Goal: Task Accomplishment & Management: Manage account settings

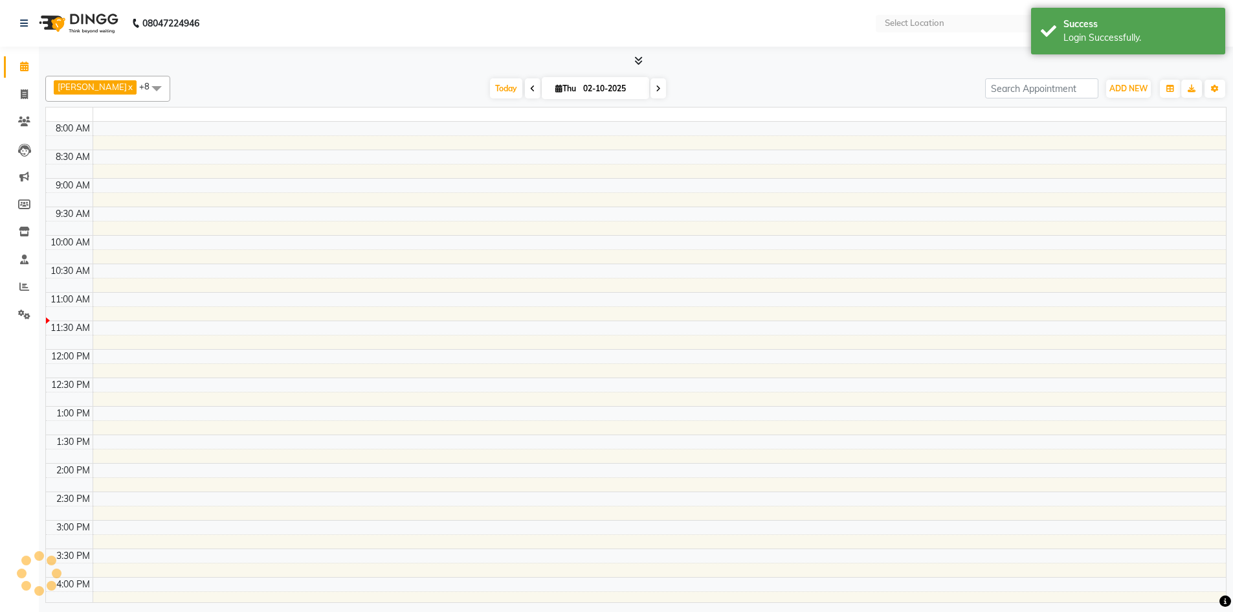
select select "en"
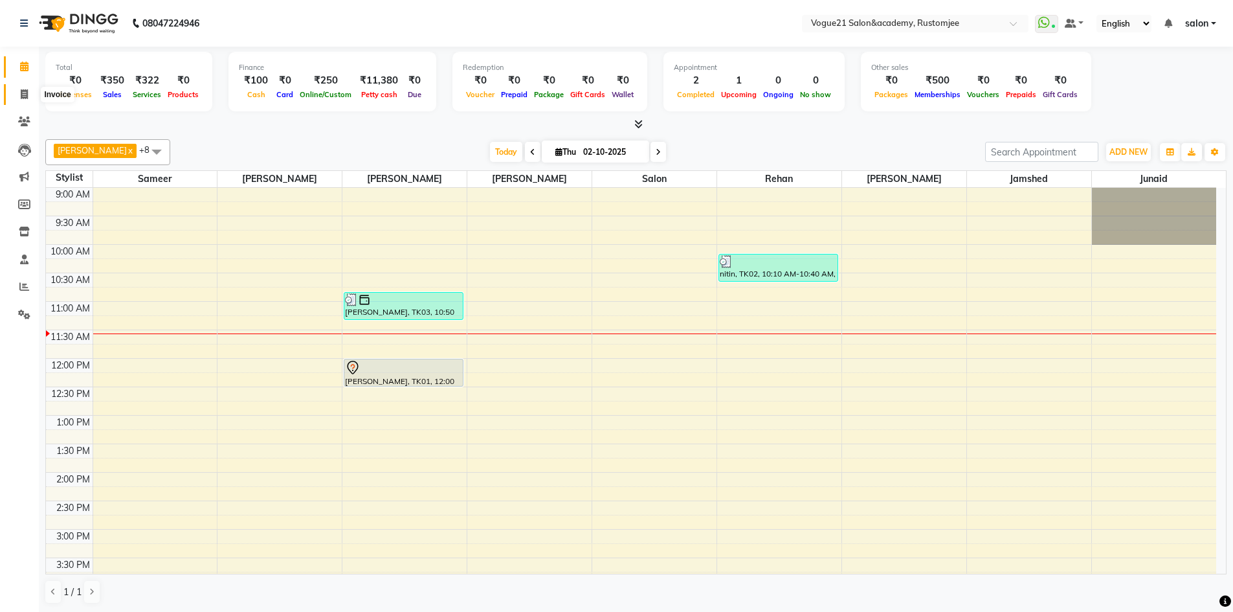
click at [32, 94] on span at bounding box center [24, 94] width 23 height 15
select select "service"
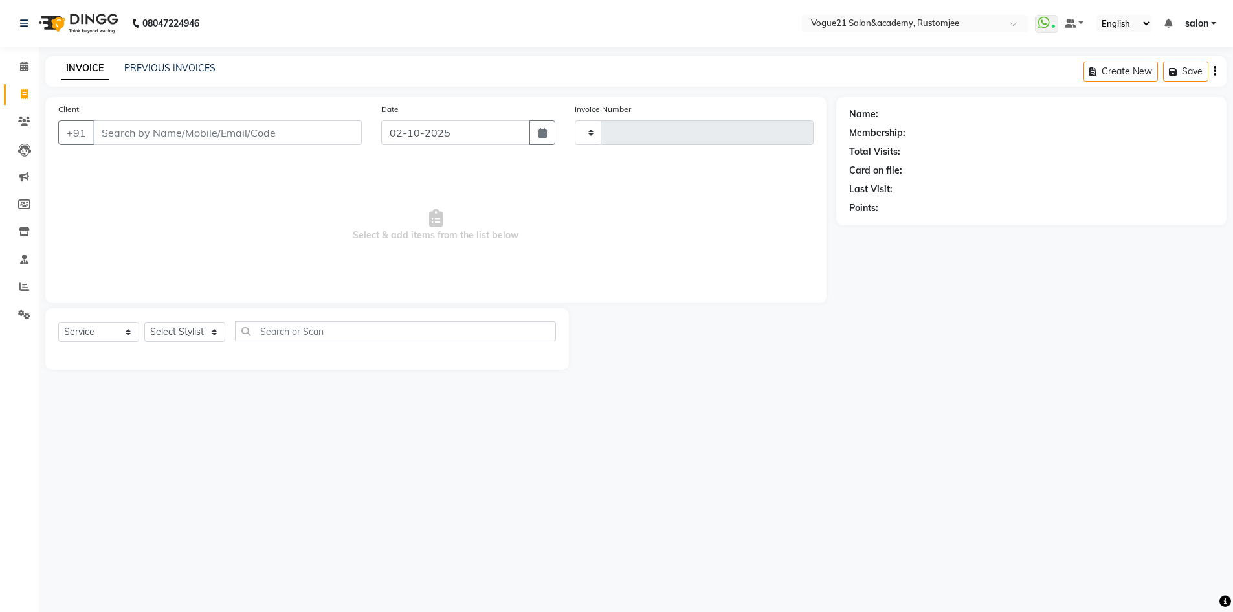
type input "3322"
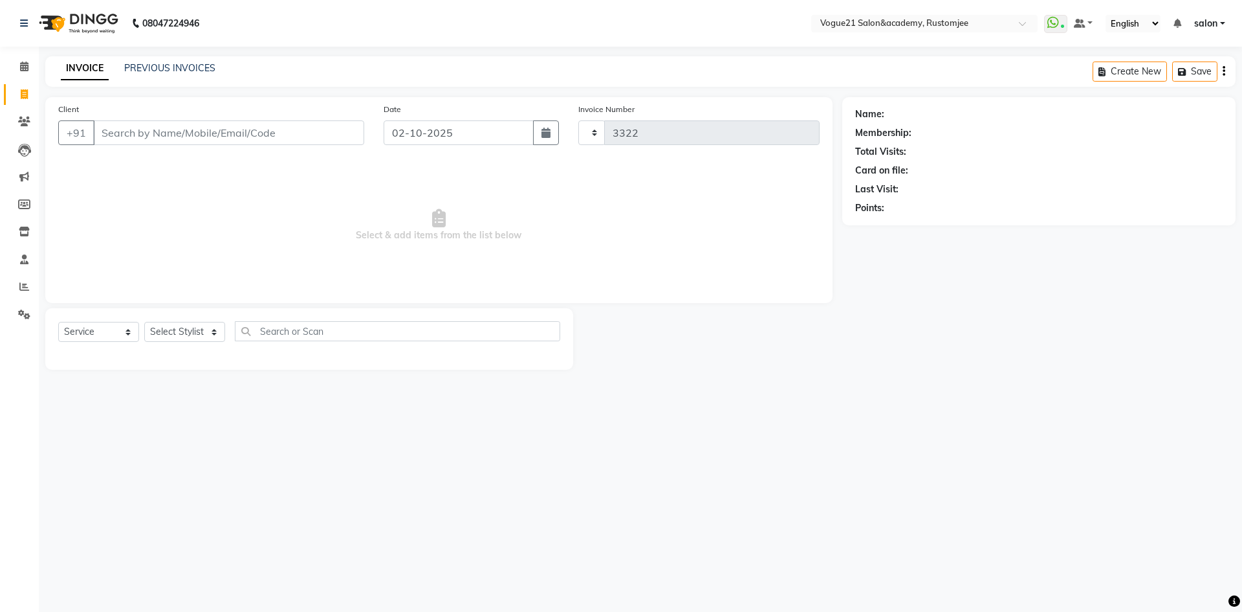
select select "8171"
click at [155, 65] on link "PREVIOUS INVOICES" at bounding box center [169, 68] width 91 height 12
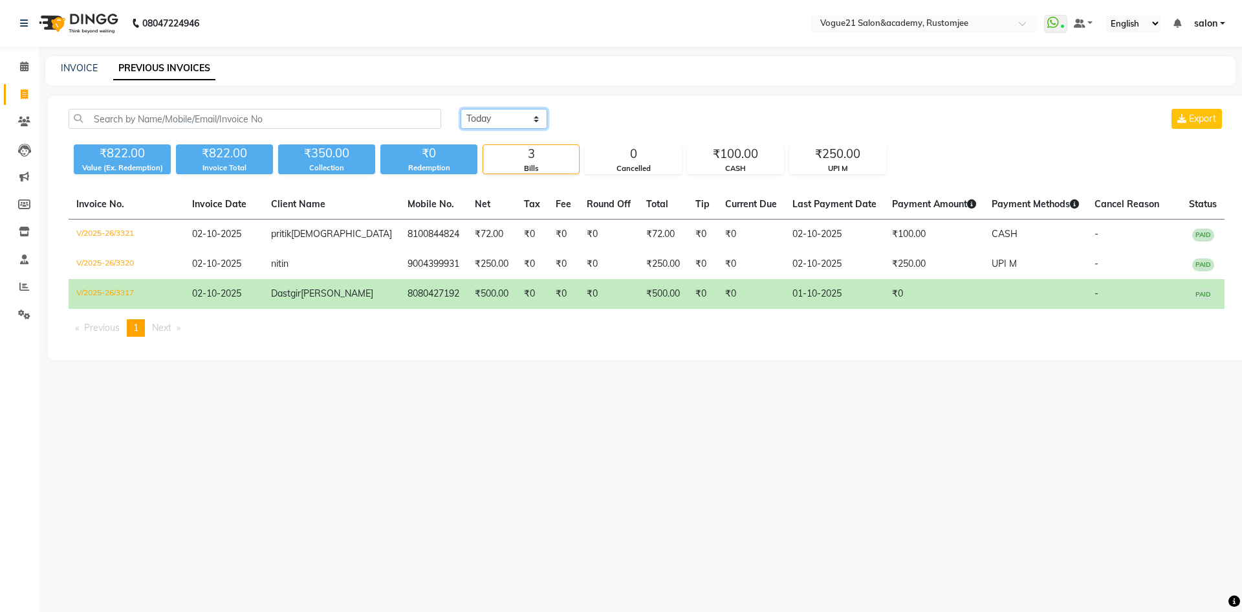
click at [503, 120] on select "Today Yesterday Custom Range" at bounding box center [504, 119] width 87 height 20
select select "yesterday"
click at [461, 109] on select "Today Yesterday Custom Range" at bounding box center [504, 119] width 87 height 20
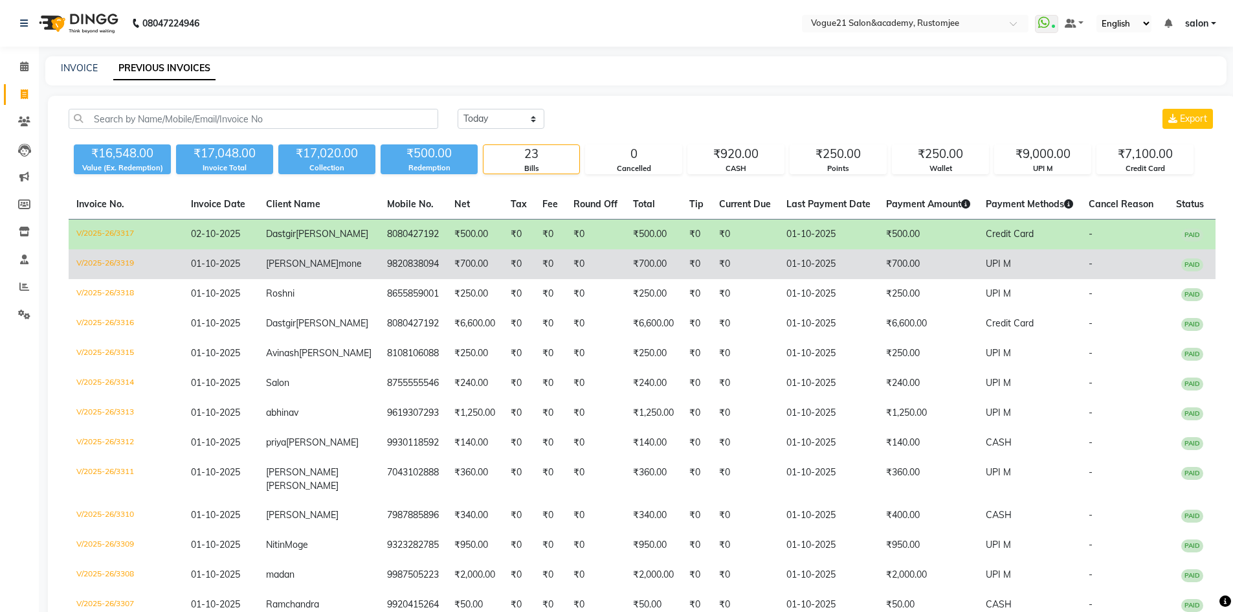
click at [711, 278] on td "₹0" at bounding box center [744, 264] width 67 height 30
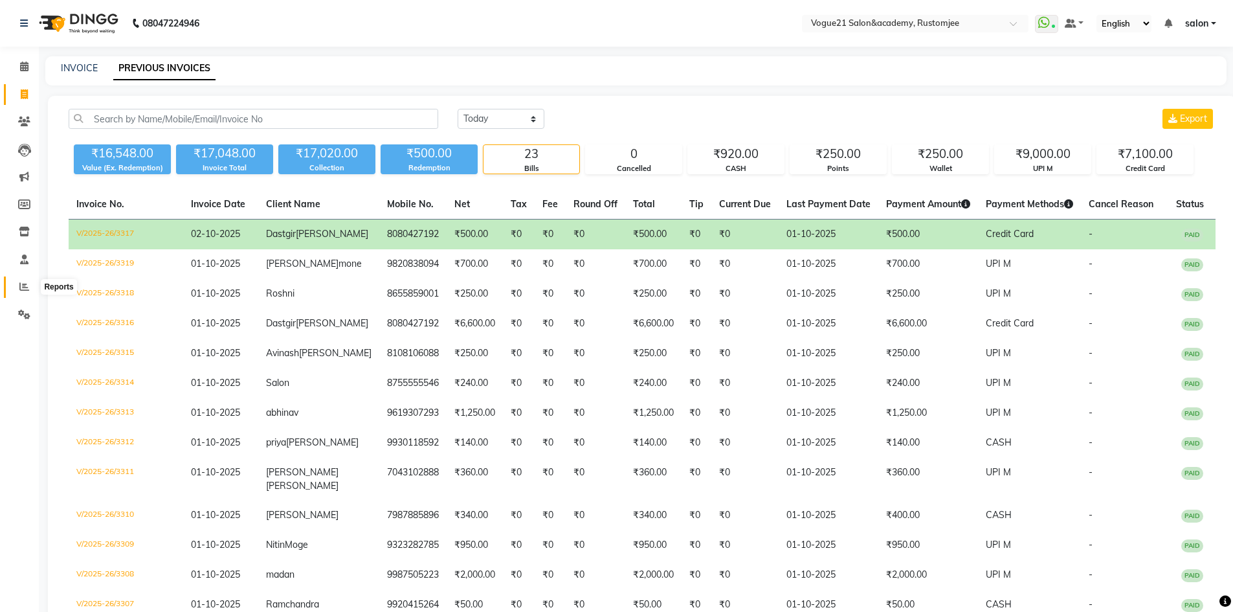
click at [23, 289] on icon at bounding box center [24, 286] width 10 height 10
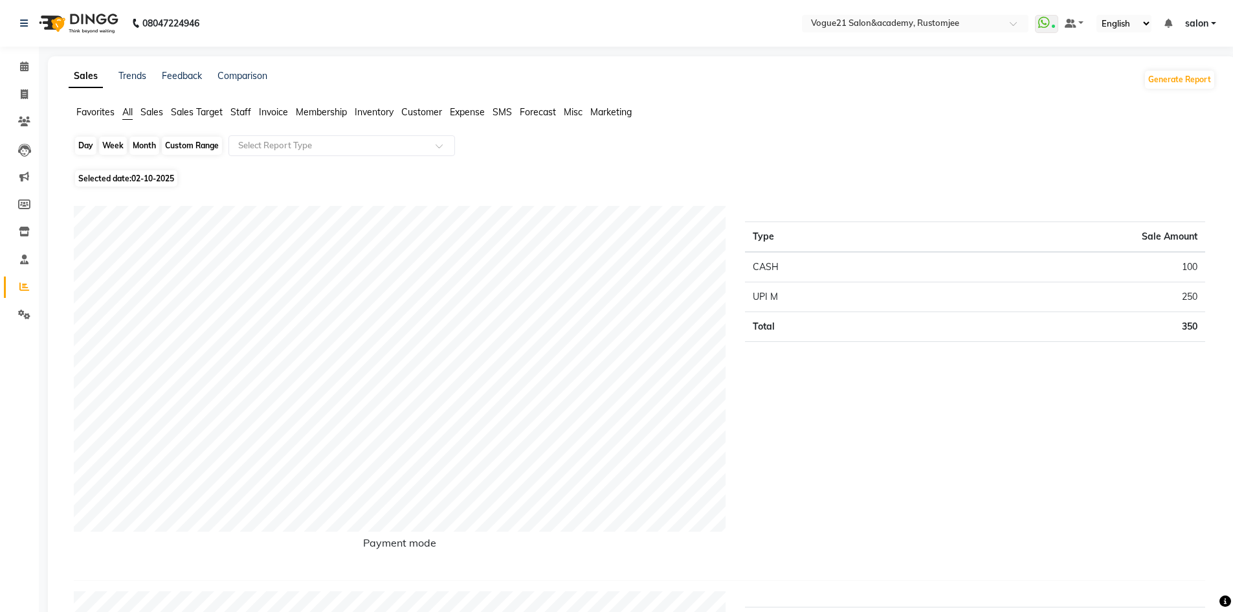
click at [89, 151] on div "Day" at bounding box center [85, 146] width 21 height 18
select select "10"
select select "2025"
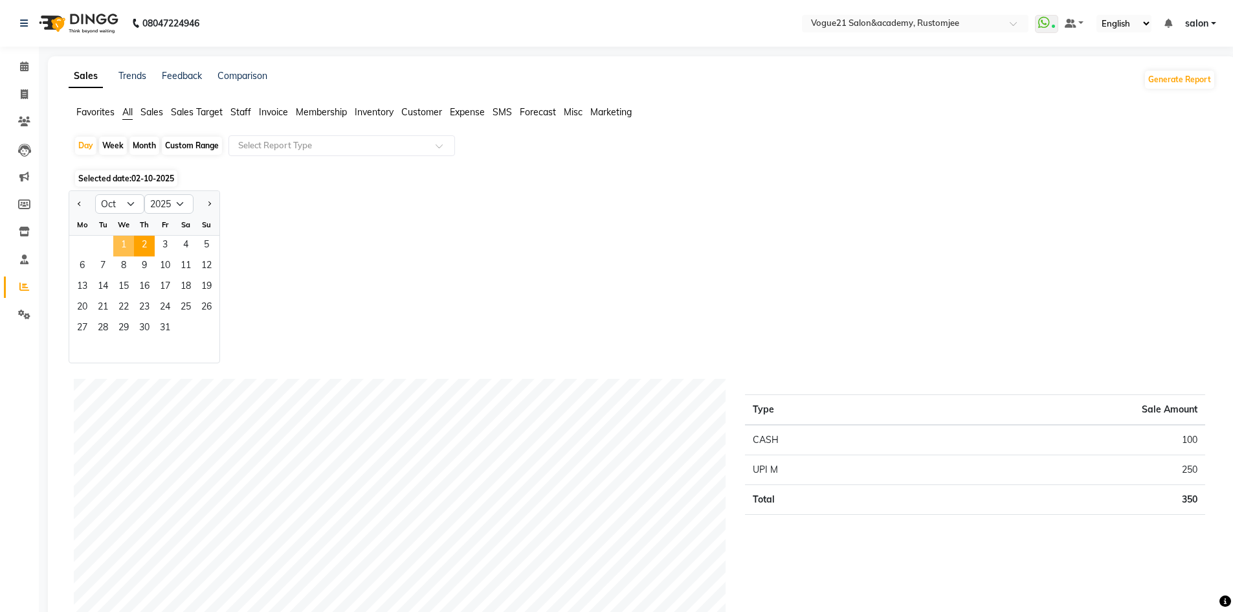
click at [120, 241] on span "1" at bounding box center [123, 246] width 21 height 21
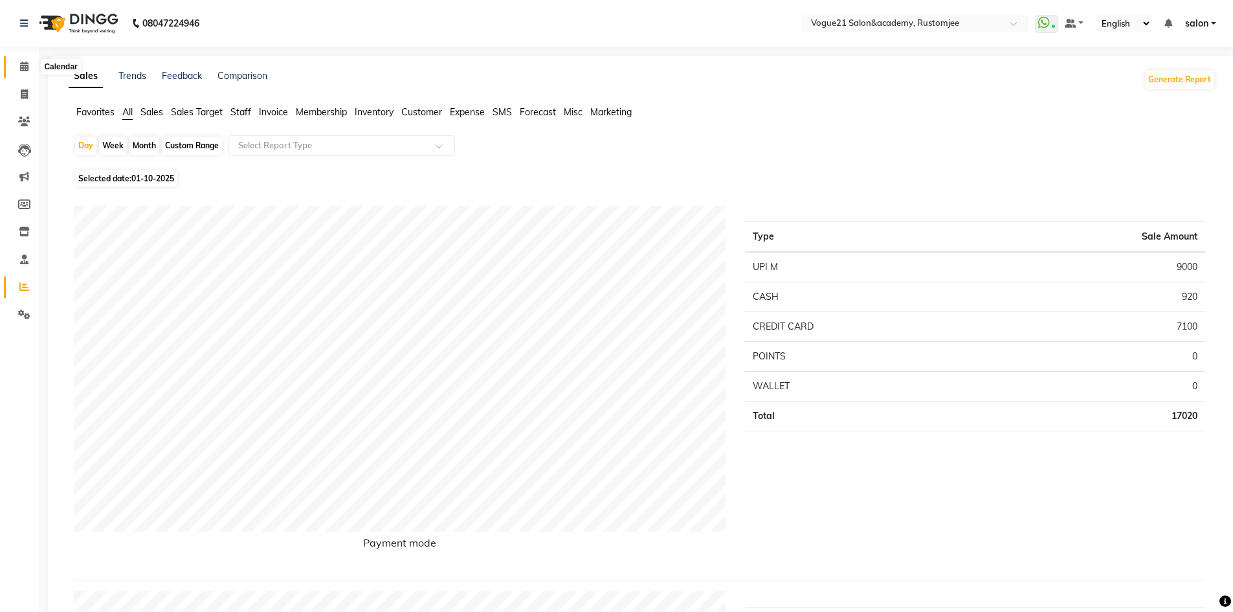
drag, startPoint x: 19, startPoint y: 71, endPoint x: 90, endPoint y: 37, distance: 78.1
click at [20, 71] on icon at bounding box center [24, 66] width 8 height 10
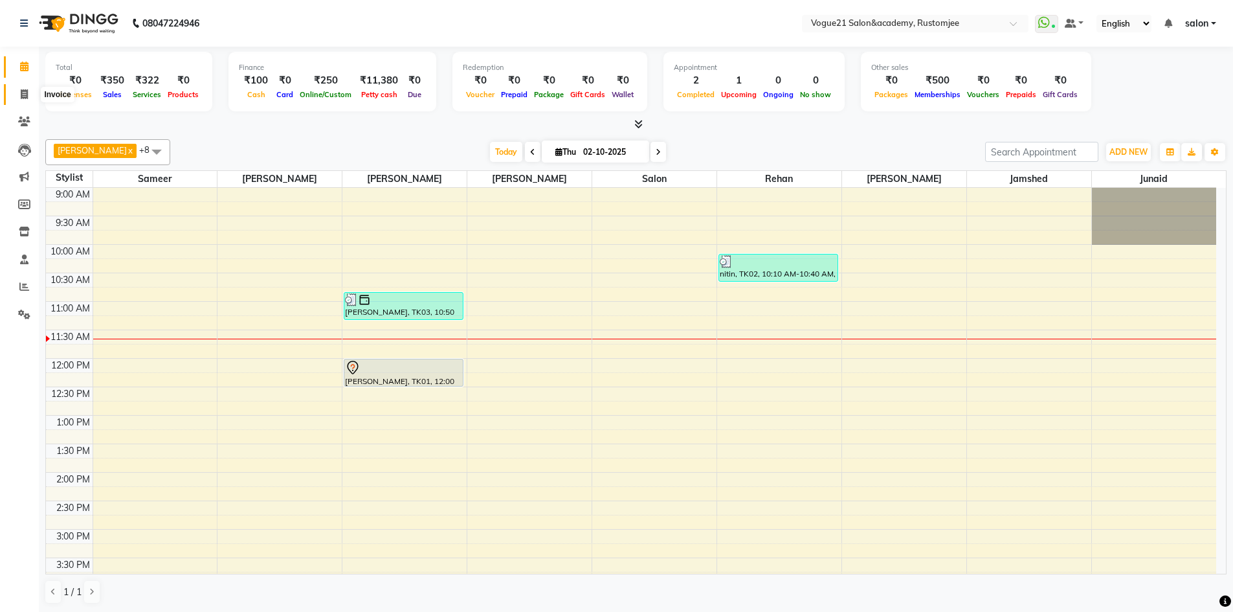
click at [25, 94] on icon at bounding box center [24, 94] width 7 height 10
select select "8171"
select select "service"
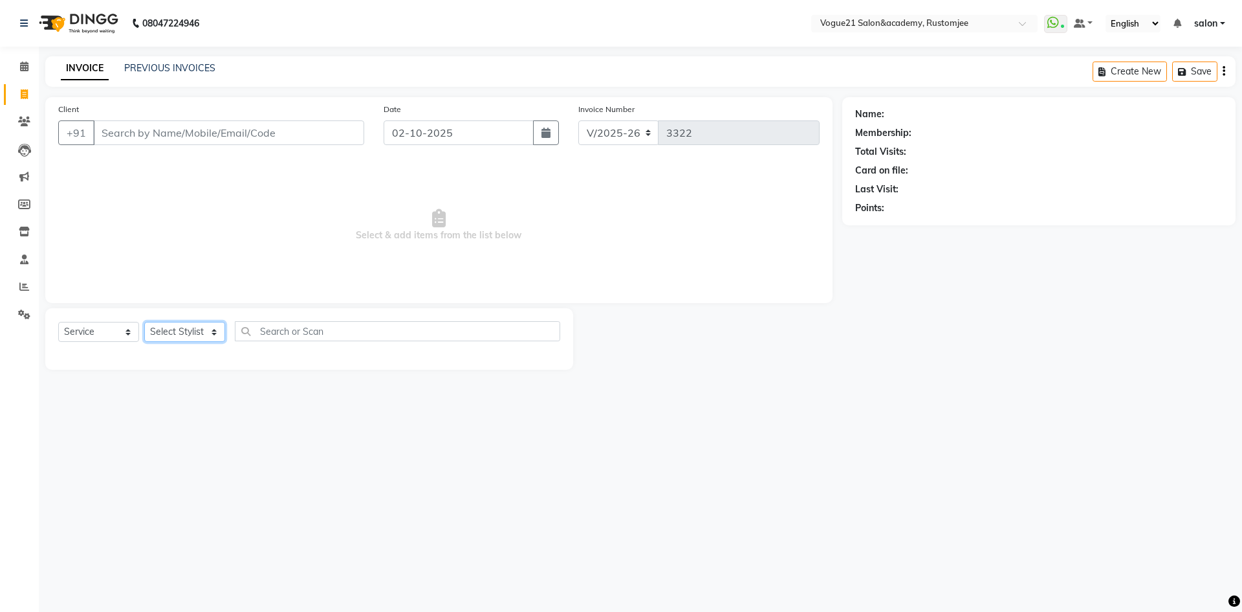
click at [181, 323] on select "Select Stylist aahil alicia anju soni Jamshed junaid Pooja yadav priya jadhav r…" at bounding box center [184, 332] width 81 height 20
click at [144, 322] on select "Select Stylist aahil alicia anju soni Jamshed junaid Pooja yadav priya jadhav r…" at bounding box center [184, 332] width 81 height 20
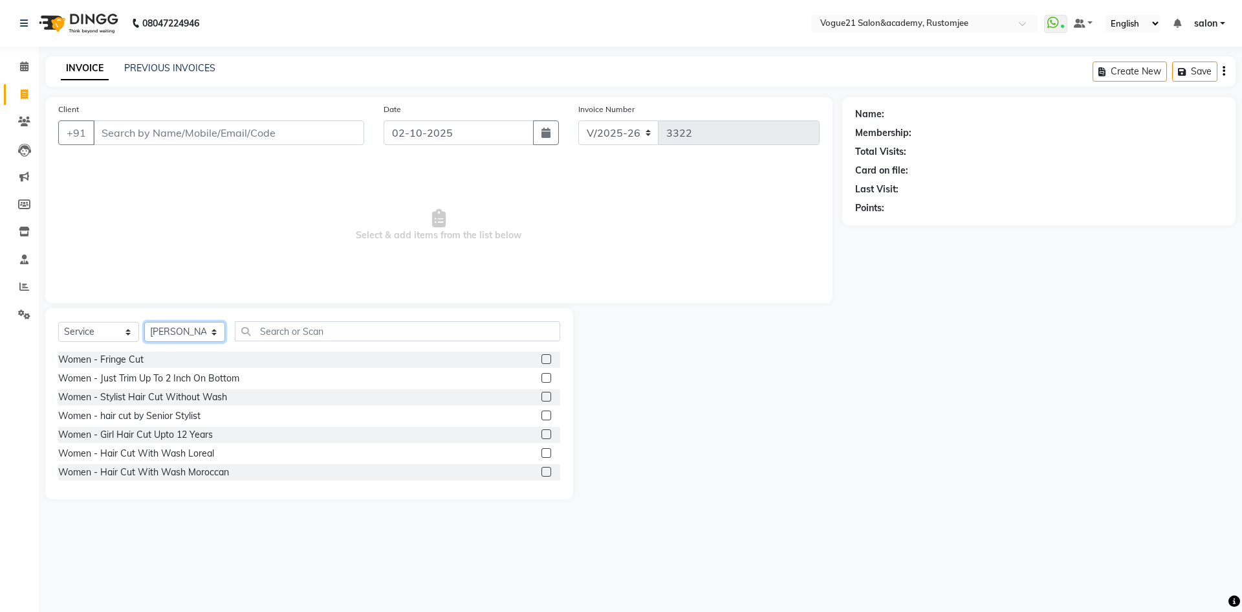
click at [197, 327] on select "Select Stylist aahil alicia anju soni Jamshed junaid Pooja yadav priya jadhav r…" at bounding box center [184, 332] width 81 height 20
select select "77867"
click at [144, 322] on select "Select Stylist aahil alicia anju soni Jamshed junaid Pooja yadav priya jadhav r…" at bounding box center [184, 332] width 81 height 20
click at [291, 320] on div "Select Service Product Membership Package Voucher Prepaid Gift Card Select Styl…" at bounding box center [309, 403] width 528 height 191
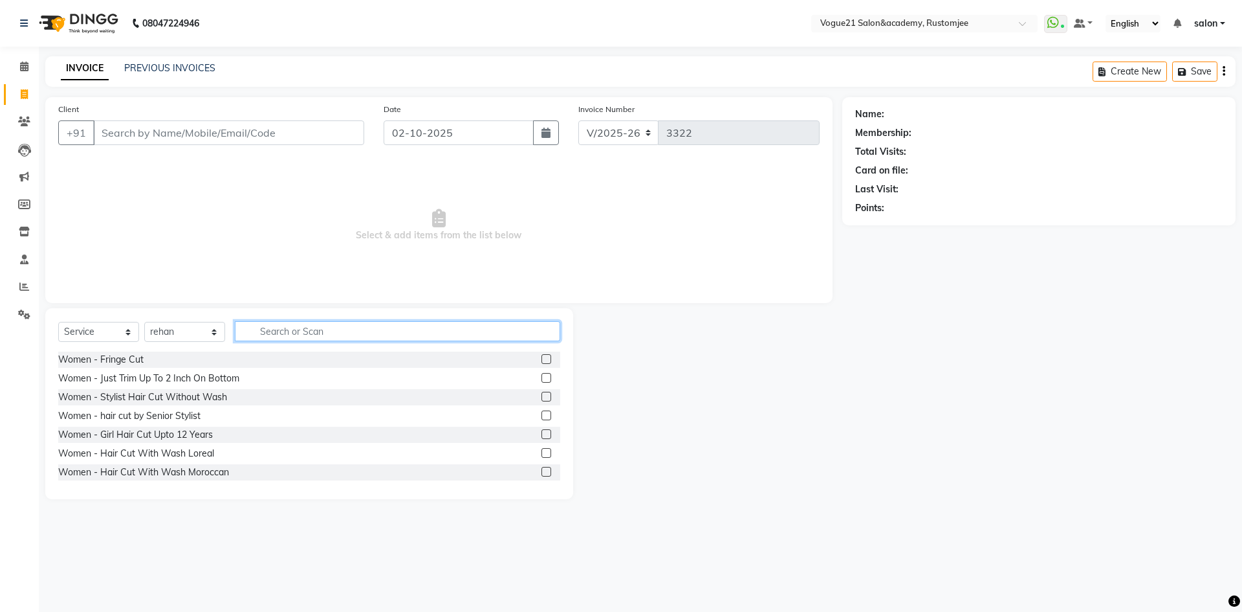
click at [281, 339] on input "text" at bounding box center [397, 331] width 325 height 20
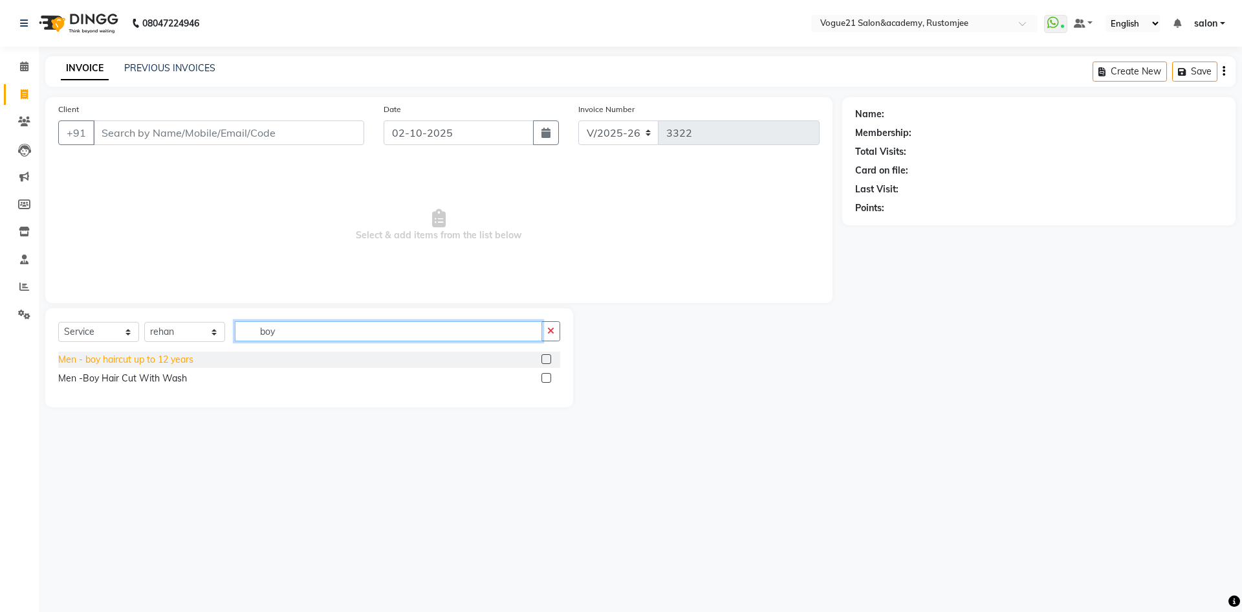
type input "boy"
click at [171, 358] on div "Men - boy haircut up to 12 years" at bounding box center [125, 360] width 135 height 14
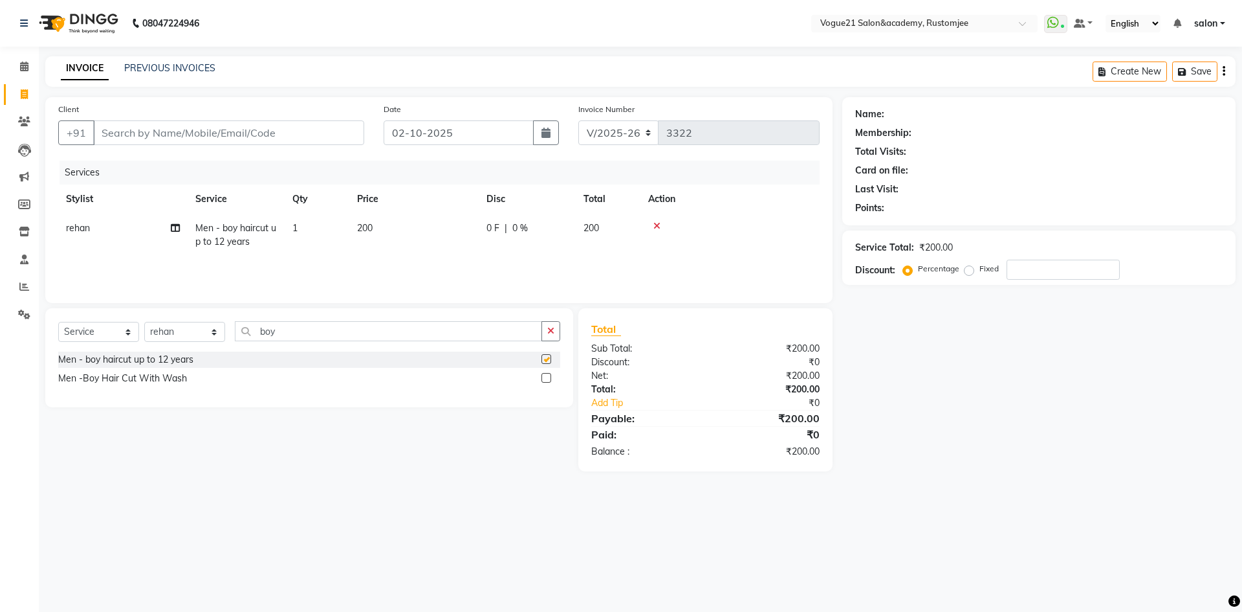
checkbox input "false"
click at [297, 133] on input "Client" at bounding box center [228, 132] width 271 height 25
type input "9"
type input "0"
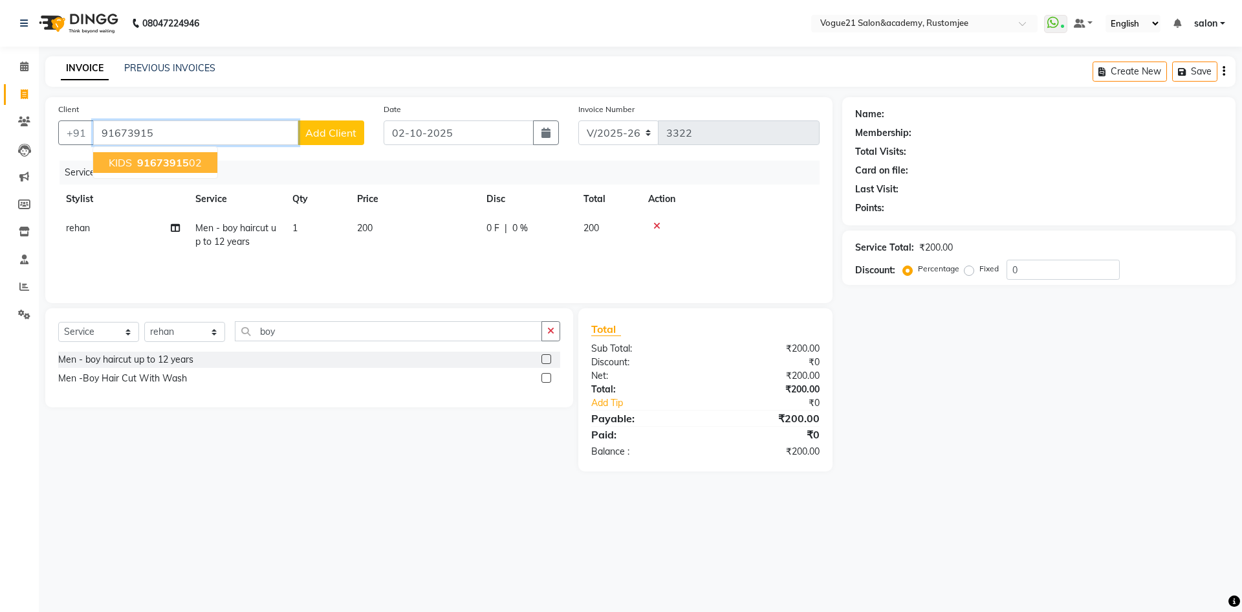
click at [149, 164] on span "91673915" at bounding box center [163, 162] width 52 height 13
type input "9167391502"
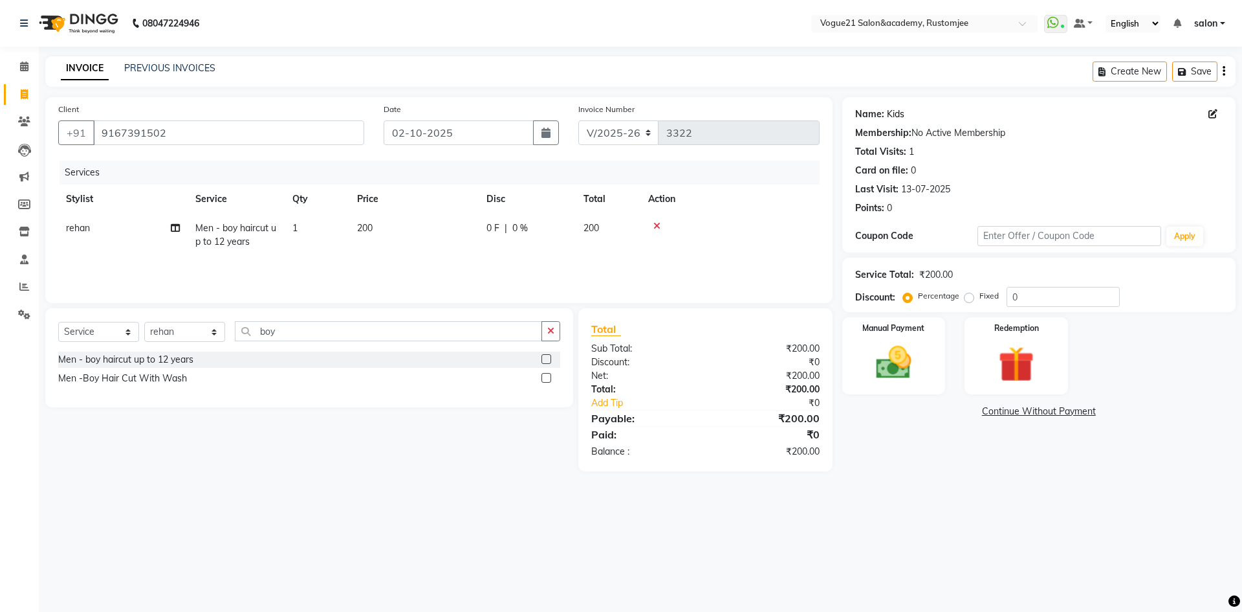
click at [887, 117] on link "Kids" at bounding box center [895, 114] width 17 height 14
click at [893, 391] on div "Manual Payment" at bounding box center [893, 356] width 107 height 80
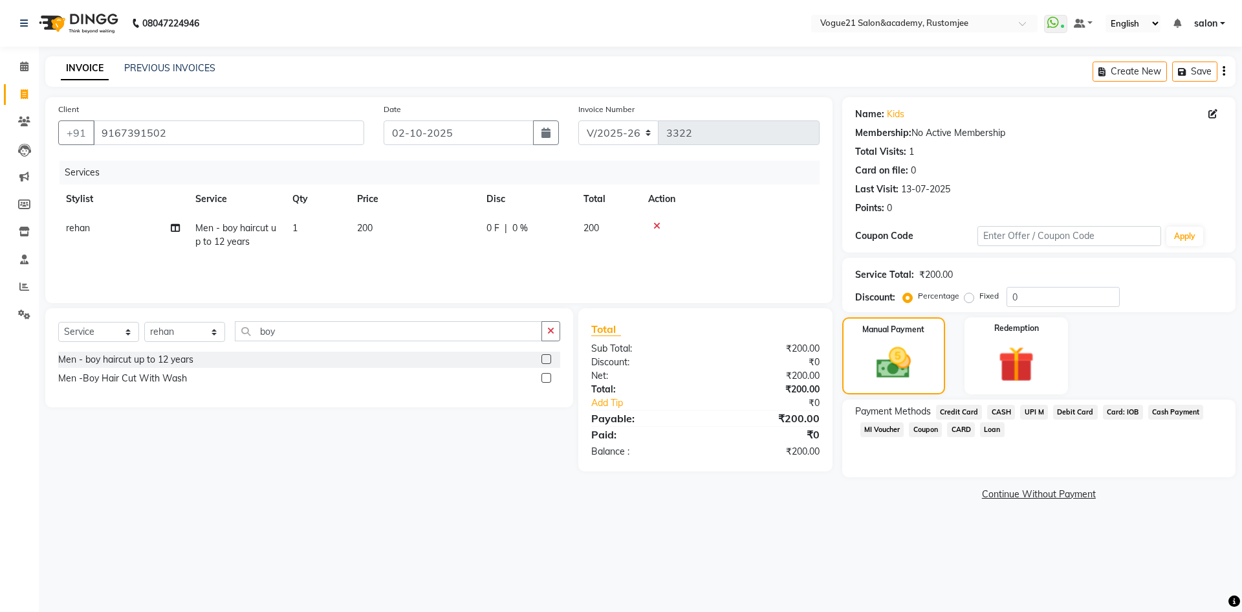
click at [1026, 415] on span "UPI M" at bounding box center [1034, 411] width 28 height 15
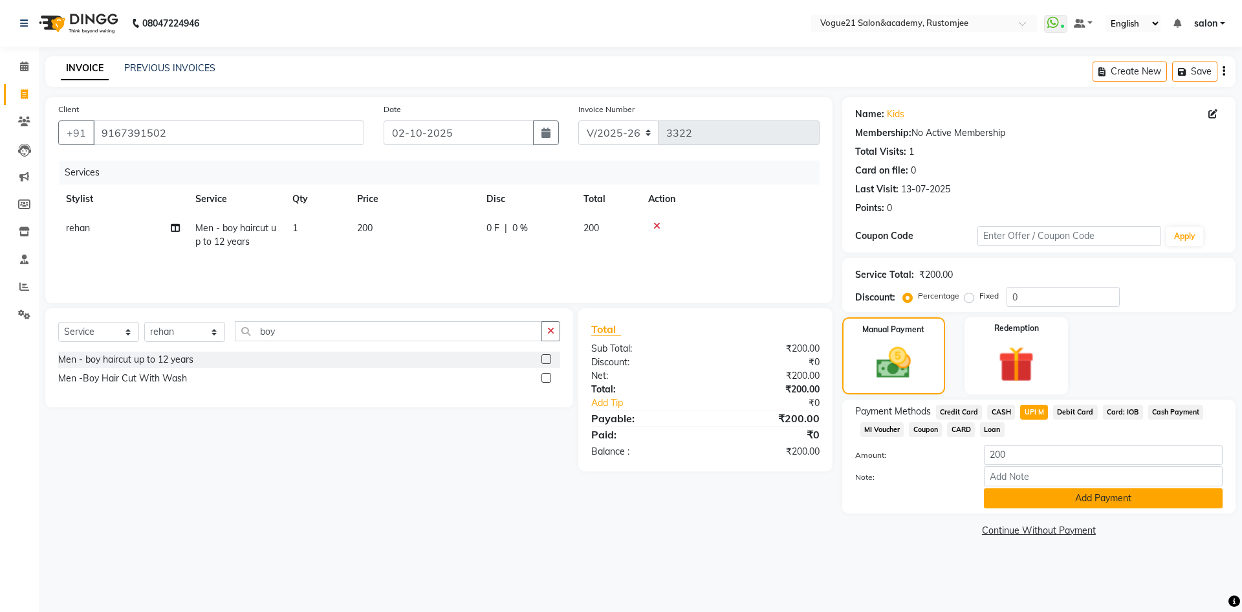
click at [1003, 490] on button "Add Payment" at bounding box center [1103, 498] width 239 height 20
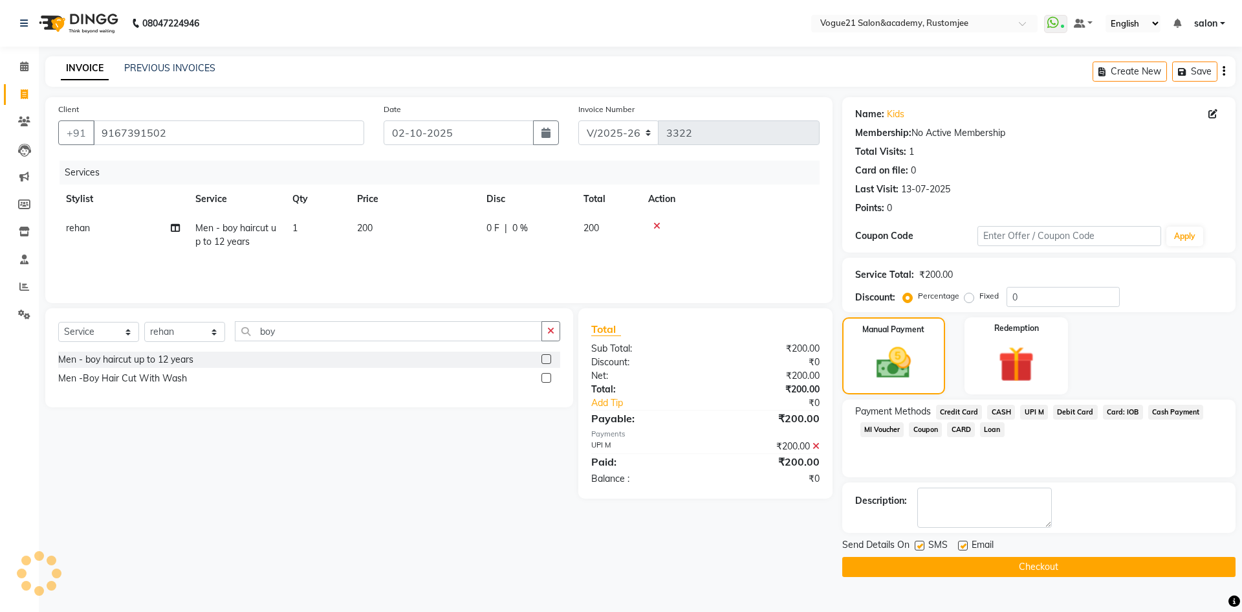
click at [924, 564] on button "Checkout" at bounding box center [1039, 567] width 393 height 20
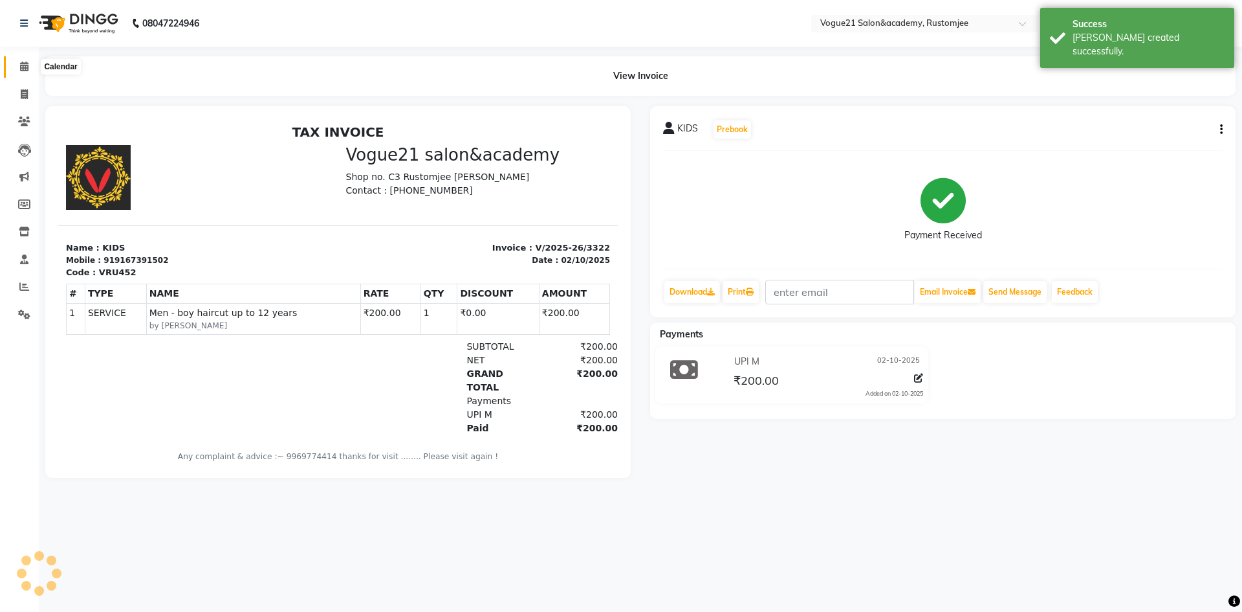
click at [21, 64] on icon at bounding box center [24, 66] width 8 height 10
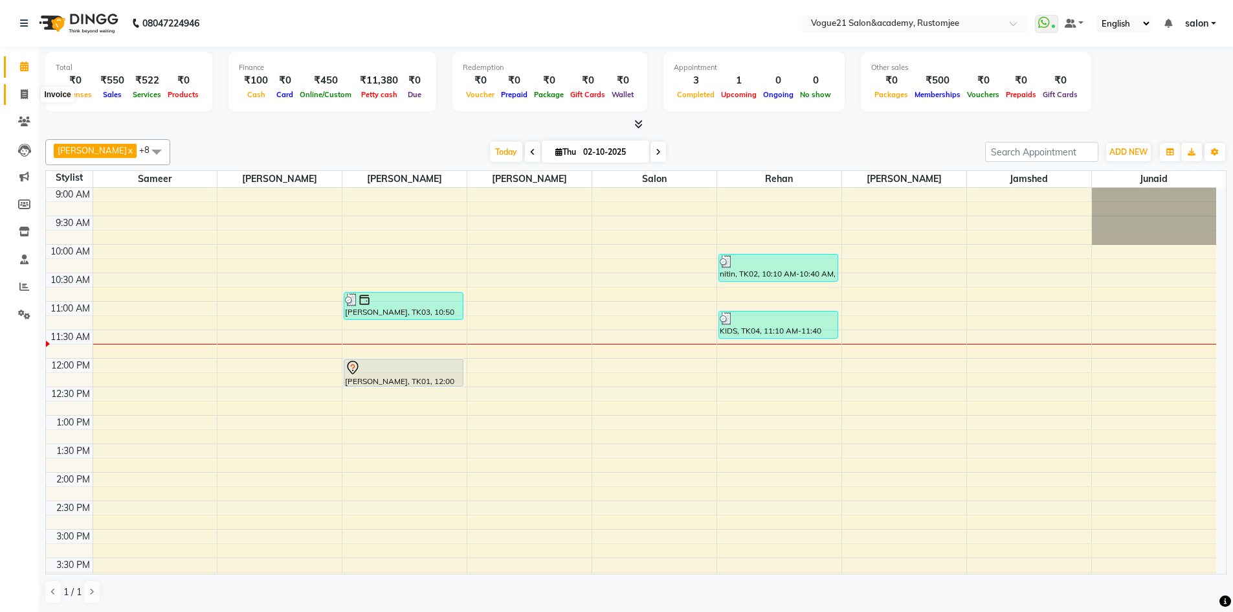
click at [25, 94] on icon at bounding box center [24, 94] width 7 height 10
select select "8171"
select select "service"
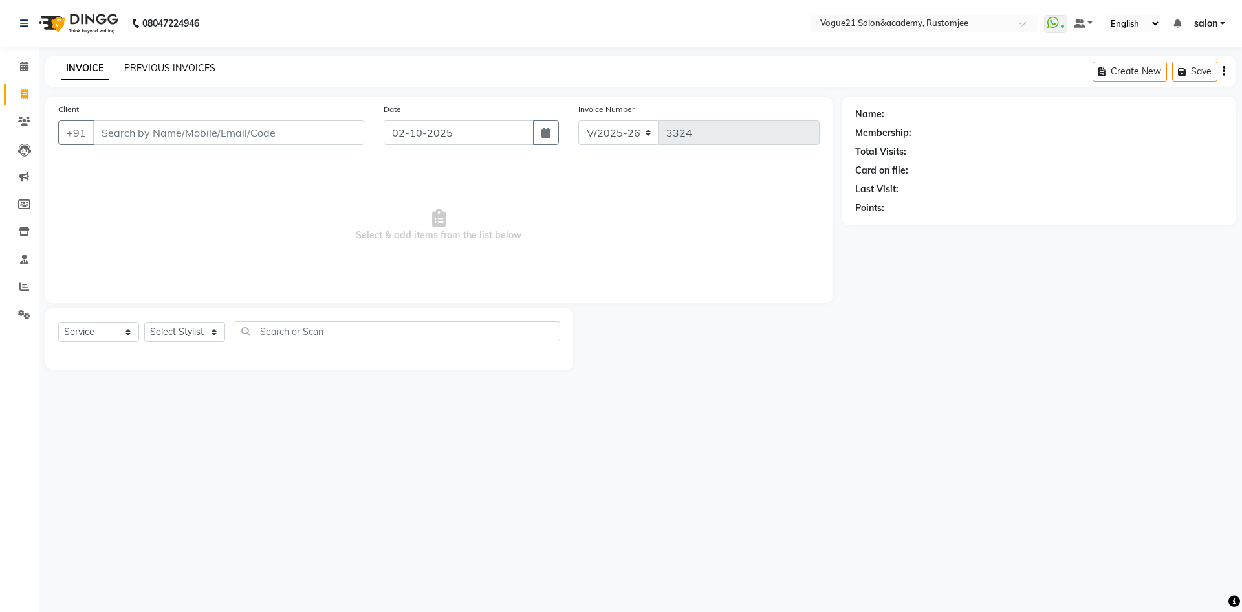
click at [186, 71] on link "PREVIOUS INVOICES" at bounding box center [169, 68] width 91 height 12
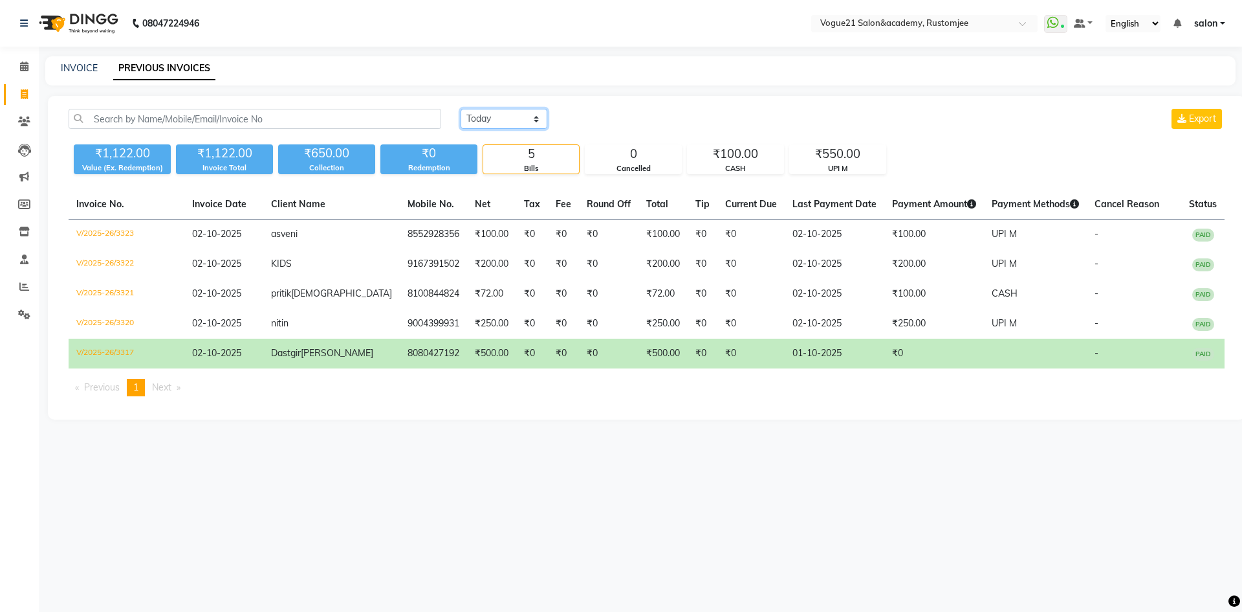
click at [521, 118] on select "Today Yesterday Custom Range" at bounding box center [504, 119] width 87 height 20
select select "yesterday"
click at [461, 109] on select "Today Yesterday Custom Range" at bounding box center [504, 119] width 87 height 20
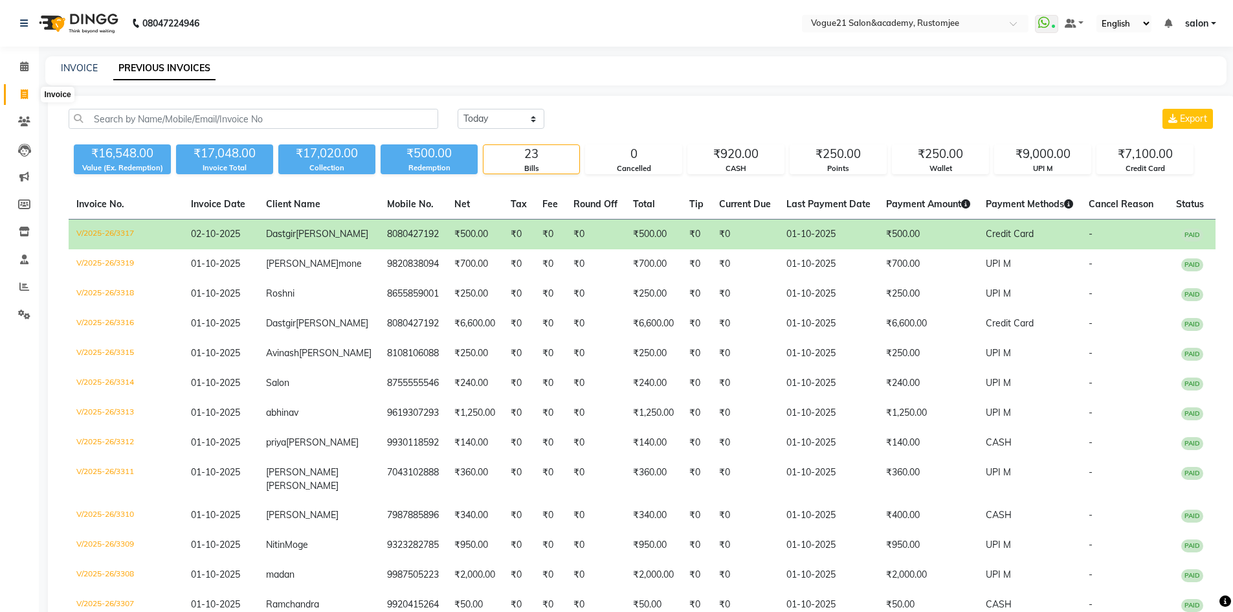
click at [19, 92] on span at bounding box center [24, 94] width 23 height 15
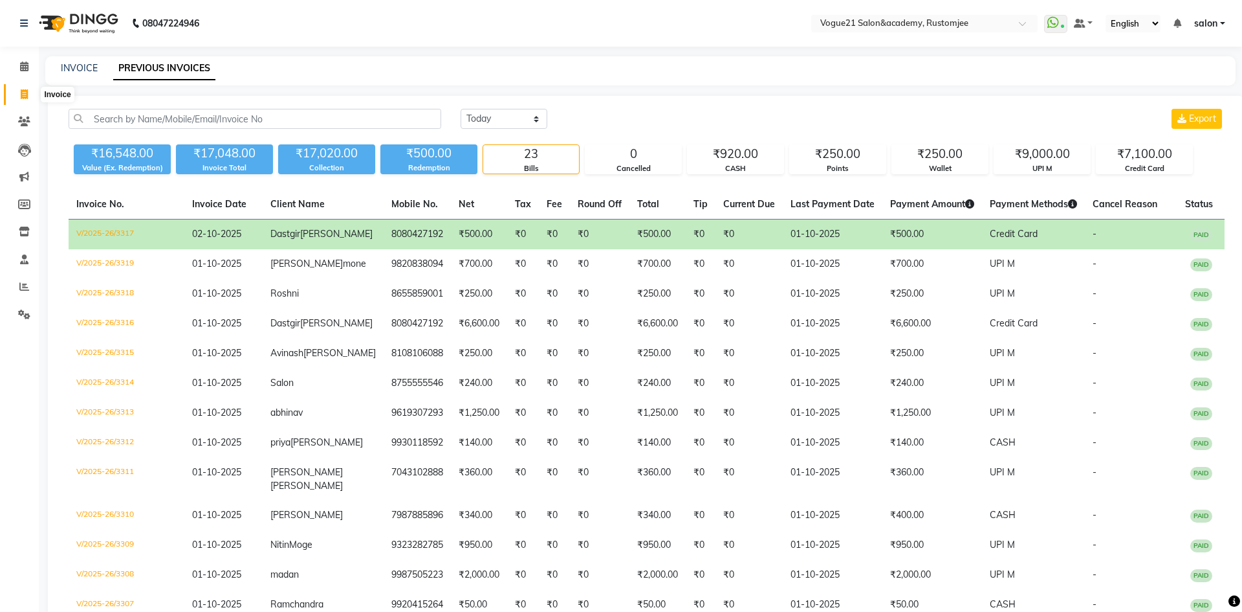
select select "service"
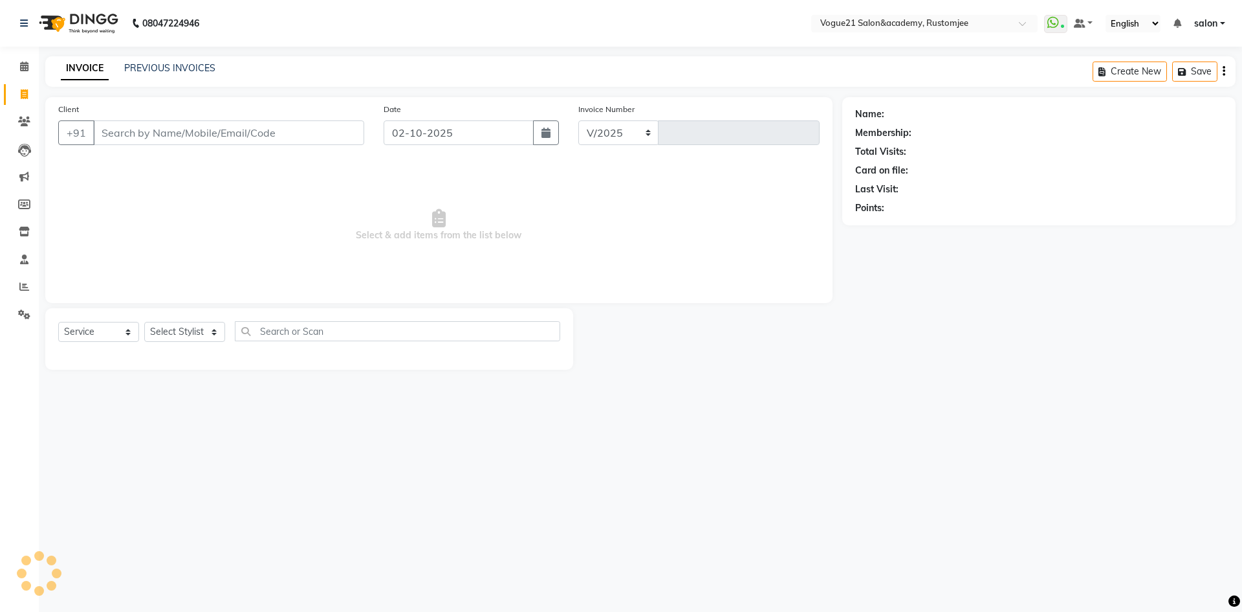
select select "8171"
type input "3324"
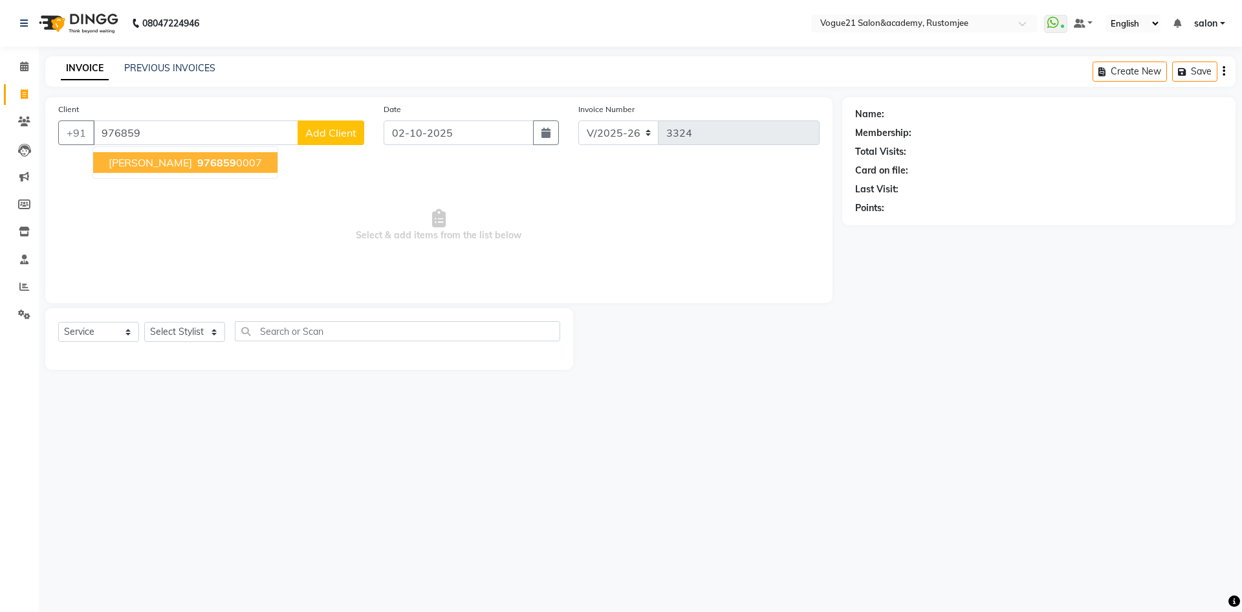
click at [217, 157] on ngb-highlight "976859 0007" at bounding box center [228, 162] width 67 height 13
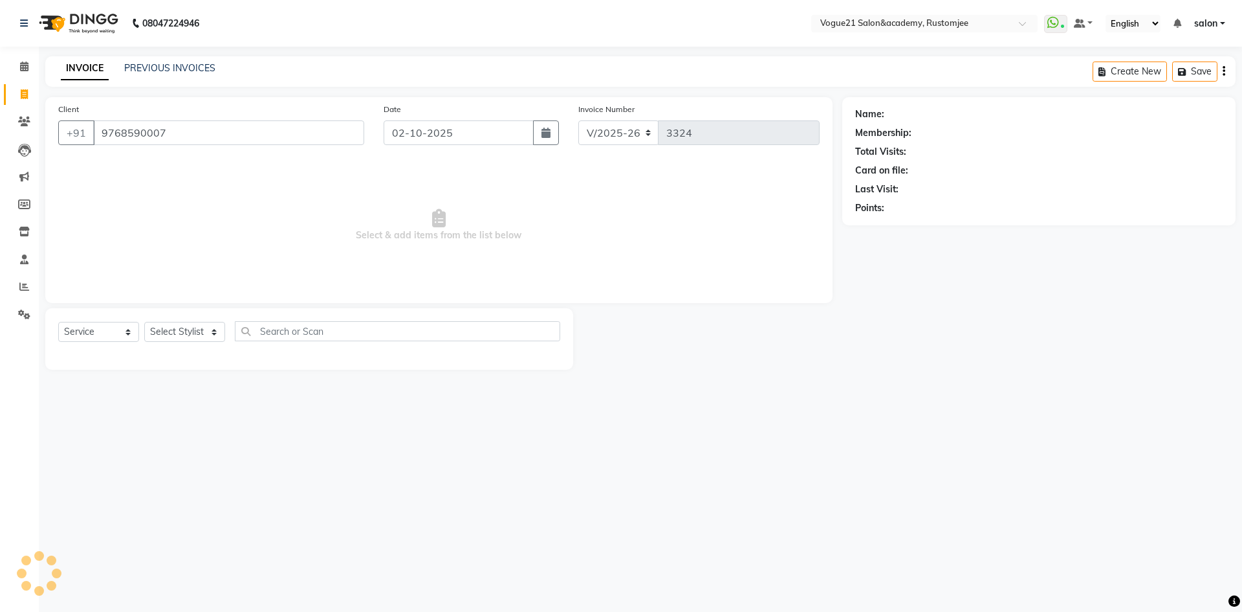
type input "9768590007"
select select "1: Object"
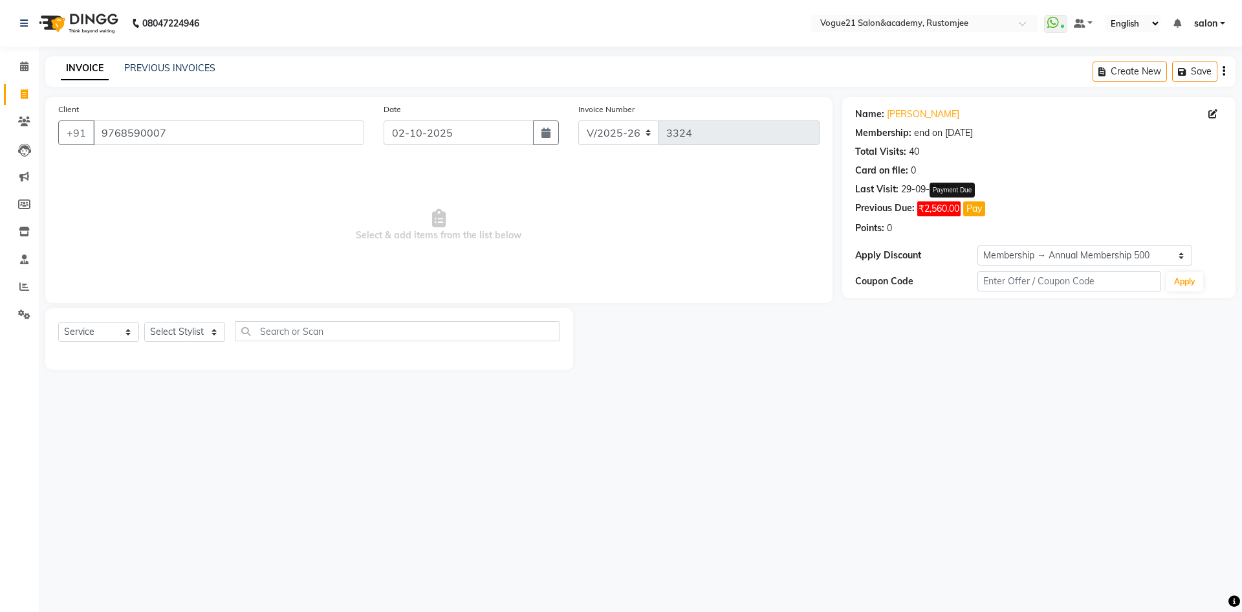
click at [971, 212] on button "Pay" at bounding box center [975, 208] width 22 height 15
select select "1"
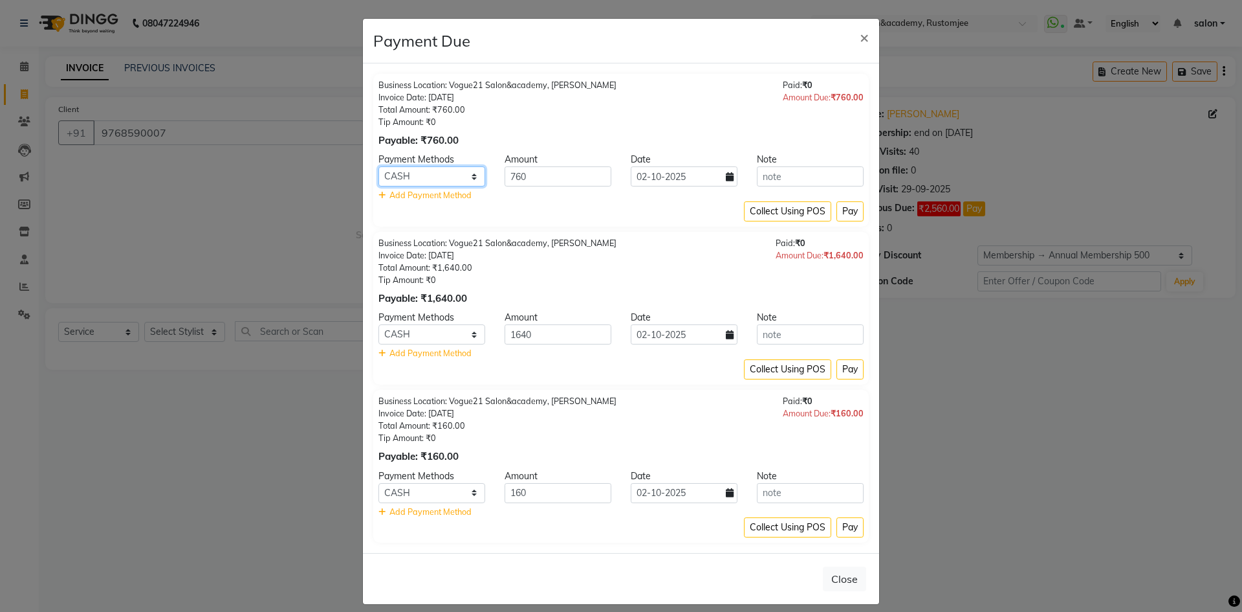
click at [423, 177] on select "Credit Card CASH UPI M Debit Card Card: IOB Cash Payment MI Voucher Coupon CARD…" at bounding box center [432, 176] width 107 height 20
select select "43"
click at [379, 166] on select "Credit Card CASH UPI M Debit Card Card: IOB Cash Payment MI Voucher Coupon CARD…" at bounding box center [432, 176] width 107 height 20
click at [415, 331] on select "Credit Card CASH UPI M Debit Card Card: IOB Cash Payment MI Voucher Coupon CARD…" at bounding box center [432, 334] width 107 height 20
select select "43"
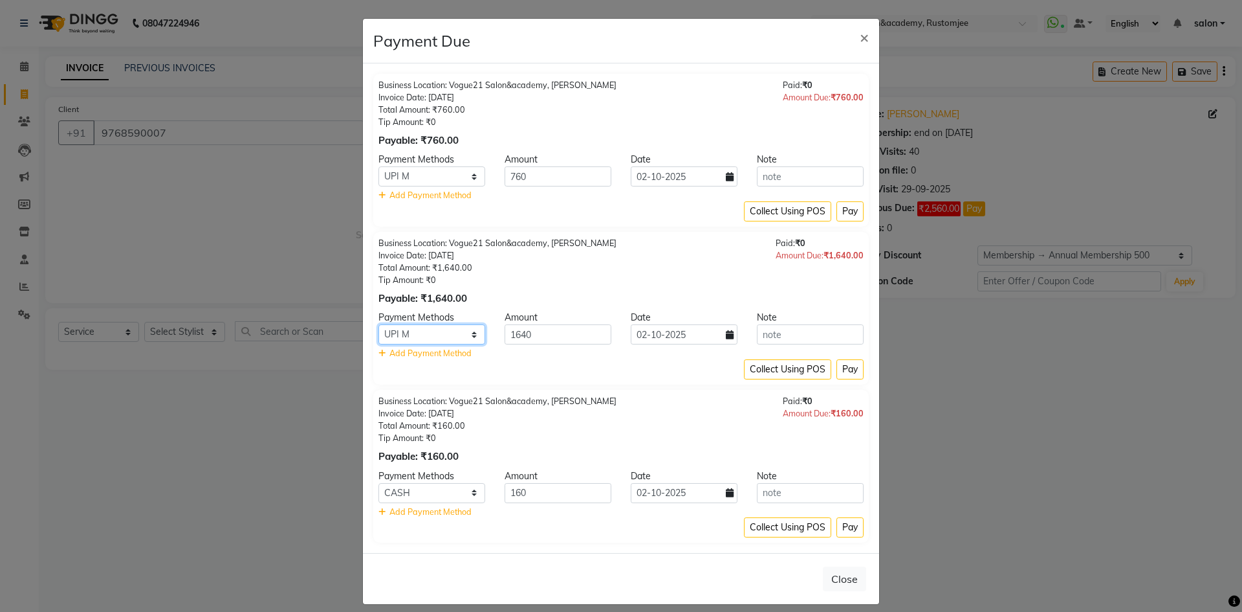
click at [379, 324] on select "Credit Card CASH UPI M Debit Card Card: IOB Cash Payment MI Voucher Coupon CARD…" at bounding box center [432, 334] width 107 height 20
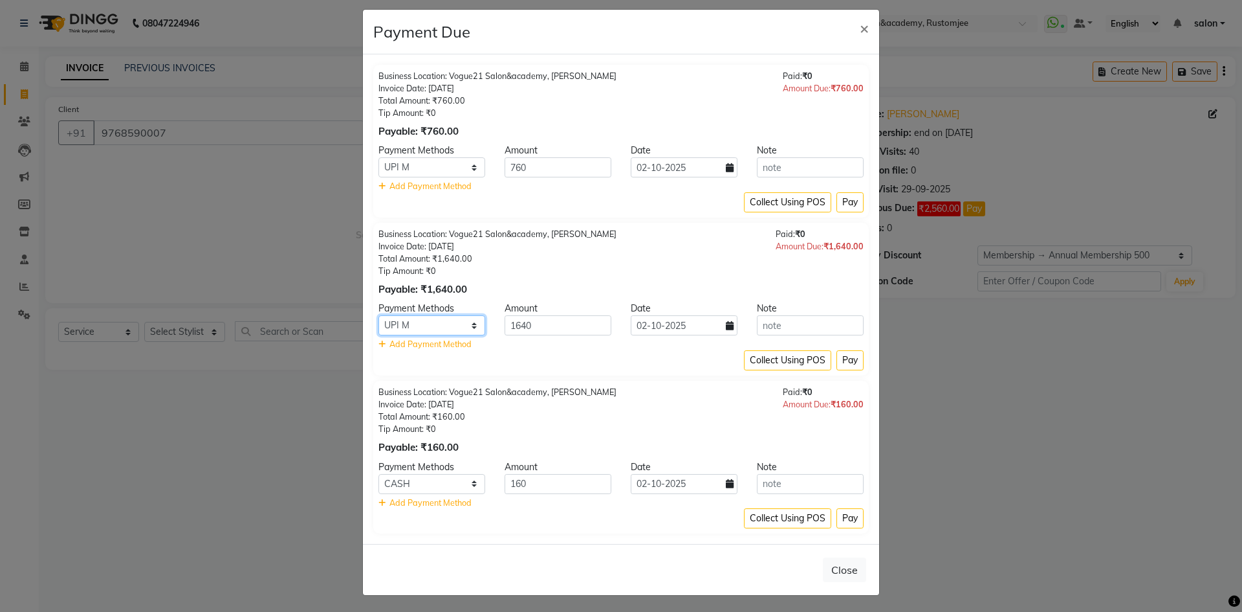
scroll to position [11, 0]
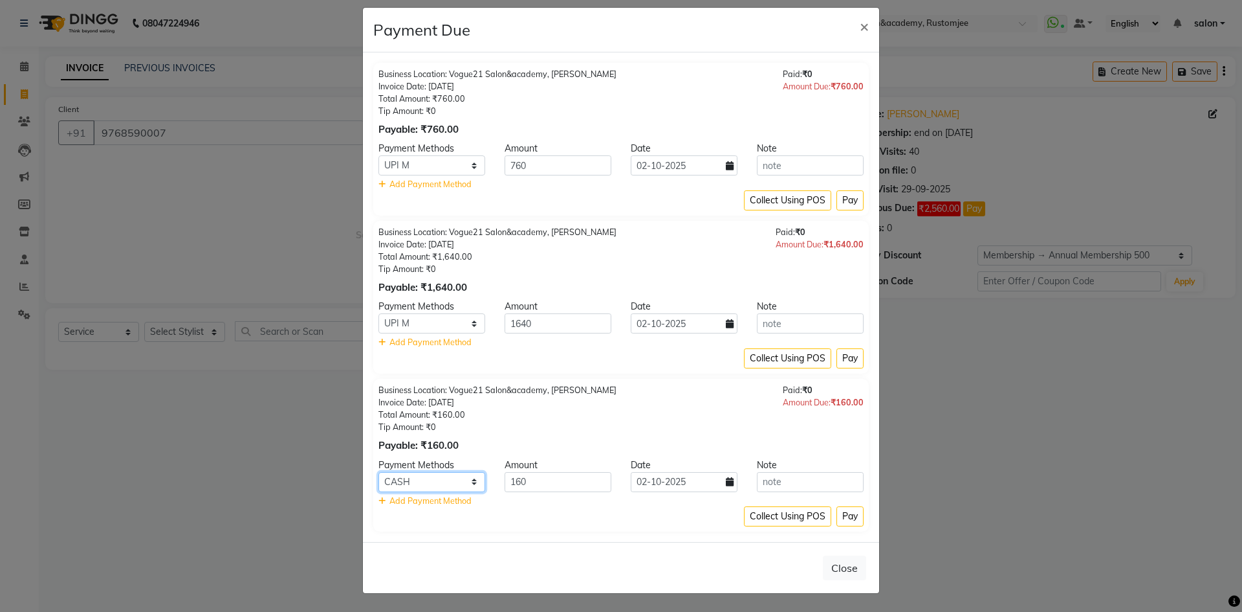
click at [442, 484] on select "Credit Card CASH UPI M Debit Card Card: IOB Cash Payment MI Voucher Coupon CARD…" at bounding box center [432, 482] width 107 height 20
select select "43"
click at [379, 472] on select "Credit Card CASH UPI M Debit Card Card: IOB Cash Payment MI Voucher Coupon CARD…" at bounding box center [432, 482] width 107 height 20
click at [849, 204] on button "Pay" at bounding box center [850, 200] width 27 height 20
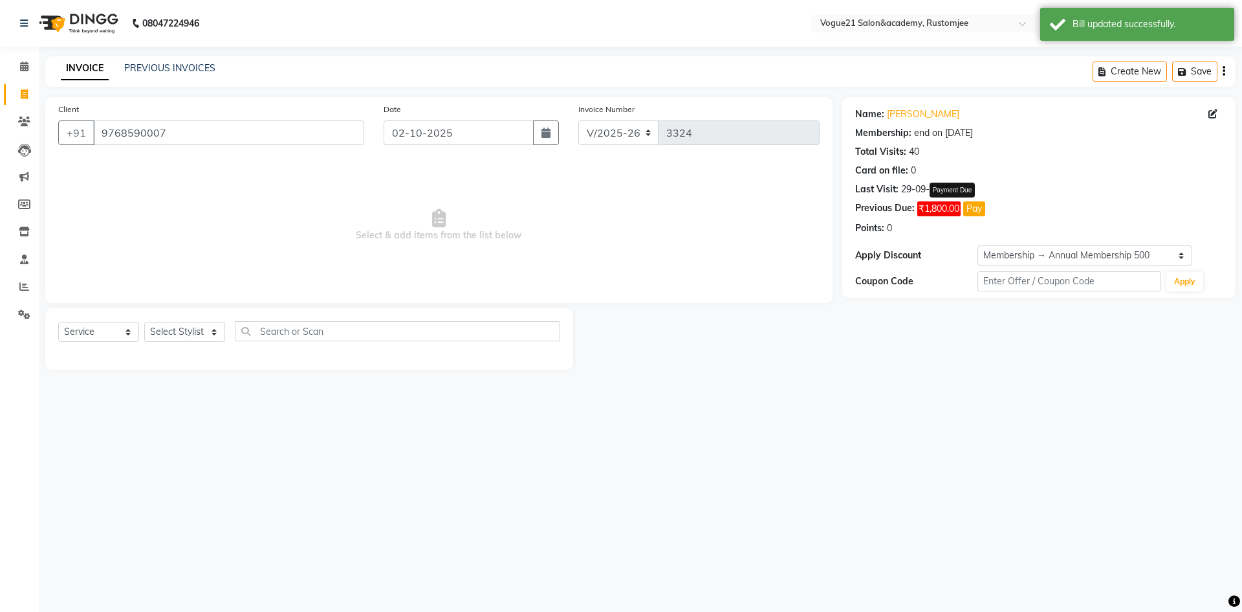
click at [976, 214] on button "Pay" at bounding box center [975, 208] width 22 height 15
select select "1"
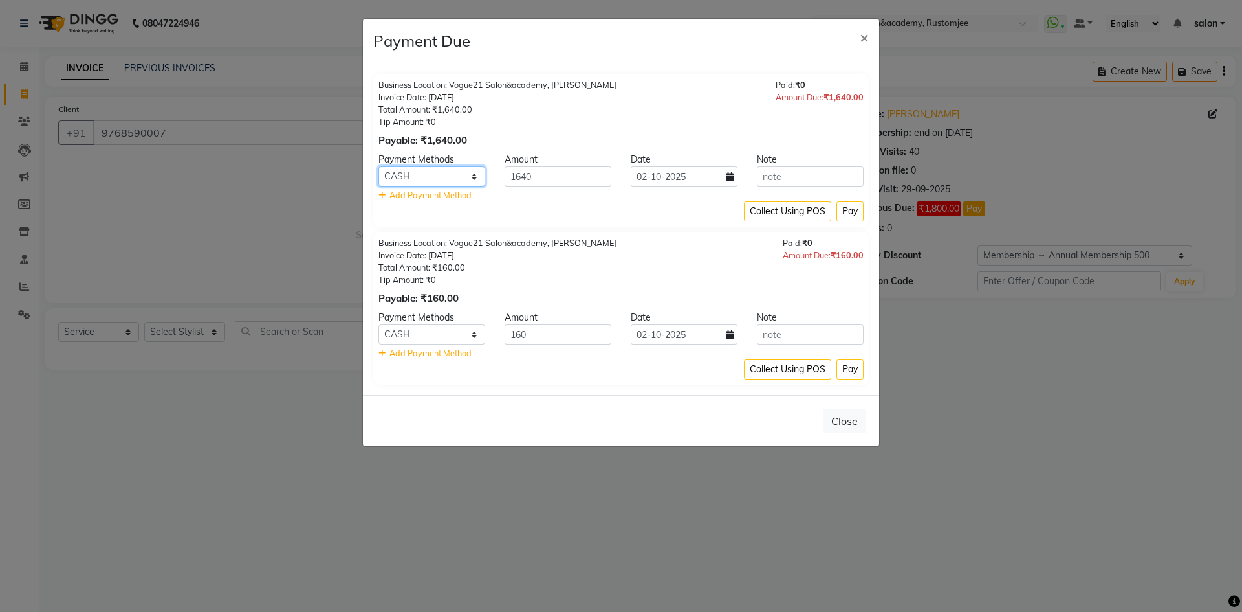
click at [442, 180] on select "Credit Card CASH UPI M Debit Card Card: IOB Cash Payment MI Voucher Coupon CARD…" at bounding box center [432, 176] width 107 height 20
select select "43"
click at [379, 166] on select "Credit Card CASH UPI M Debit Card Card: IOB Cash Payment MI Voucher Coupon CARD…" at bounding box center [432, 176] width 107 height 20
click at [850, 213] on button "Pay" at bounding box center [850, 211] width 27 height 20
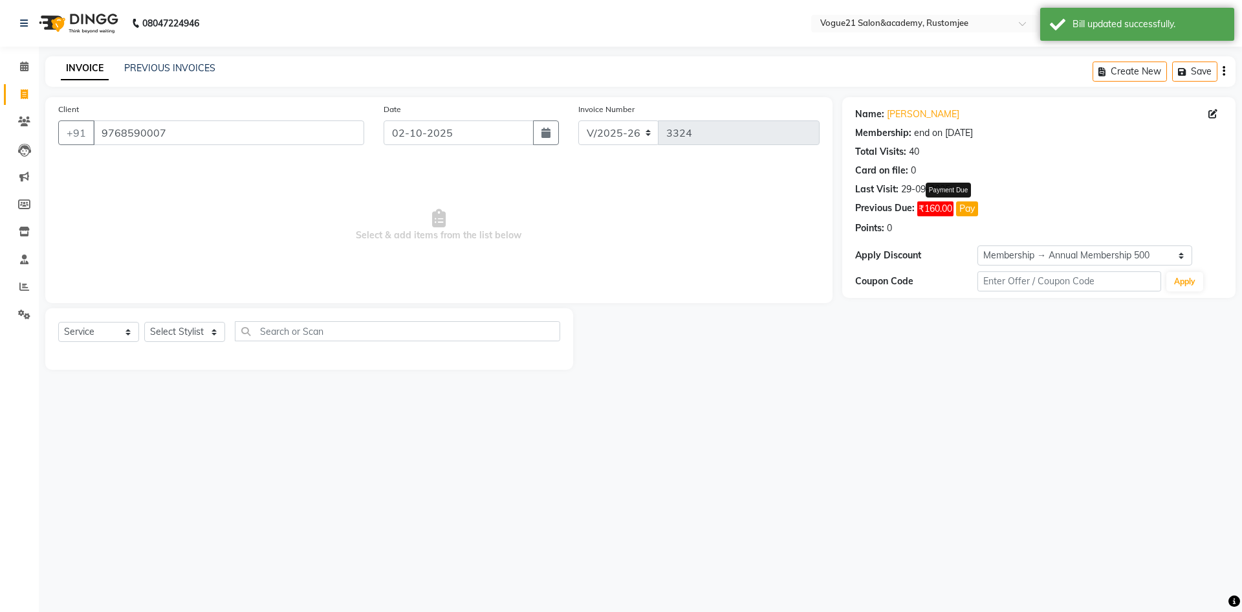
click at [972, 210] on button "Pay" at bounding box center [967, 208] width 22 height 15
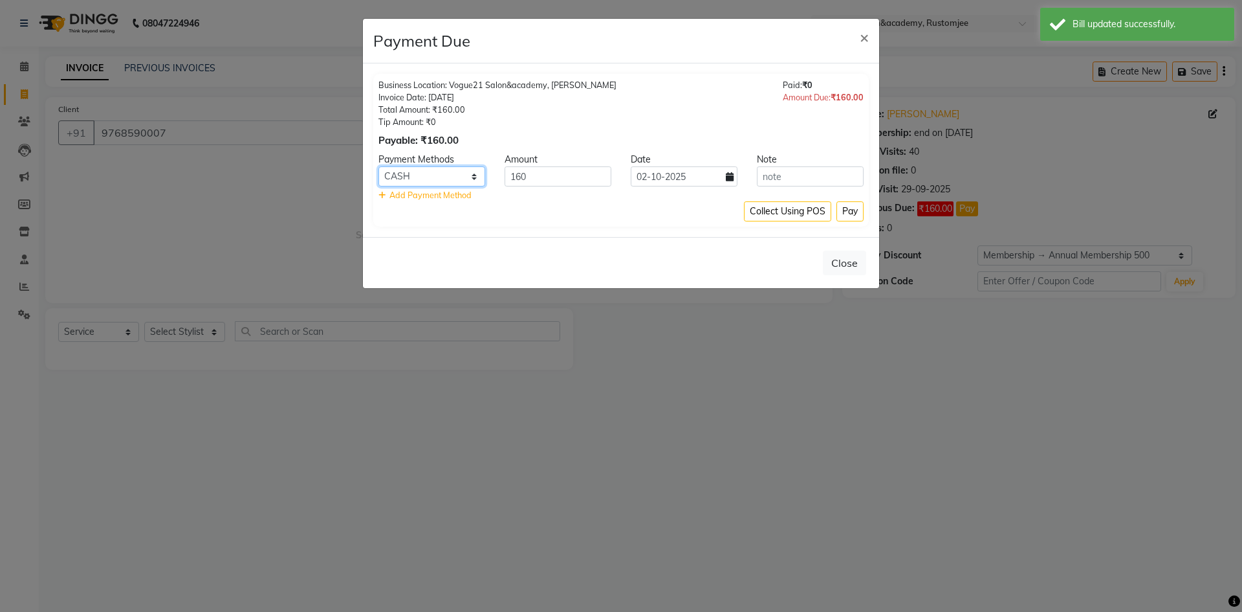
click at [454, 174] on select "Credit Card CASH UPI M Debit Card Card: IOB Cash Payment MI Voucher Coupon CARD…" at bounding box center [432, 176] width 107 height 20
select select "43"
click at [379, 166] on select "Credit Card CASH UPI M Debit Card Card: IOB Cash Payment MI Voucher Coupon CARD…" at bounding box center [432, 176] width 107 height 20
click at [854, 215] on button "Pay" at bounding box center [850, 211] width 27 height 20
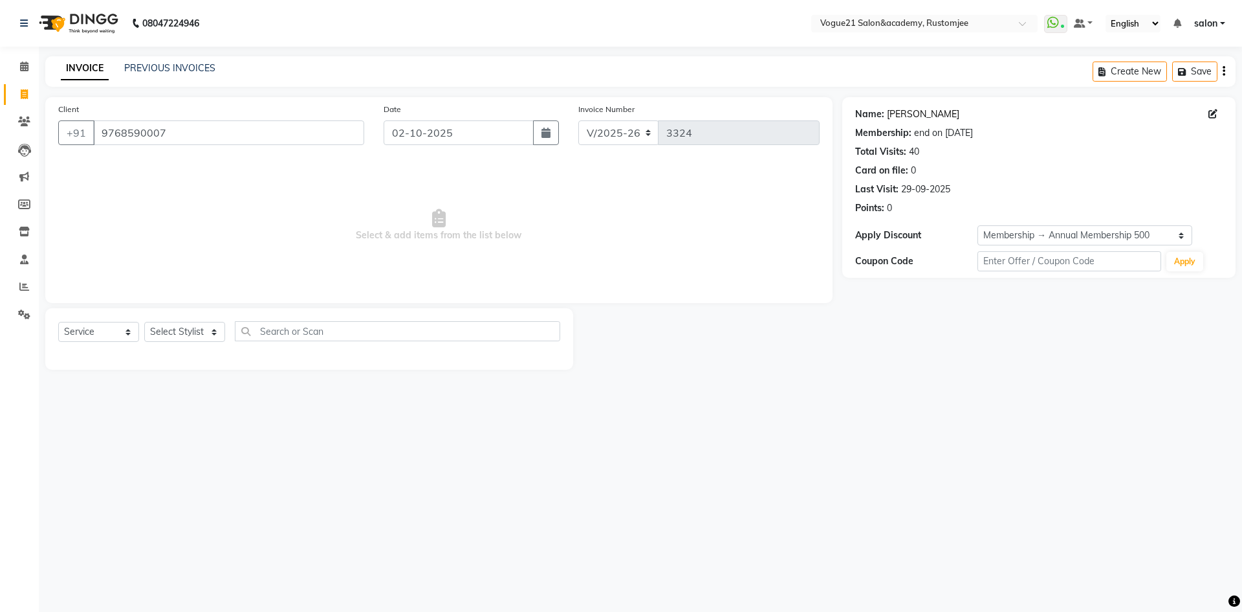
click at [902, 112] on link "Swapnali" at bounding box center [923, 114] width 72 height 14
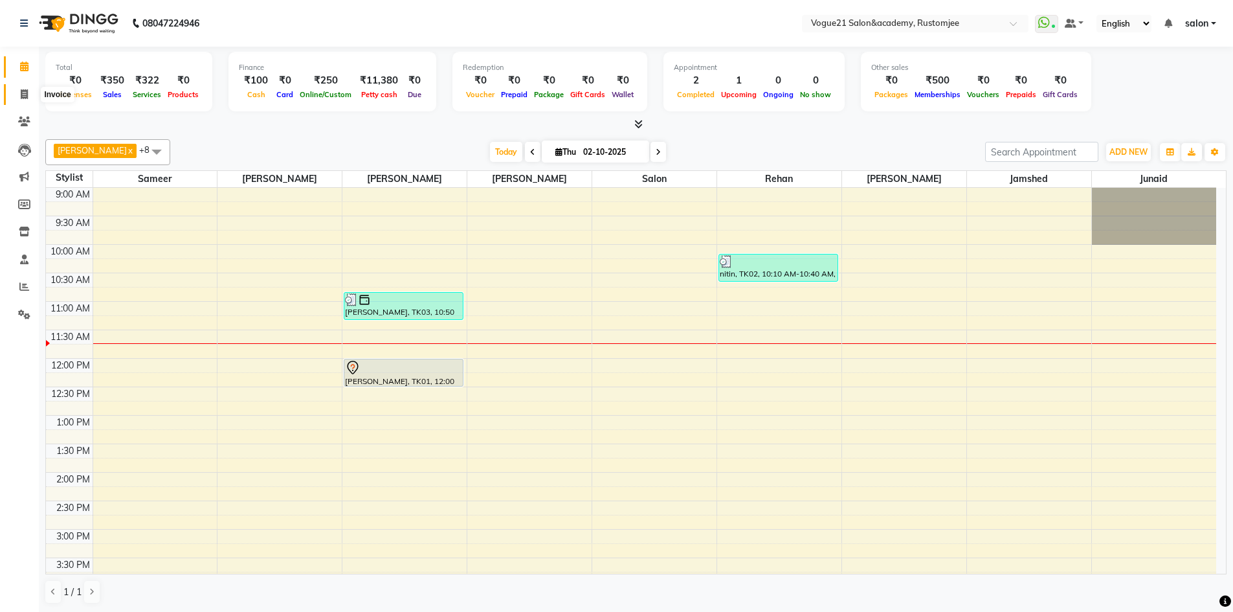
click at [22, 100] on span at bounding box center [24, 94] width 23 height 15
select select "8171"
select select "service"
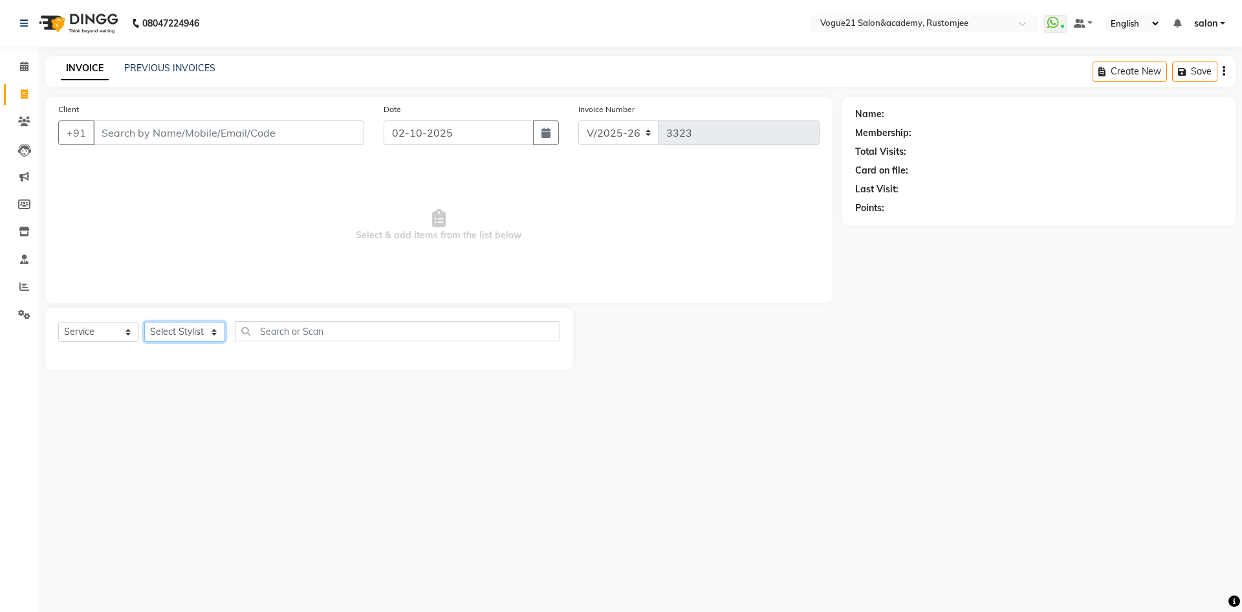
click at [186, 329] on select "Select Stylist [PERSON_NAME] [PERSON_NAME] [PERSON_NAME] [PERSON_NAME] [PERSON_…" at bounding box center [184, 332] width 81 height 20
select select "76930"
click at [144, 322] on select "Select Stylist aahil alicia anju soni Jamshed junaid Pooja yadav priya jadhav r…" at bounding box center [184, 332] width 81 height 20
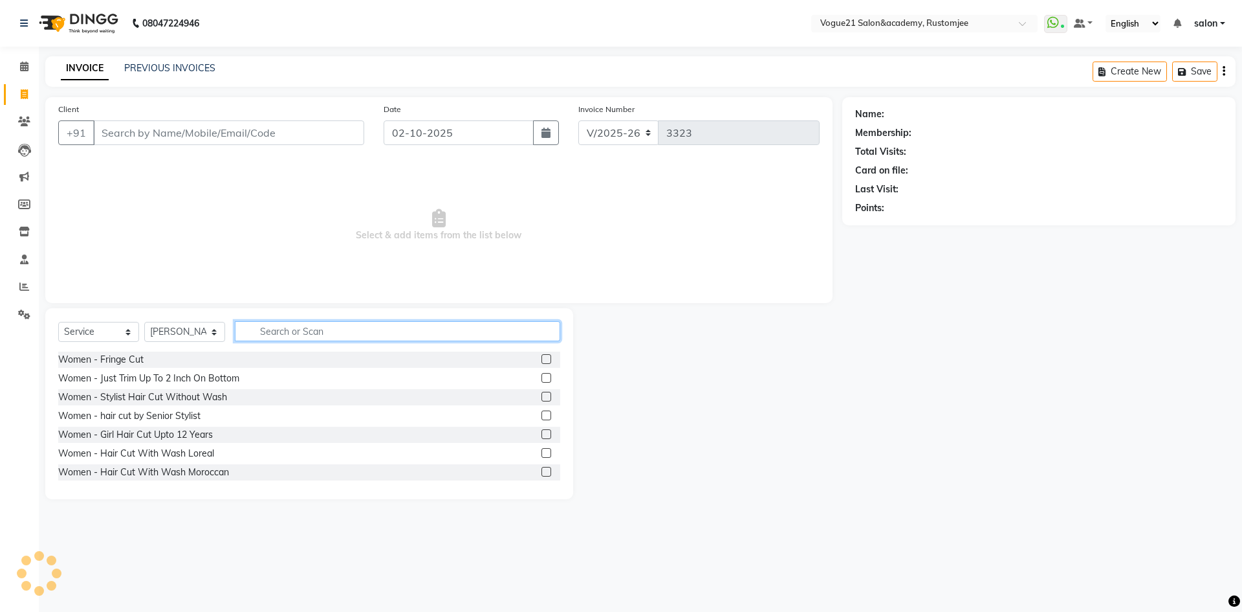
click at [284, 329] on input "text" at bounding box center [397, 331] width 325 height 20
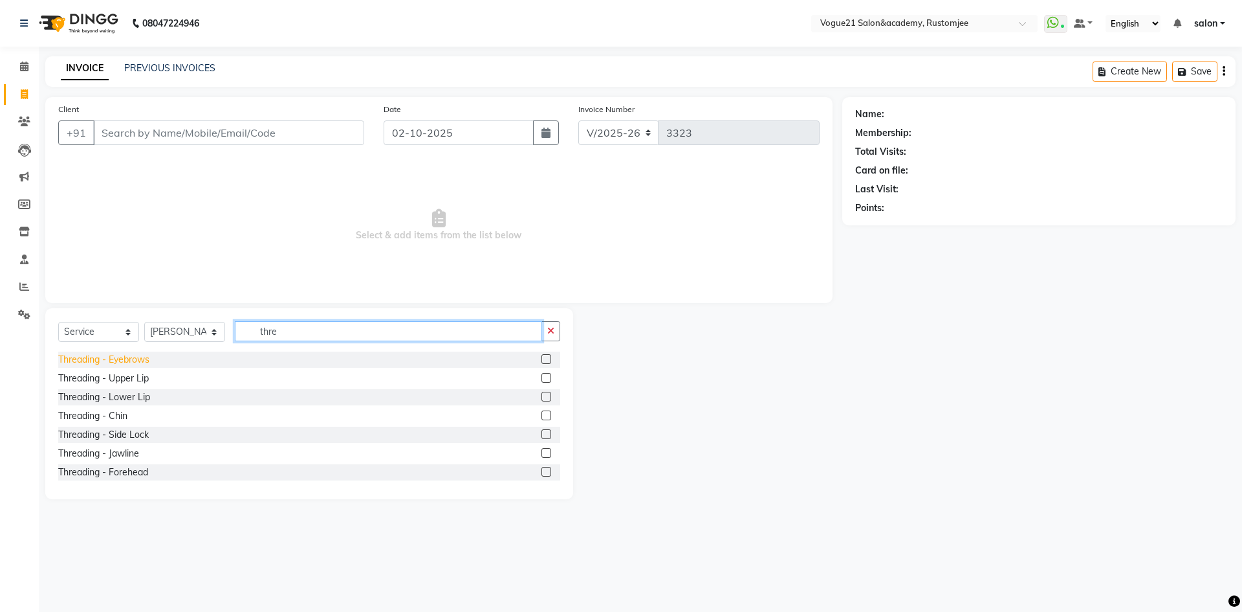
type input "thre"
click at [121, 356] on div "Threading - Eyebrows" at bounding box center [103, 360] width 91 height 14
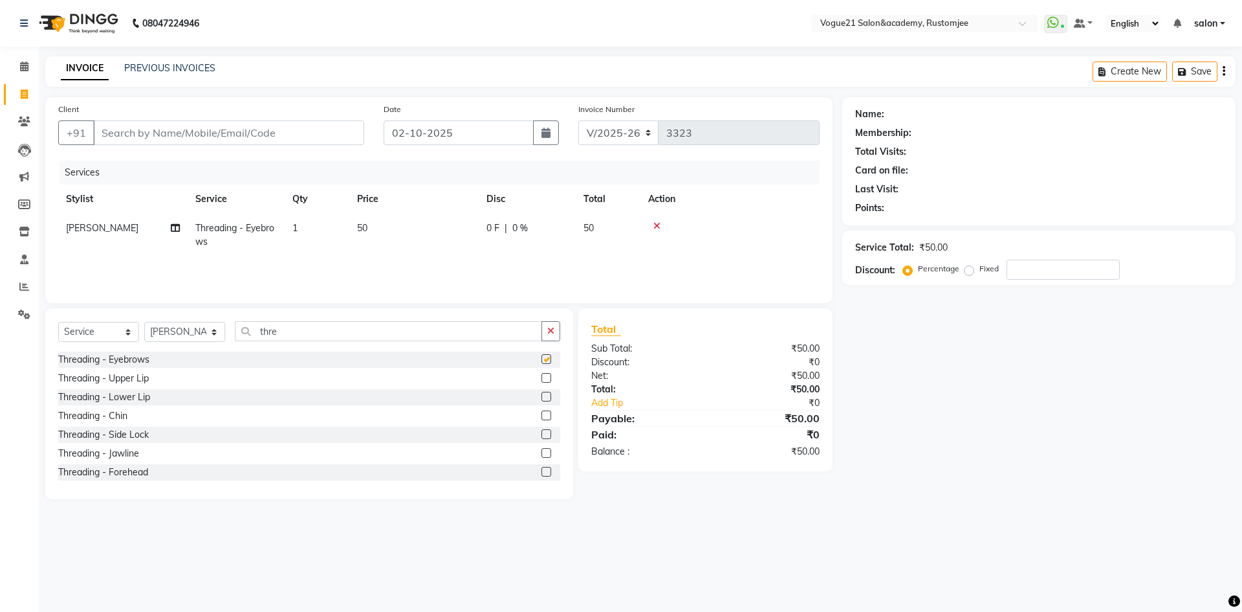
checkbox input "false"
click at [116, 468] on div "Threading - Forehead" at bounding box center [103, 472] width 90 height 14
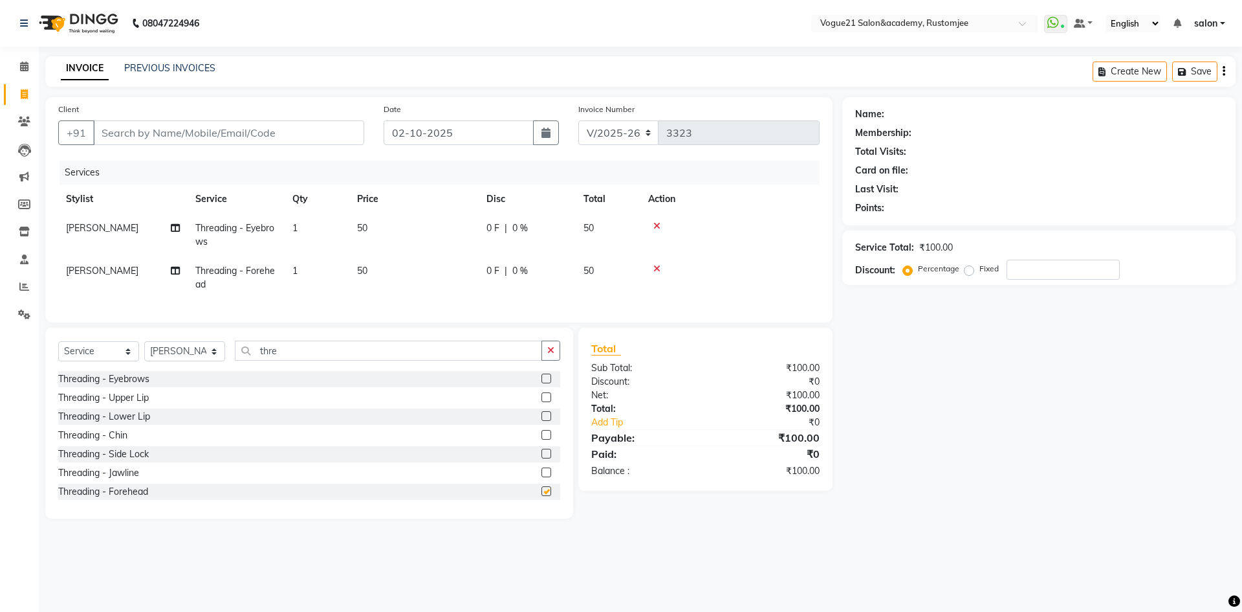
checkbox input "false"
click at [269, 126] on input "Client" at bounding box center [228, 132] width 271 height 25
type input "8"
type input "0"
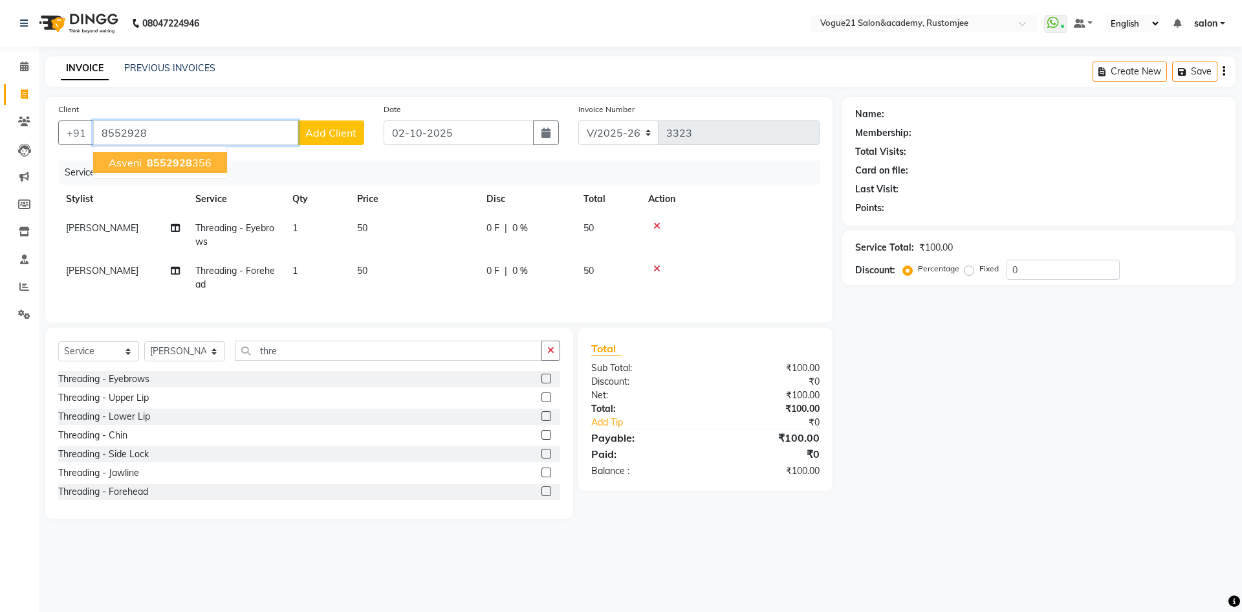
click at [182, 154] on button "asveni 8552928 356" at bounding box center [160, 162] width 134 height 21
type input "8552928356"
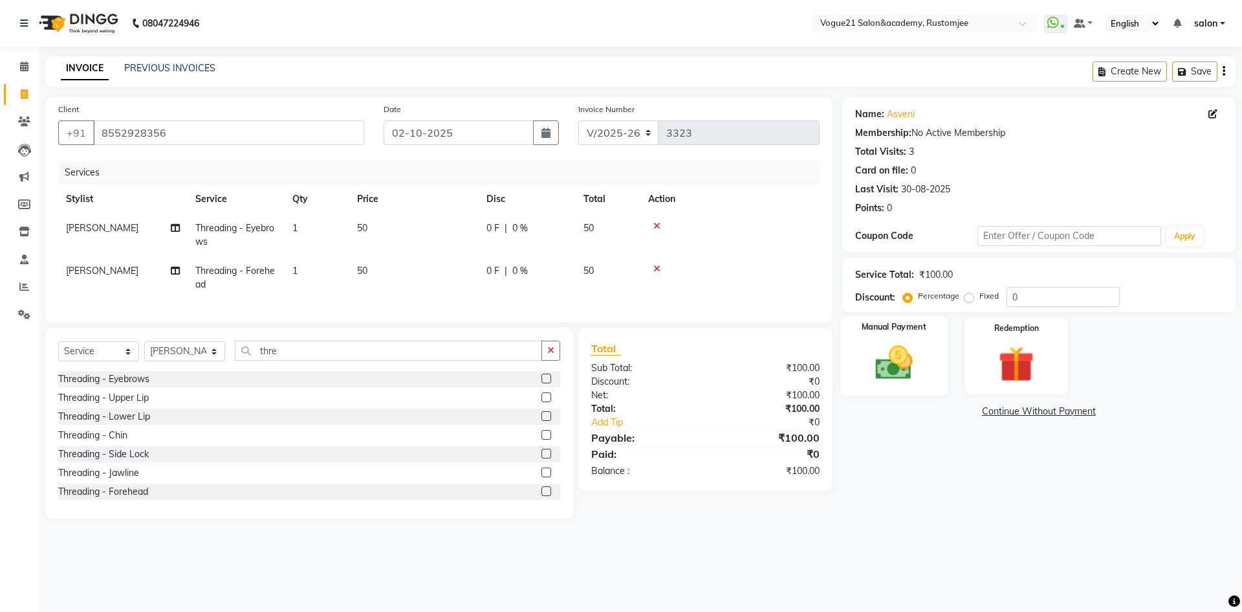
click at [891, 380] on img at bounding box center [894, 362] width 60 height 43
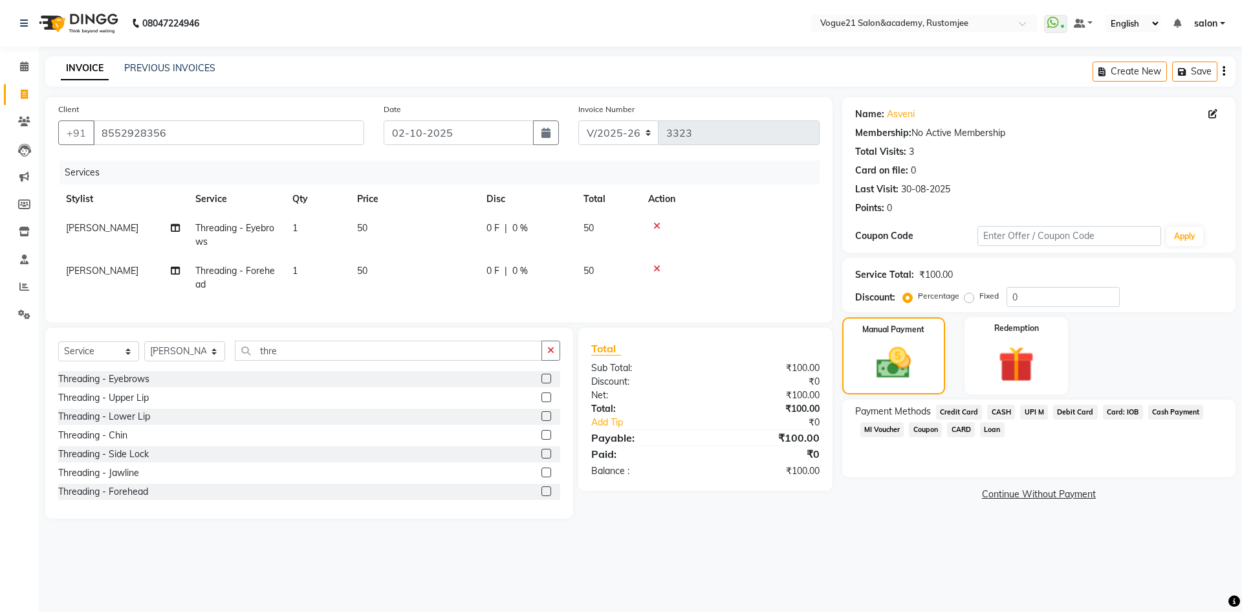
click at [1022, 409] on span "UPI M" at bounding box center [1034, 411] width 28 height 15
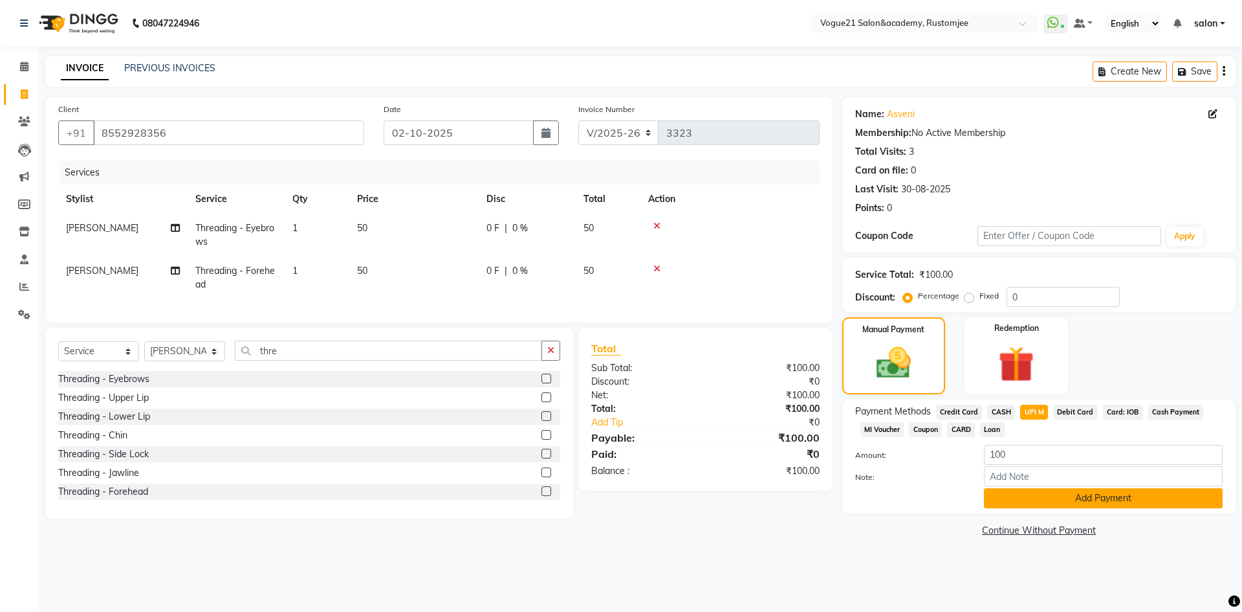
click at [1024, 500] on button "Add Payment" at bounding box center [1103, 498] width 239 height 20
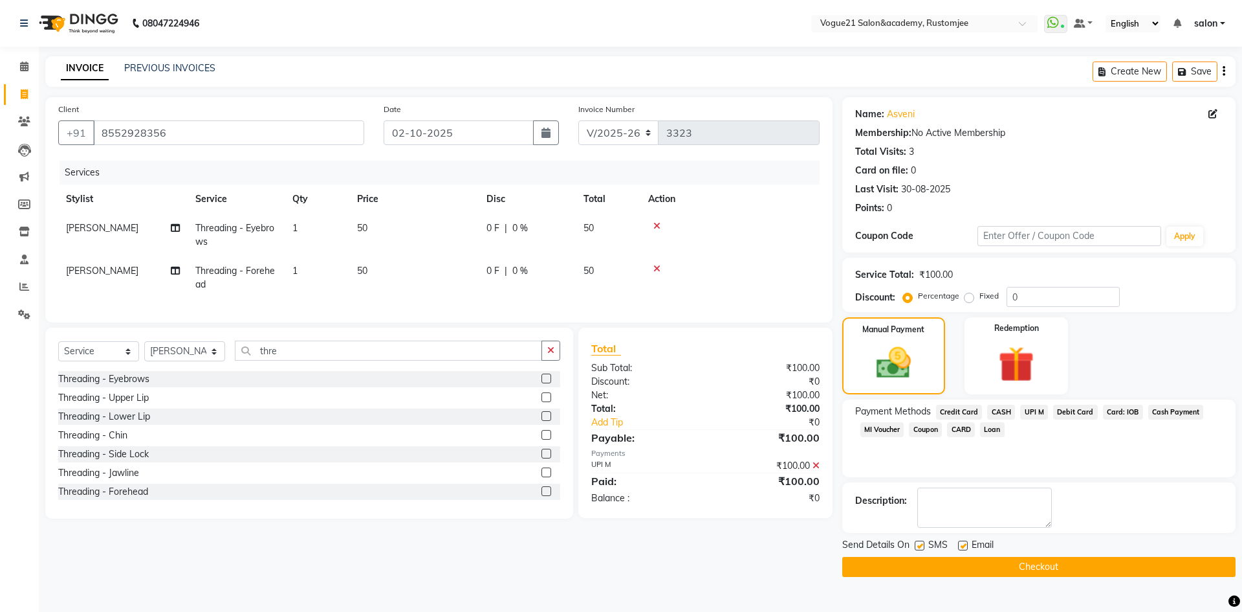
click at [945, 568] on button "Checkout" at bounding box center [1039, 567] width 393 height 20
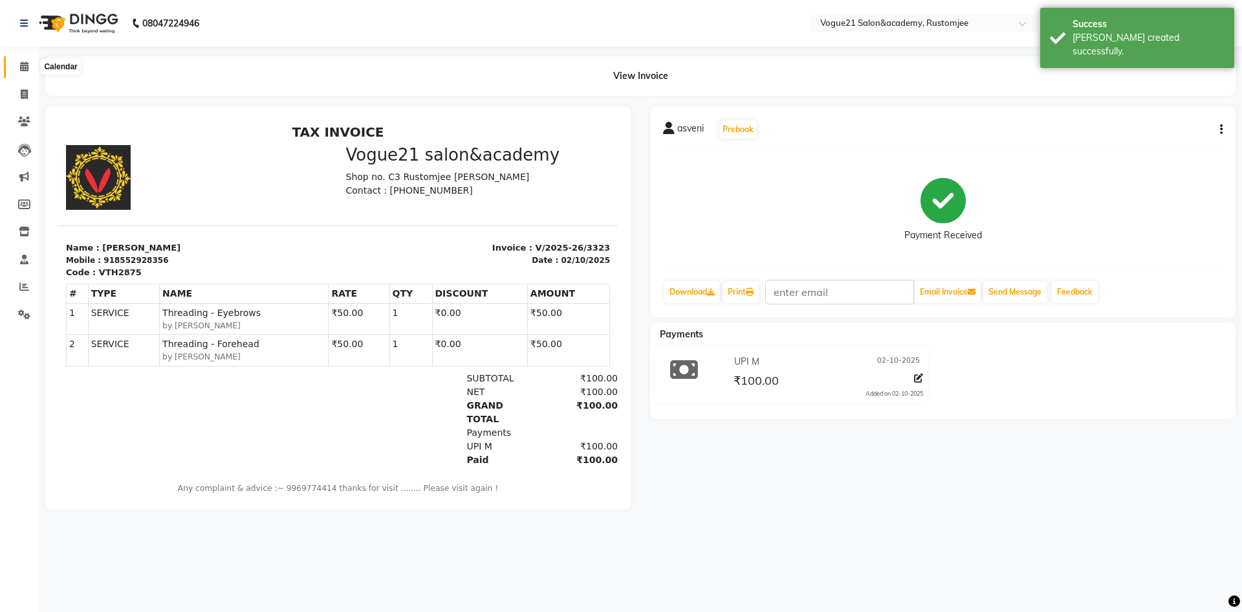
click at [28, 67] on icon at bounding box center [24, 66] width 8 height 10
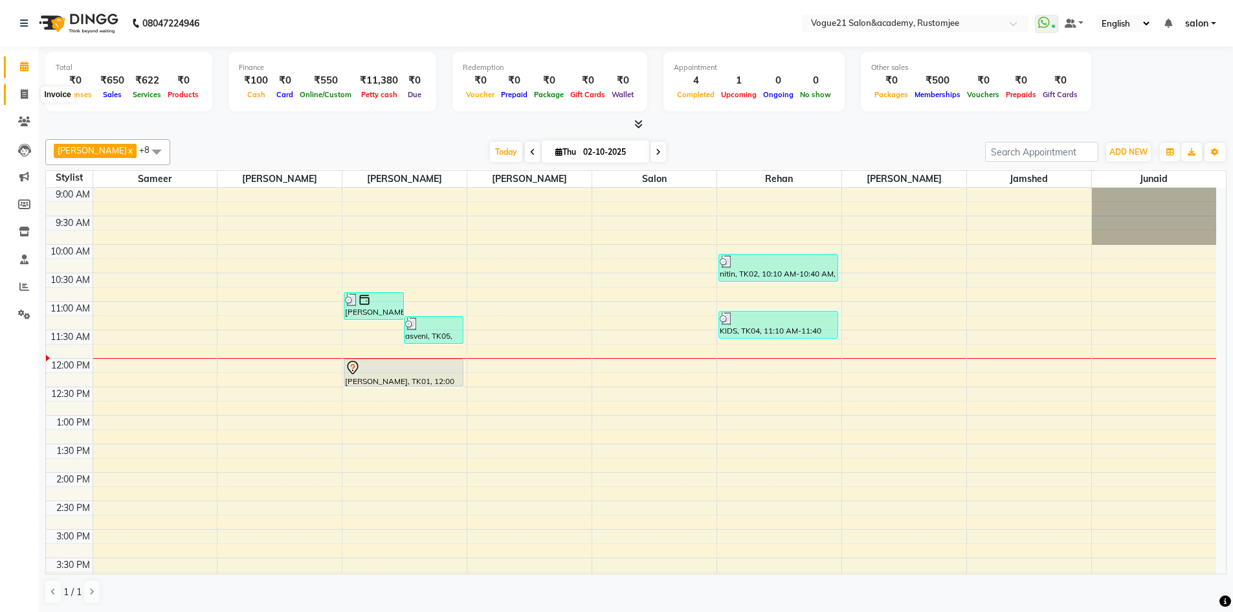
drag, startPoint x: 25, startPoint y: 89, endPoint x: 61, endPoint y: 88, distance: 36.9
click at [25, 89] on icon at bounding box center [24, 94] width 7 height 10
select select "8171"
select select "service"
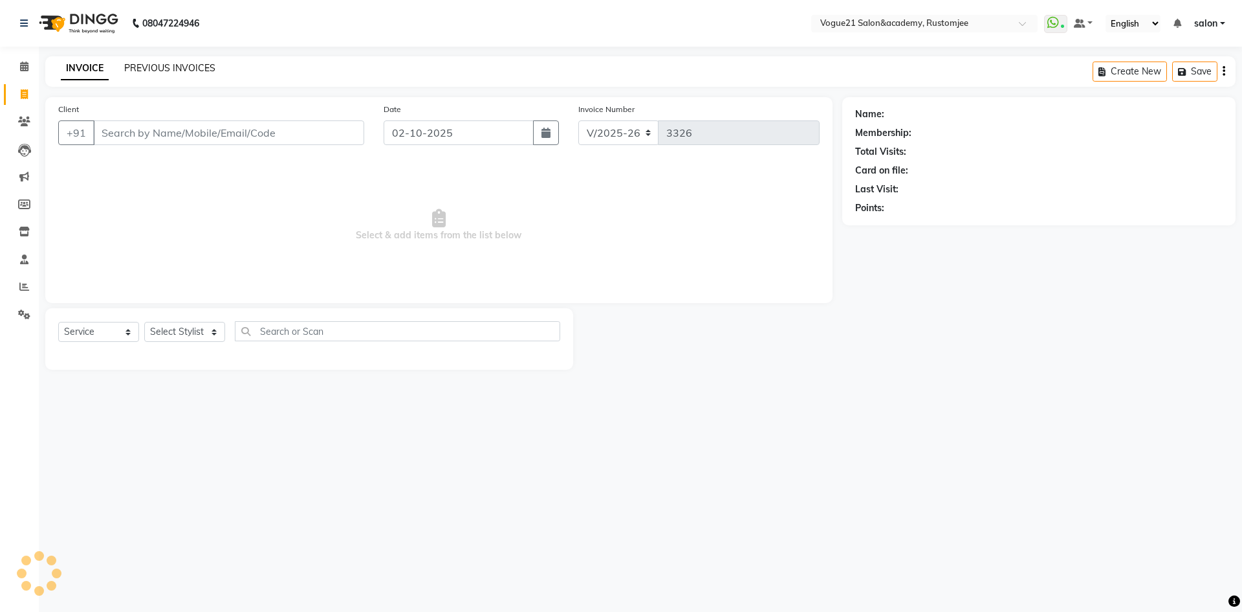
click at [162, 66] on link "PREVIOUS INVOICES" at bounding box center [169, 68] width 91 height 12
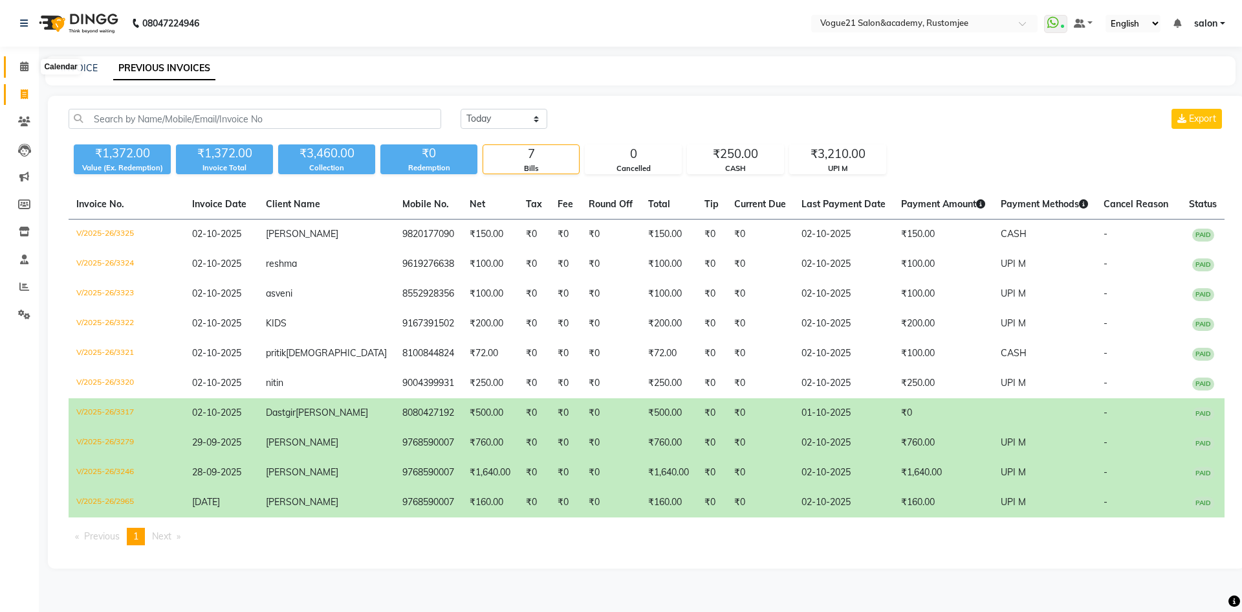
click at [17, 73] on span at bounding box center [24, 67] width 23 height 15
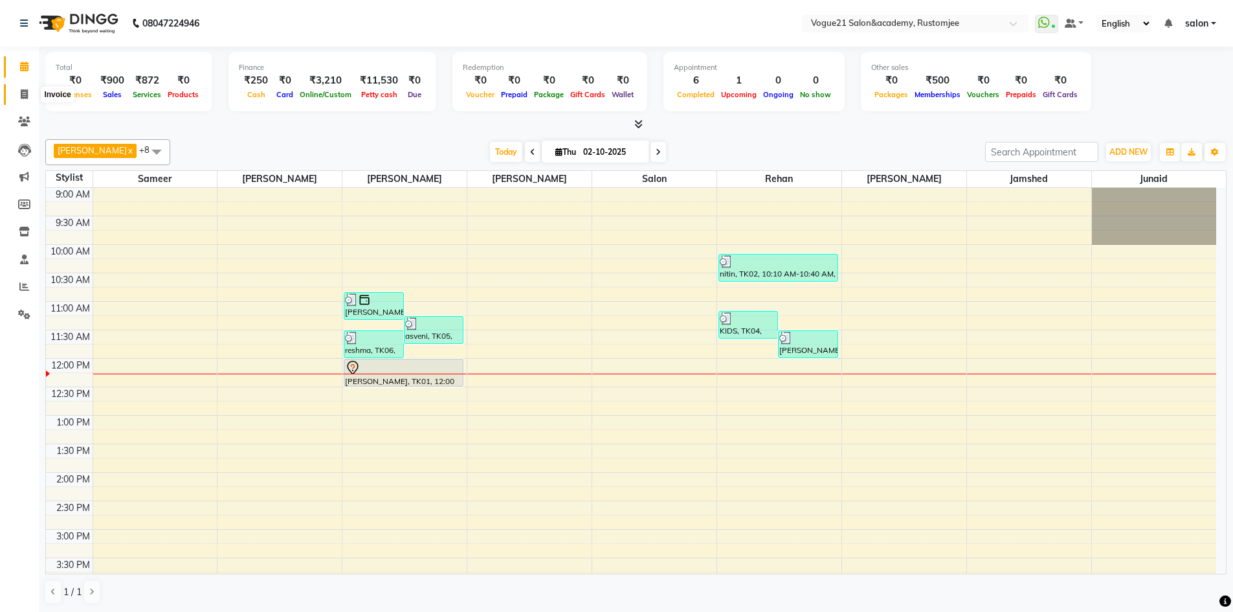
drag, startPoint x: 28, startPoint y: 94, endPoint x: 45, endPoint y: 100, distance: 17.4
click at [28, 94] on span at bounding box center [24, 94] width 23 height 15
select select "8171"
select select "service"
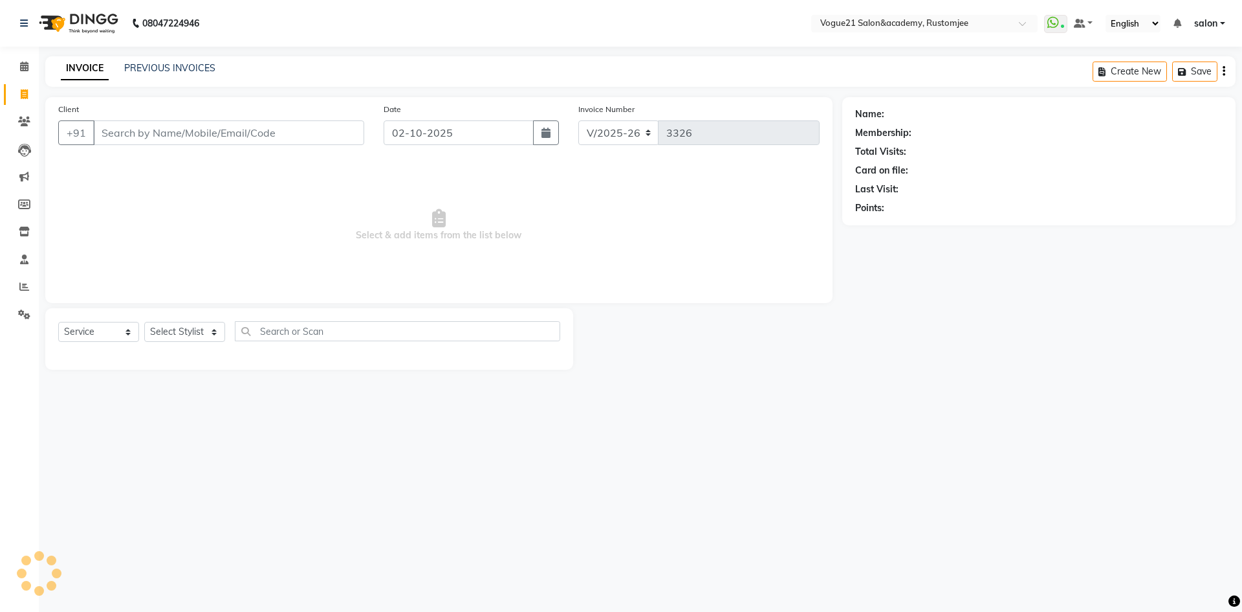
click at [154, 77] on div "INVOICE PREVIOUS INVOICES Create New Save" at bounding box center [640, 71] width 1191 height 30
click at [157, 66] on link "PREVIOUS INVOICES" at bounding box center [169, 68] width 91 height 12
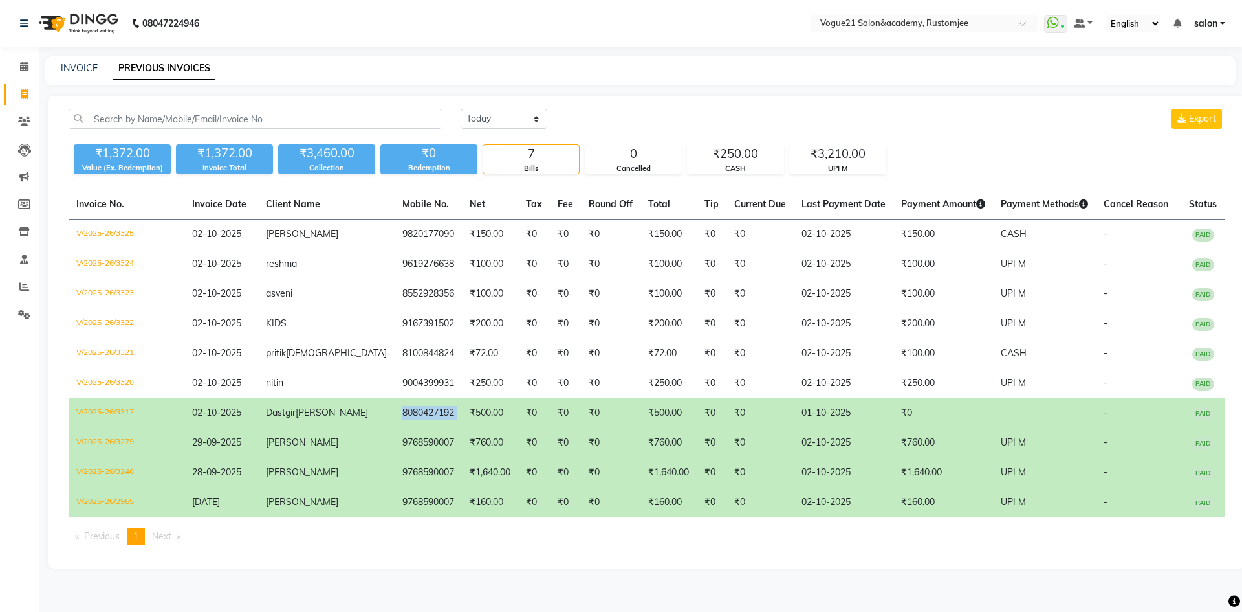
drag, startPoint x: 354, startPoint y: 413, endPoint x: 426, endPoint y: 410, distance: 71.9
click at [426, 410] on tr "V/2025-26/3317 02-10-2025 Dastgir Pojee 8080427192 ₹500.00 ₹0 ₹0 ₹0 ₹500.00 ₹0 …" at bounding box center [647, 413] width 1156 height 30
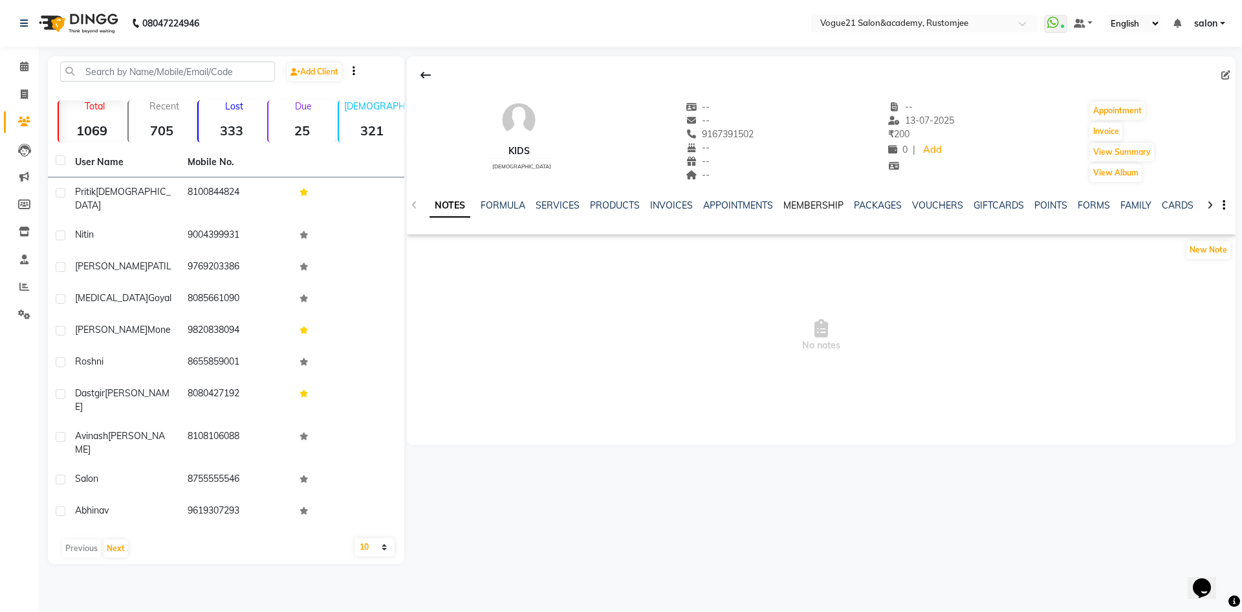
click at [786, 208] on link "MEMBERSHIP" at bounding box center [814, 205] width 60 height 12
click at [494, 209] on link "SERVICES" at bounding box center [494, 205] width 44 height 12
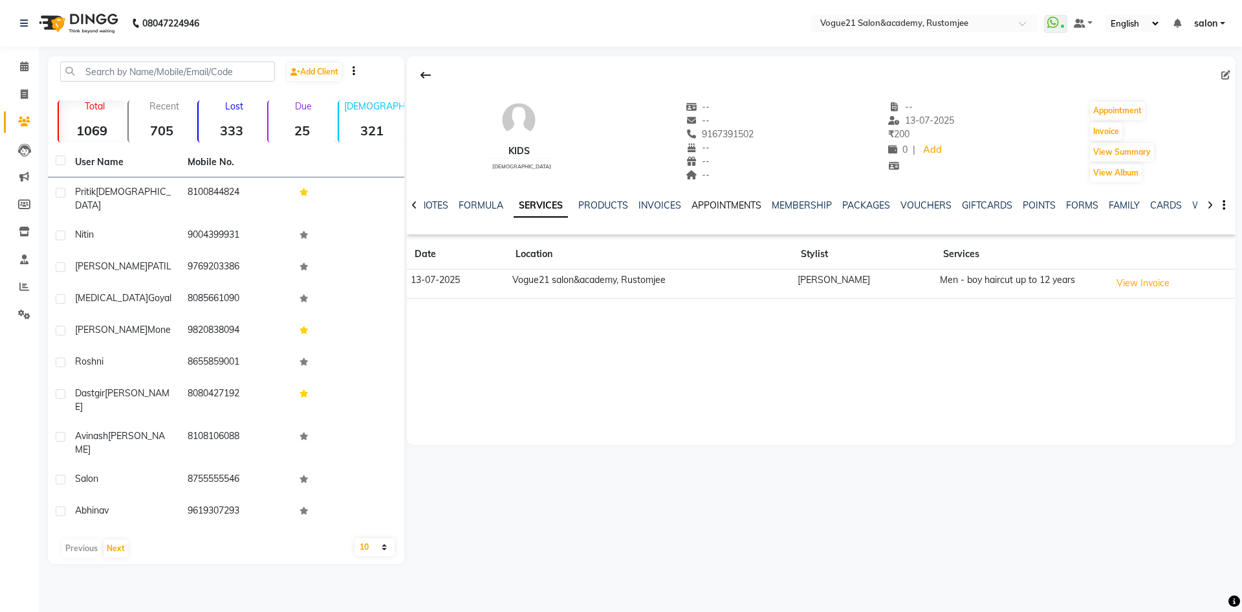
click at [738, 203] on link "APPOINTMENTS" at bounding box center [727, 205] width 70 height 12
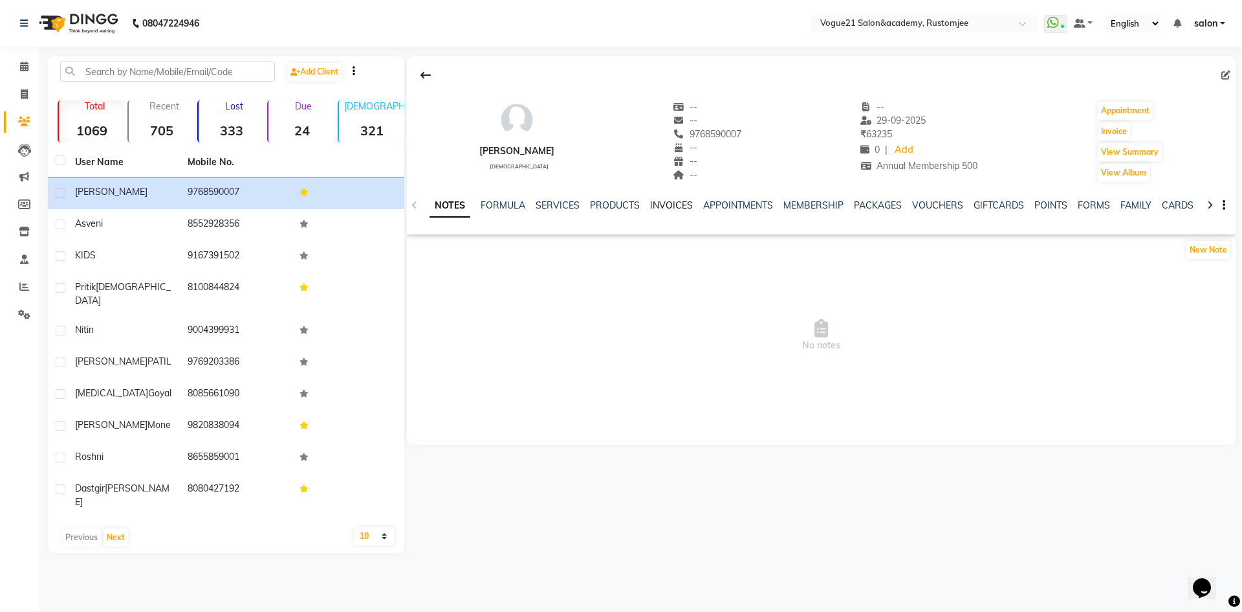
click at [674, 208] on link "INVOICES" at bounding box center [671, 205] width 43 height 12
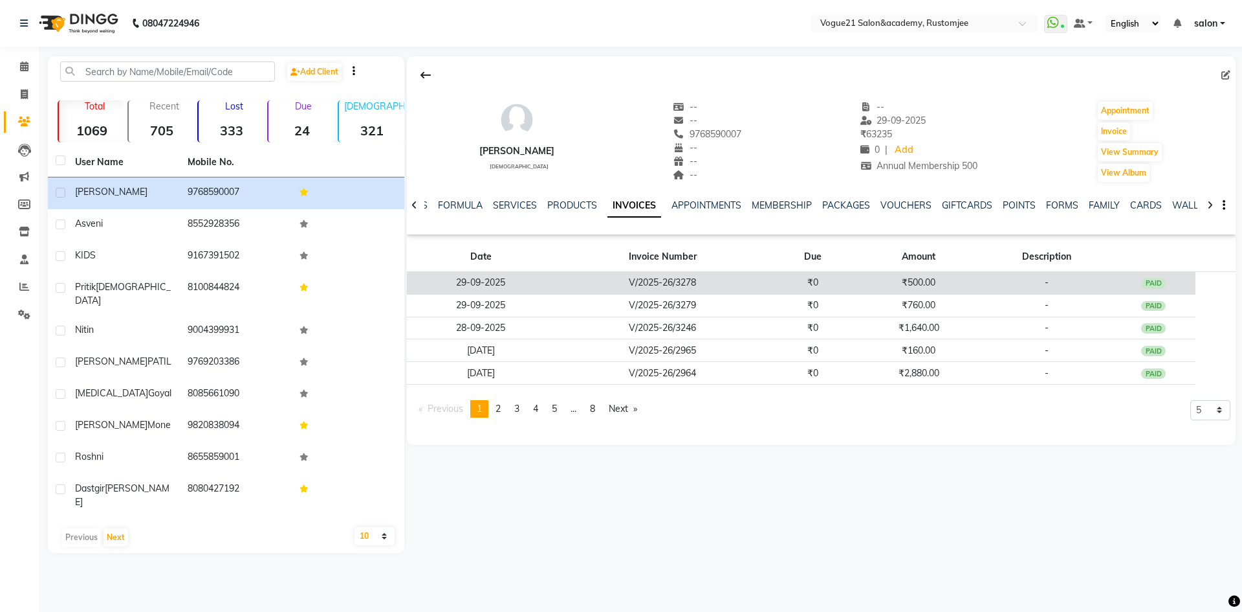
click at [789, 289] on td "₹0" at bounding box center [813, 283] width 85 height 23
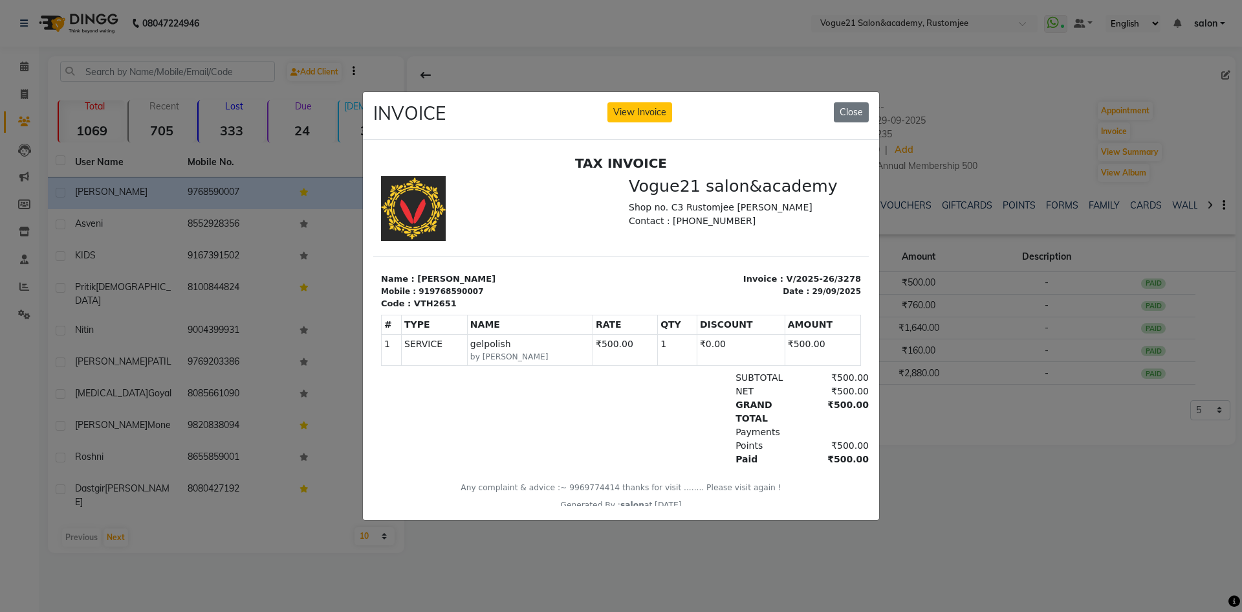
click at [956, 465] on ngb-modal-window "INVOICE View Invoice Close" at bounding box center [621, 306] width 1242 height 612
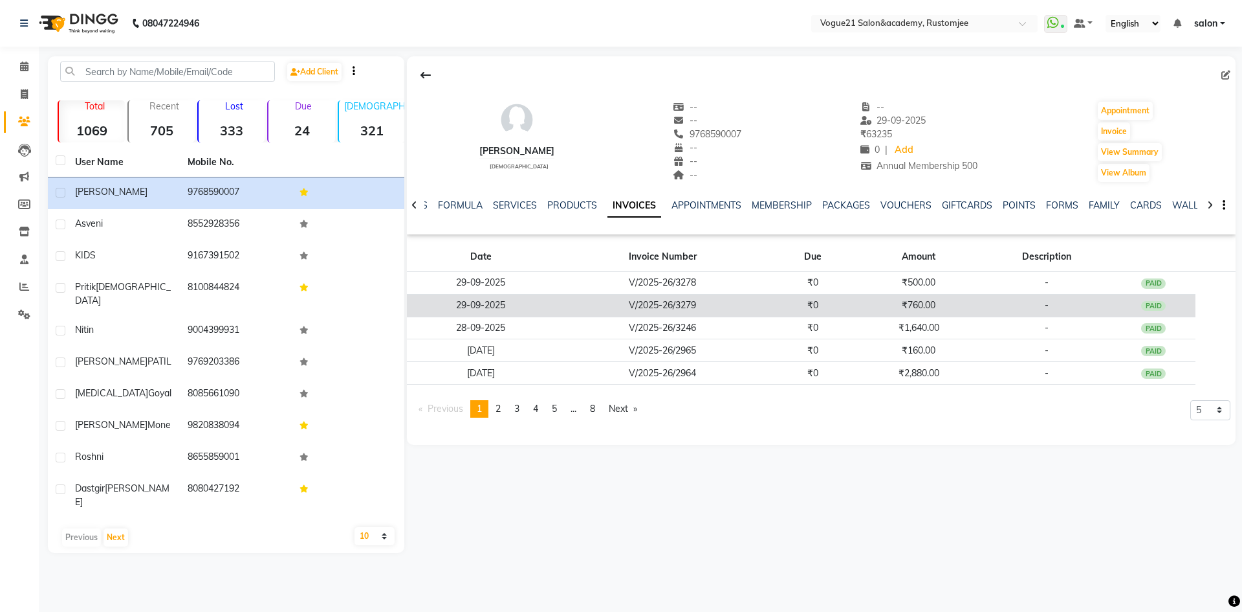
click at [934, 303] on td "₹760.00" at bounding box center [918, 305] width 127 height 23
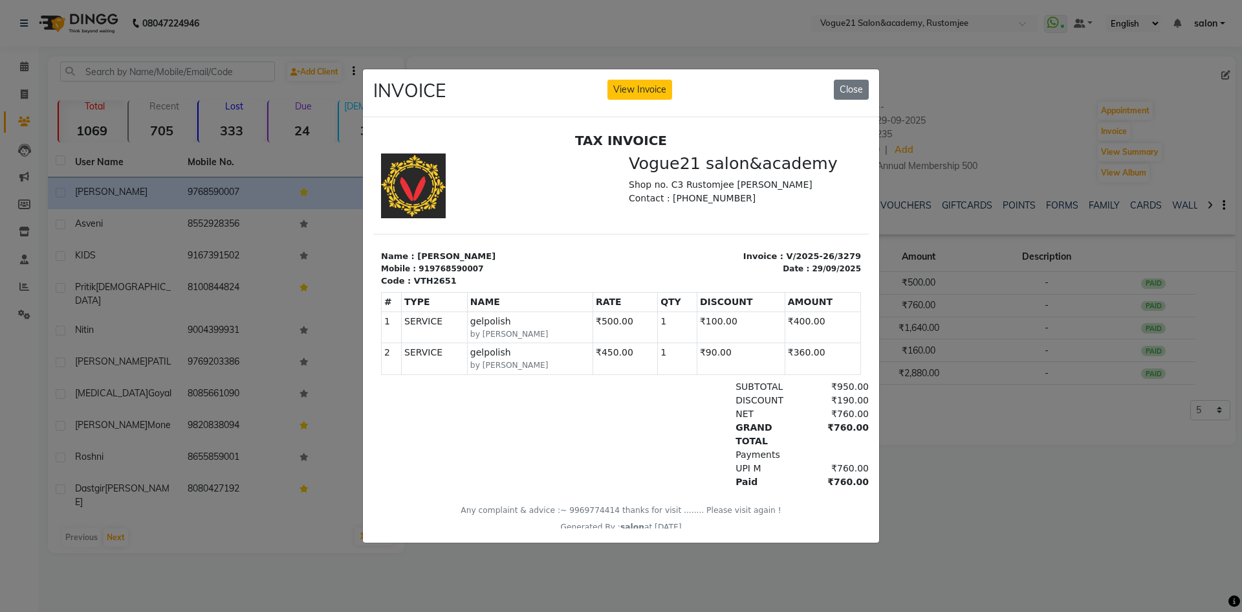
click at [938, 426] on ngb-modal-window "INVOICE View Invoice Close" at bounding box center [621, 306] width 1242 height 612
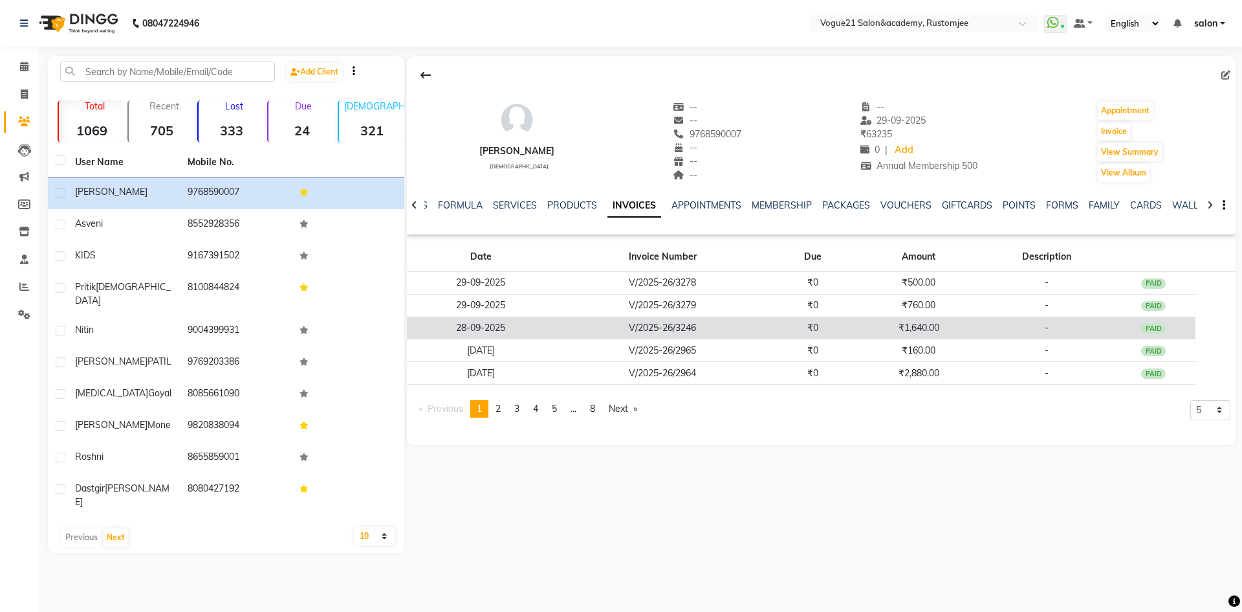
click at [954, 331] on td "₹1,640.00" at bounding box center [918, 327] width 127 height 23
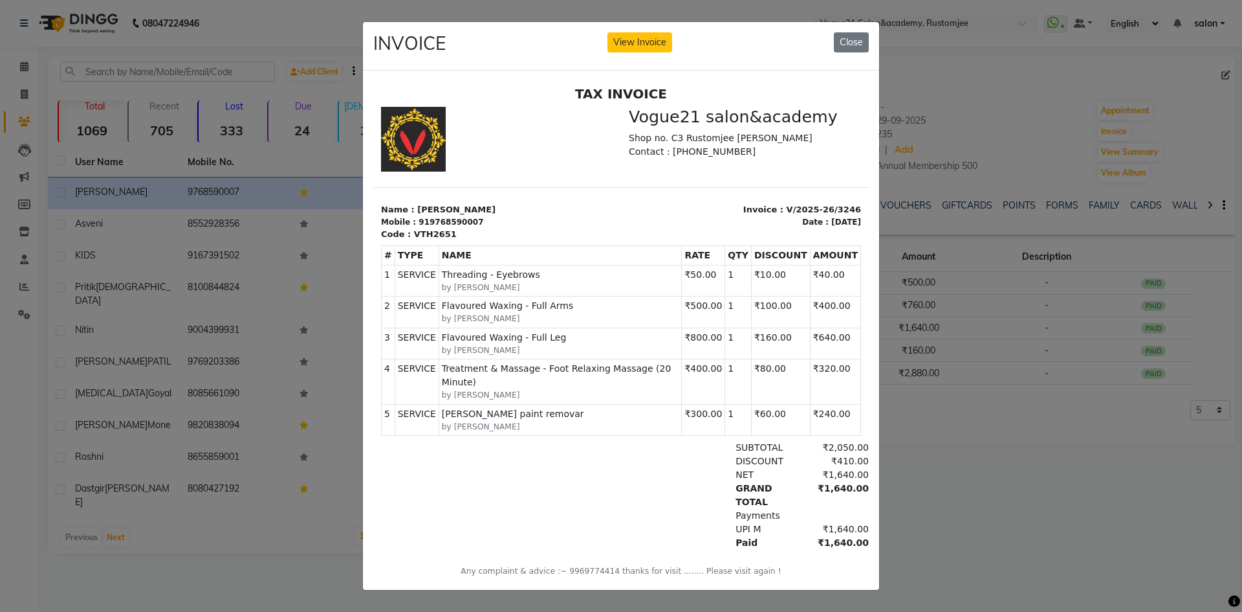
click at [1022, 115] on ngb-modal-window "INVOICE View Invoice Close" at bounding box center [621, 306] width 1242 height 612
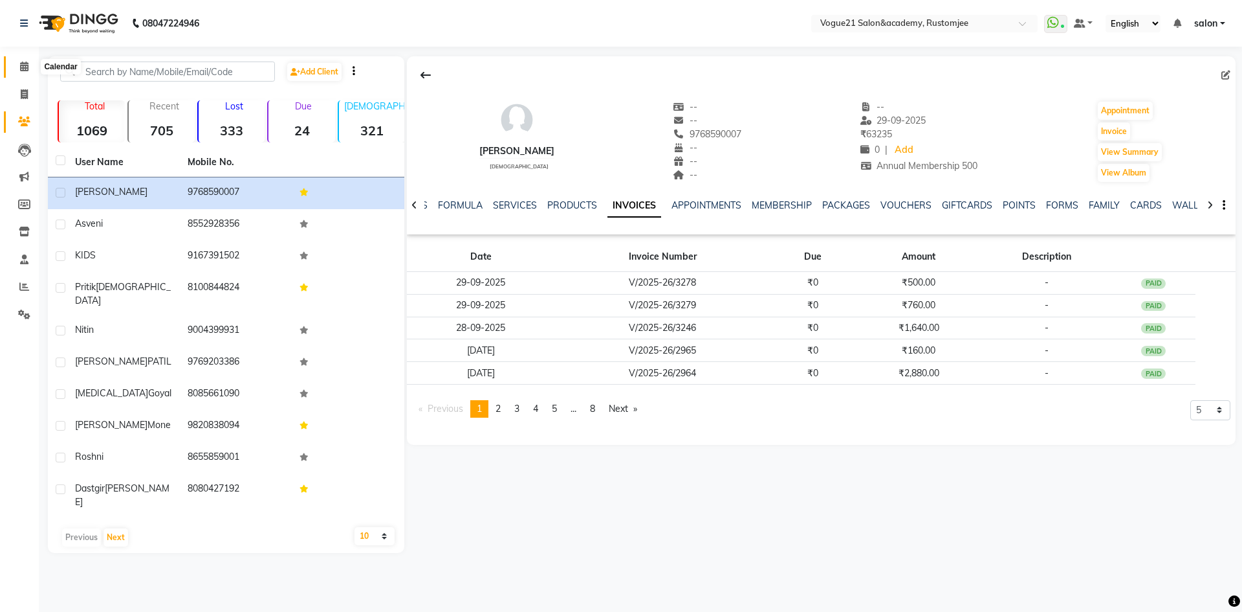
click at [21, 60] on span at bounding box center [24, 67] width 23 height 15
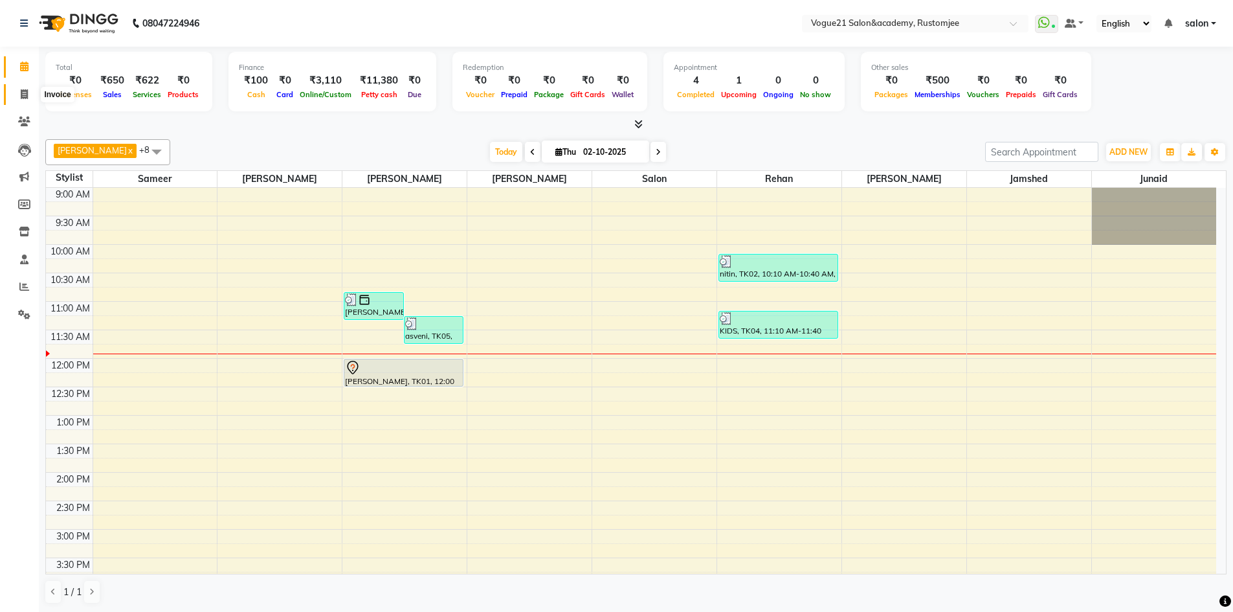
click at [28, 101] on span at bounding box center [24, 94] width 23 height 15
select select "8171"
select select "service"
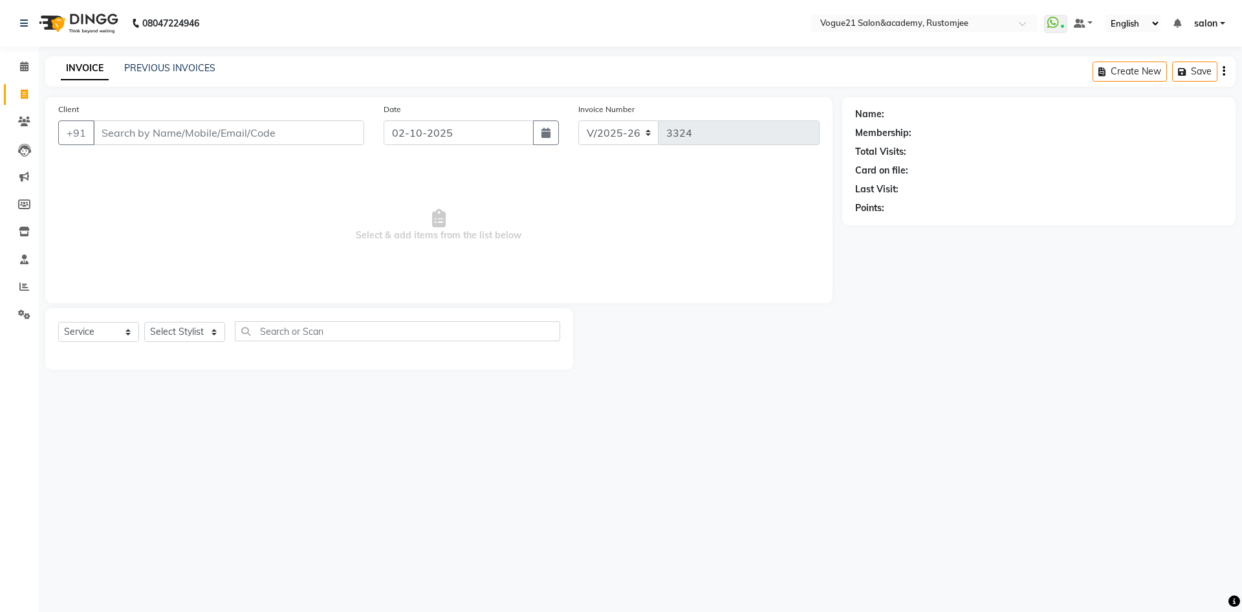
click at [188, 343] on div "Select Service Product Membership Package Voucher Prepaid Gift Card Select Styl…" at bounding box center [309, 336] width 502 height 30
click at [190, 331] on select "Select Stylist aahil alicia anju soni Jamshed junaid Pooja yadav priya jadhav r…" at bounding box center [184, 332] width 81 height 20
select select "76930"
click at [144, 322] on select "Select Stylist aahil alicia anju soni Jamshed junaid Pooja yadav priya jadhav r…" at bounding box center [184, 332] width 81 height 20
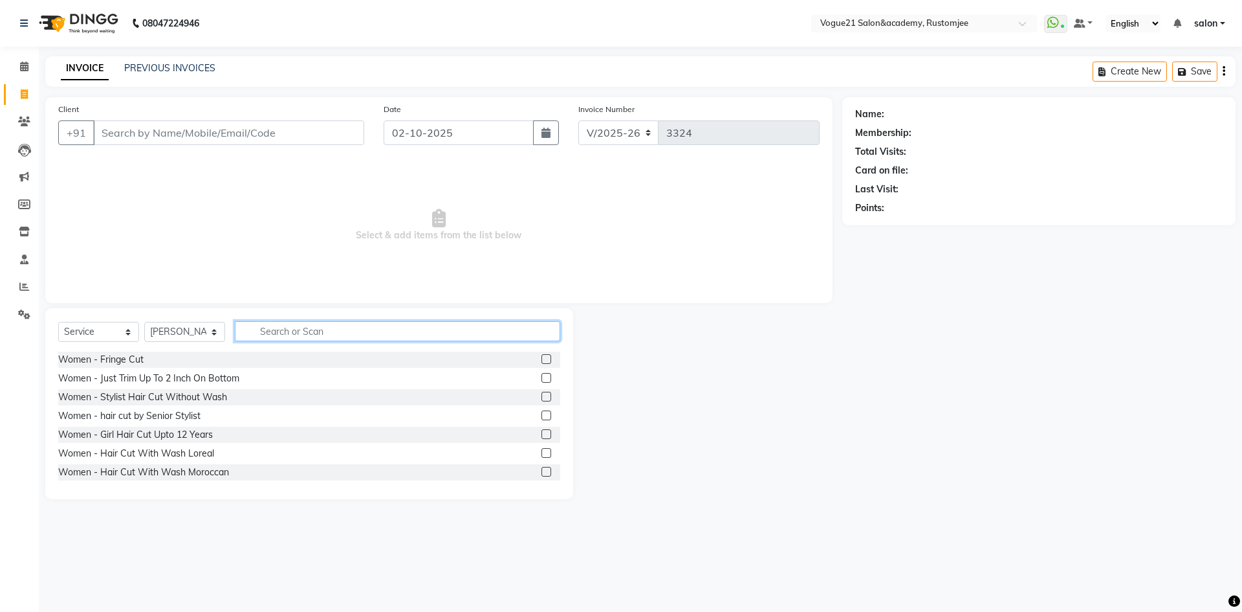
click at [266, 337] on input "text" at bounding box center [397, 331] width 325 height 20
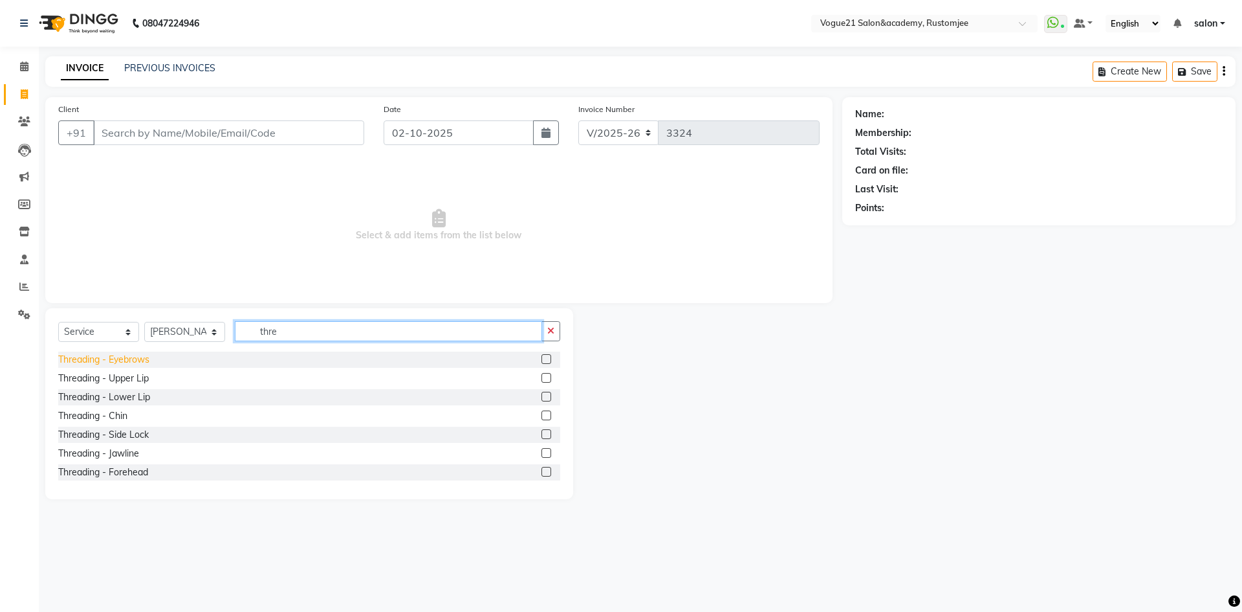
type input "thre"
click at [115, 364] on div "Threading - Eyebrows" at bounding box center [103, 360] width 91 height 14
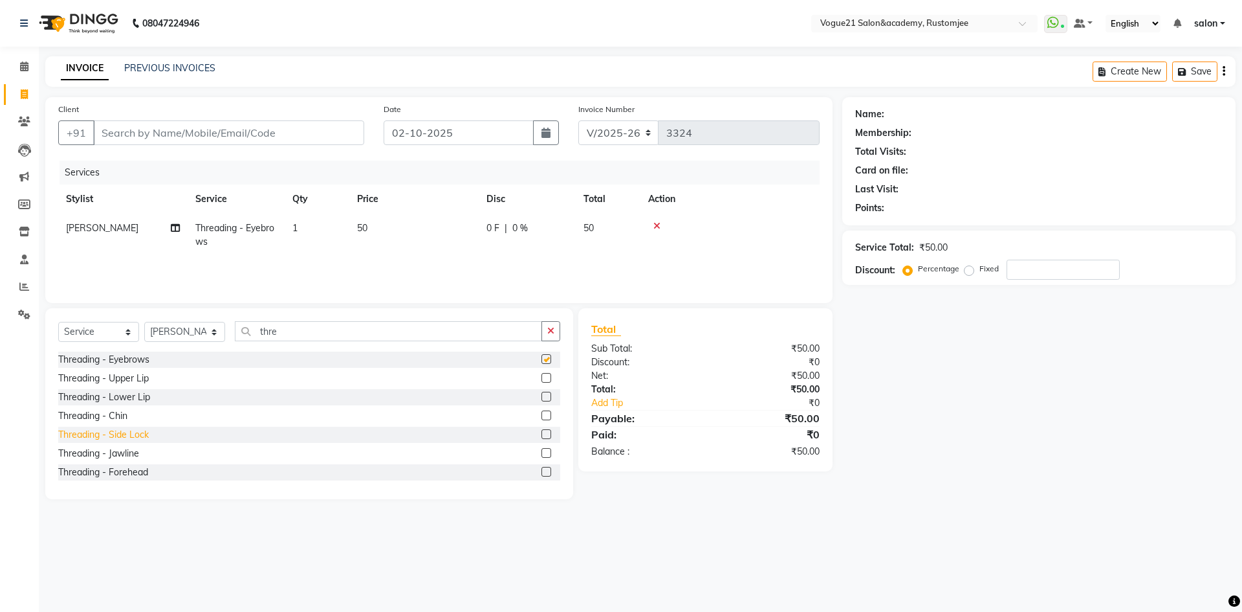
checkbox input "false"
click at [120, 474] on div "Threading - Forehead" at bounding box center [103, 472] width 90 height 14
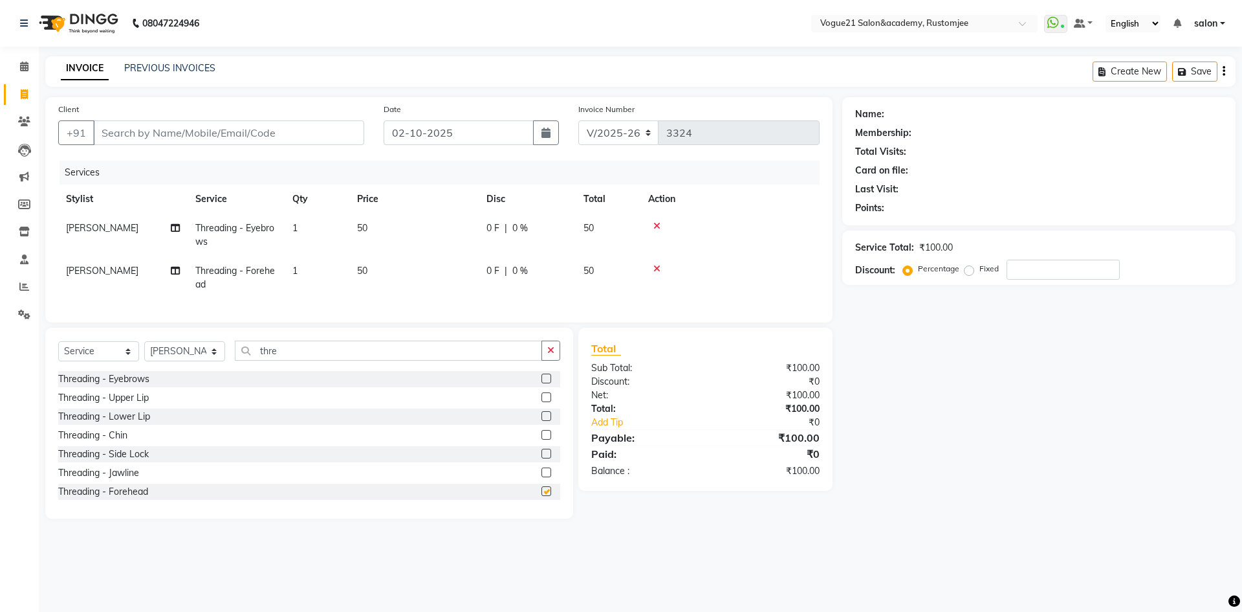
checkbox input "false"
click at [238, 144] on input "Client" at bounding box center [228, 132] width 271 height 25
type input "9"
type input "0"
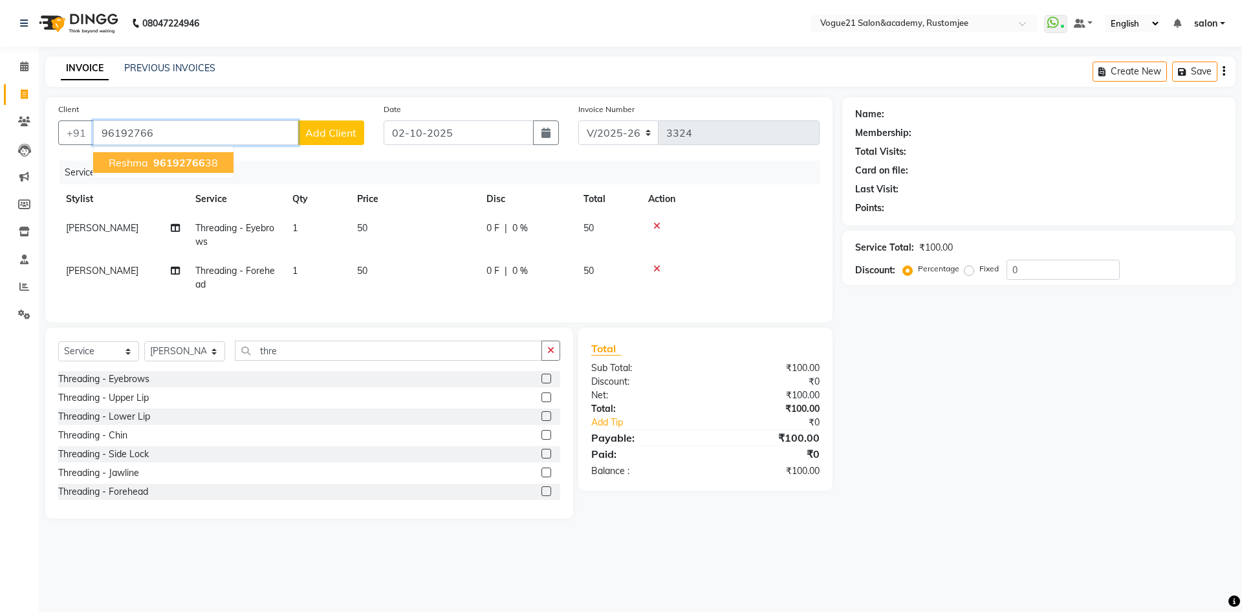
click at [203, 162] on ngb-highlight "96192766 38" at bounding box center [184, 162] width 67 height 13
type input "9619276638"
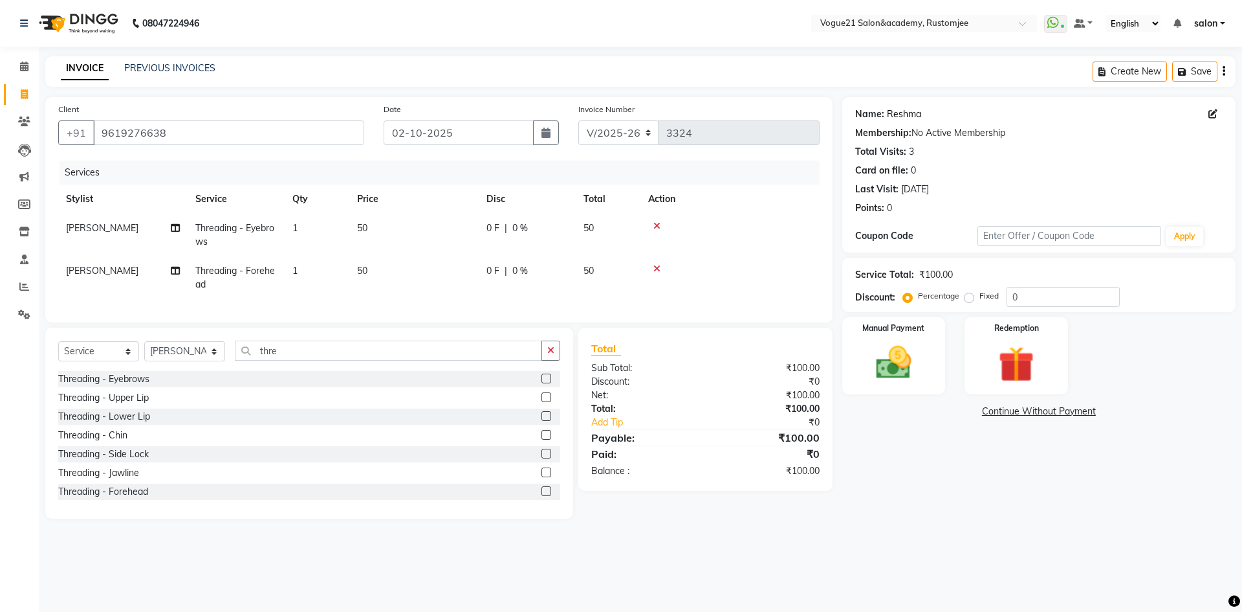
click at [903, 109] on link "Reshma" at bounding box center [904, 114] width 34 height 14
click at [897, 377] on img at bounding box center [894, 362] width 60 height 43
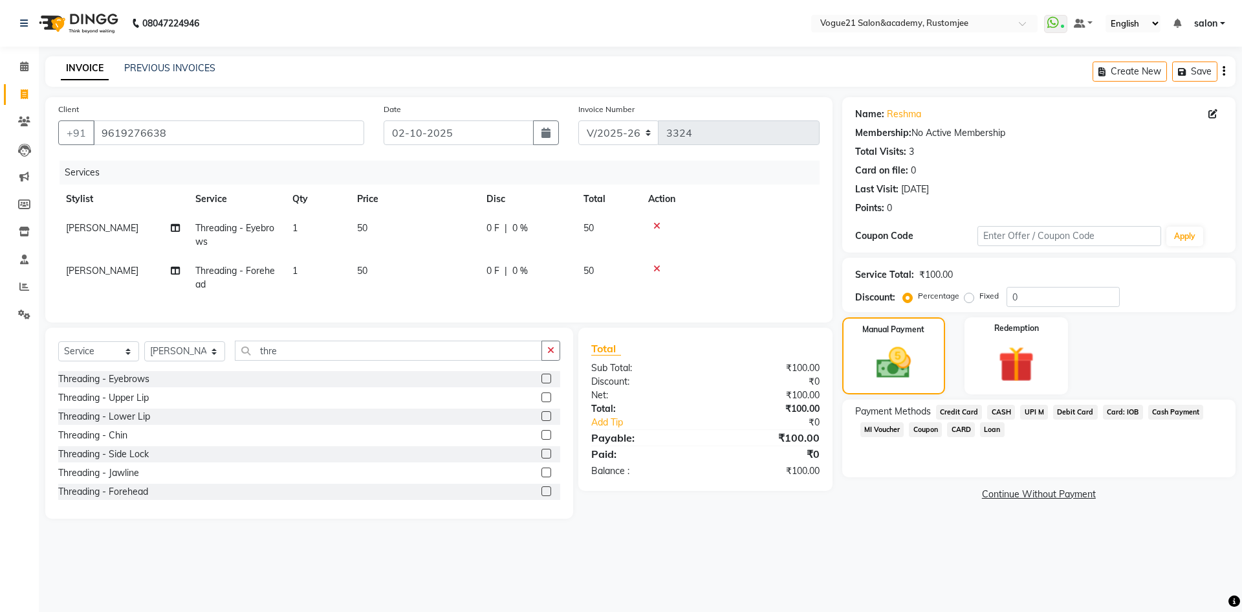
click at [1022, 417] on span "UPI M" at bounding box center [1034, 411] width 28 height 15
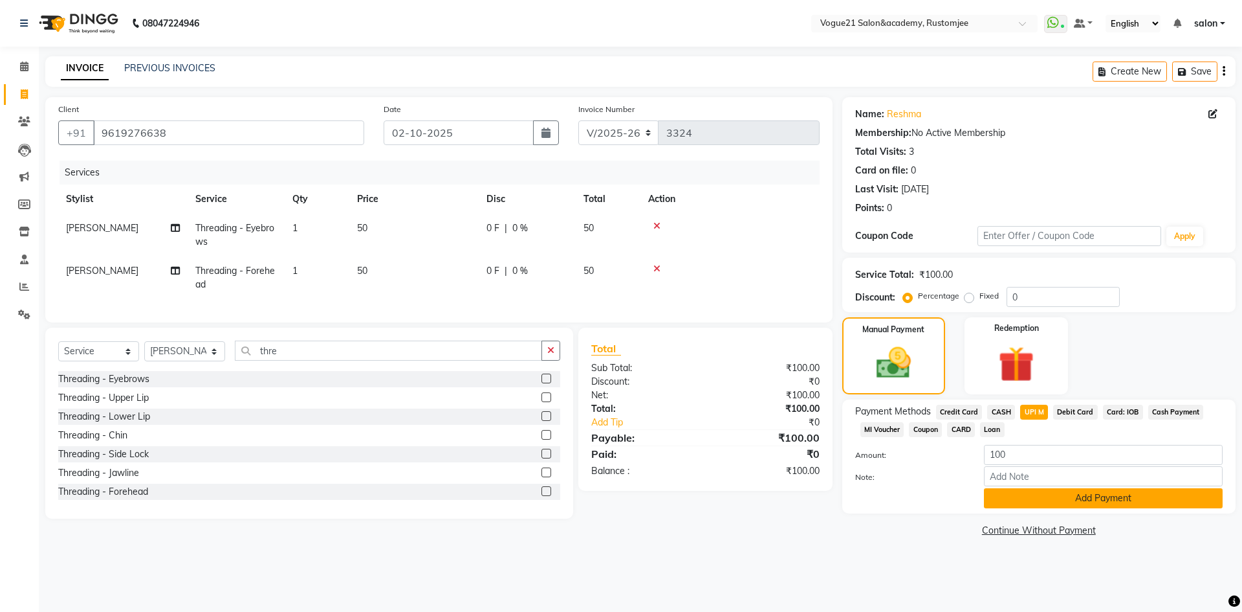
click at [1003, 500] on button "Add Payment" at bounding box center [1103, 498] width 239 height 20
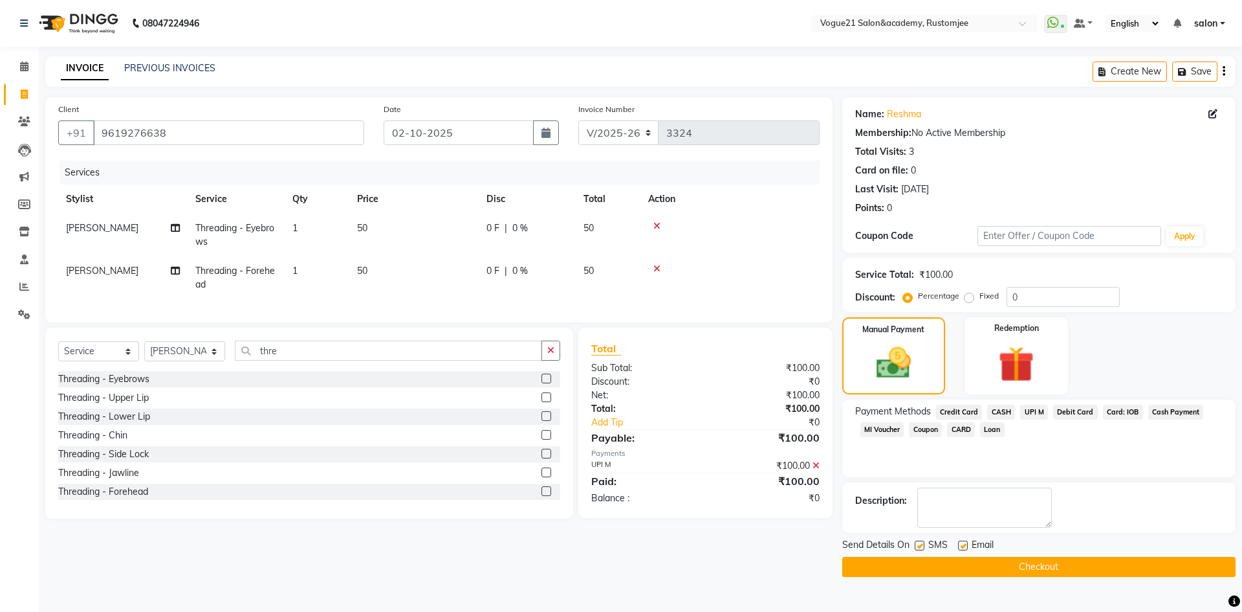
click at [1052, 557] on button "Checkout" at bounding box center [1039, 567] width 393 height 20
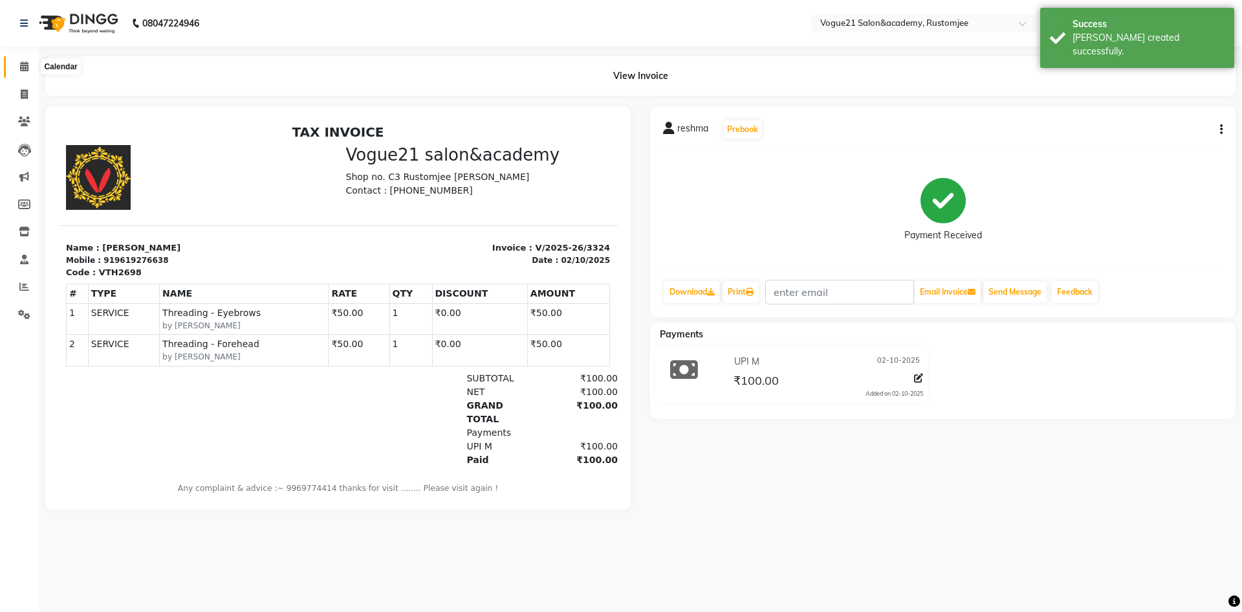
click at [25, 63] on icon at bounding box center [24, 66] width 8 height 10
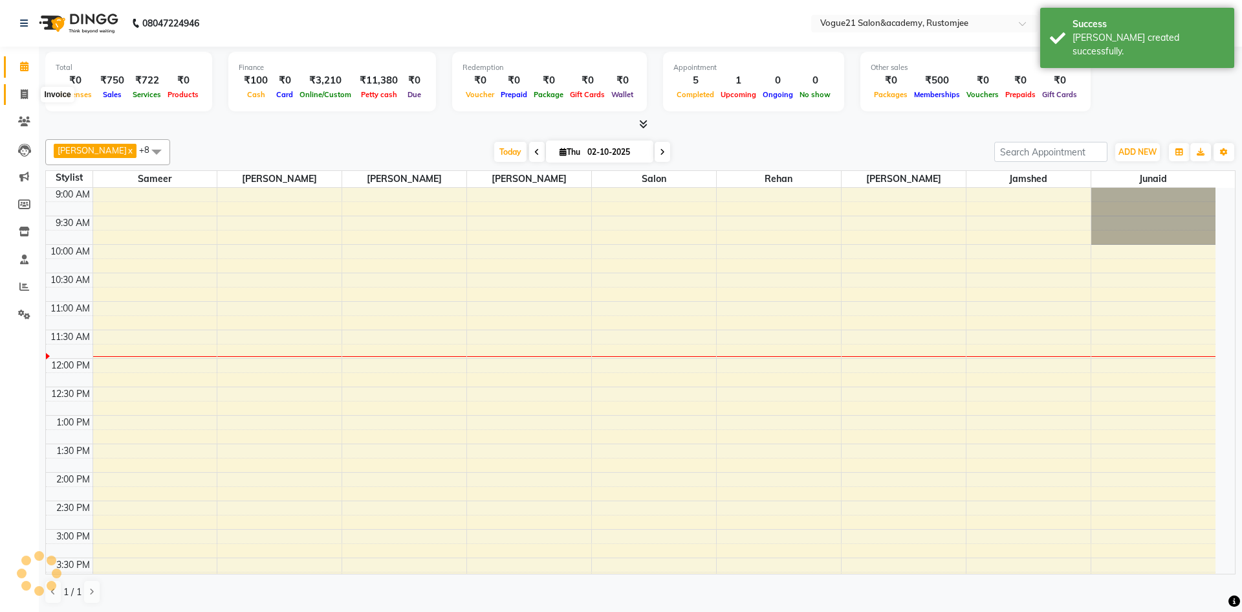
click at [25, 98] on icon at bounding box center [24, 94] width 7 height 10
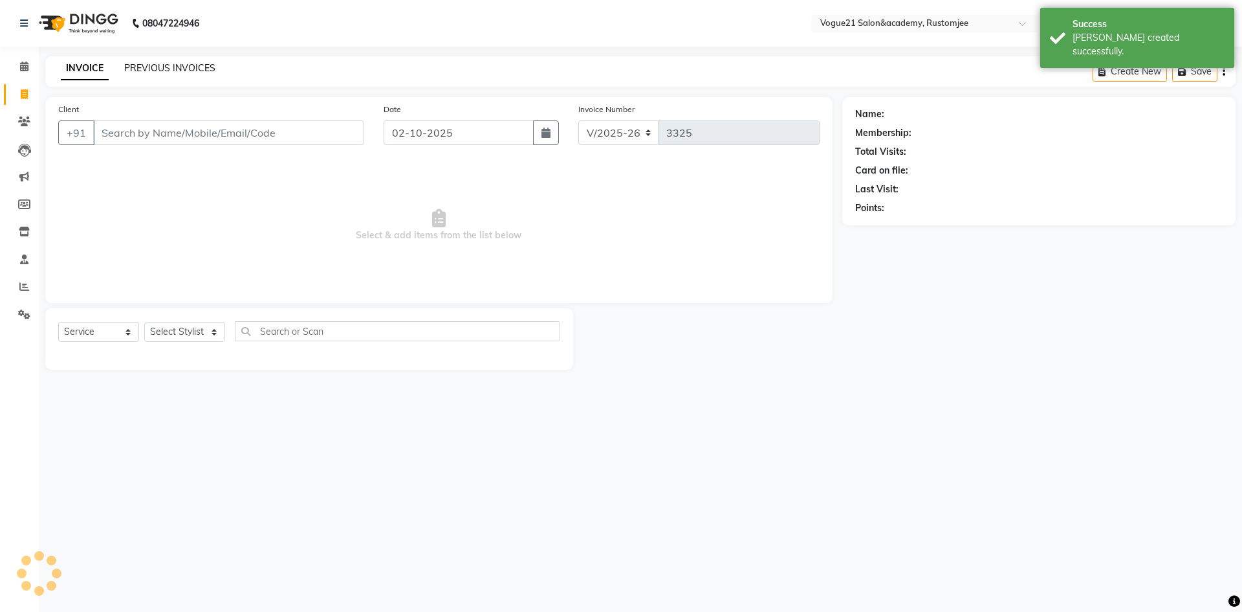
click at [186, 65] on link "PREVIOUS INVOICES" at bounding box center [169, 68] width 91 height 12
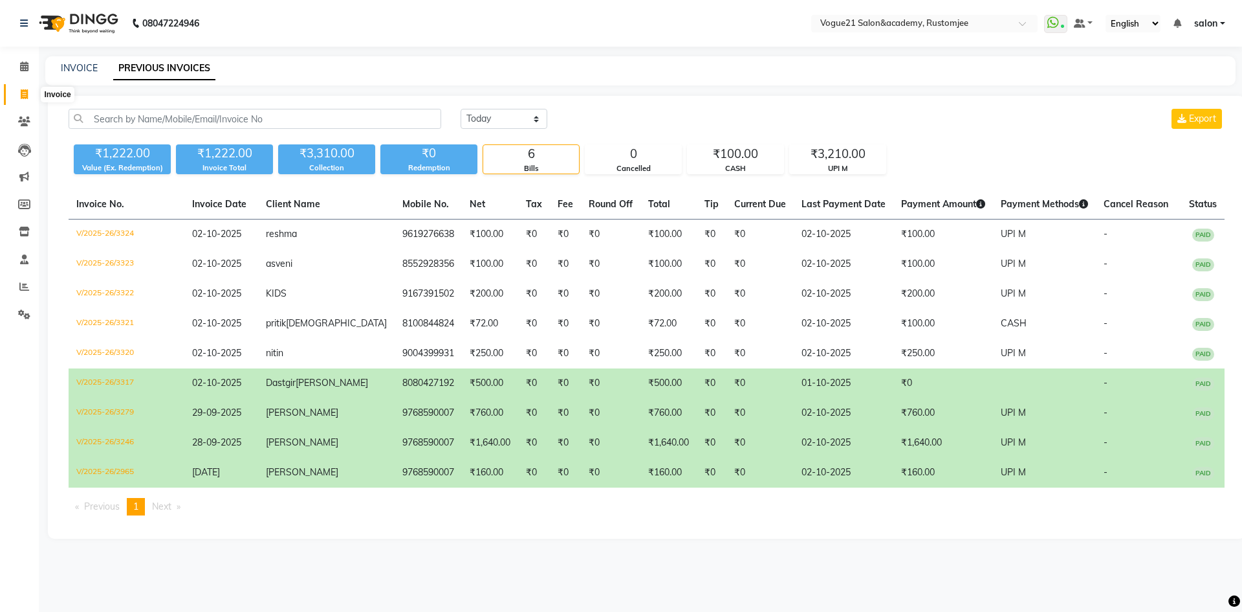
click at [21, 91] on icon at bounding box center [24, 94] width 7 height 10
select select "8171"
select select "service"
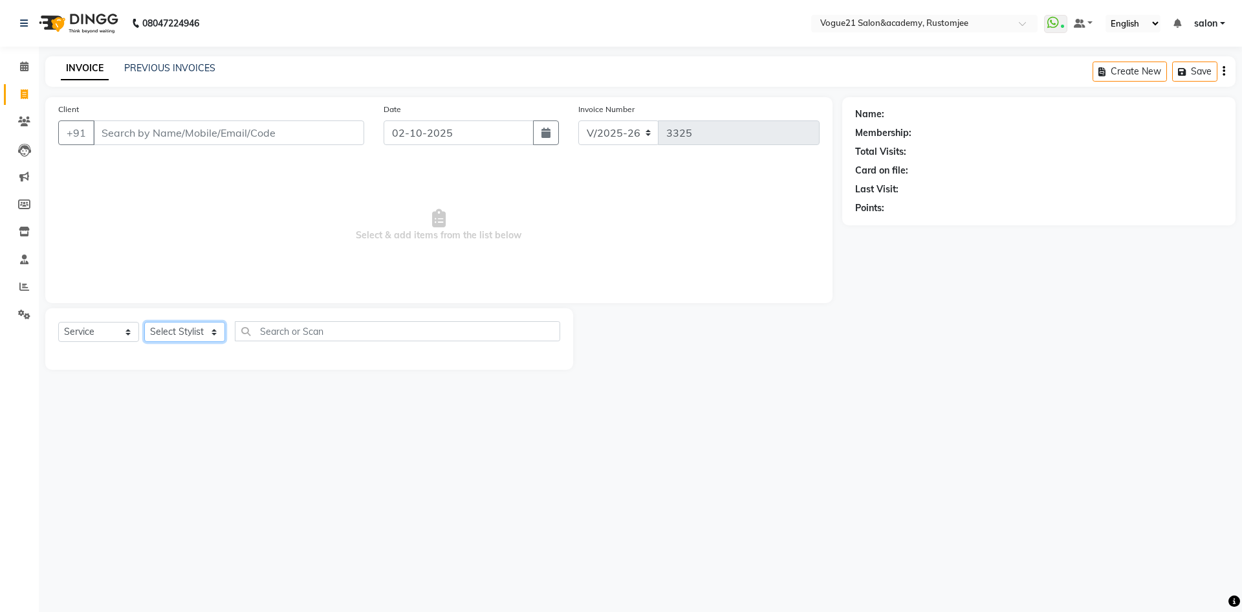
click at [183, 329] on select "Select Stylist" at bounding box center [184, 332] width 81 height 20
select select "77867"
click at [144, 322] on select "Select Stylist [PERSON_NAME] [PERSON_NAME] [PERSON_NAME] [PERSON_NAME] [PERSON_…" at bounding box center [184, 332] width 81 height 20
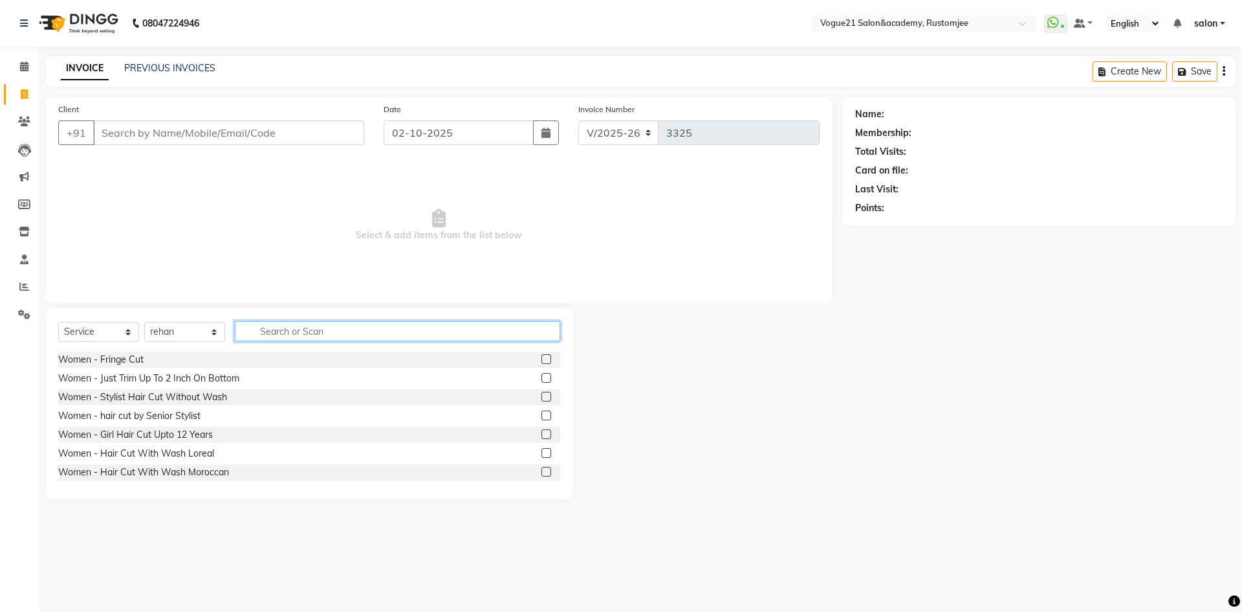
click at [327, 324] on input "text" at bounding box center [397, 331] width 325 height 20
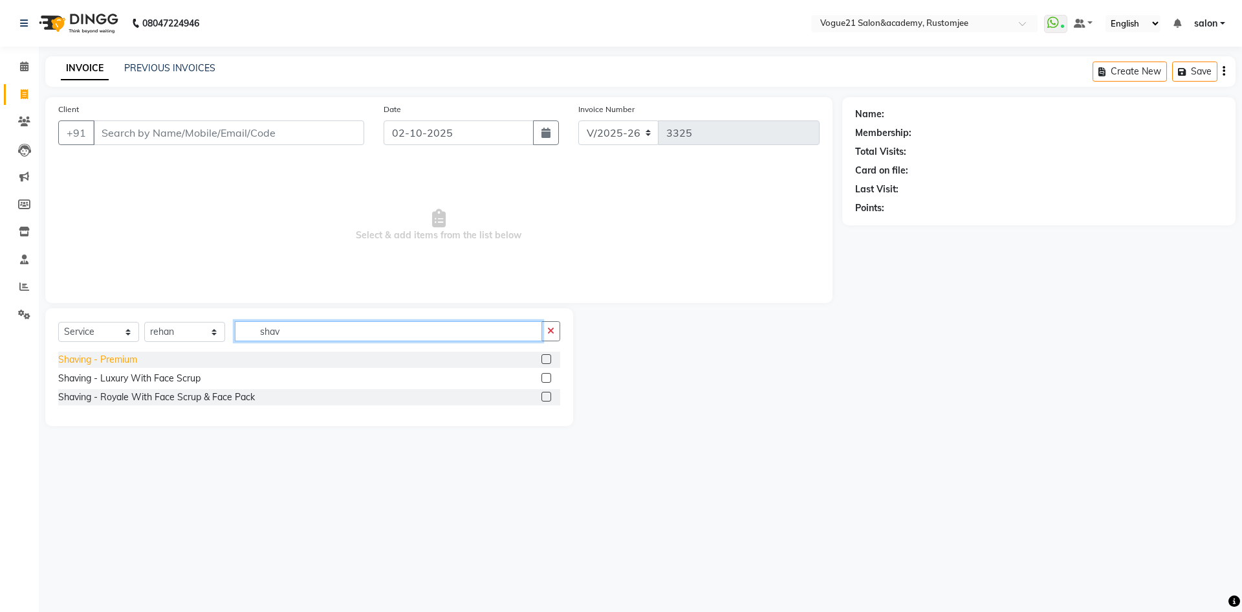
type input "shav"
click at [135, 360] on div "Shaving - Premium" at bounding box center [97, 360] width 79 height 14
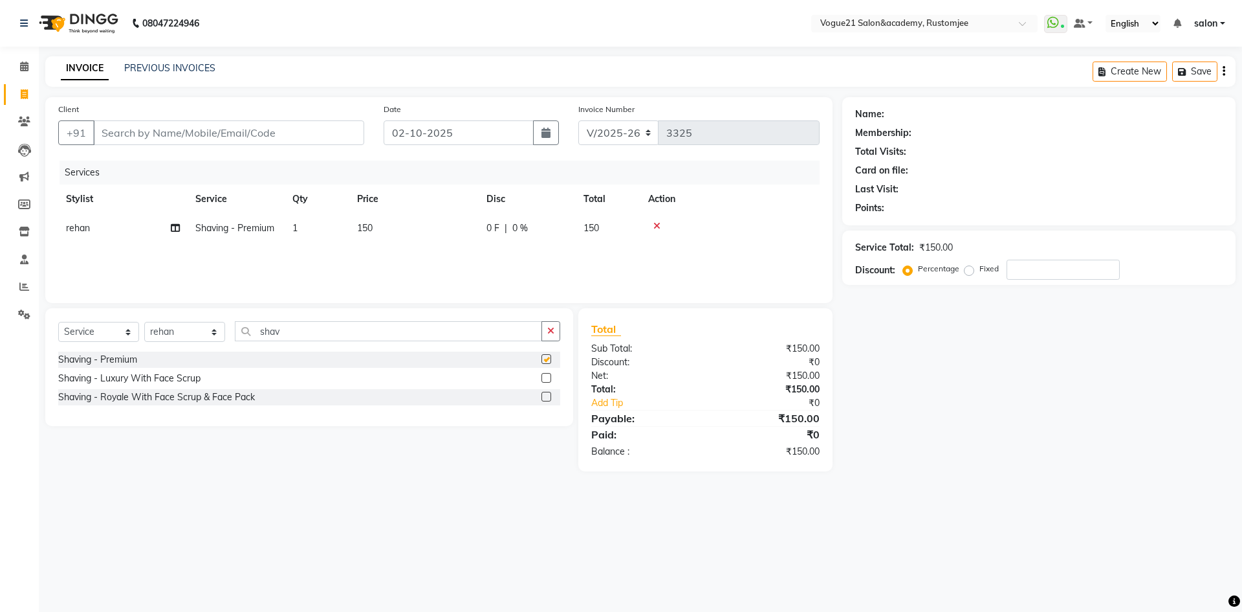
checkbox input "false"
click at [276, 135] on input "Client" at bounding box center [228, 132] width 271 height 25
type input "9"
type input "0"
type input "9820177090"
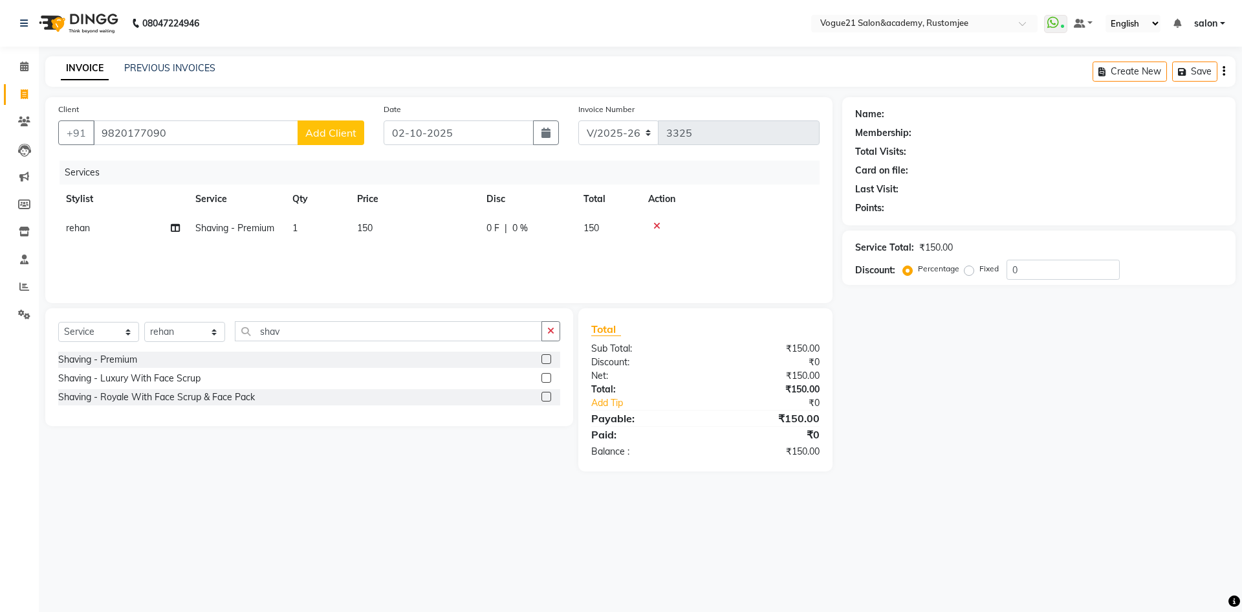
click at [334, 136] on span "Add Client" at bounding box center [330, 132] width 51 height 13
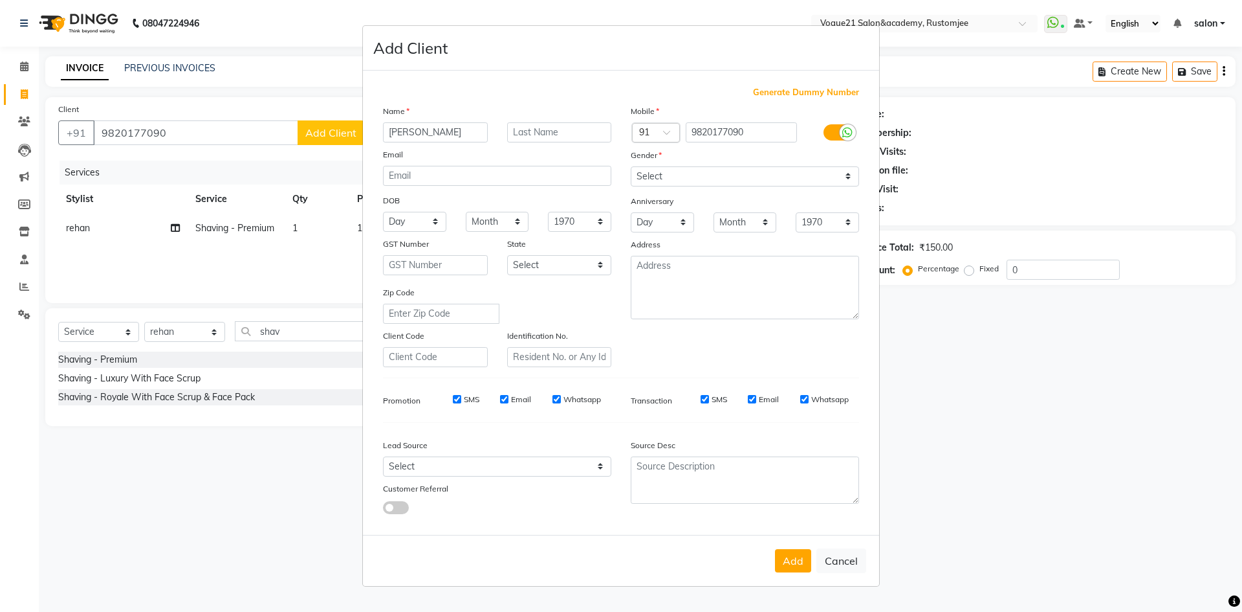
type input "[PERSON_NAME]"
click at [665, 179] on select "Select Male Female Other Prefer Not To Say" at bounding box center [745, 176] width 228 height 20
select select "male"
click at [631, 166] on select "Select Male Female Other Prefer Not To Say" at bounding box center [745, 176] width 228 height 20
click at [802, 562] on button "Add" at bounding box center [793, 560] width 36 height 23
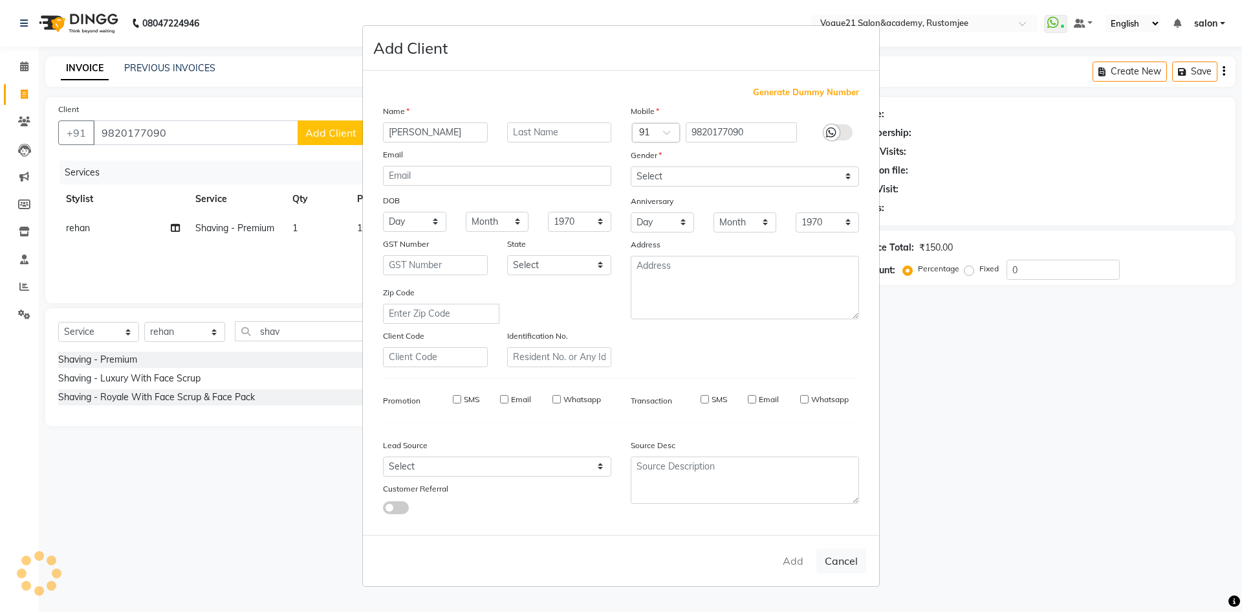
select select
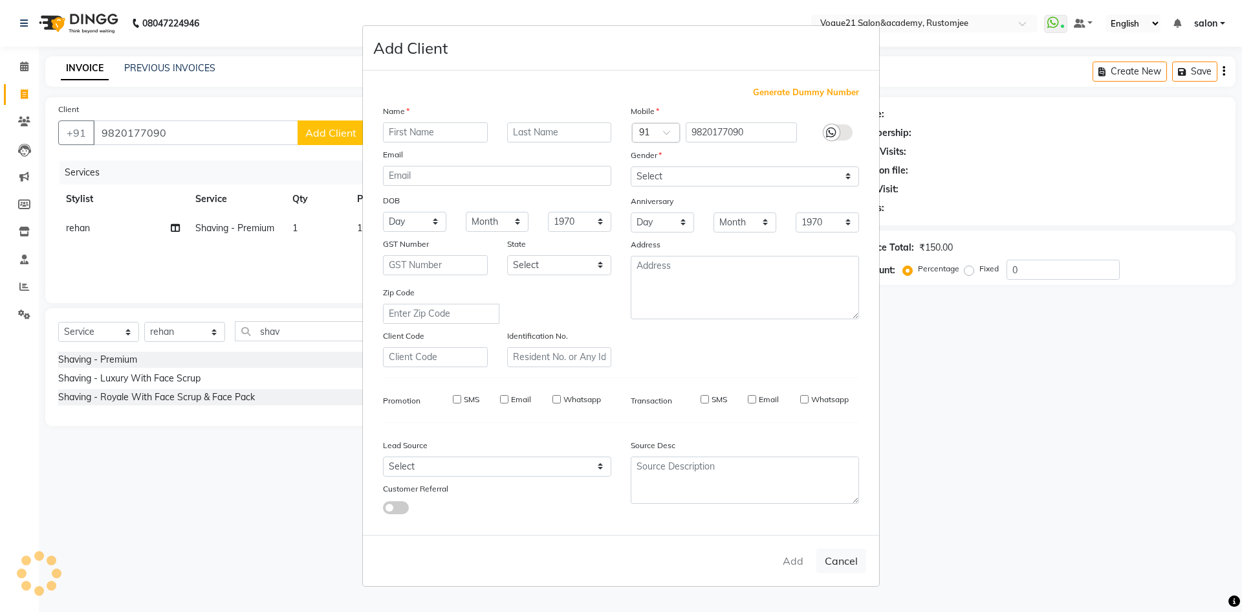
select select
checkbox input "false"
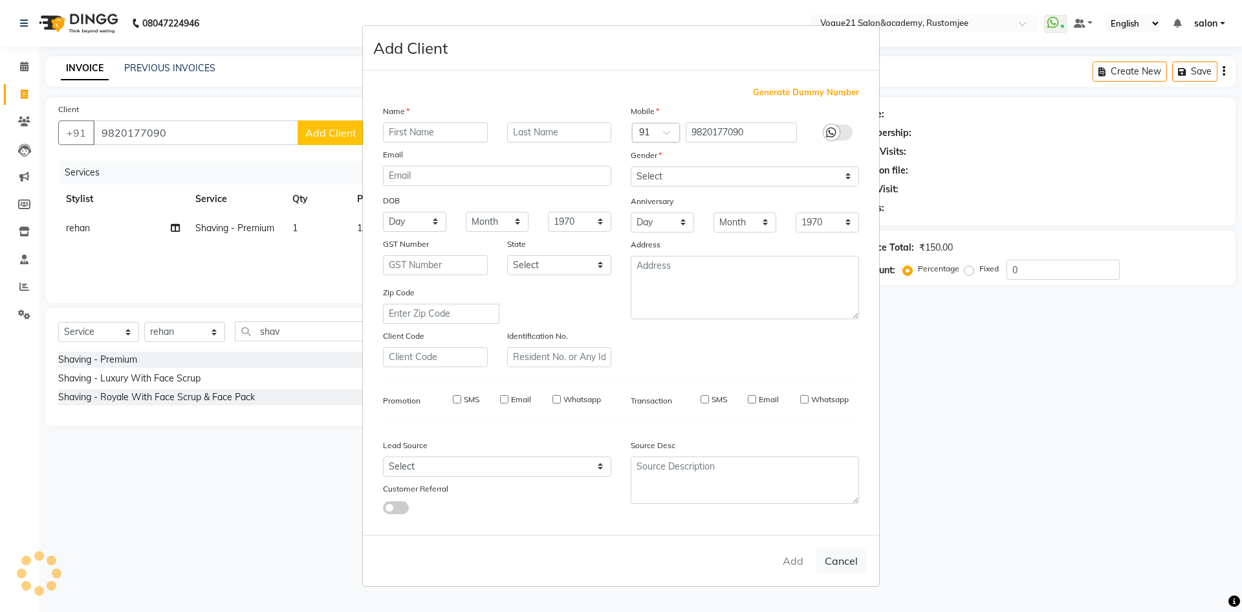
checkbox input "false"
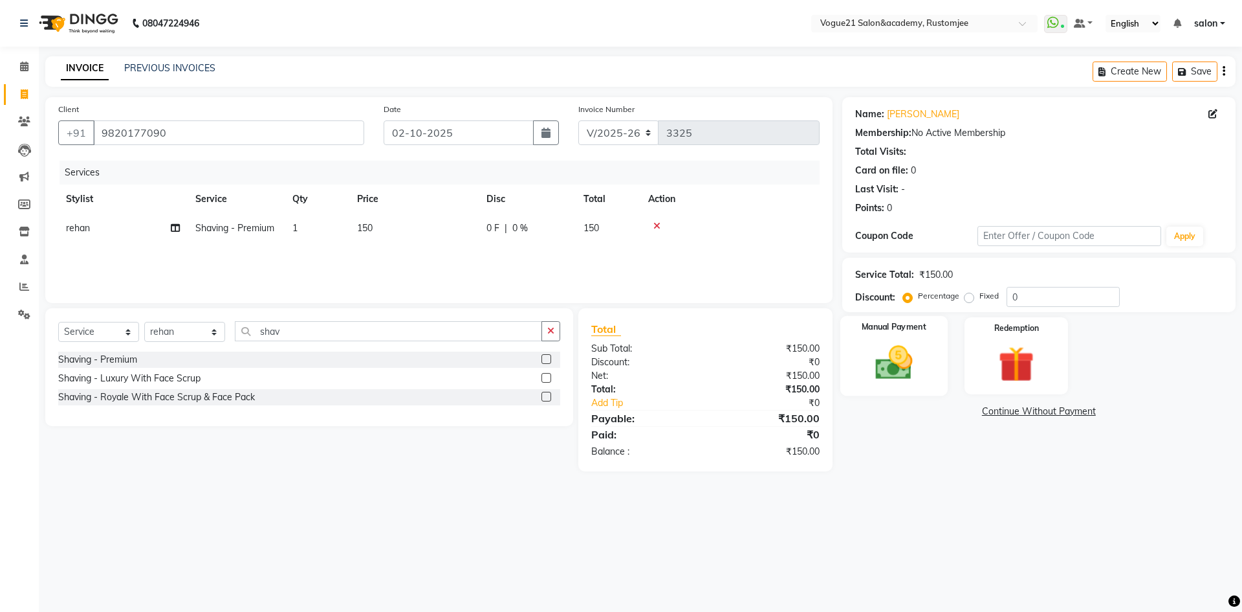
click at [901, 377] on img at bounding box center [894, 362] width 60 height 43
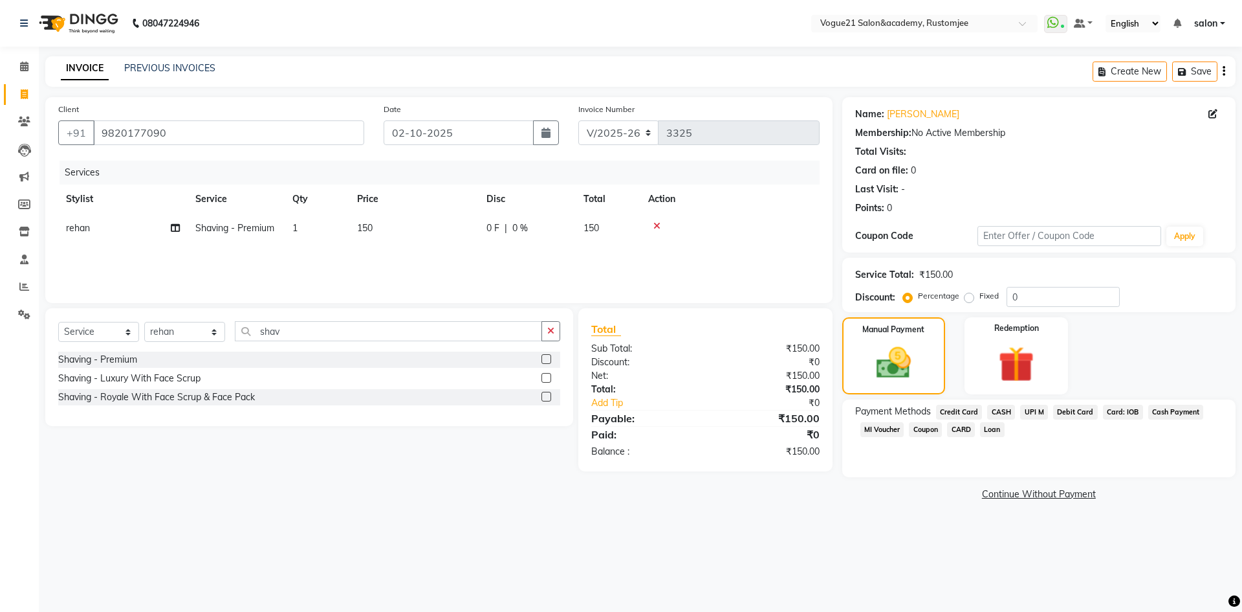
click at [1004, 408] on span "CASH" at bounding box center [1001, 411] width 28 height 15
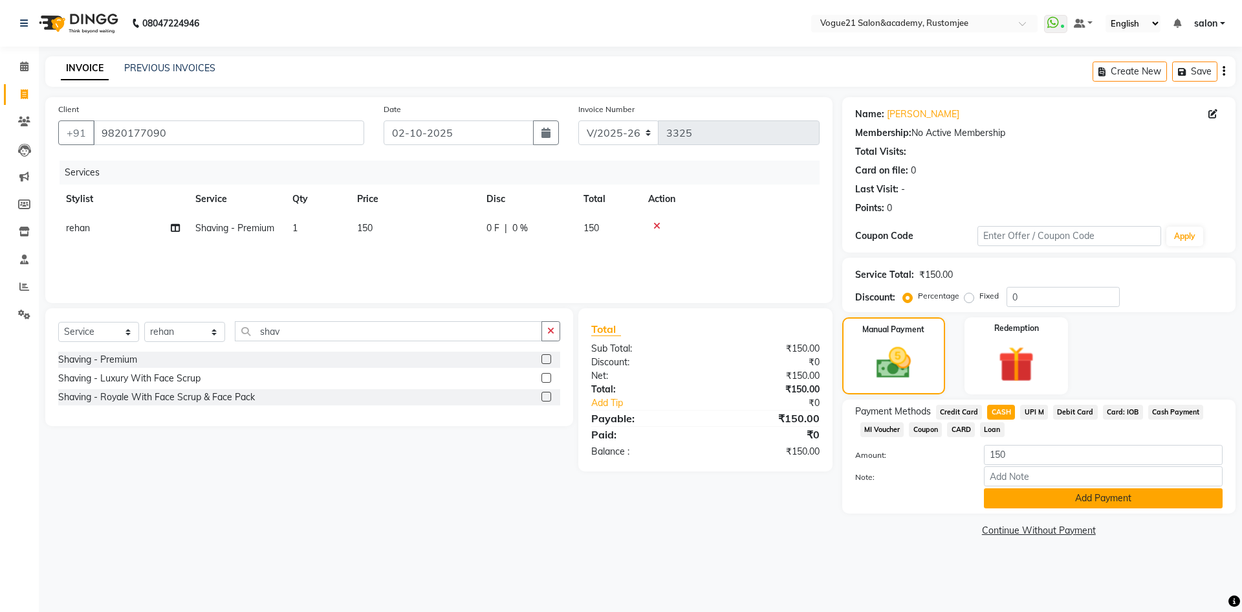
click at [1030, 501] on button "Add Payment" at bounding box center [1103, 498] width 239 height 20
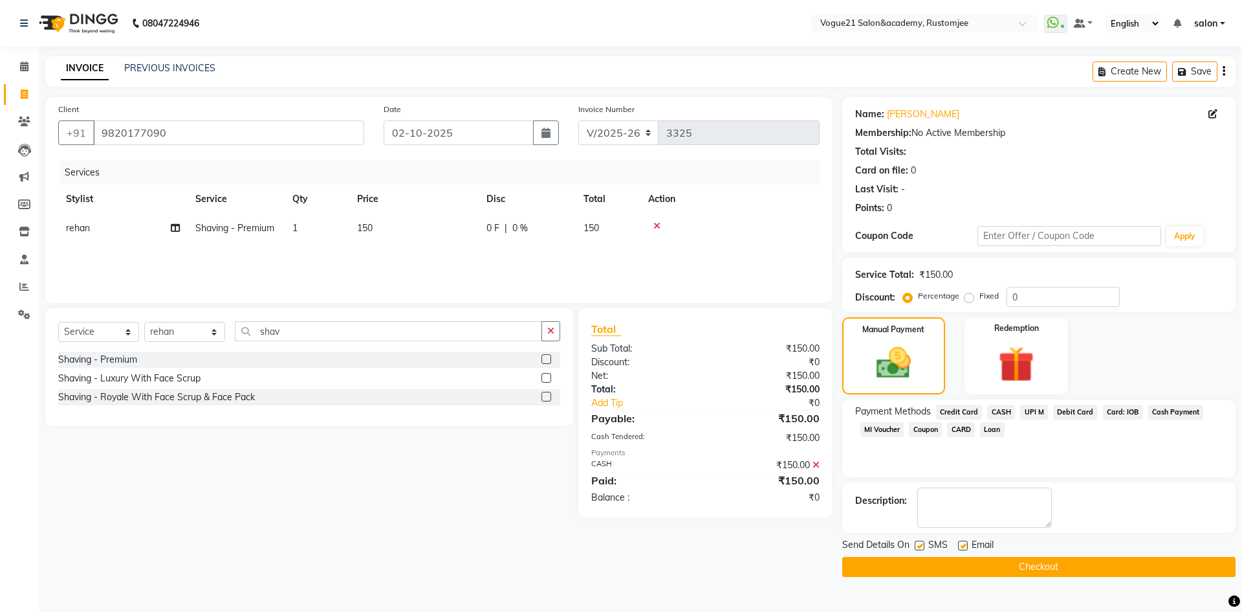
click at [899, 575] on button "Checkout" at bounding box center [1039, 567] width 393 height 20
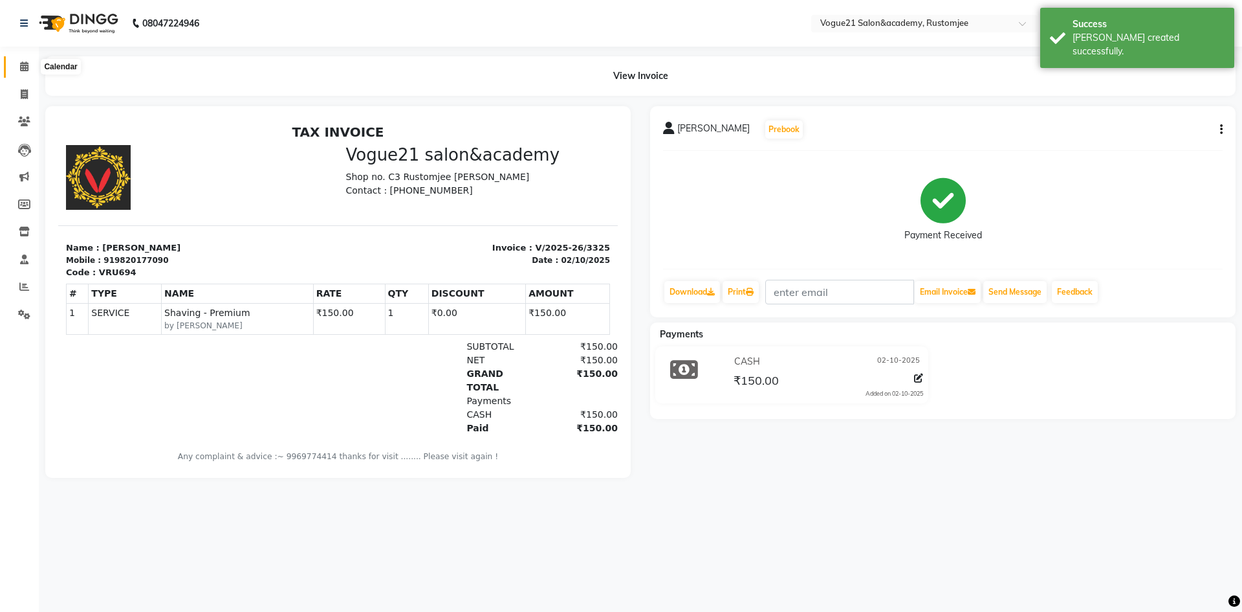
click at [23, 71] on span at bounding box center [24, 67] width 23 height 15
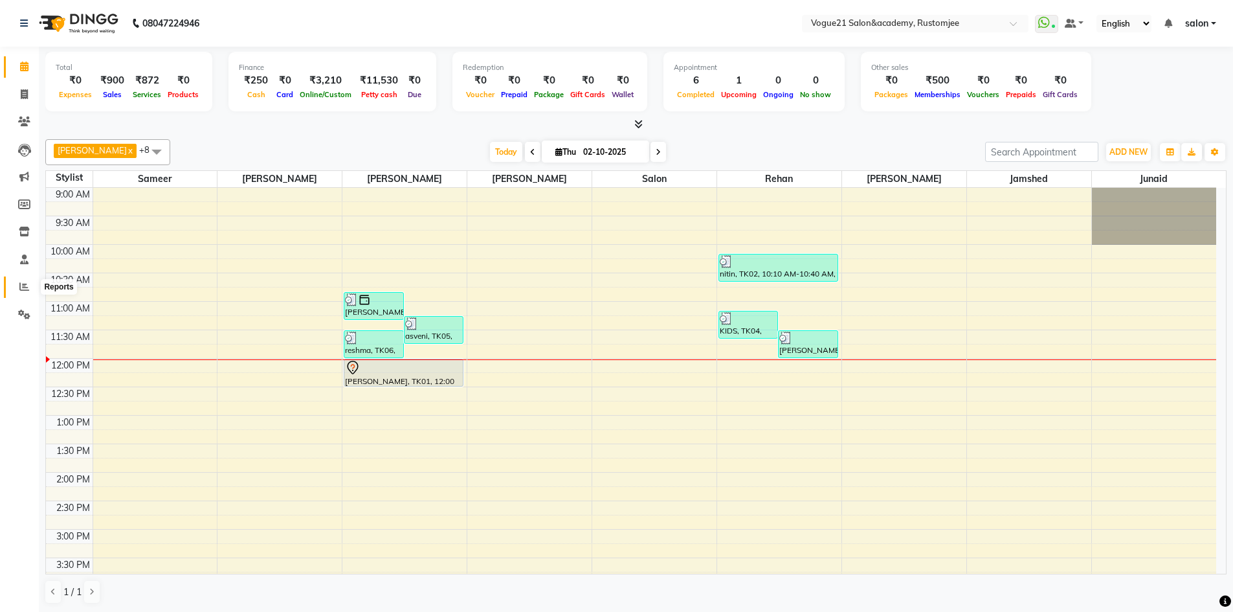
click at [23, 286] on icon at bounding box center [24, 286] width 10 height 10
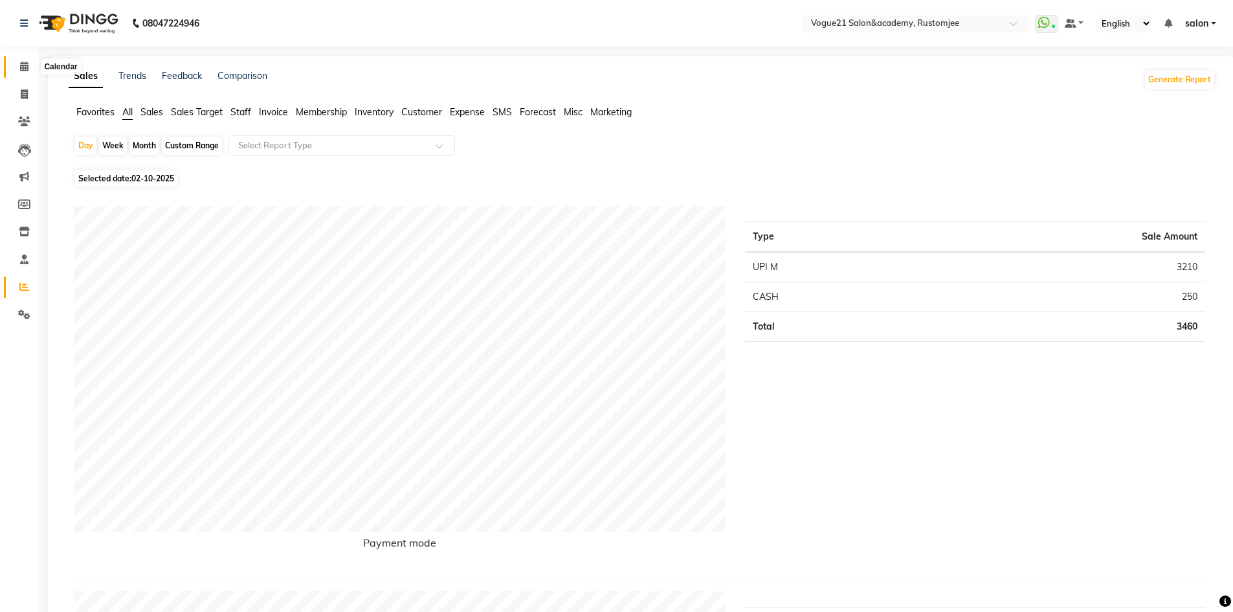
click at [28, 71] on span at bounding box center [24, 67] width 23 height 15
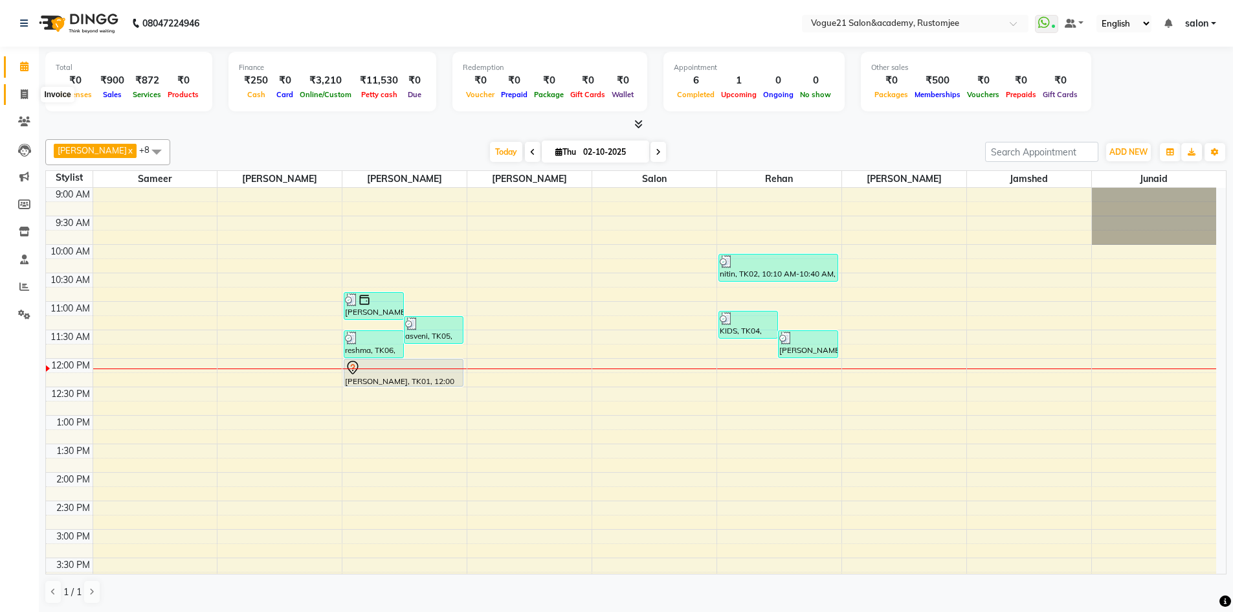
click at [22, 93] on icon at bounding box center [24, 94] width 7 height 10
select select "8171"
select select "service"
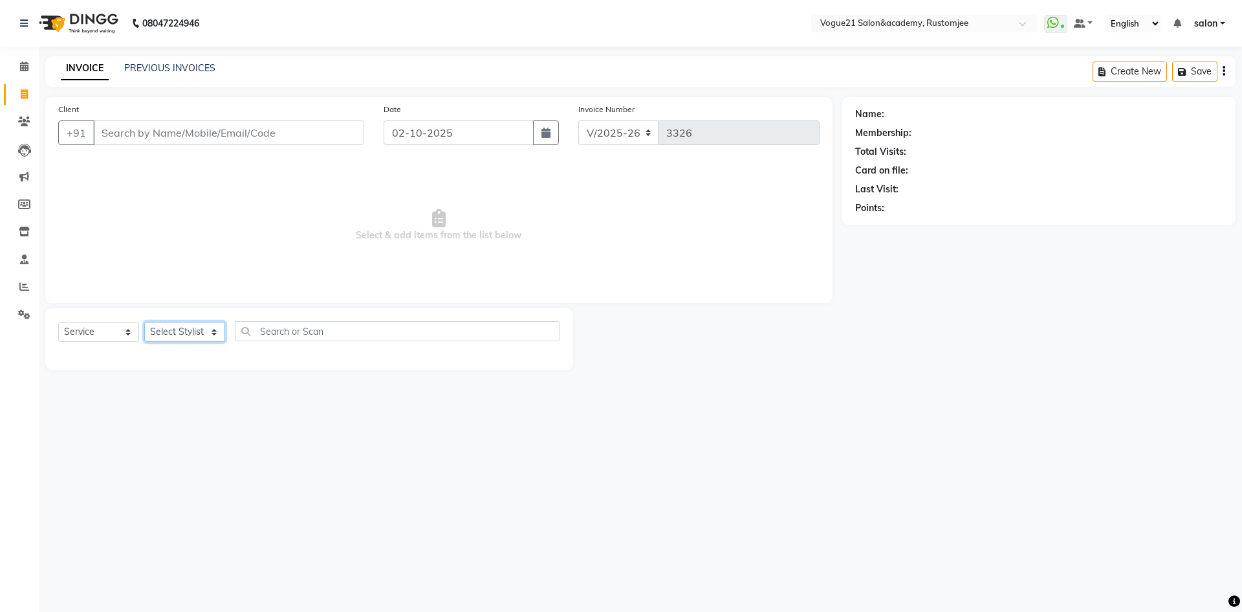
click at [180, 335] on select "Select Stylist aahil alicia anju soni Jamshed junaid Pooja yadav priya jadhav r…" at bounding box center [184, 332] width 81 height 20
select select "76930"
click at [144, 322] on select "Select Stylist aahil alicia anju soni Jamshed junaid Pooja yadav priya jadhav r…" at bounding box center [184, 332] width 81 height 20
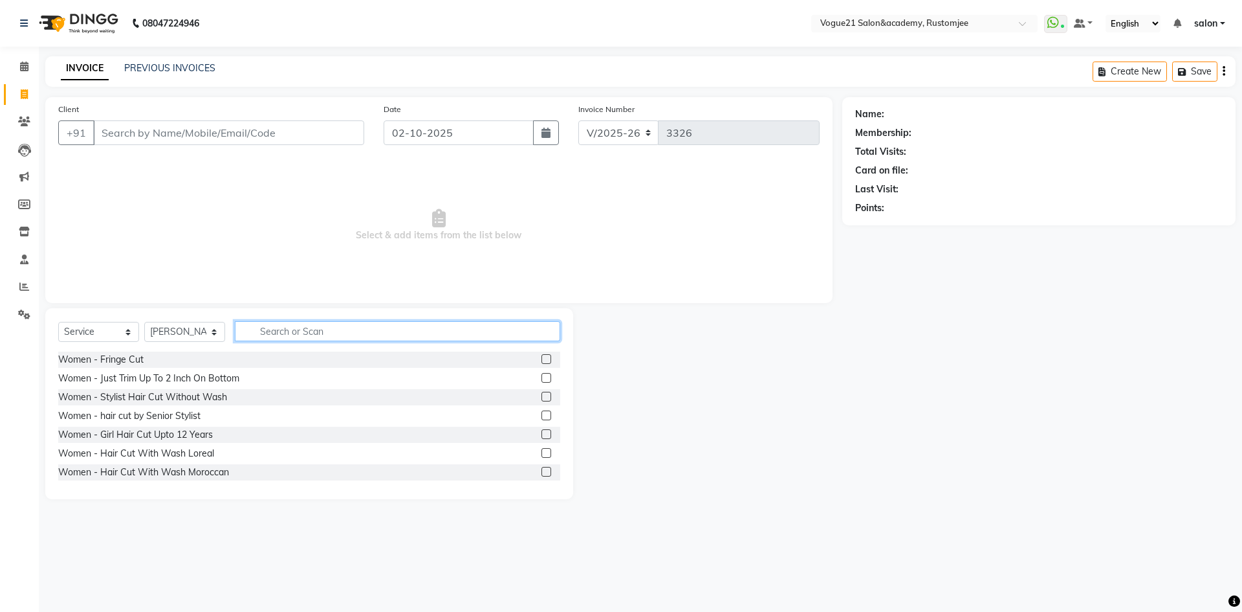
click at [274, 333] on input "text" at bounding box center [397, 331] width 325 height 20
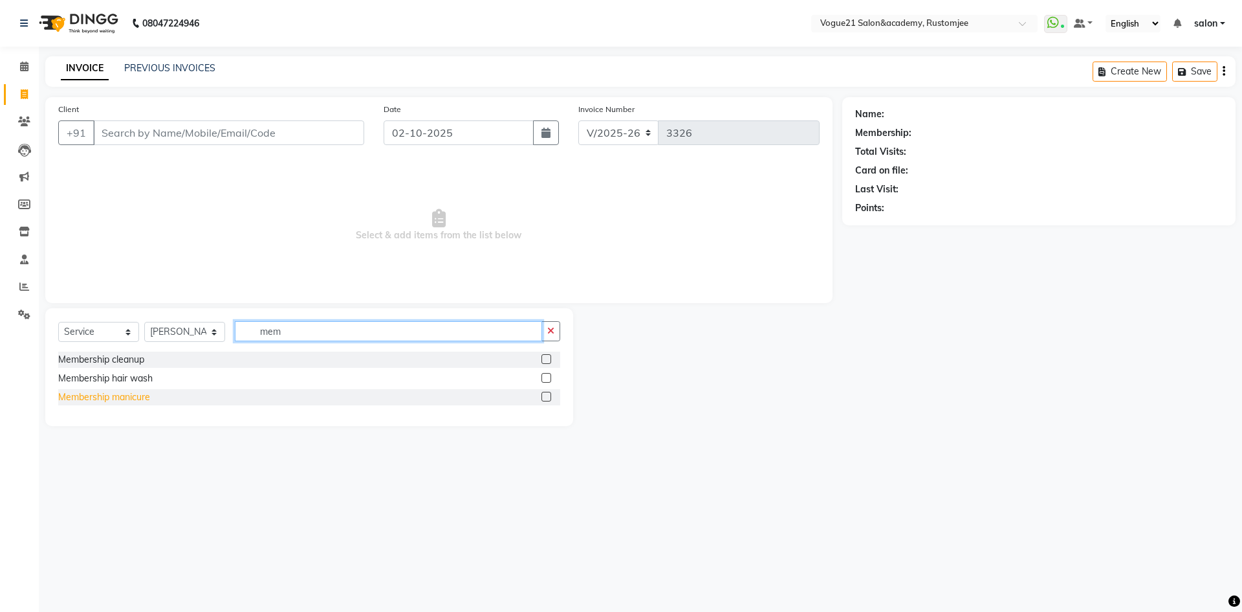
type input "mem"
click at [132, 396] on div "Membership manicure" at bounding box center [104, 397] width 92 height 14
checkbox input "false"
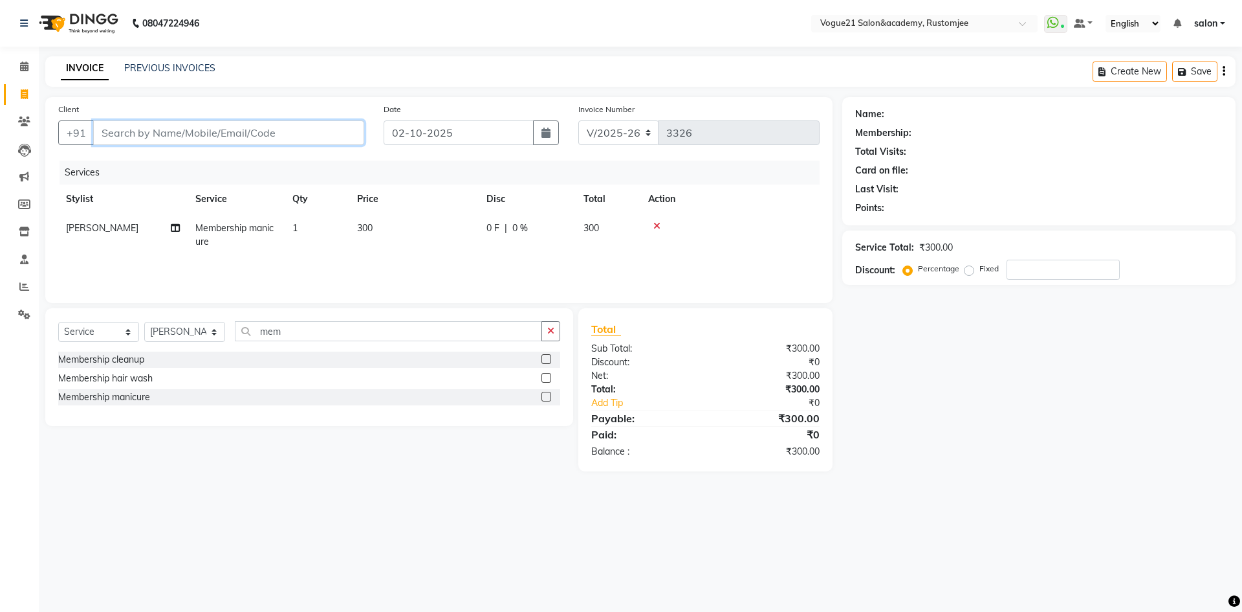
click at [223, 134] on input "Client" at bounding box center [228, 132] width 271 height 25
type input "s"
type input "0"
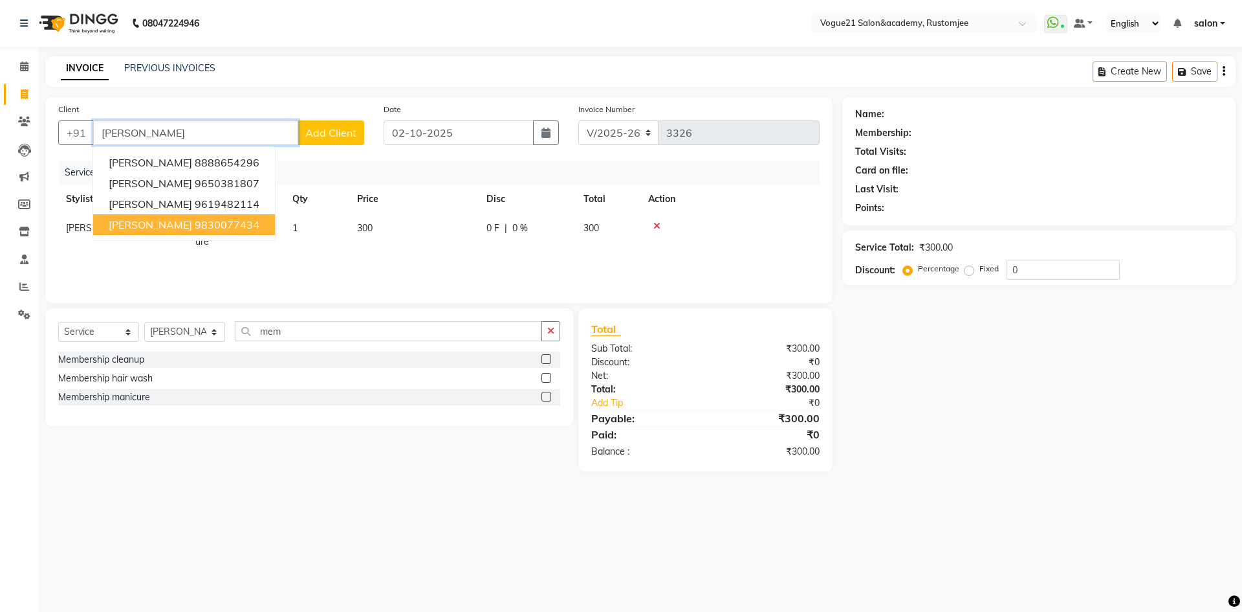
click at [208, 226] on ngb-highlight "9830077434" at bounding box center [227, 224] width 65 height 13
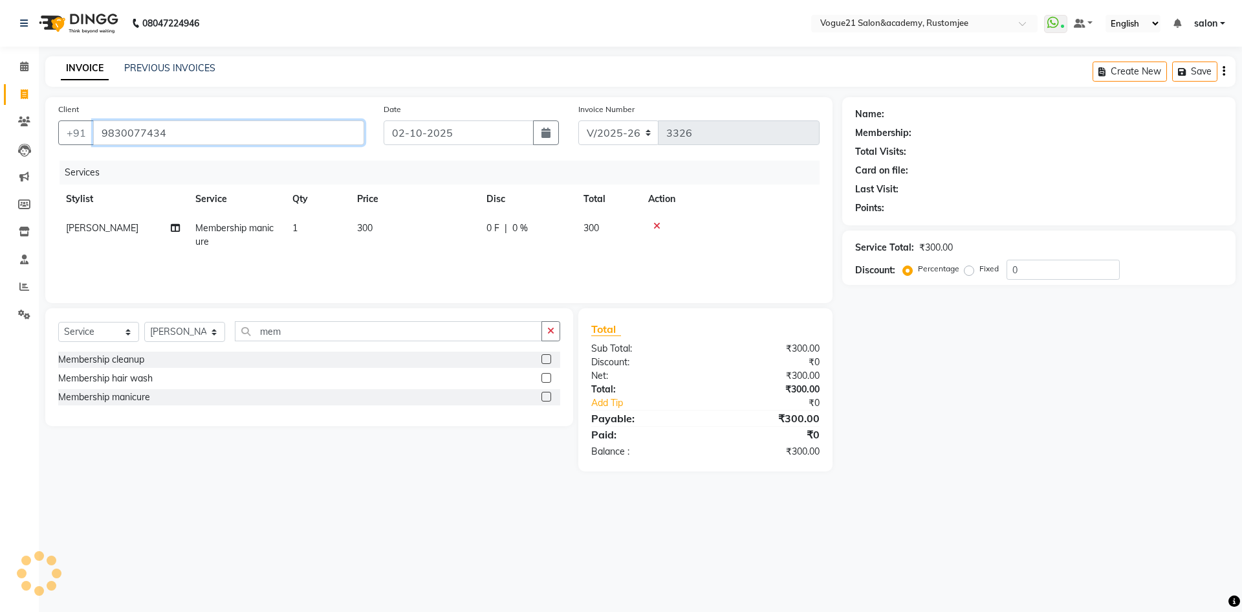
type input "9830077434"
select select "1: Object"
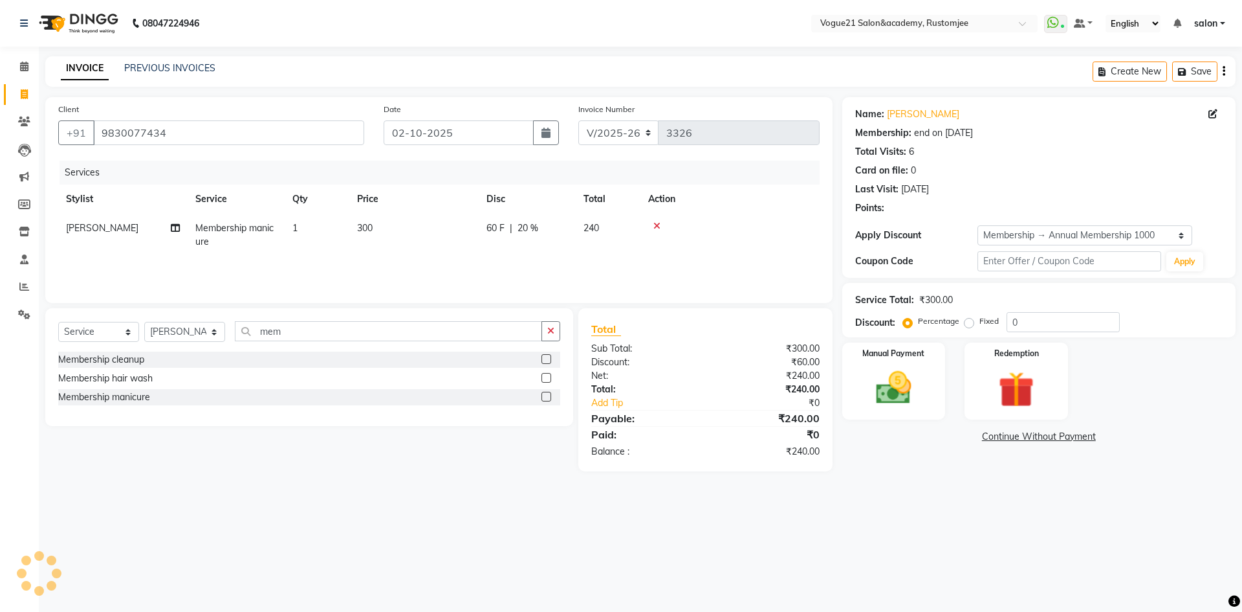
type input "20"
click at [527, 223] on span "20 %" at bounding box center [528, 228] width 21 height 14
select select "76930"
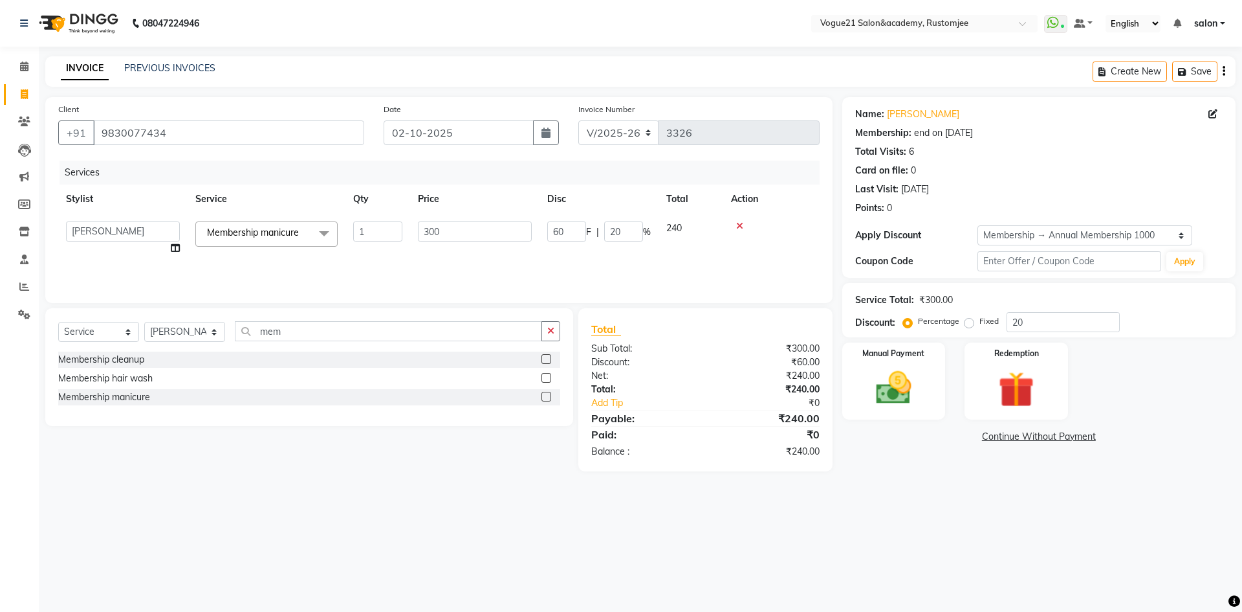
click at [634, 241] on td "60 F | 20 %" at bounding box center [599, 238] width 119 height 49
click at [632, 231] on input "20" at bounding box center [623, 231] width 39 height 20
type input "2"
type input "100"
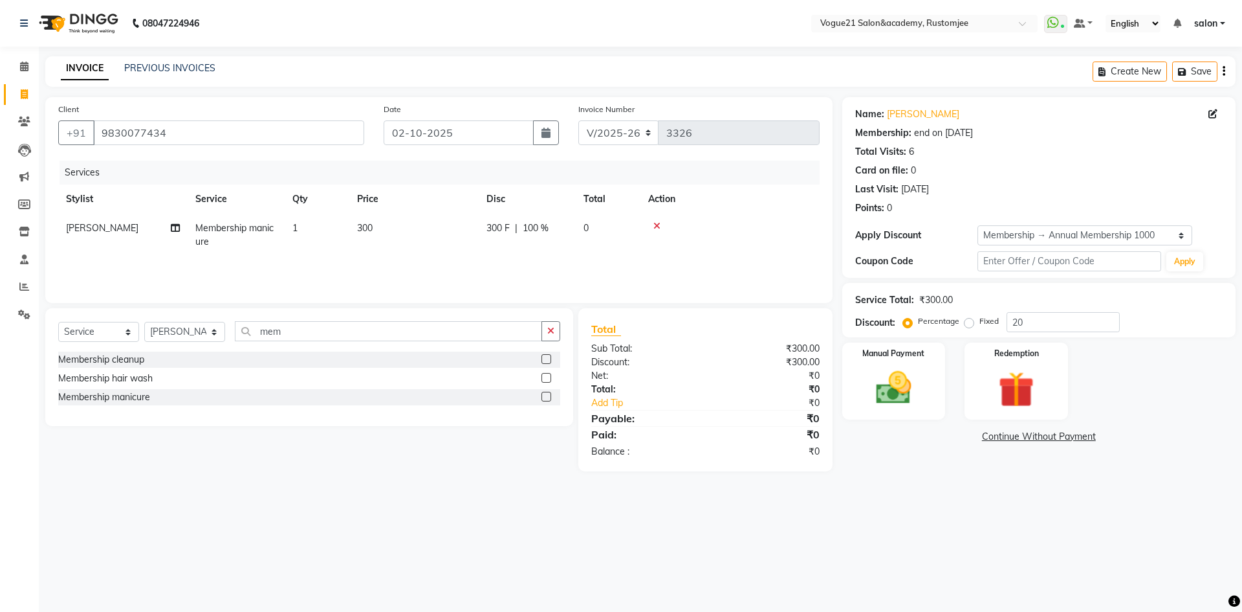
click at [1043, 173] on div "Card on file: 0" at bounding box center [1039, 171] width 368 height 14
click at [313, 334] on input "mem" at bounding box center [388, 331] width 307 height 20
type input "m"
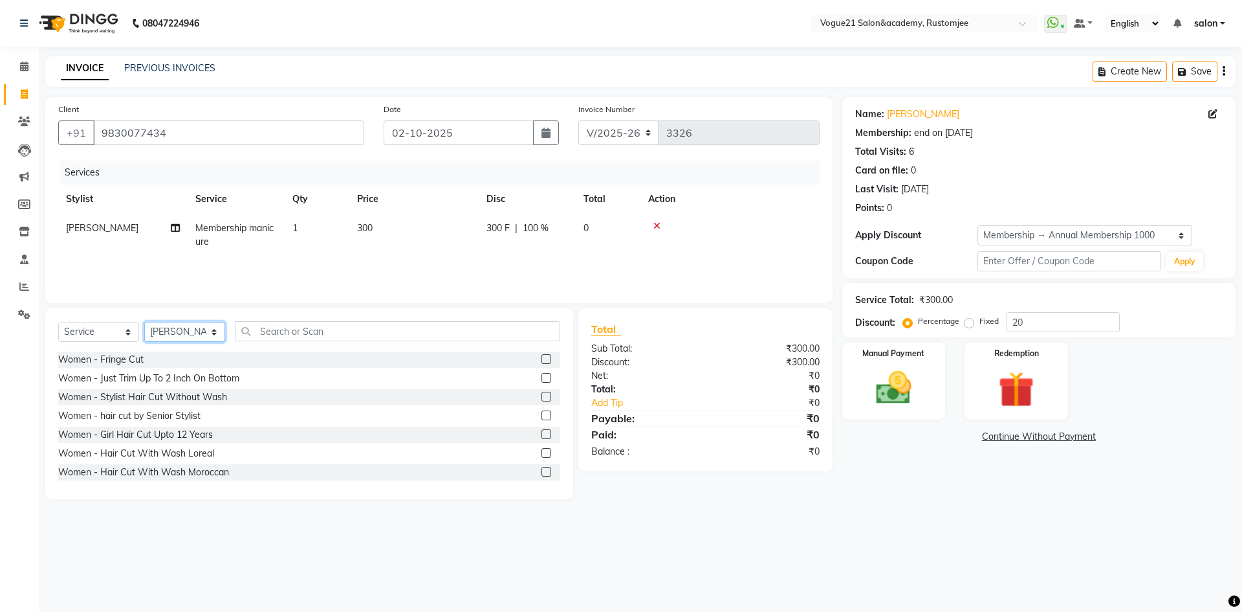
click at [195, 334] on select "Select Stylist aahil alicia anju soni Jamshed junaid Pooja yadav priya jadhav r…" at bounding box center [184, 332] width 81 height 20
click at [289, 323] on input "text" at bounding box center [397, 331] width 325 height 20
click at [195, 331] on select "Select Stylist aahil alicia anju soni Jamshed junaid Pooja yadav priya jadhav r…" at bounding box center [184, 332] width 81 height 20
select select "77867"
click at [144, 322] on select "Select Stylist aahil alicia anju soni Jamshed junaid Pooja yadav priya jadhav r…" at bounding box center [184, 332] width 81 height 20
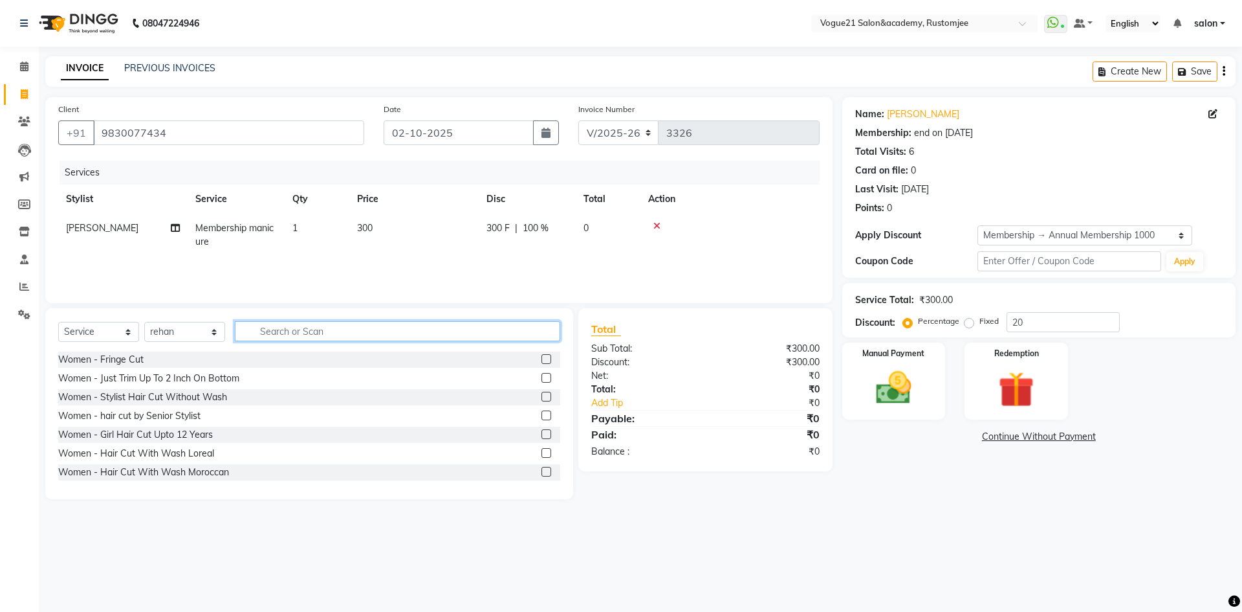
click at [284, 339] on input "text" at bounding box center [397, 331] width 325 height 20
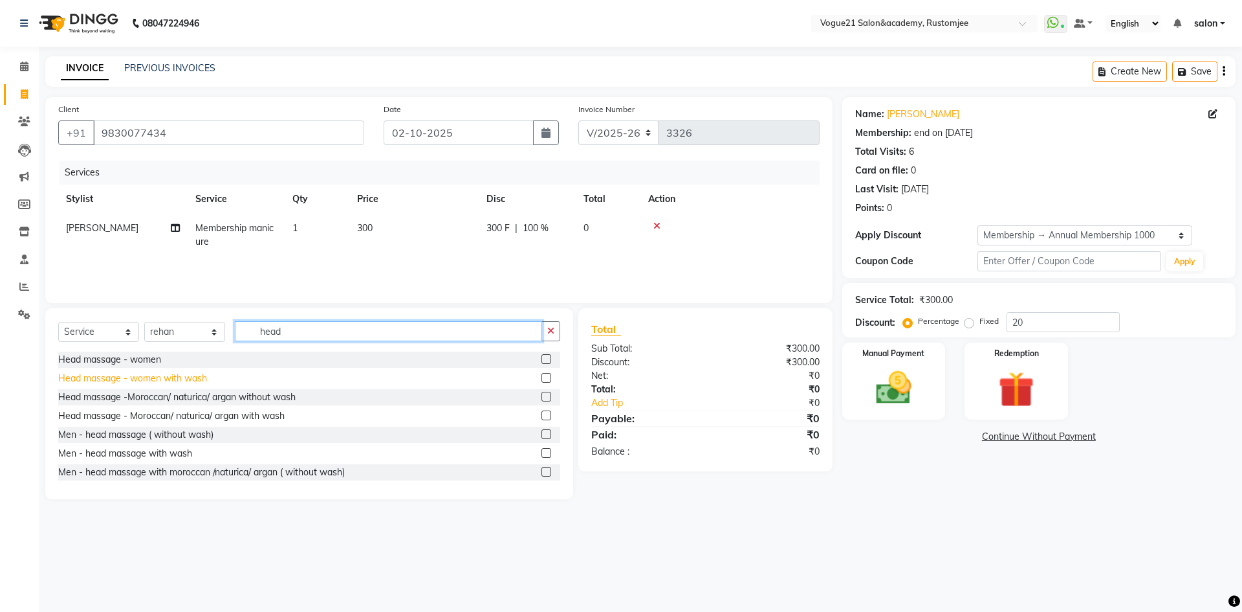
type input "head"
click at [198, 377] on div "Head massage - women with wash" at bounding box center [132, 378] width 149 height 14
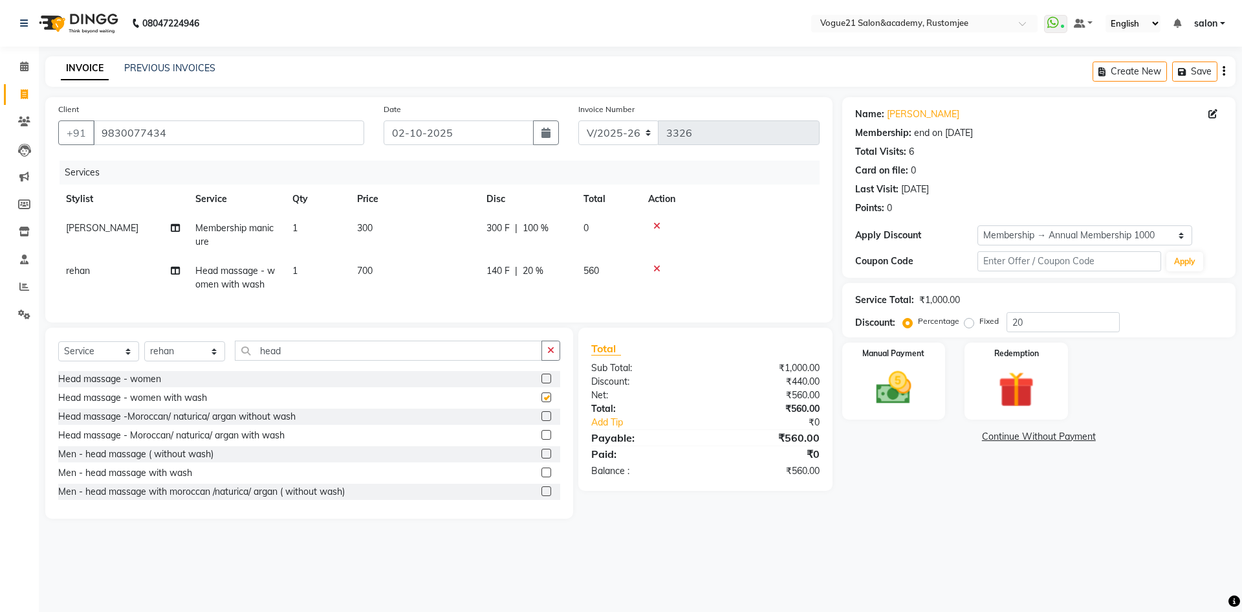
checkbox input "false"
click at [313, 358] on input "head" at bounding box center [388, 350] width 307 height 20
type input "h"
click at [164, 354] on select "Select Stylist aahil alicia anju soni Jamshed junaid Pooja yadav priya jadhav r…" at bounding box center [184, 351] width 81 height 20
select select "76930"
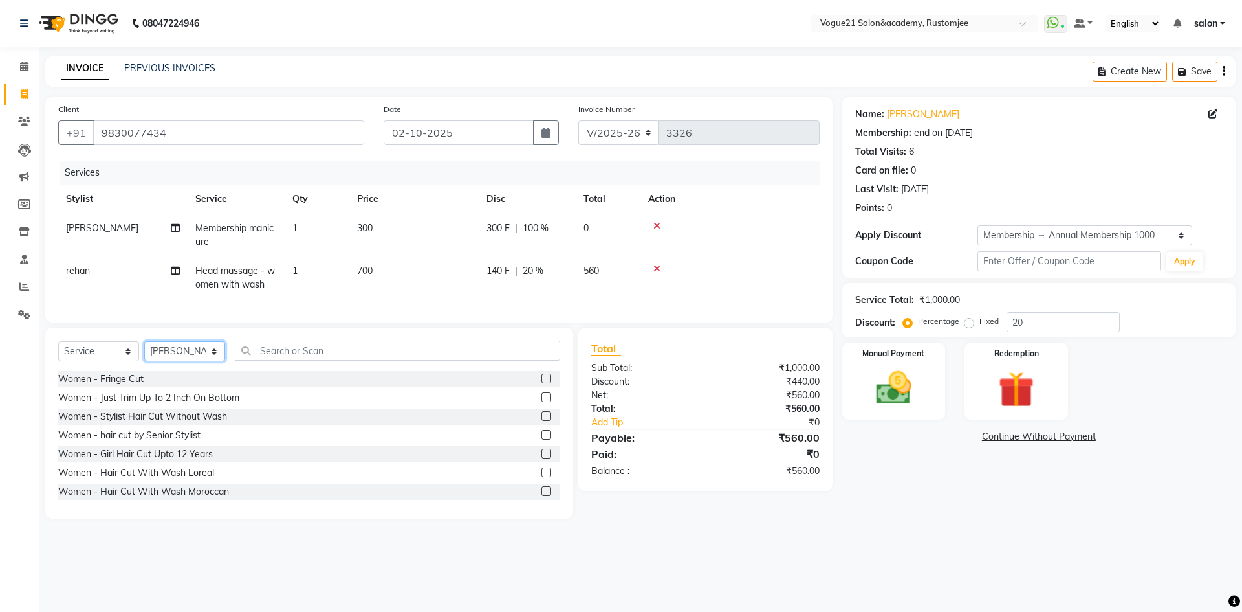
click at [144, 351] on select "Select Stylist aahil alicia anju soni Jamshed junaid Pooja yadav priya jadhav r…" at bounding box center [184, 351] width 81 height 20
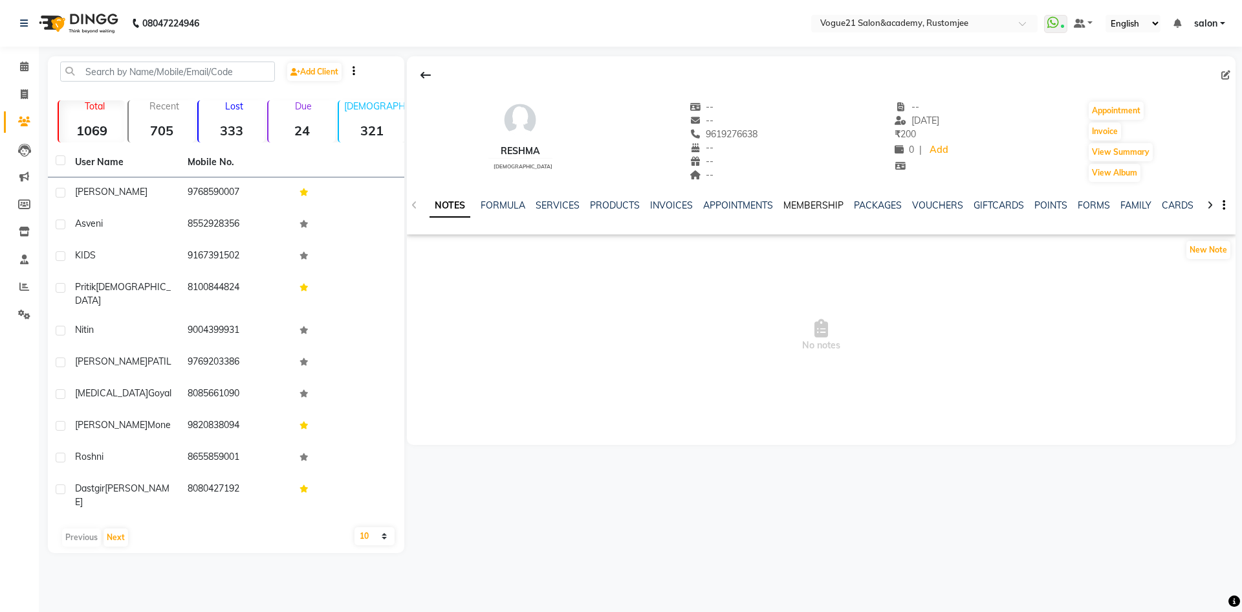
click at [784, 203] on link "MEMBERSHIP" at bounding box center [814, 205] width 60 height 12
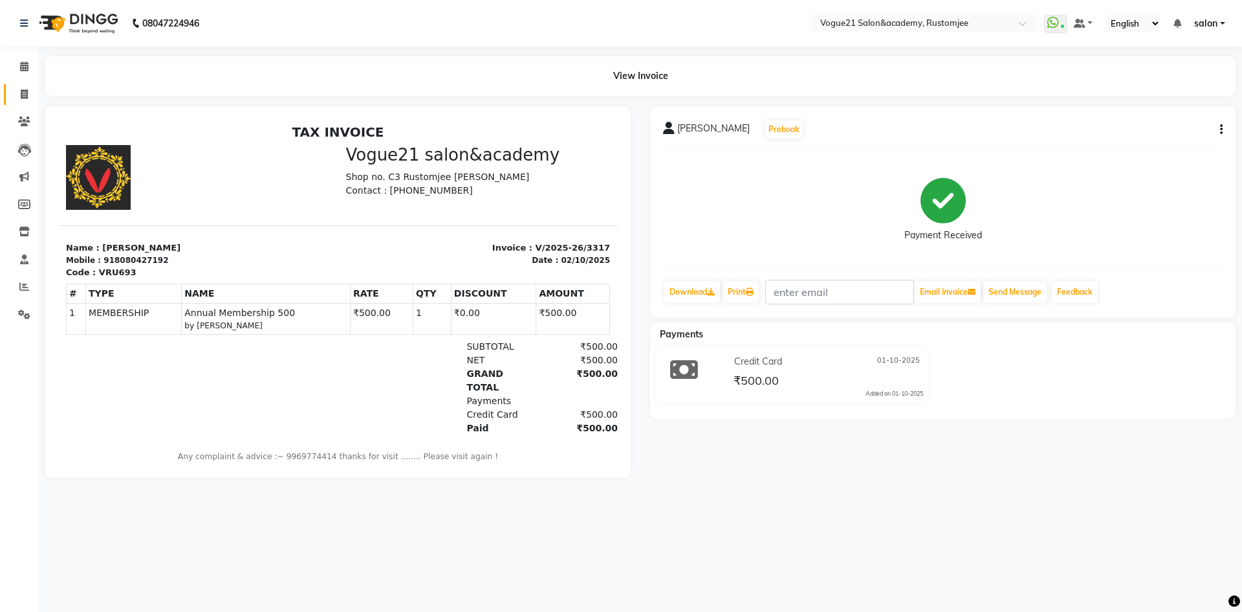
click at [27, 100] on span at bounding box center [24, 94] width 23 height 15
select select "8171"
select select "service"
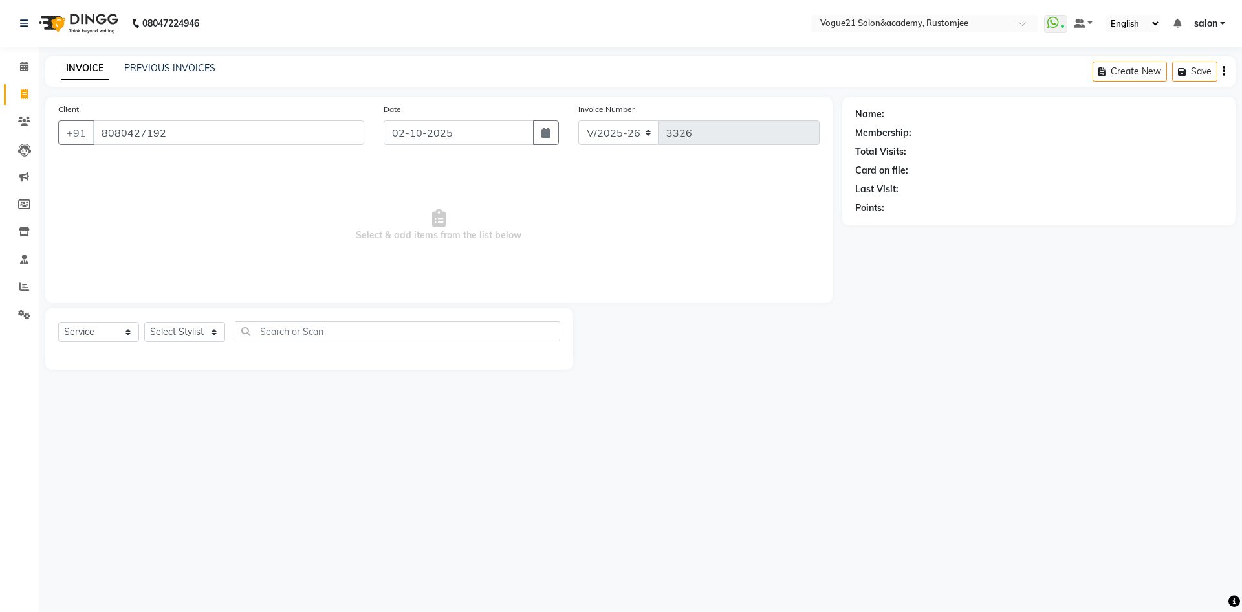
type input "8080427192"
select select "1: Object"
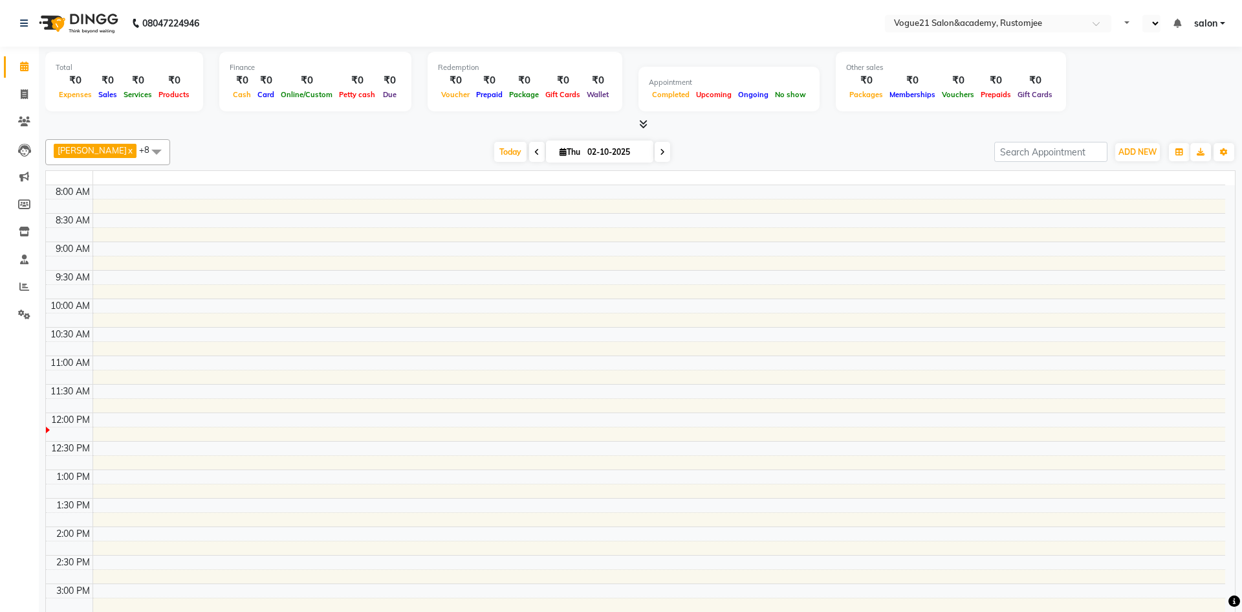
select select "en"
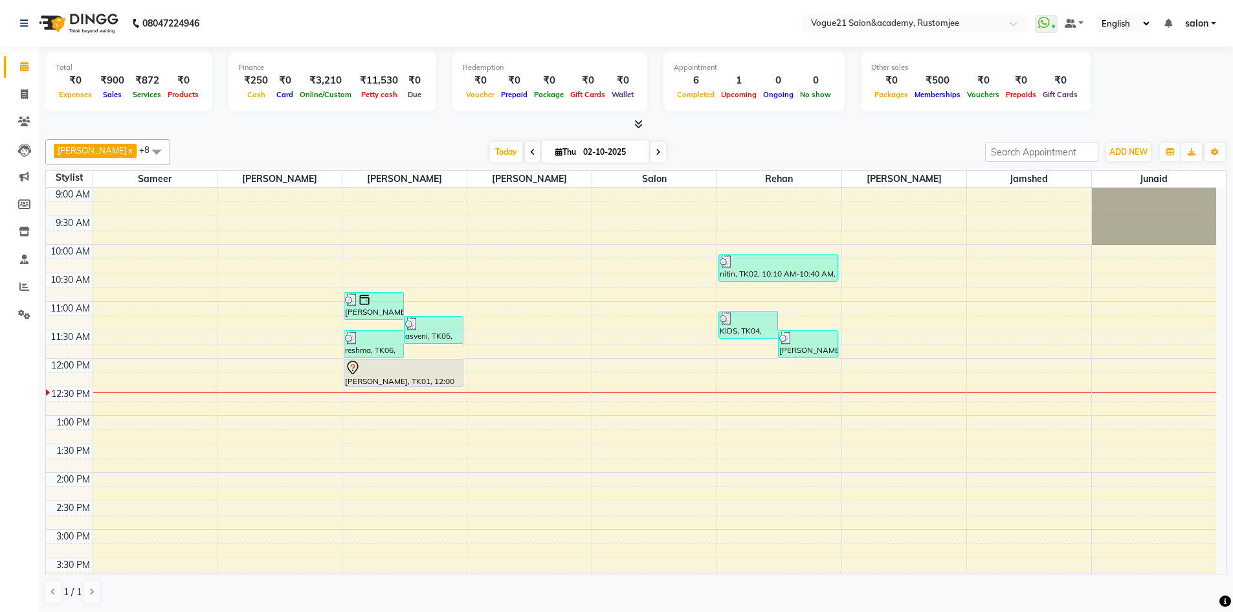
scroll to position [1, 0]
click at [23, 89] on icon at bounding box center [24, 94] width 7 height 10
select select "8171"
select select "service"
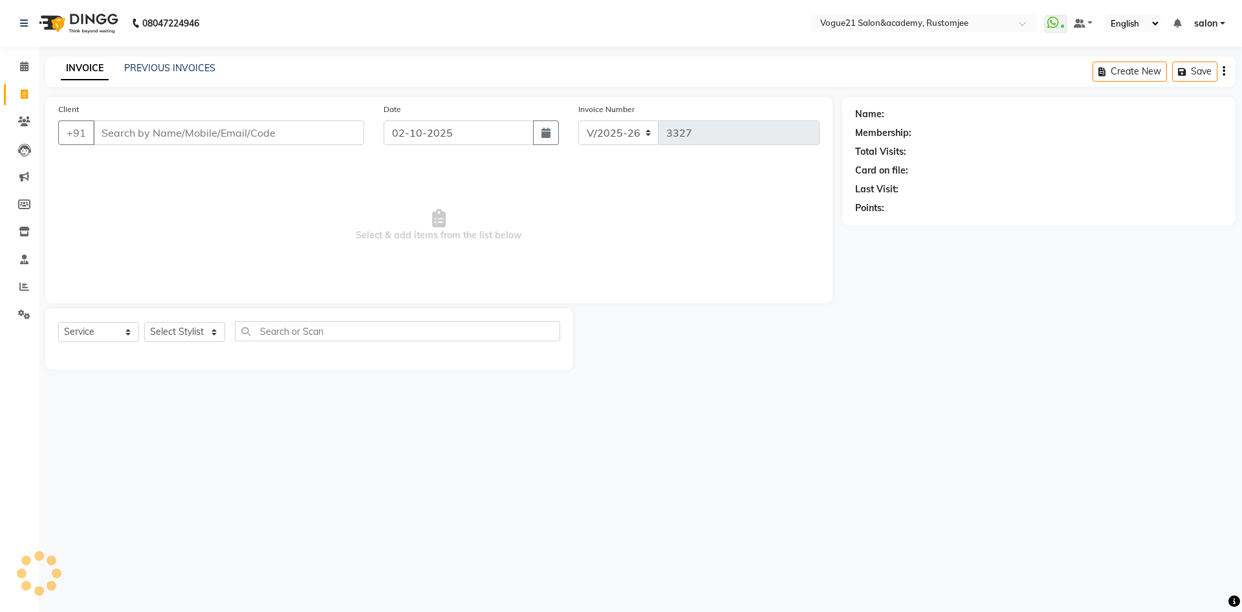
click at [192, 342] on div "Select Service Product Membership Package Voucher Prepaid Gift Card Select Styl…" at bounding box center [309, 336] width 502 height 30
click at [188, 326] on select "Select Stylist [PERSON_NAME] [PERSON_NAME] [PERSON_NAME] [PERSON_NAME] [PERSON_…" at bounding box center [184, 332] width 81 height 20
click at [144, 322] on select "Select Stylist [PERSON_NAME] [PERSON_NAME] [PERSON_NAME] [PERSON_NAME] [PERSON_…" at bounding box center [184, 332] width 81 height 20
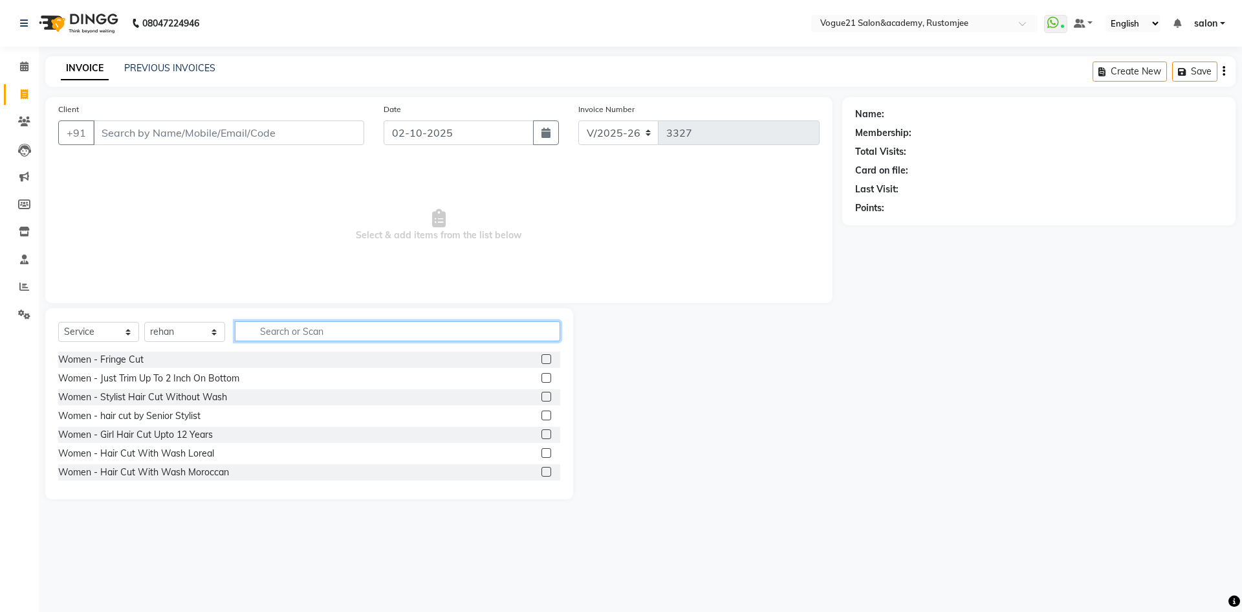
click at [267, 335] on input "text" at bounding box center [397, 331] width 325 height 20
click at [195, 336] on select "Select Stylist [PERSON_NAME] [PERSON_NAME] [PERSON_NAME] [PERSON_NAME] [PERSON_…" at bounding box center [184, 332] width 81 height 20
select select "77666"
click at [144, 322] on select "Select Stylist [PERSON_NAME] [PERSON_NAME] [PERSON_NAME] [PERSON_NAME] [PERSON_…" at bounding box center [184, 332] width 81 height 20
click at [298, 332] on input "text" at bounding box center [397, 331] width 325 height 20
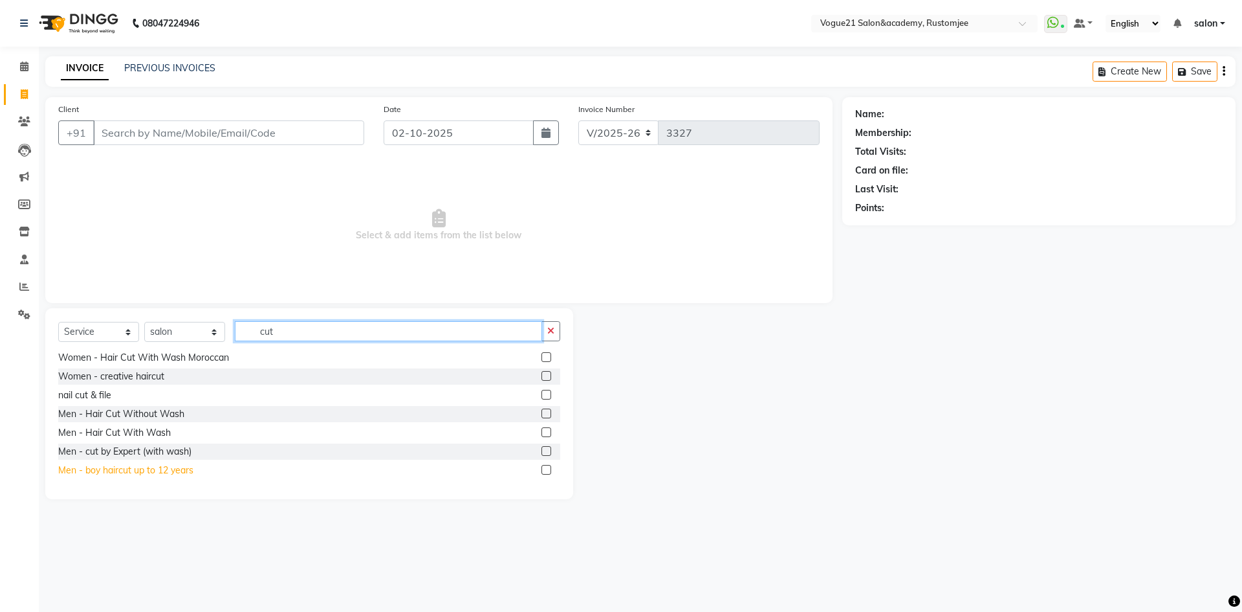
scroll to position [129, 0]
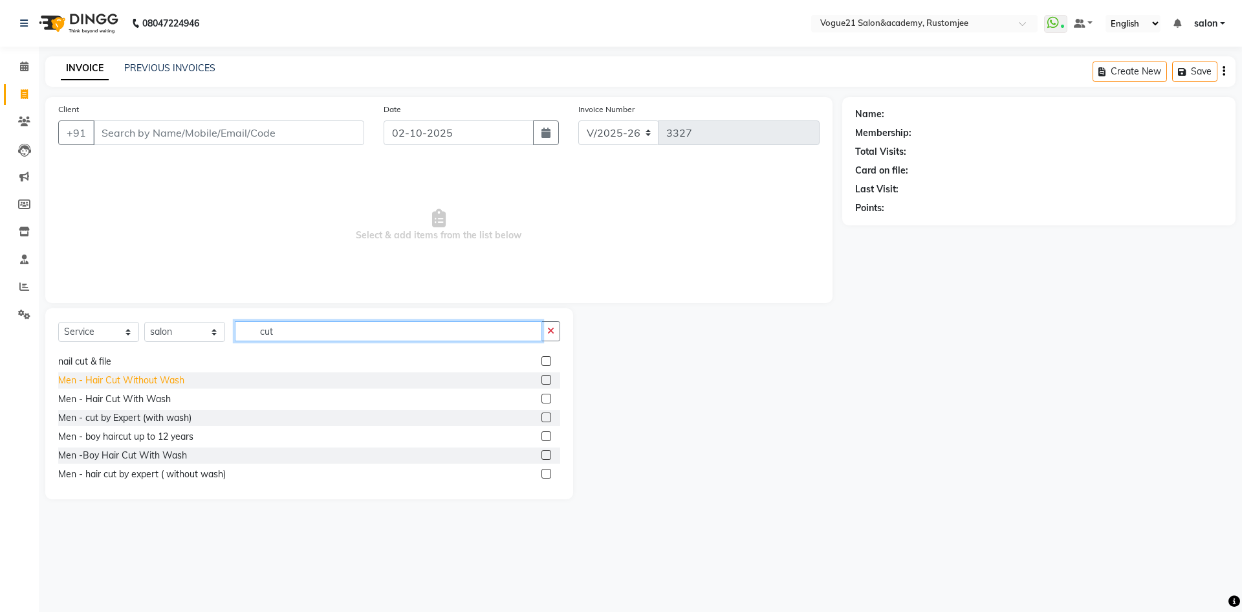
type input "cut"
click at [171, 381] on div "Men - Hair Cut Without Wash" at bounding box center [121, 380] width 126 height 14
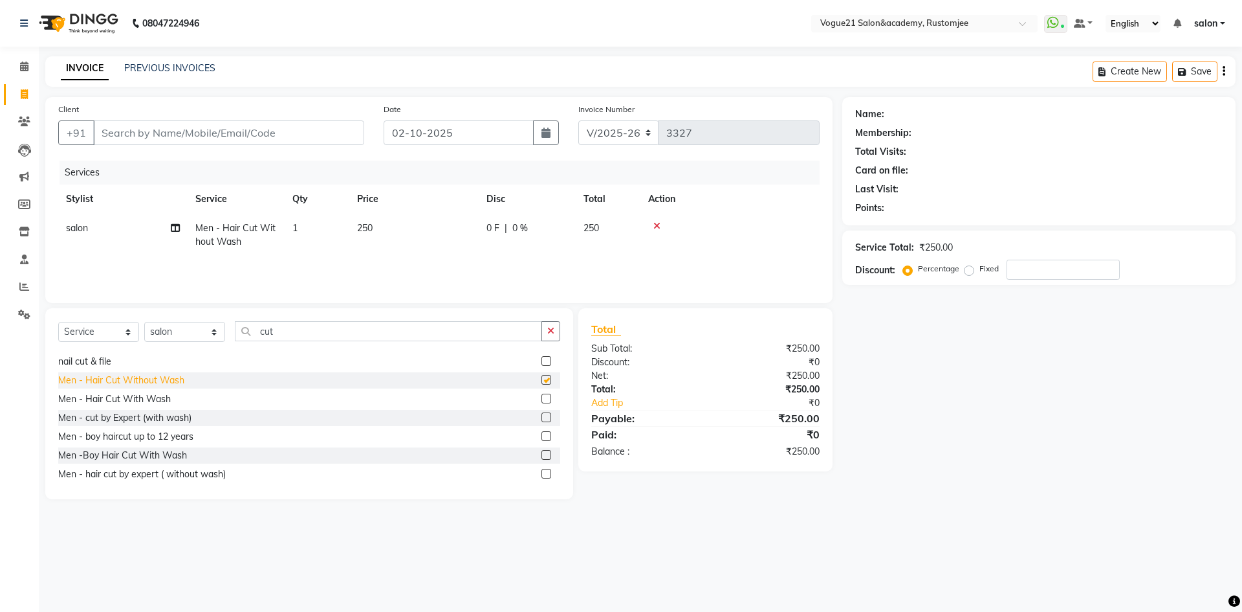
checkbox input "false"
click at [227, 130] on input "Client" at bounding box center [228, 132] width 271 height 25
type input "9"
type input "0"
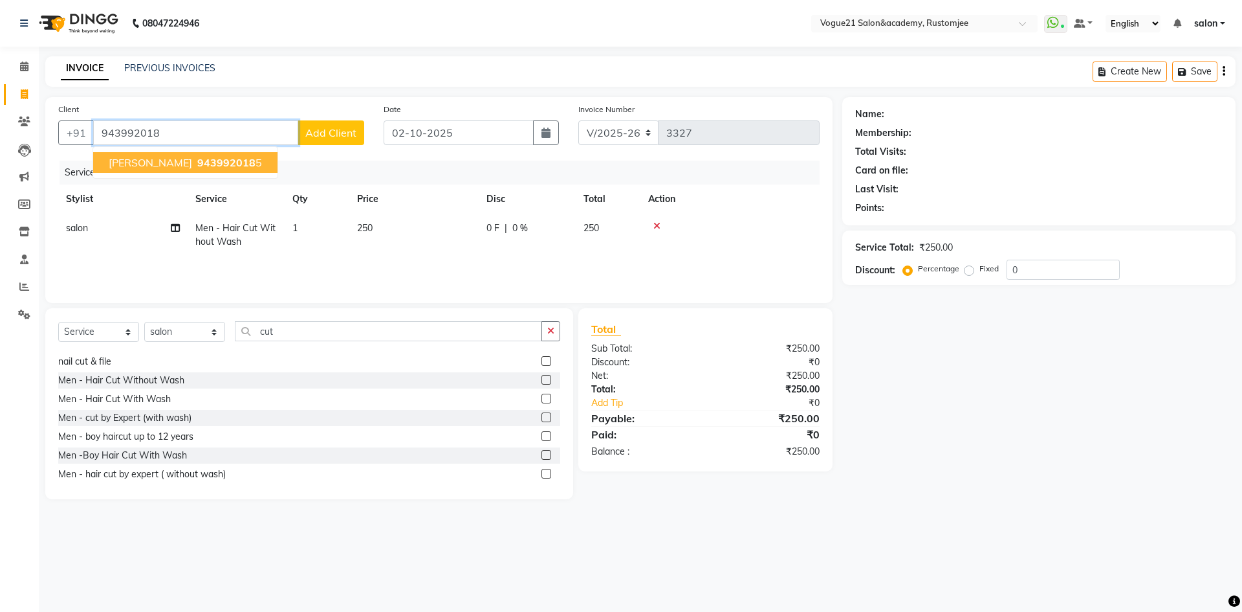
click at [175, 157] on span "[PERSON_NAME]" at bounding box center [150, 162] width 83 height 13
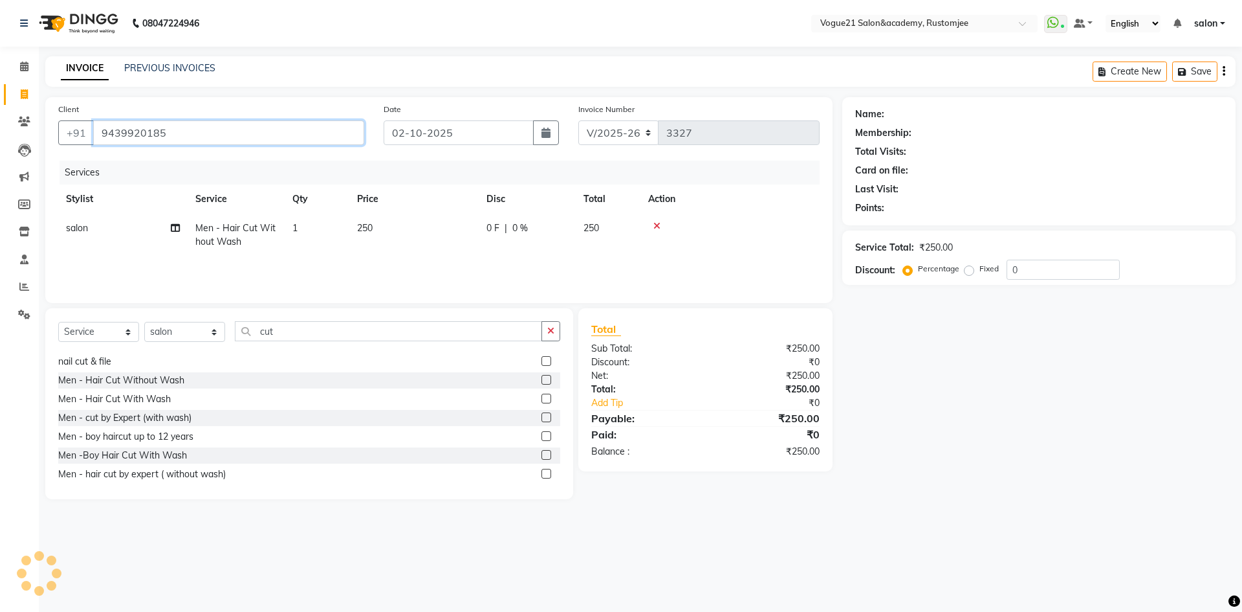
type input "9439920185"
select select "1: Object"
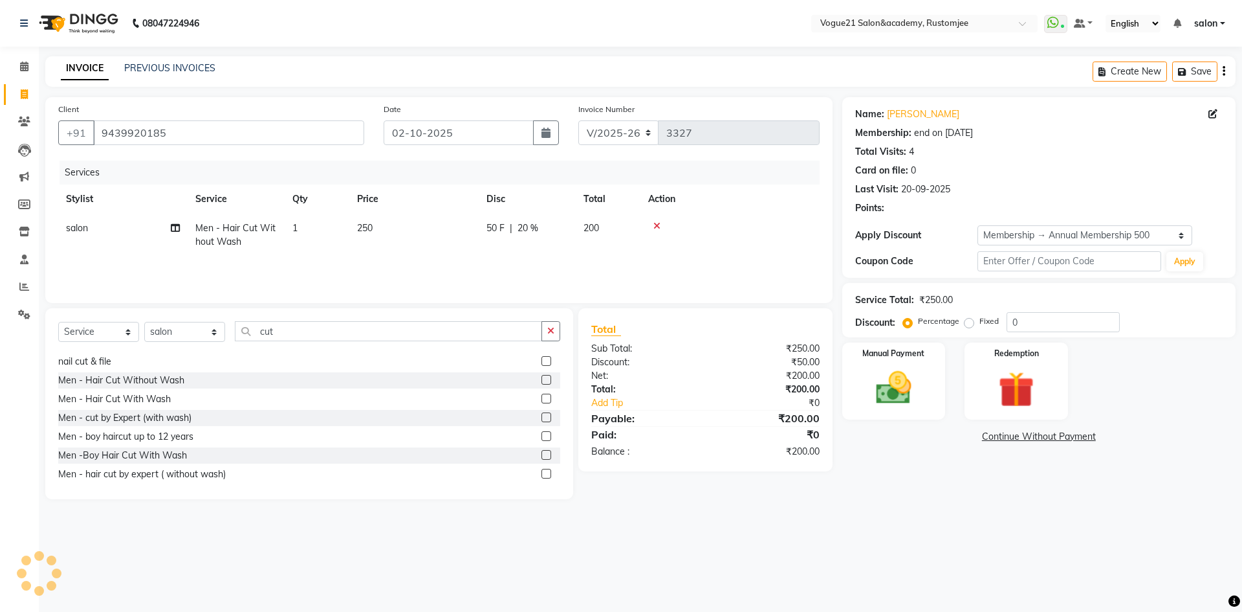
type input "20"
click at [910, 404] on img at bounding box center [894, 387] width 60 height 43
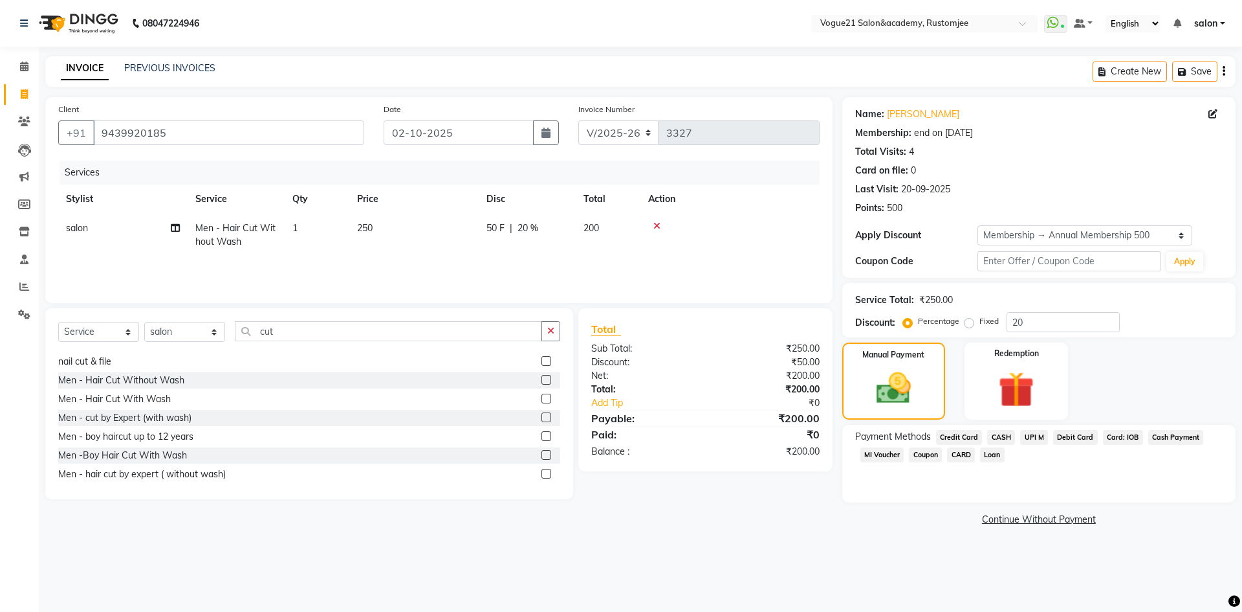
click at [967, 438] on span "Credit Card" at bounding box center [959, 437] width 47 height 15
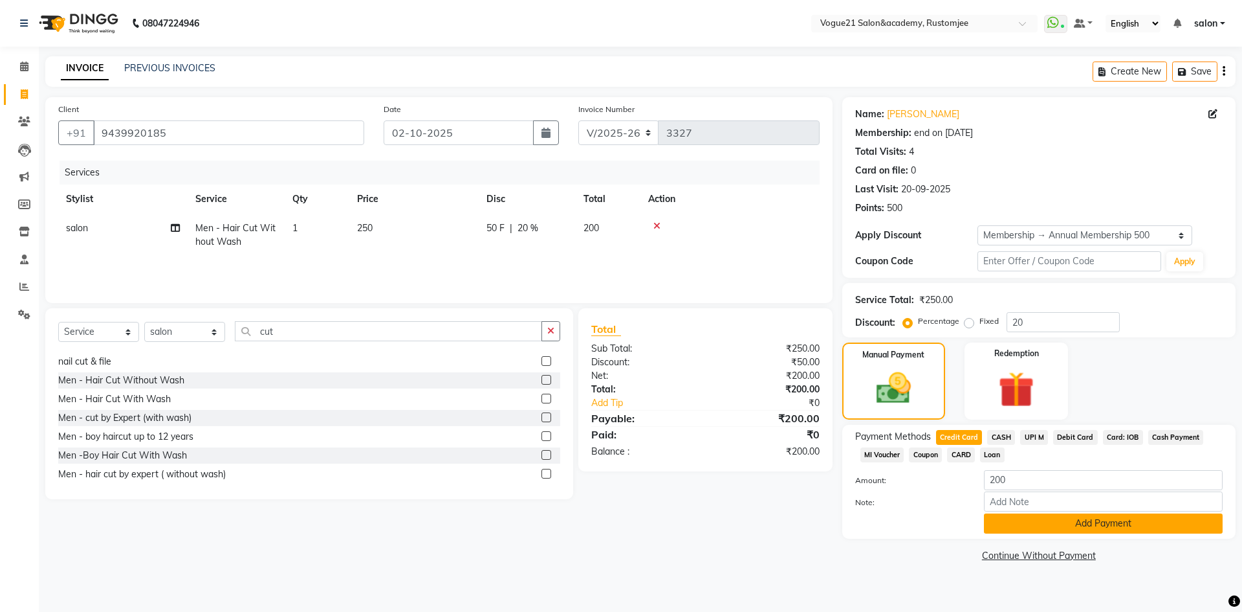
click at [1041, 520] on button "Add Payment" at bounding box center [1103, 523] width 239 height 20
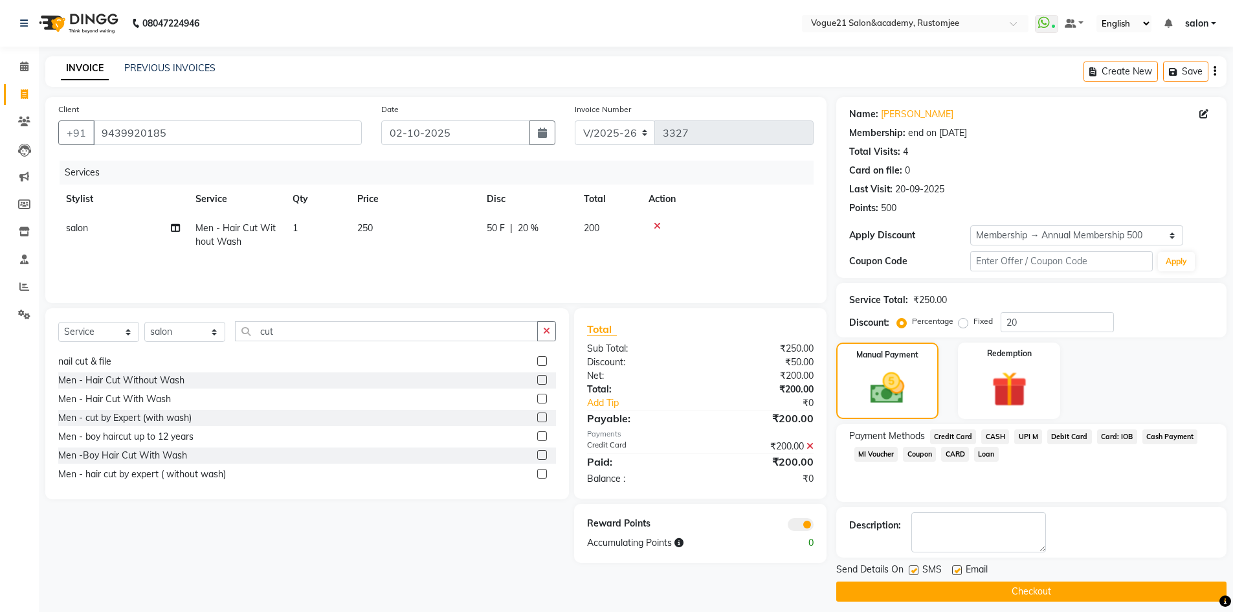
click at [984, 590] on button "Checkout" at bounding box center [1031, 591] width 390 height 20
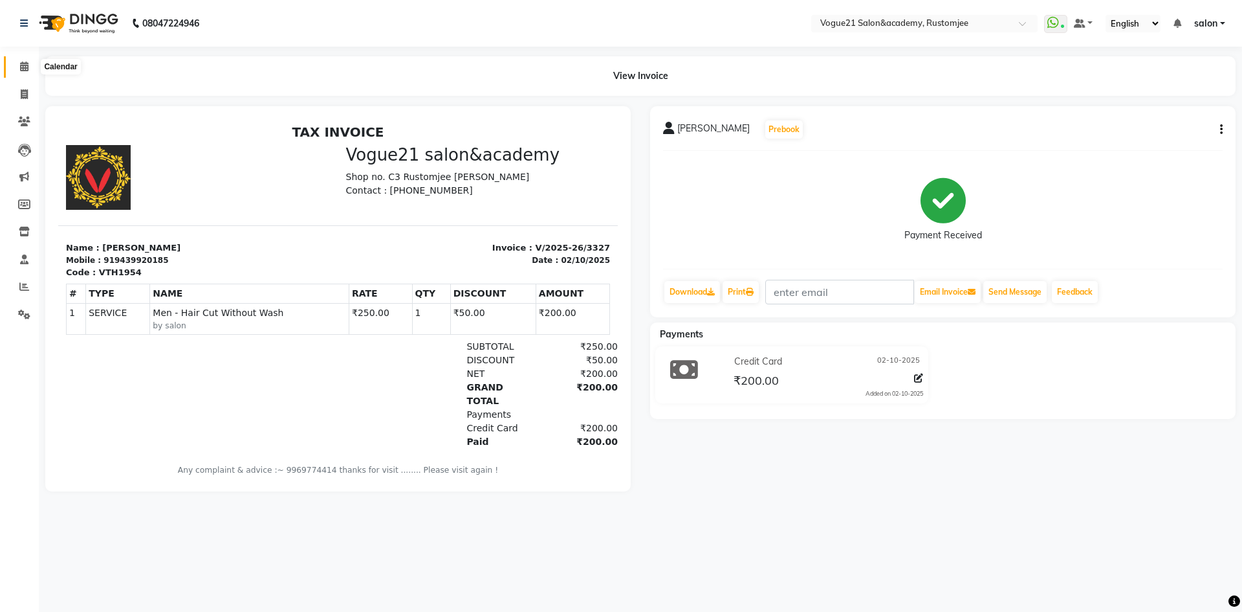
click at [15, 73] on span at bounding box center [24, 67] width 23 height 15
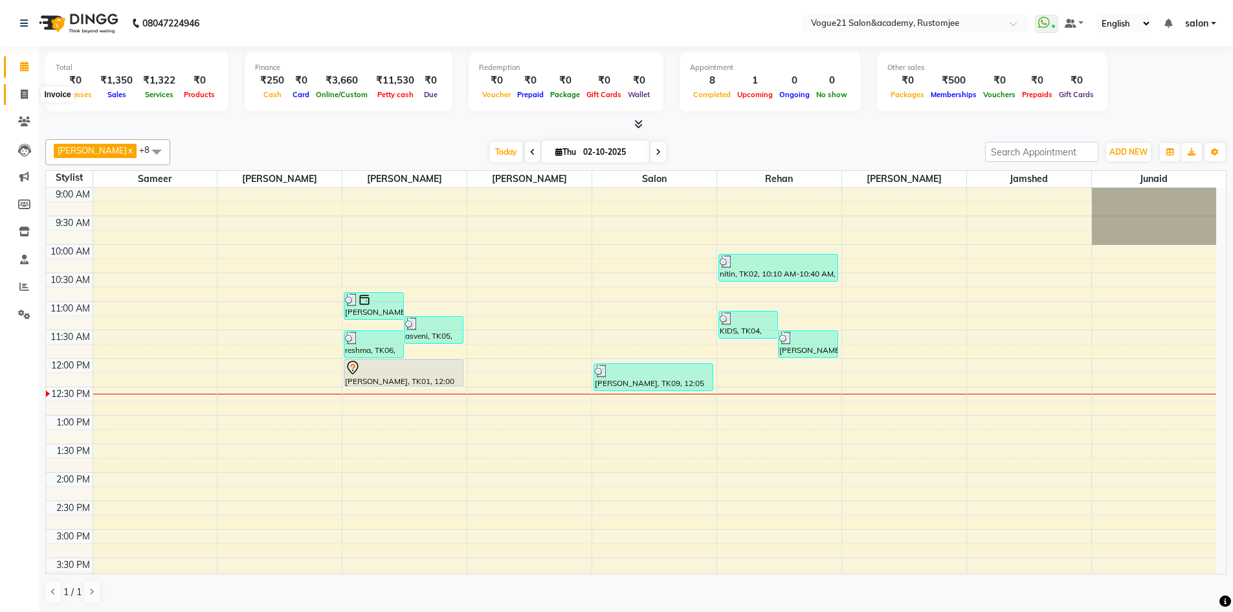
click at [31, 95] on span at bounding box center [24, 94] width 23 height 15
select select "service"
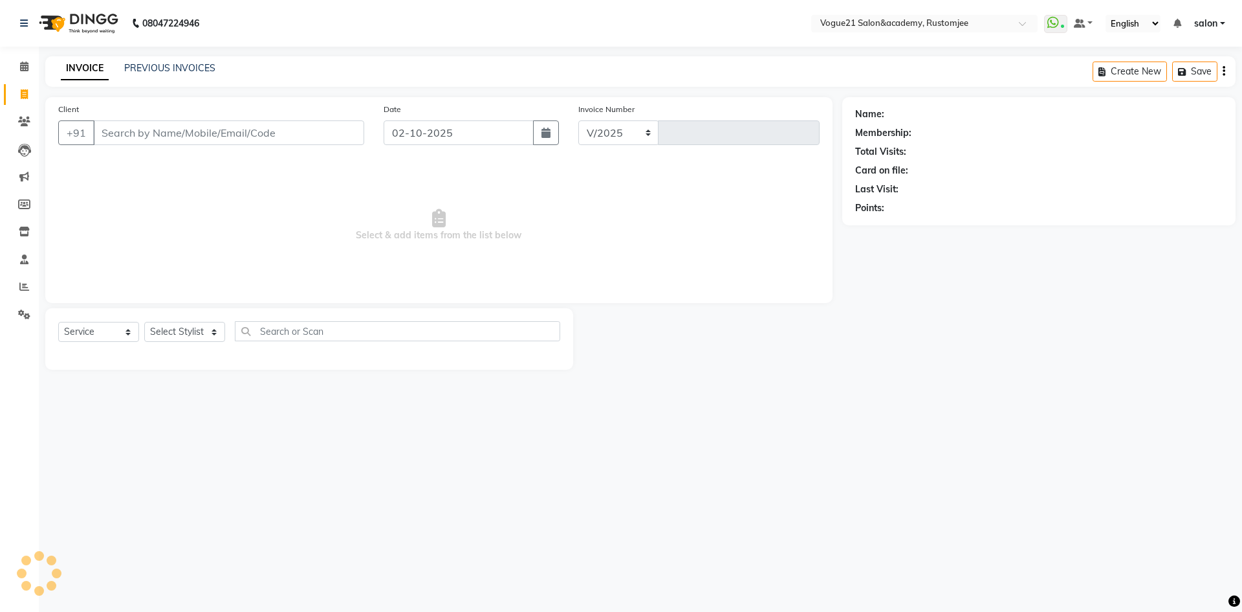
select select "8171"
type input "3328"
click at [168, 330] on select "Select Stylist [PERSON_NAME] [PERSON_NAME] [PERSON_NAME] [PERSON_NAME] [PERSON_…" at bounding box center [184, 332] width 81 height 20
select select "88708"
click at [144, 322] on select "Select Stylist [PERSON_NAME] [PERSON_NAME] [PERSON_NAME] [PERSON_NAME] [PERSON_…" at bounding box center [184, 332] width 81 height 20
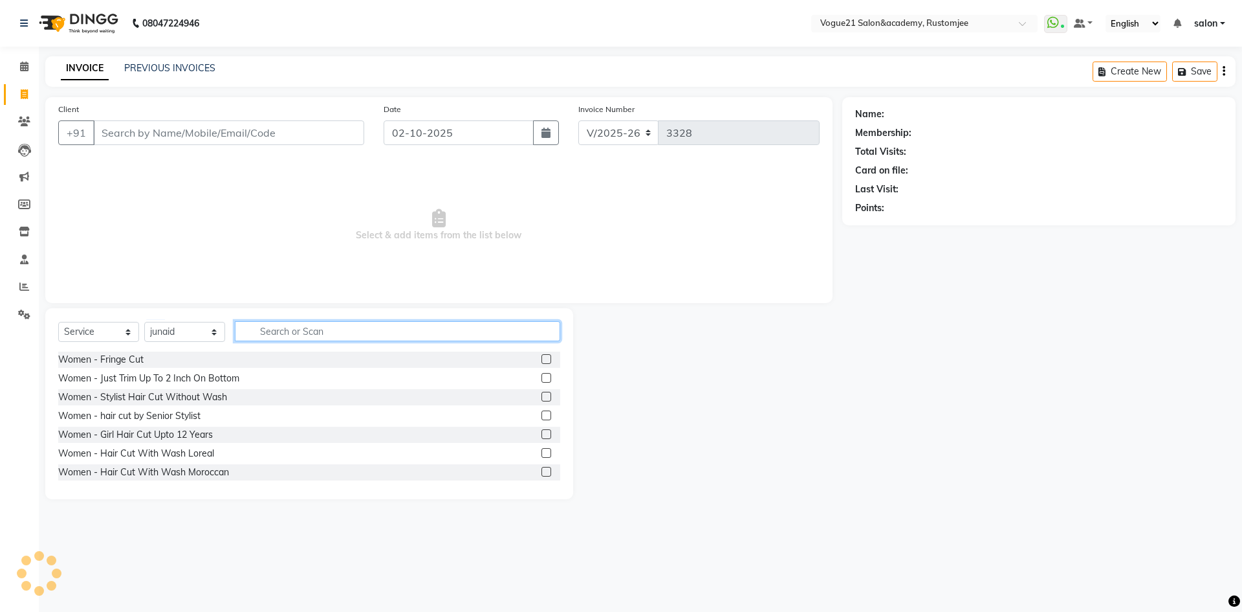
click at [287, 328] on input "text" at bounding box center [397, 331] width 325 height 20
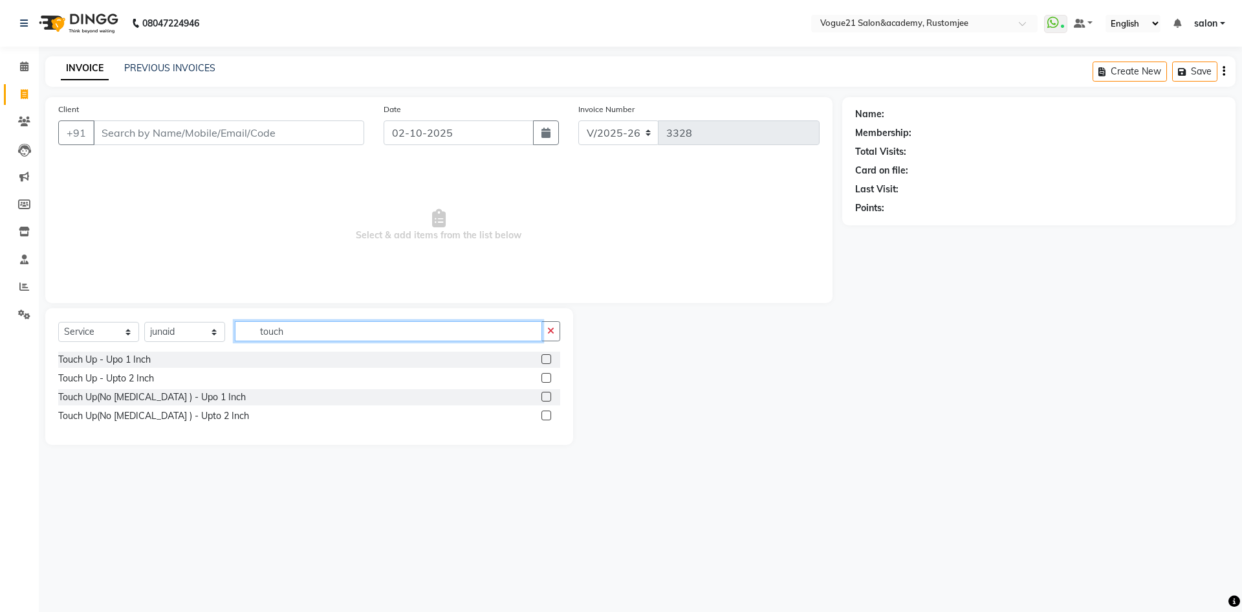
type input "touch"
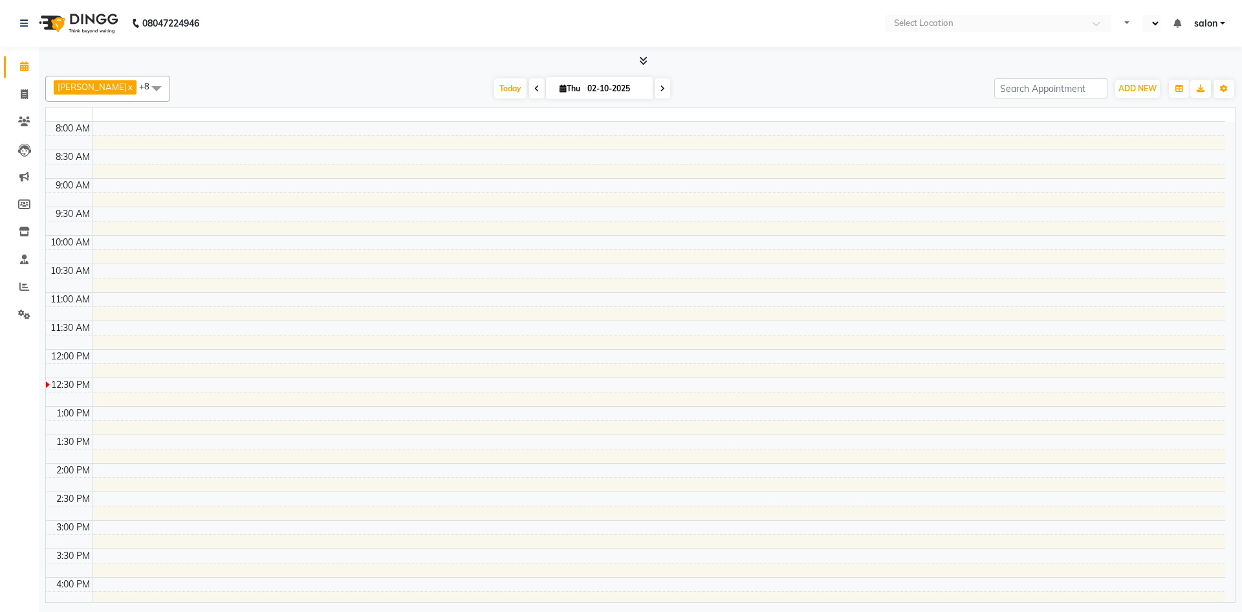
select select "en"
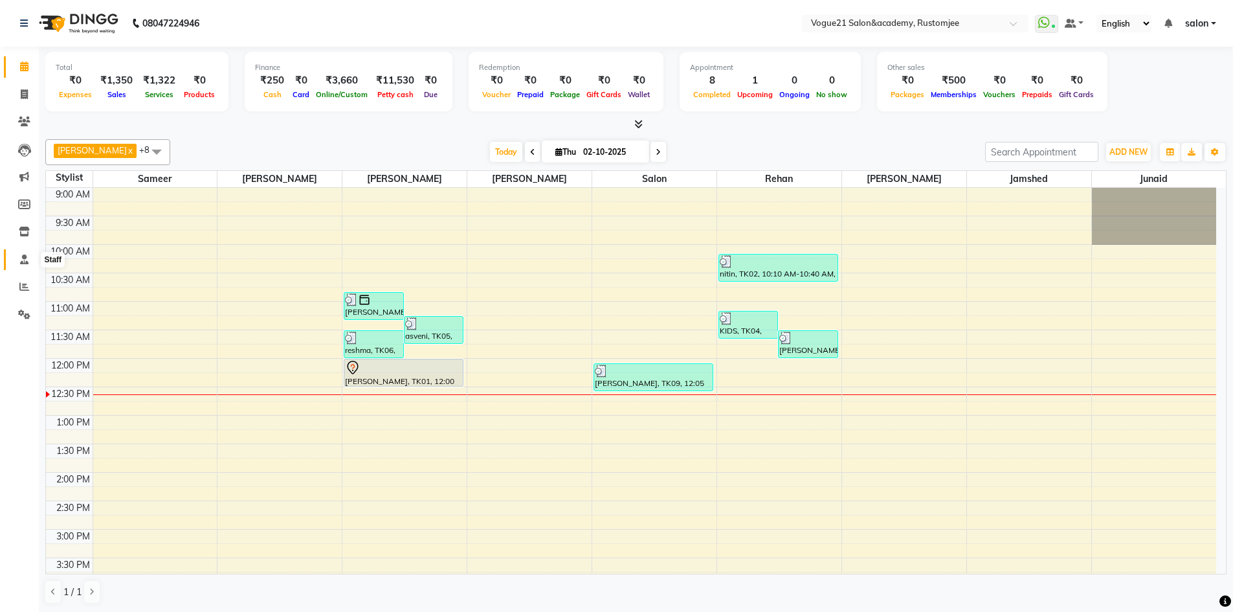
click at [24, 258] on icon at bounding box center [24, 259] width 8 height 10
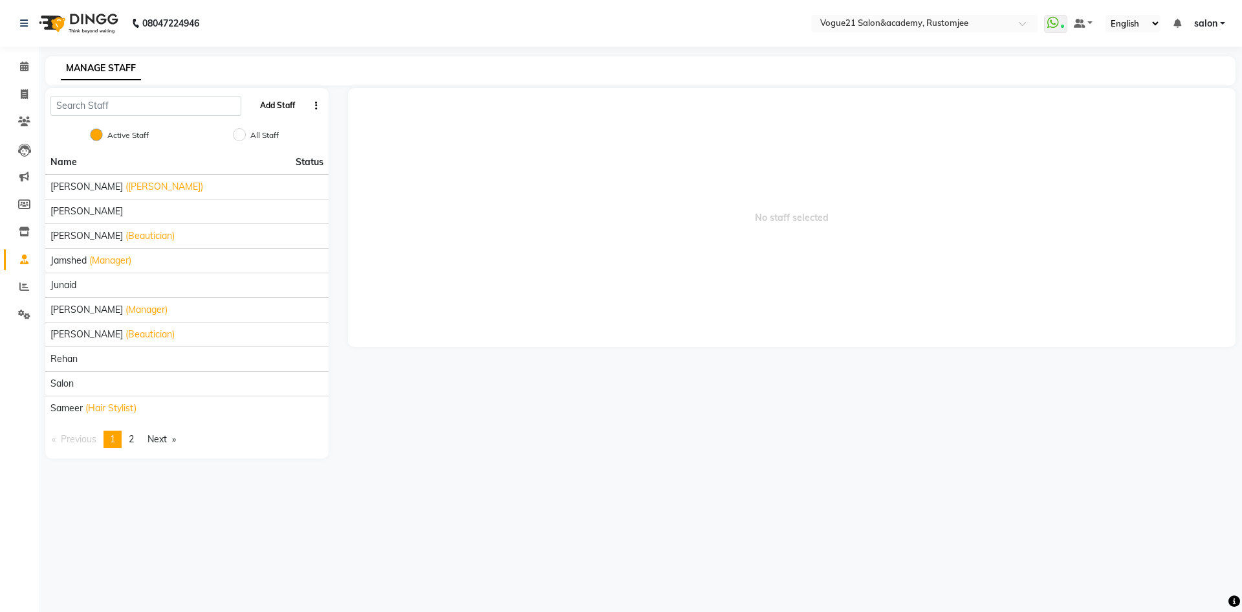
click at [282, 109] on button "Add Staff" at bounding box center [277, 105] width 45 height 22
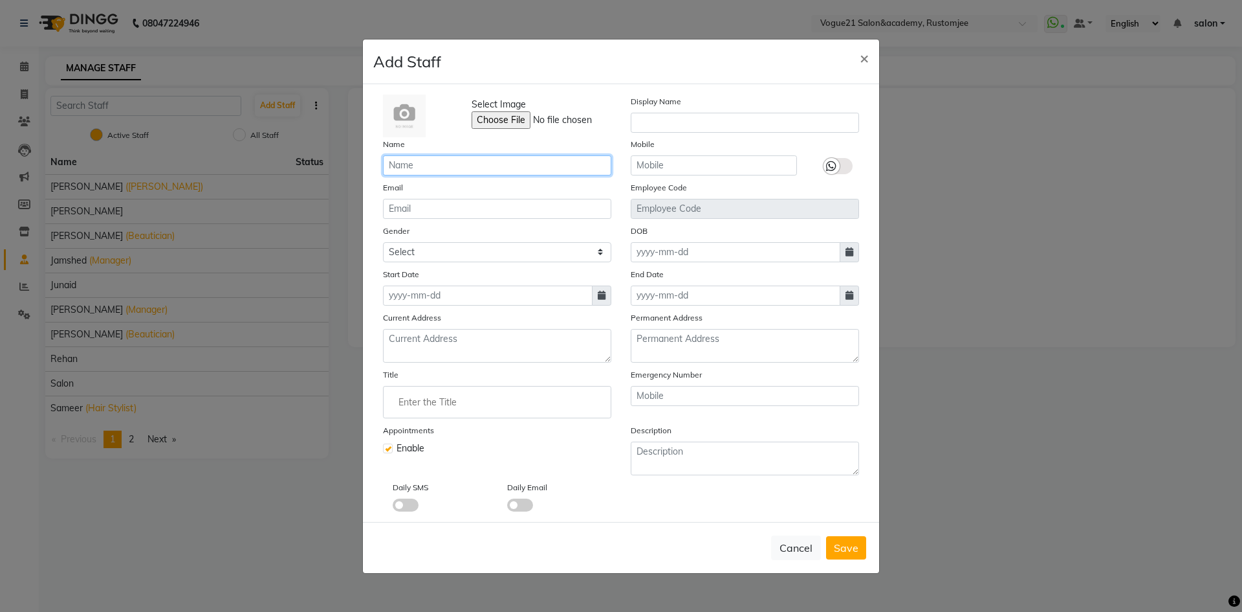
click at [456, 168] on input "text" at bounding box center [497, 165] width 228 height 20
type input "[PERSON_NAME]"
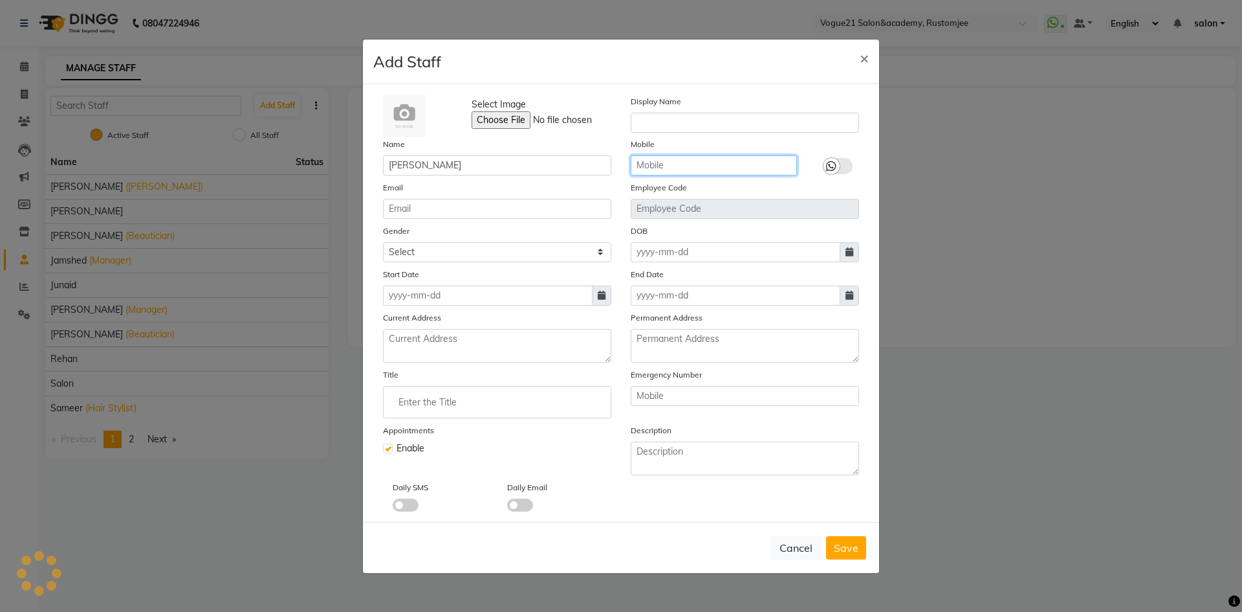
click at [648, 166] on input "text" at bounding box center [714, 165] width 166 height 20
type input "7888251298"
click at [450, 294] on input at bounding box center [488, 295] width 210 height 20
select select "10"
select select "2025"
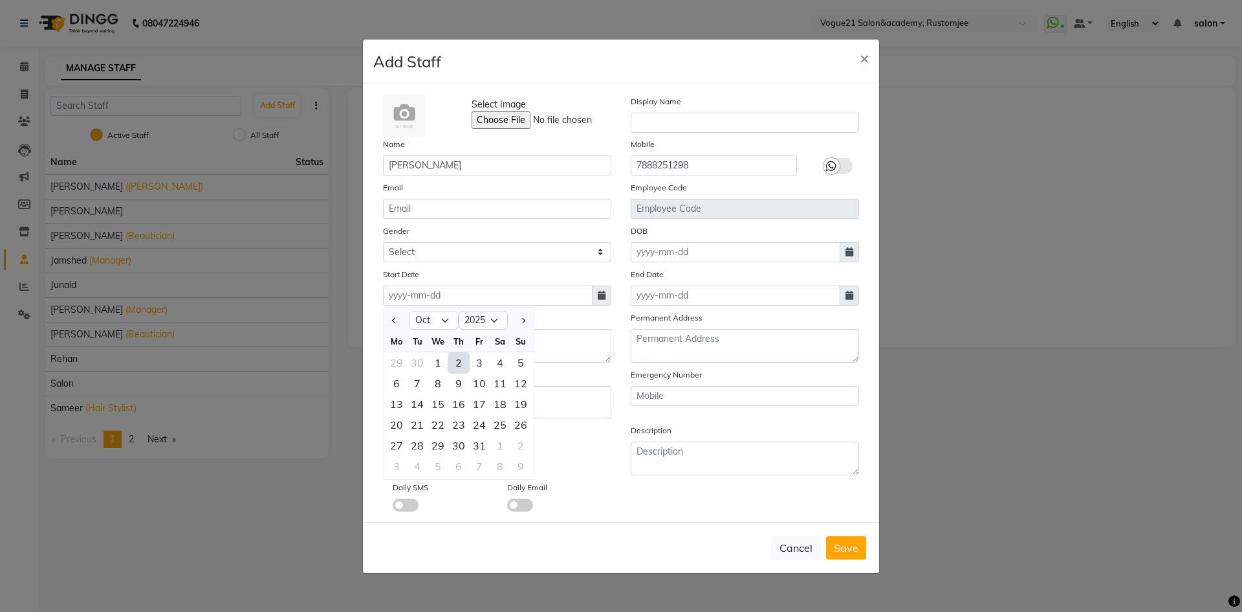
click at [456, 358] on div "2" at bounding box center [458, 362] width 21 height 21
type input "02-10-2025"
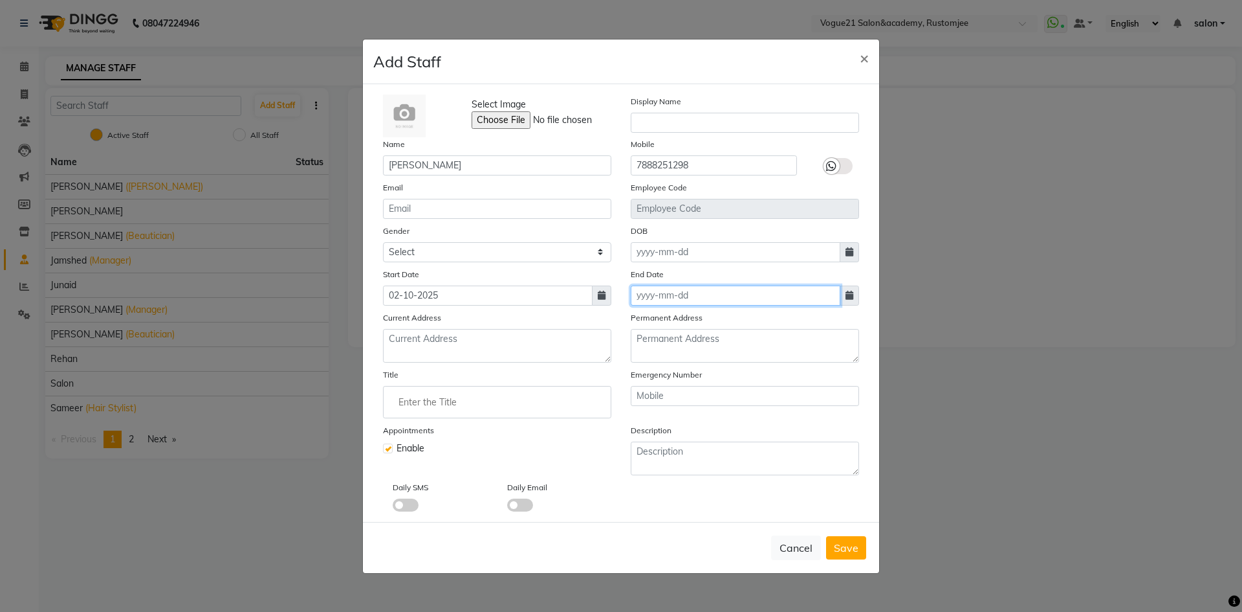
click at [651, 298] on input at bounding box center [736, 295] width 210 height 20
select select "10"
select select "2025"
click at [651, 298] on input at bounding box center [736, 295] width 210 height 20
click at [461, 408] on input "Enter the Title" at bounding box center [497, 402] width 217 height 26
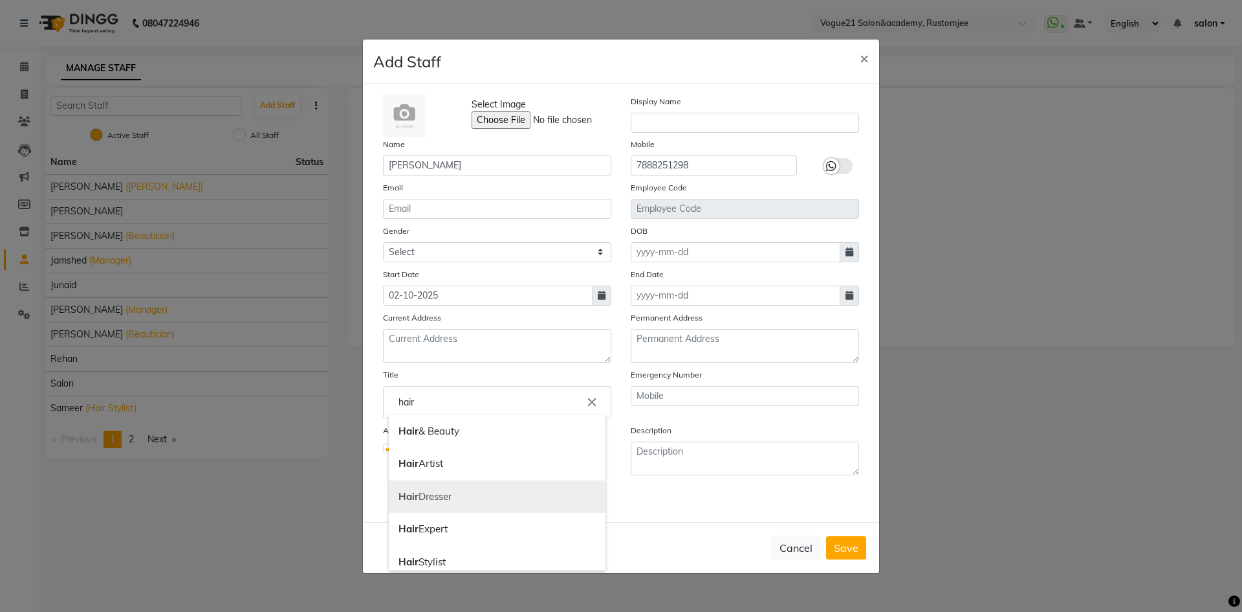
click at [484, 503] on link "Hair Dresser" at bounding box center [497, 496] width 217 height 33
type input "Hair Dresser"
click at [858, 550] on span "Save" at bounding box center [846, 547] width 25 height 13
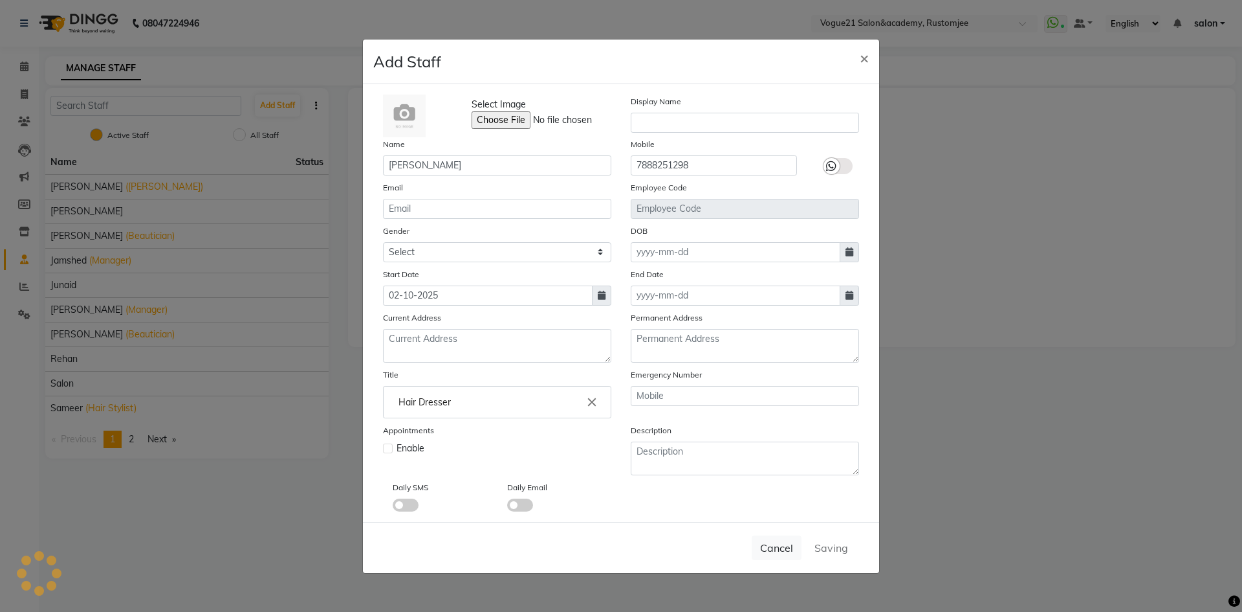
checkbox input "false"
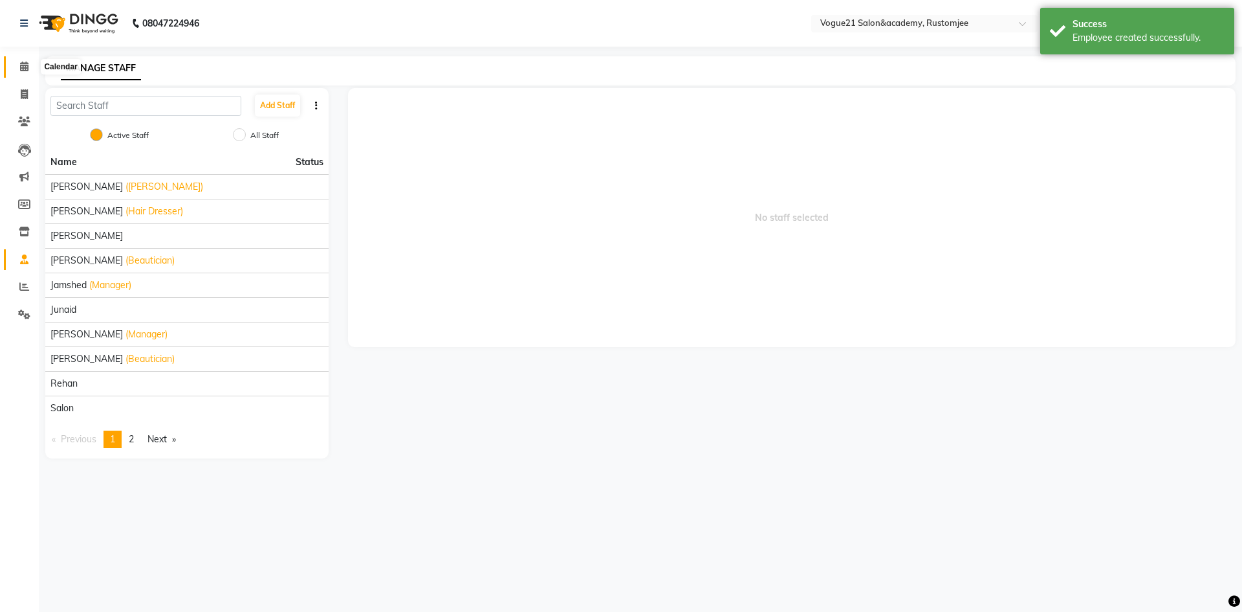
click at [22, 71] on icon at bounding box center [24, 66] width 8 height 10
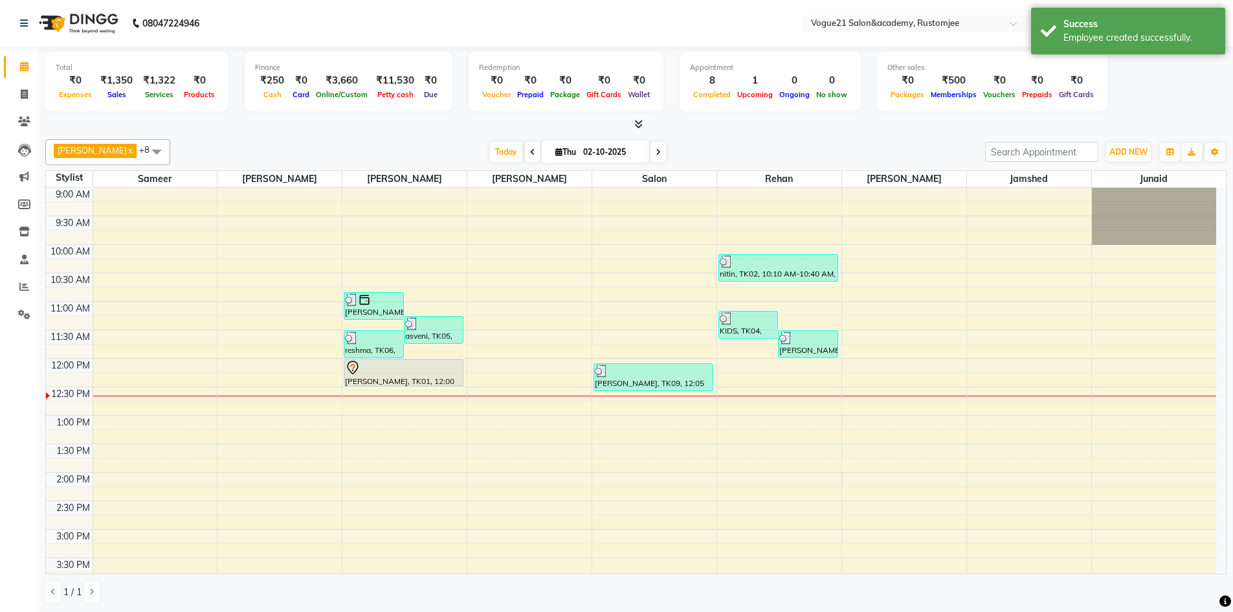
click at [144, 150] on span at bounding box center [157, 151] width 26 height 25
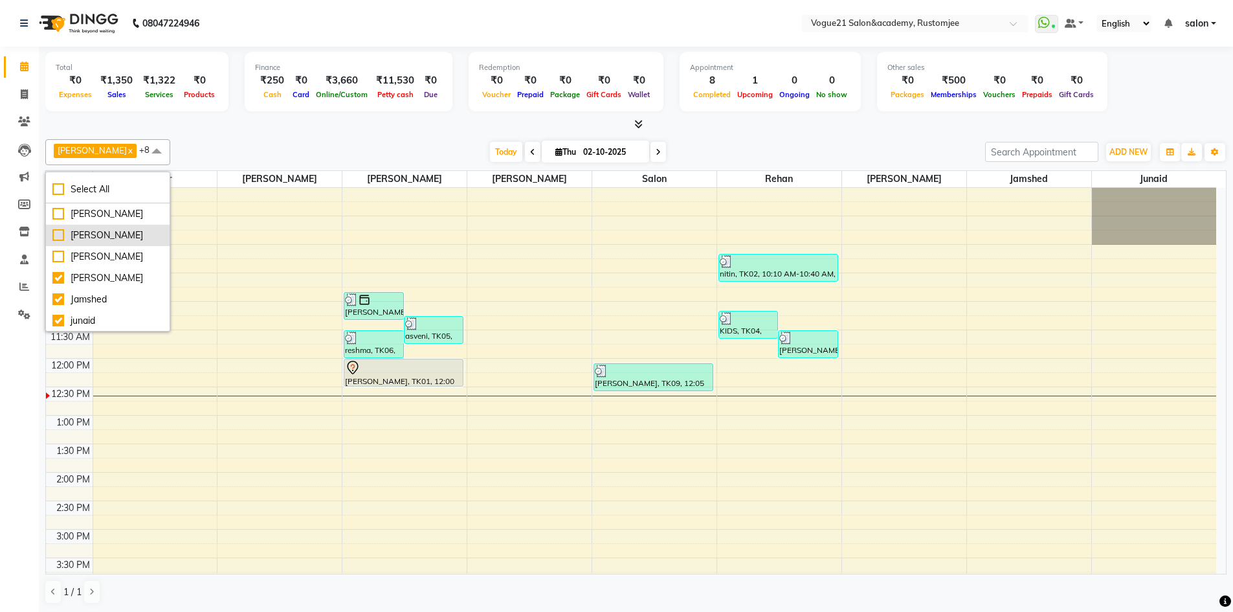
click at [58, 239] on div "[PERSON_NAME]" at bounding box center [107, 235] width 111 height 14
checkbox input "true"
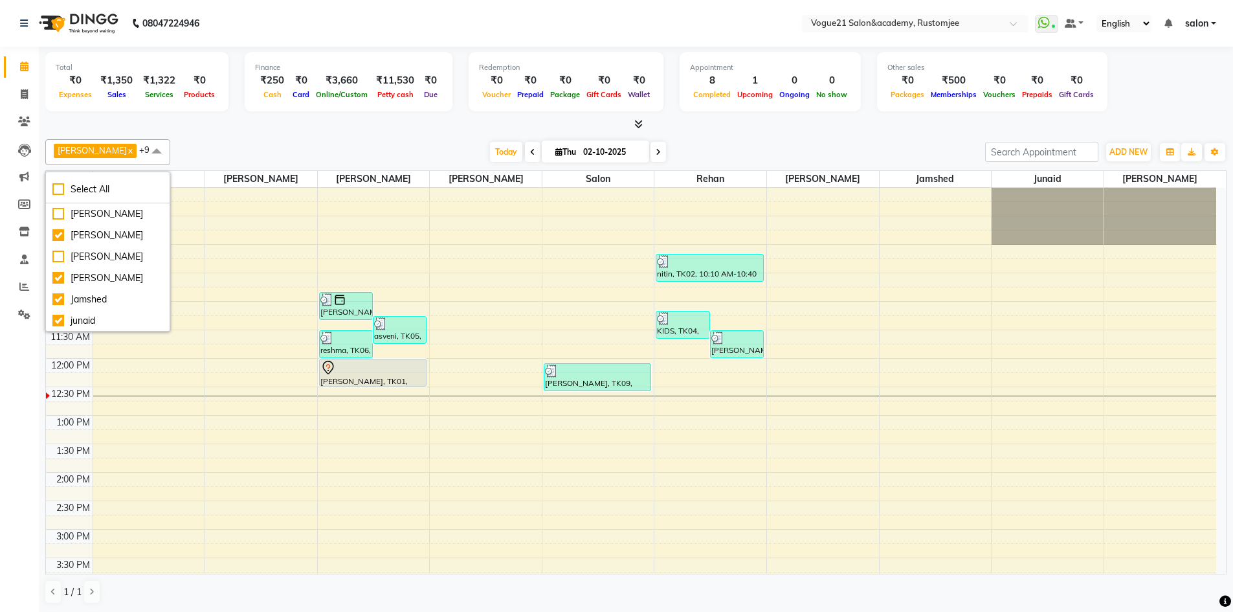
click at [252, 136] on div "anju soni x Jamshed x Pooja yadav x priya jadhav x rehan x salon x sameer x jun…" at bounding box center [635, 371] width 1181 height 475
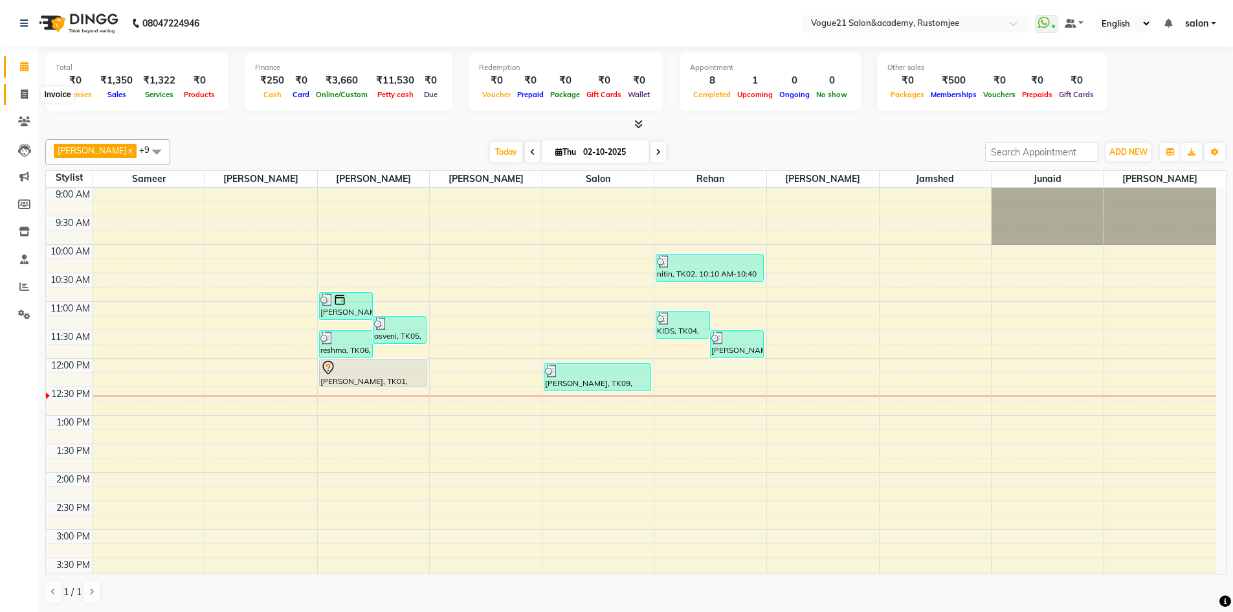
click at [27, 89] on icon at bounding box center [24, 94] width 7 height 10
select select "8171"
select select "service"
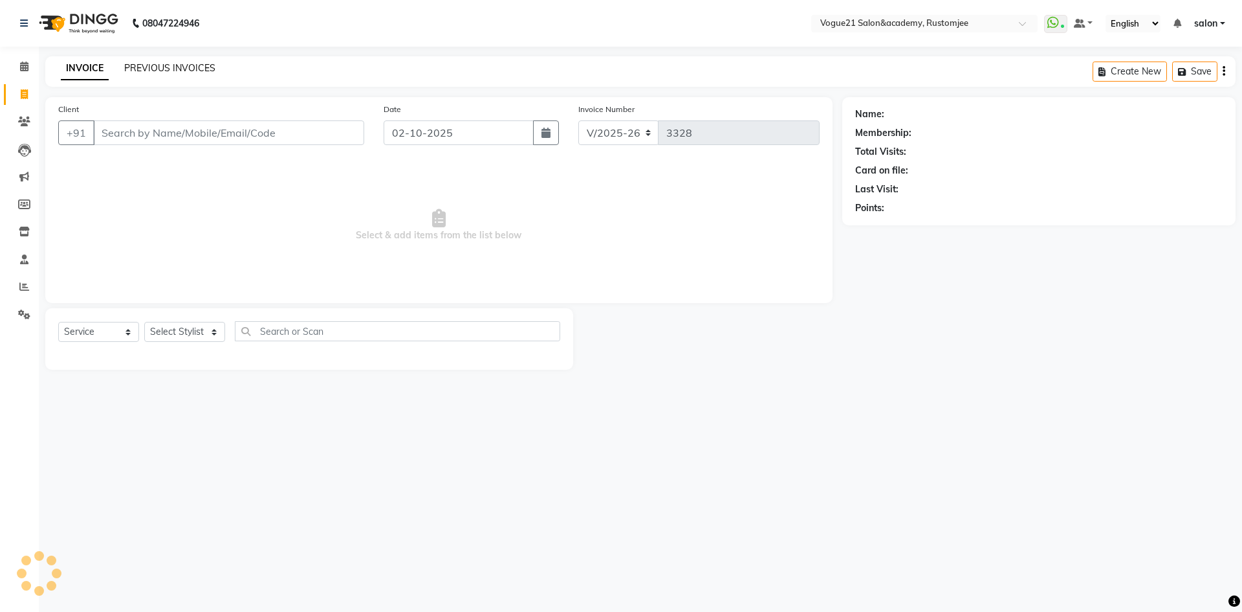
click at [188, 69] on link "PREVIOUS INVOICES" at bounding box center [169, 68] width 91 height 12
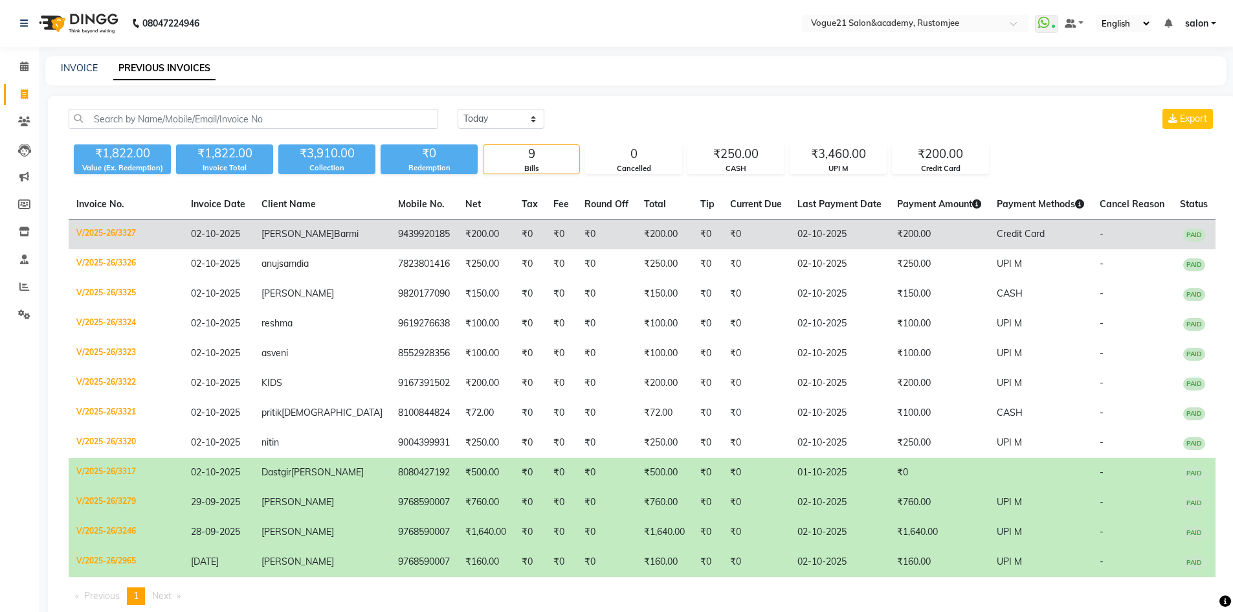
click at [458, 237] on td "₹200.00" at bounding box center [486, 234] width 56 height 30
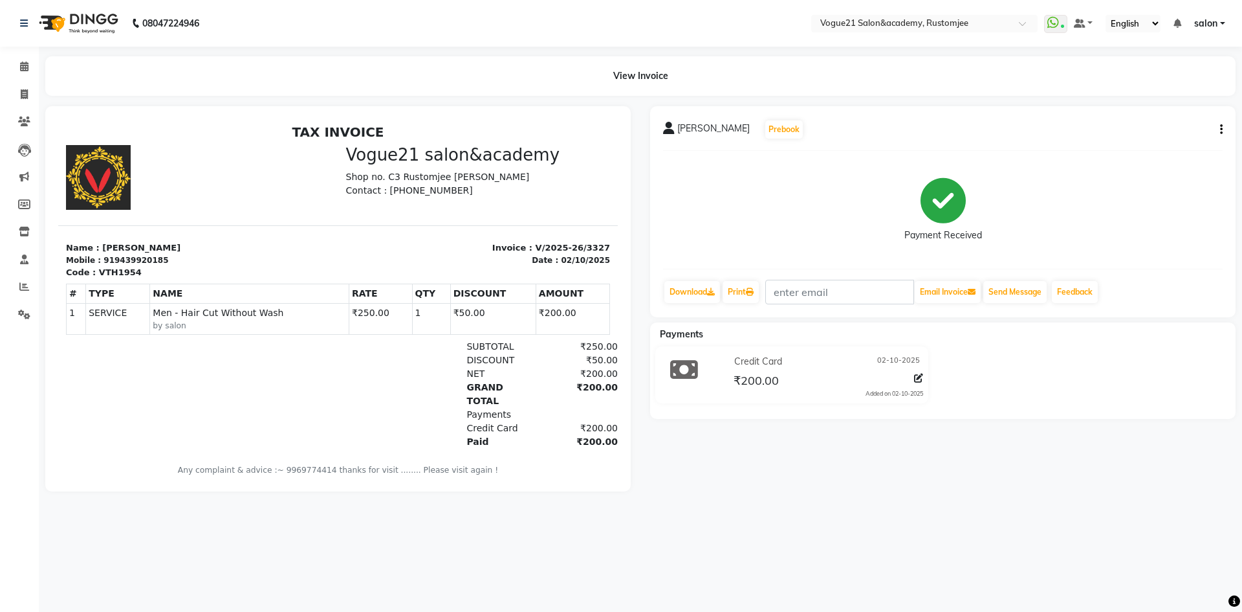
click at [1220, 128] on button "button" at bounding box center [1219, 130] width 8 height 14
click at [1158, 128] on div "Edit Item Staff" at bounding box center [1157, 130] width 89 height 16
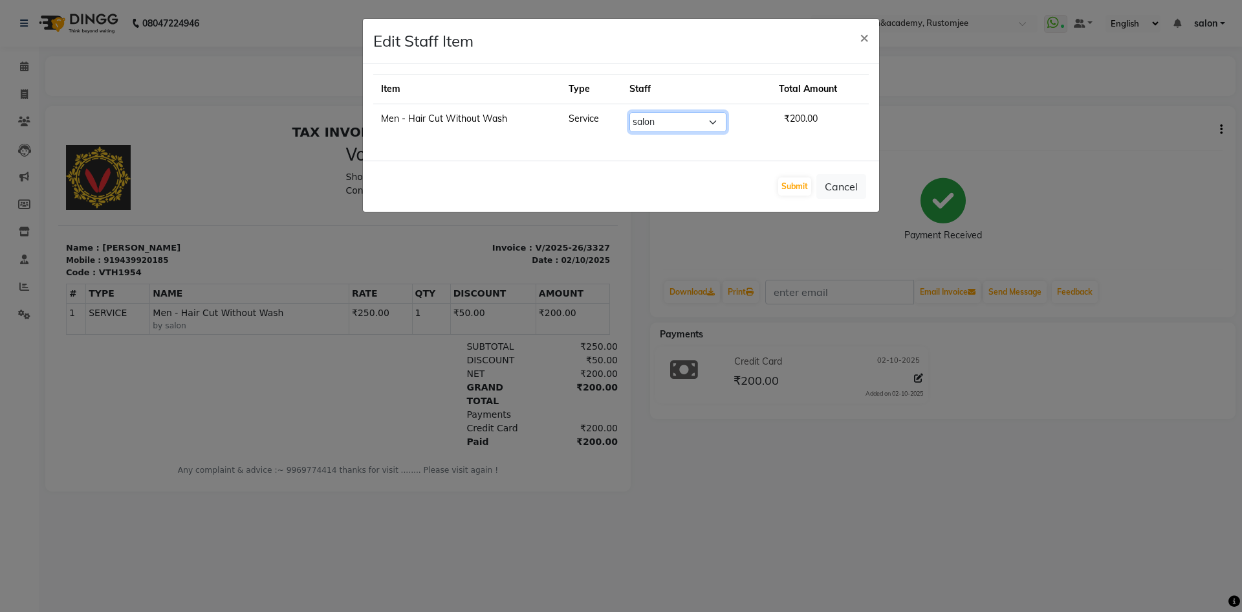
click at [645, 121] on select "Select [PERSON_NAME] [PERSON_NAME] [PERSON_NAME] [PERSON_NAME] [PERSON_NAME] pr…" at bounding box center [678, 122] width 97 height 20
select select "93541"
click at [630, 112] on select "Select [PERSON_NAME] [PERSON_NAME] [PERSON_NAME] [PERSON_NAME] [PERSON_NAME] pr…" at bounding box center [678, 122] width 97 height 20
click at [802, 189] on button "Submit" at bounding box center [794, 186] width 33 height 18
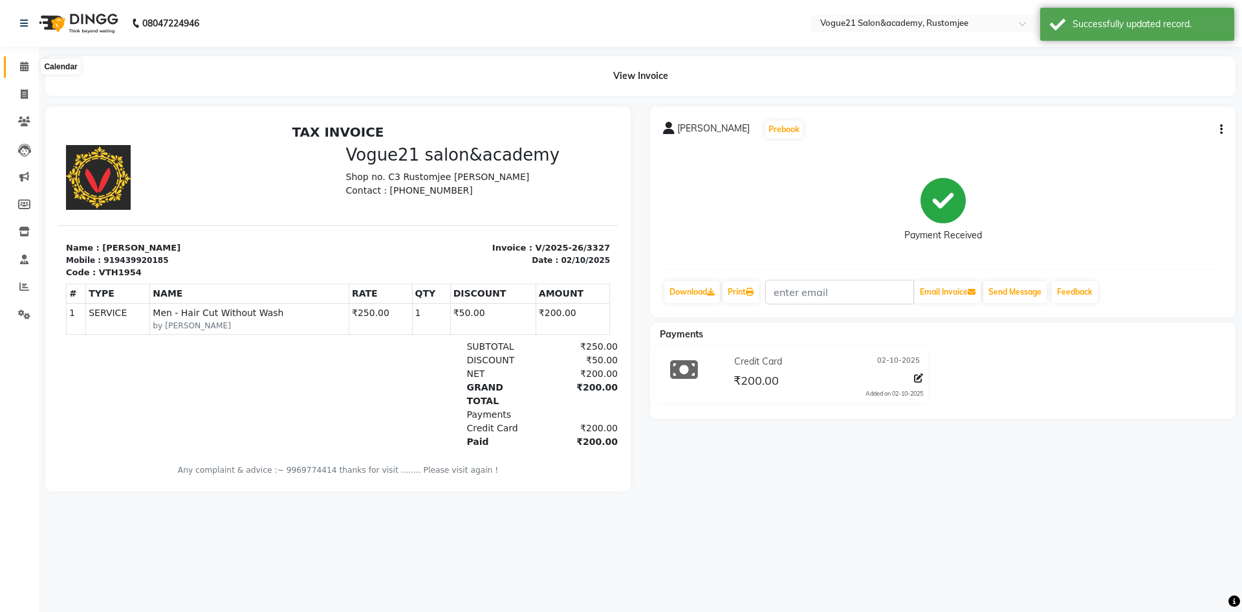
click at [25, 63] on icon at bounding box center [24, 66] width 8 height 10
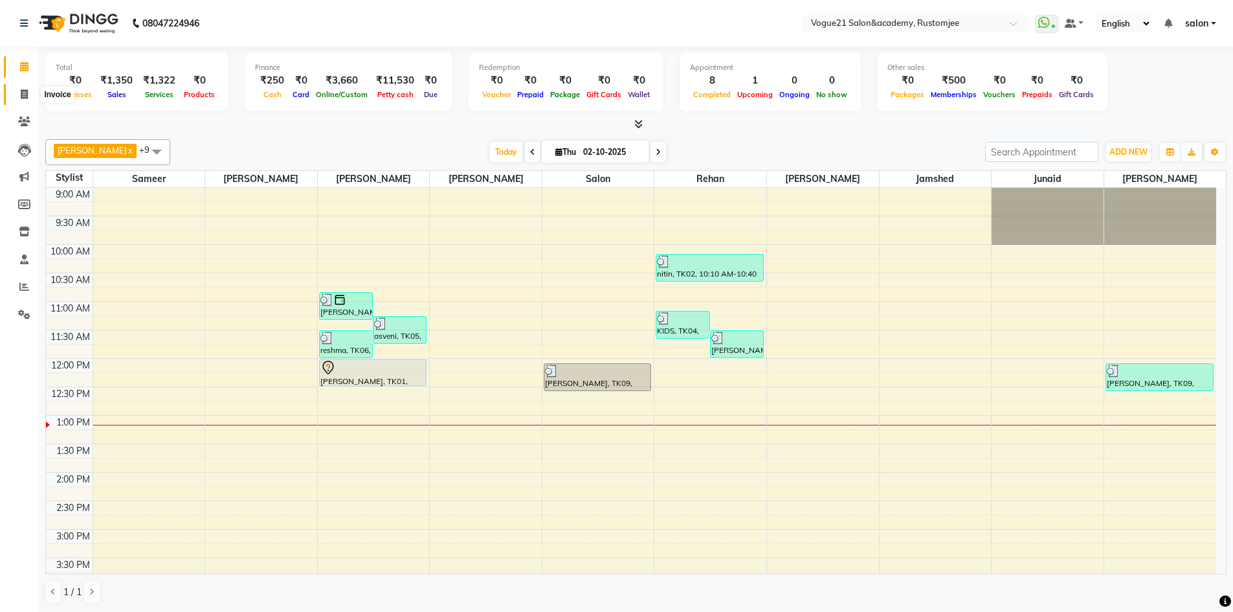
click at [27, 90] on icon at bounding box center [24, 94] width 7 height 10
select select "8171"
select select "service"
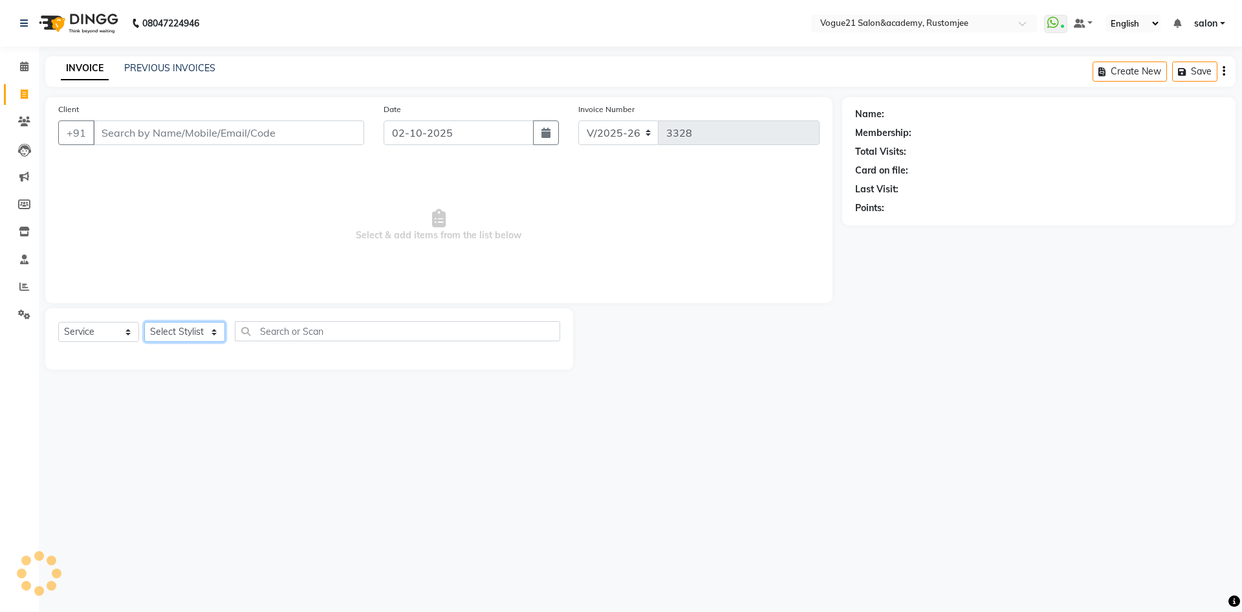
click at [193, 329] on select "Select Stylist" at bounding box center [184, 332] width 81 height 20
select select "76929"
click at [144, 322] on select "Select Stylist [PERSON_NAME] [PERSON_NAME] [PERSON_NAME] [PERSON_NAME] [PERSON_…" at bounding box center [184, 332] width 81 height 20
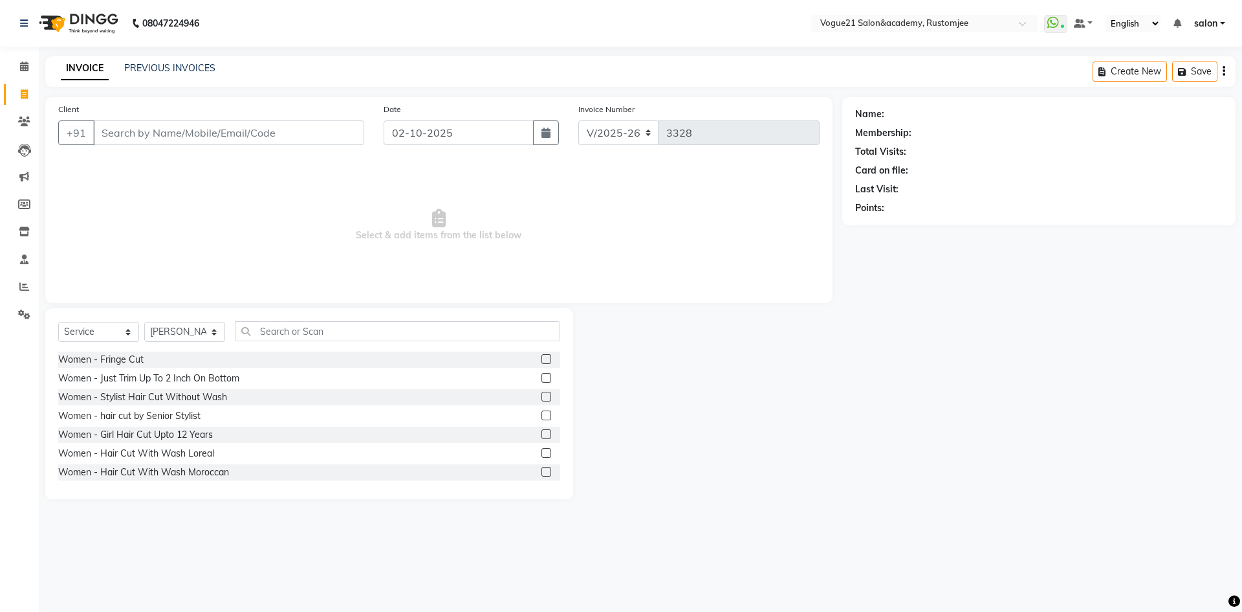
click at [298, 307] on div "Client +91 Date [DATE] Invoice Number V/2025 V/[PHONE_NUMBER] Select & add item…" at bounding box center [439, 298] width 807 height 402
click at [294, 322] on input "text" at bounding box center [397, 331] width 325 height 20
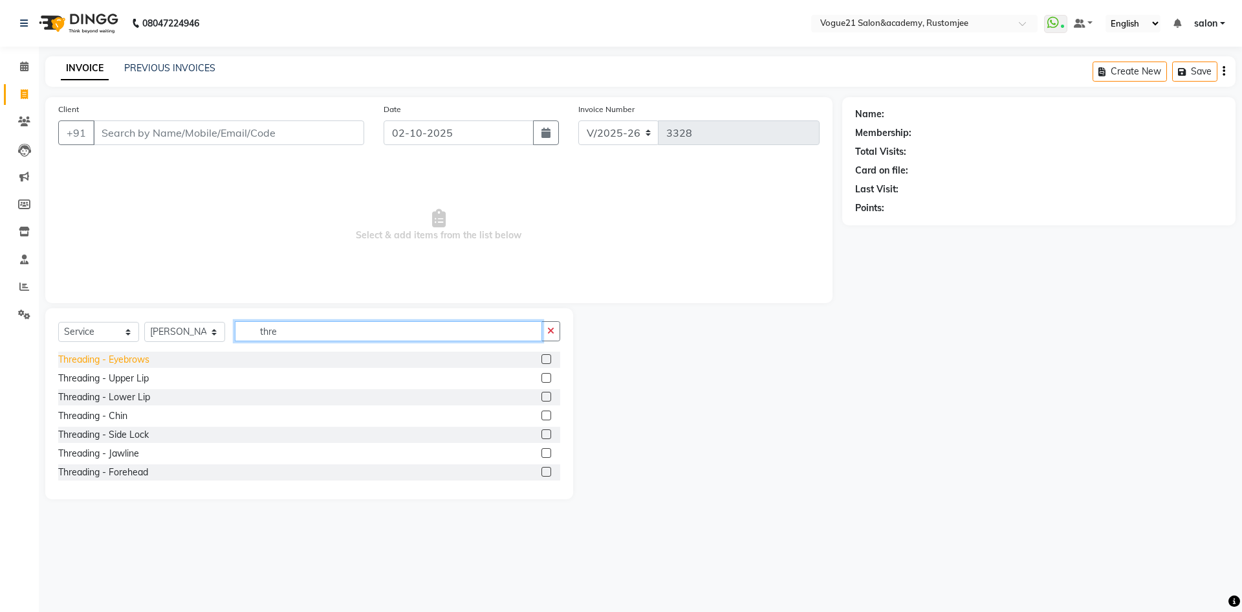
type input "thre"
click at [132, 357] on div "Threading - Eyebrows" at bounding box center [103, 360] width 91 height 14
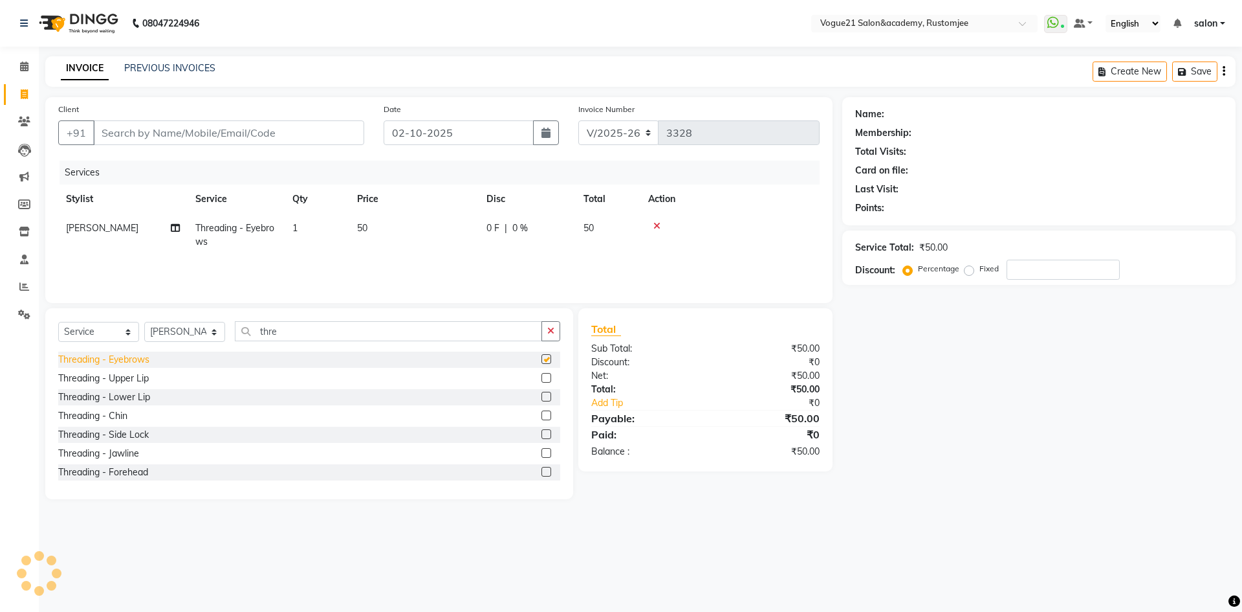
checkbox input "false"
click at [132, 380] on div "Threading - Upper Lip" at bounding box center [103, 378] width 91 height 14
checkbox input "false"
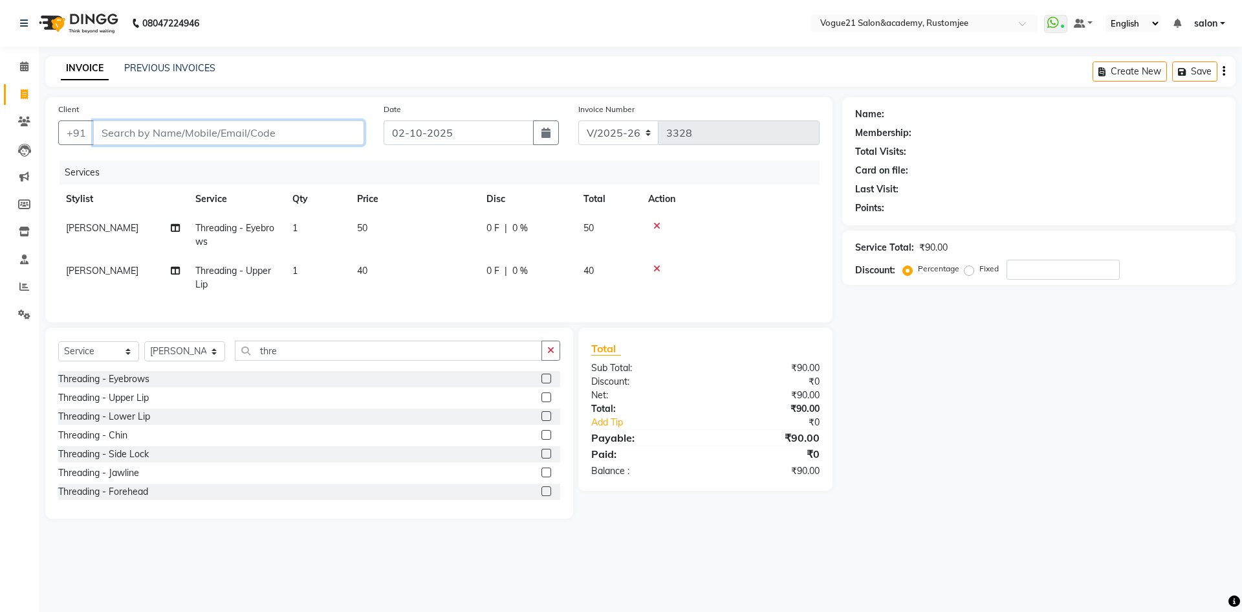
click at [267, 131] on input "Client" at bounding box center [228, 132] width 271 height 25
type input "9"
type input "0"
click at [144, 133] on input "9676617162" at bounding box center [195, 132] width 205 height 25
click at [219, 136] on input "96766162" at bounding box center [195, 132] width 205 height 25
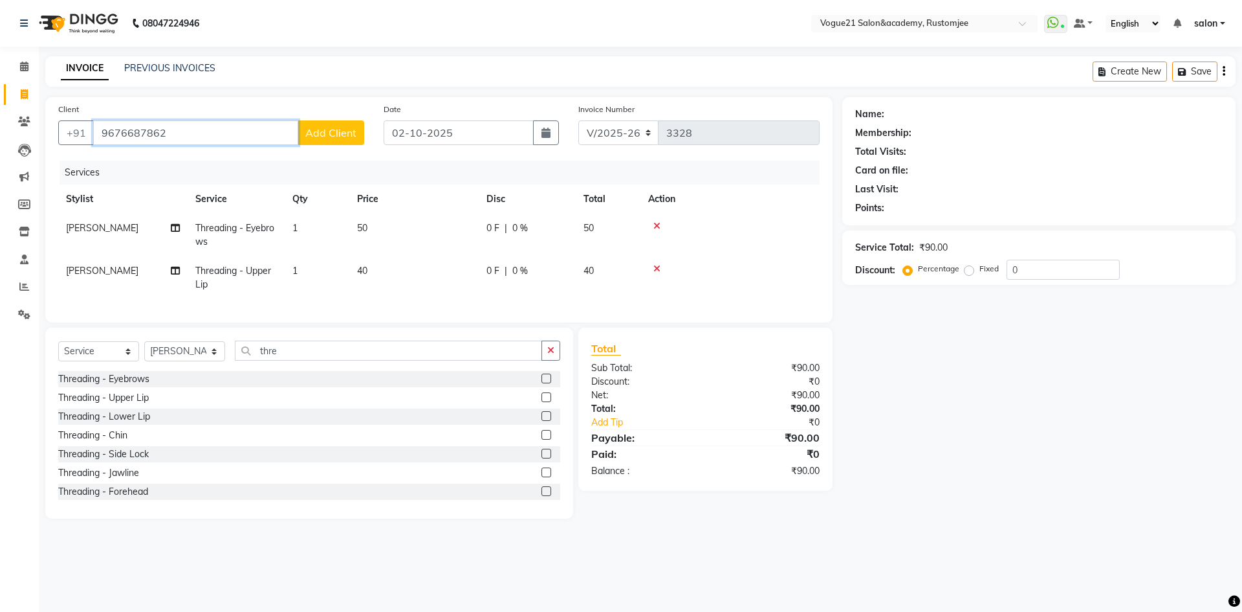
type input "9676687862"
click at [325, 131] on span "Add Client" at bounding box center [330, 132] width 51 height 13
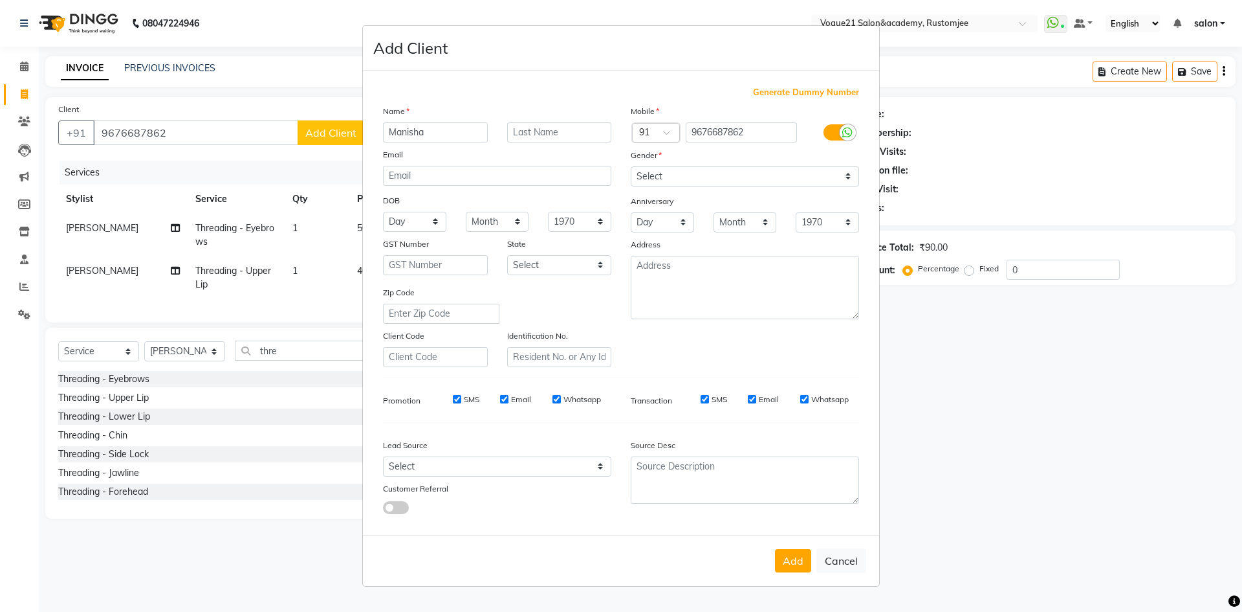
type input "Manisha"
click at [725, 173] on select "Select Male Female Other Prefer Not To Say" at bounding box center [745, 176] width 228 height 20
select select "female"
click at [631, 166] on select "Select Male Female Other Prefer Not To Say" at bounding box center [745, 176] width 228 height 20
click at [799, 559] on button "Add" at bounding box center [793, 560] width 36 height 23
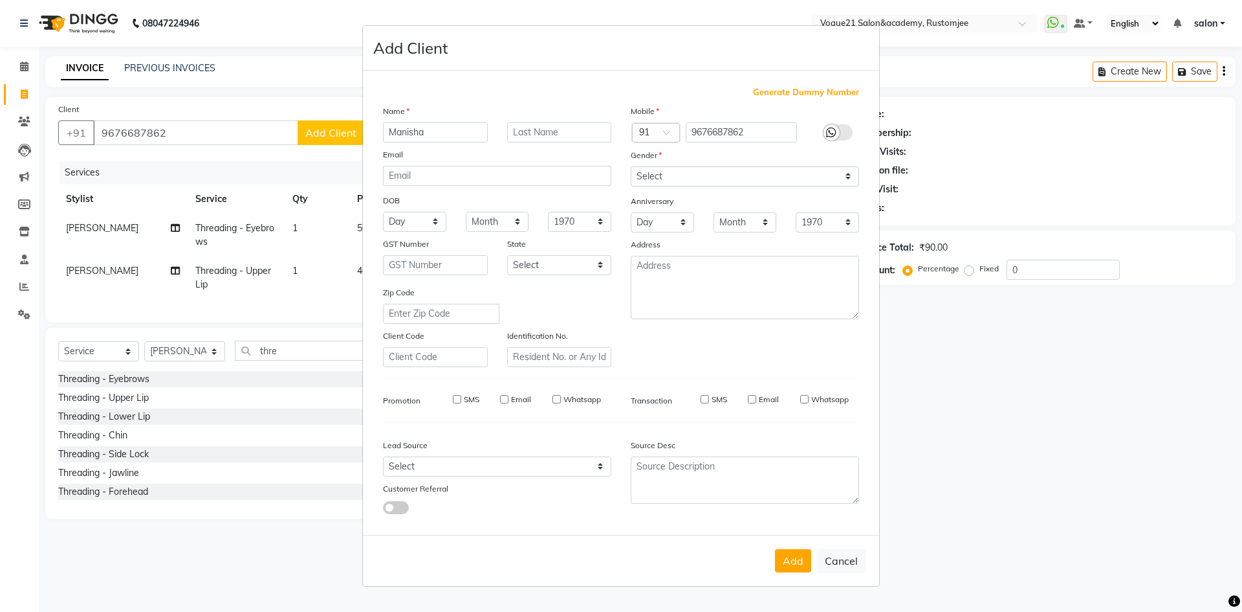
select select
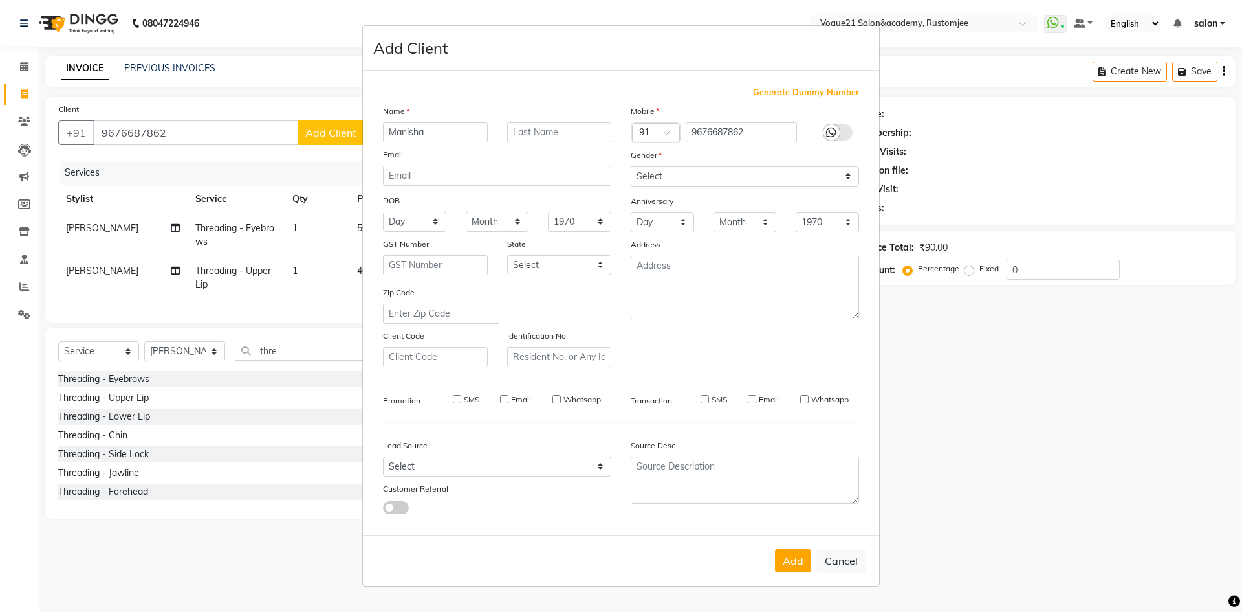
select select
checkbox input "false"
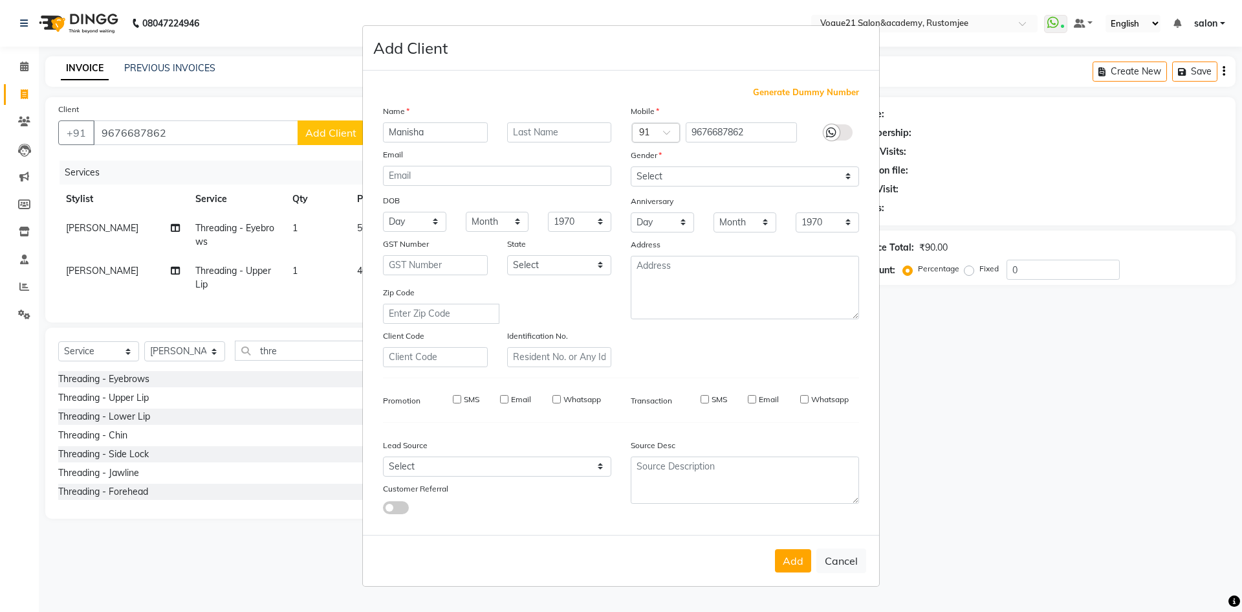
checkbox input "false"
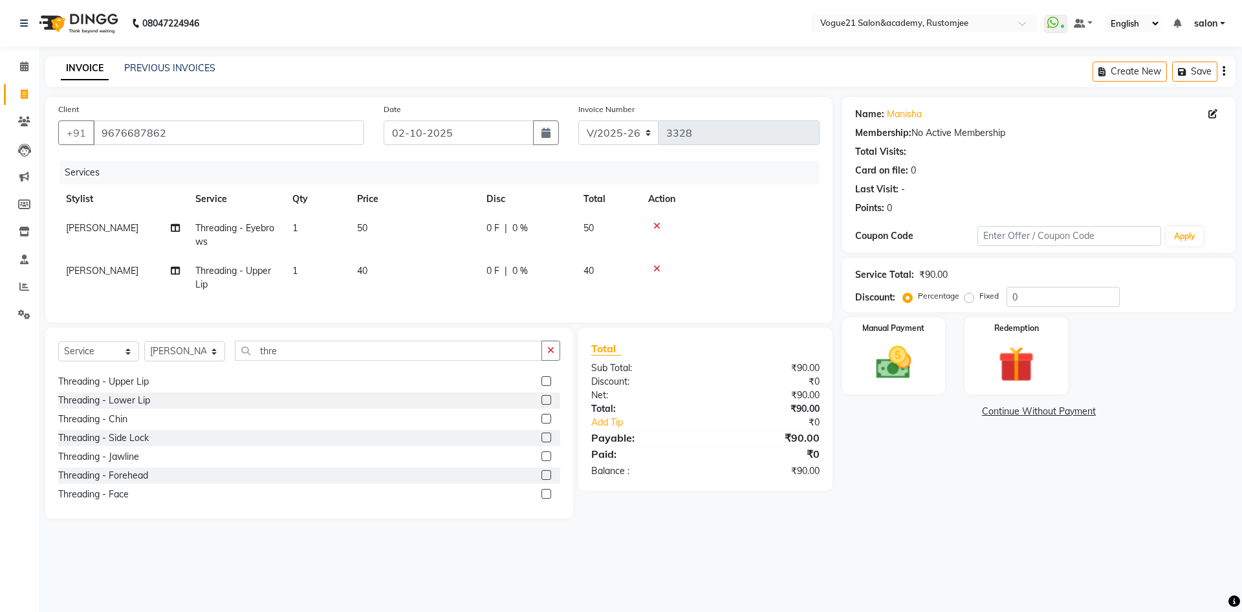
scroll to position [21, 0]
click at [905, 385] on div "Manual Payment" at bounding box center [893, 356] width 107 height 80
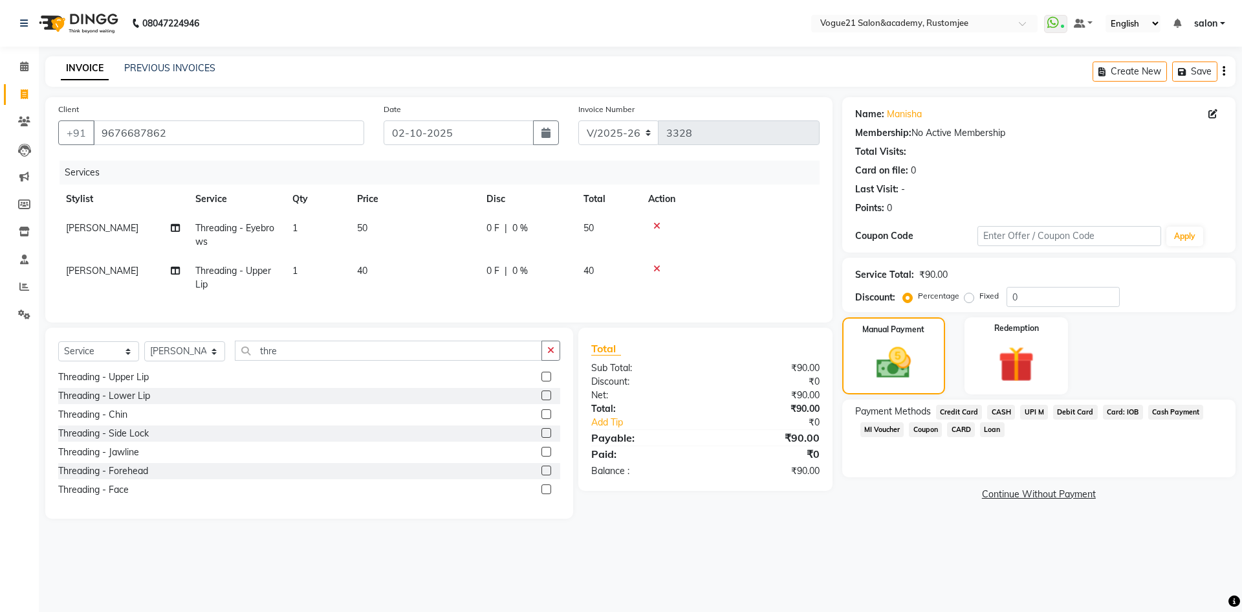
click at [1031, 408] on span "UPI M" at bounding box center [1034, 411] width 28 height 15
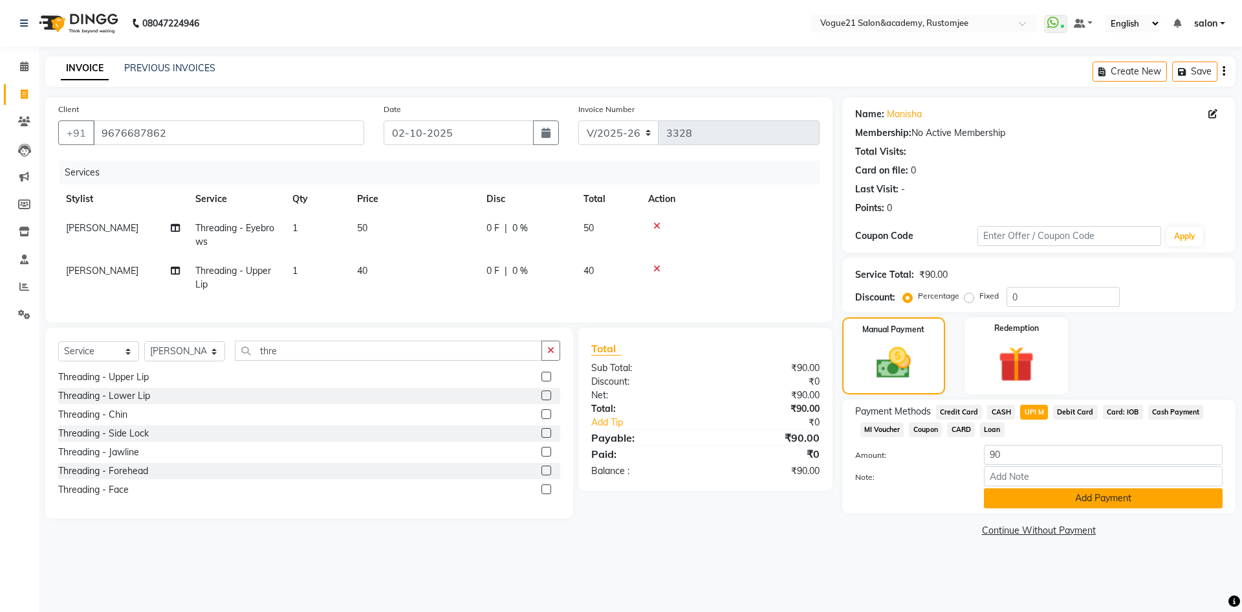
click at [1021, 498] on button "Add Payment" at bounding box center [1103, 498] width 239 height 20
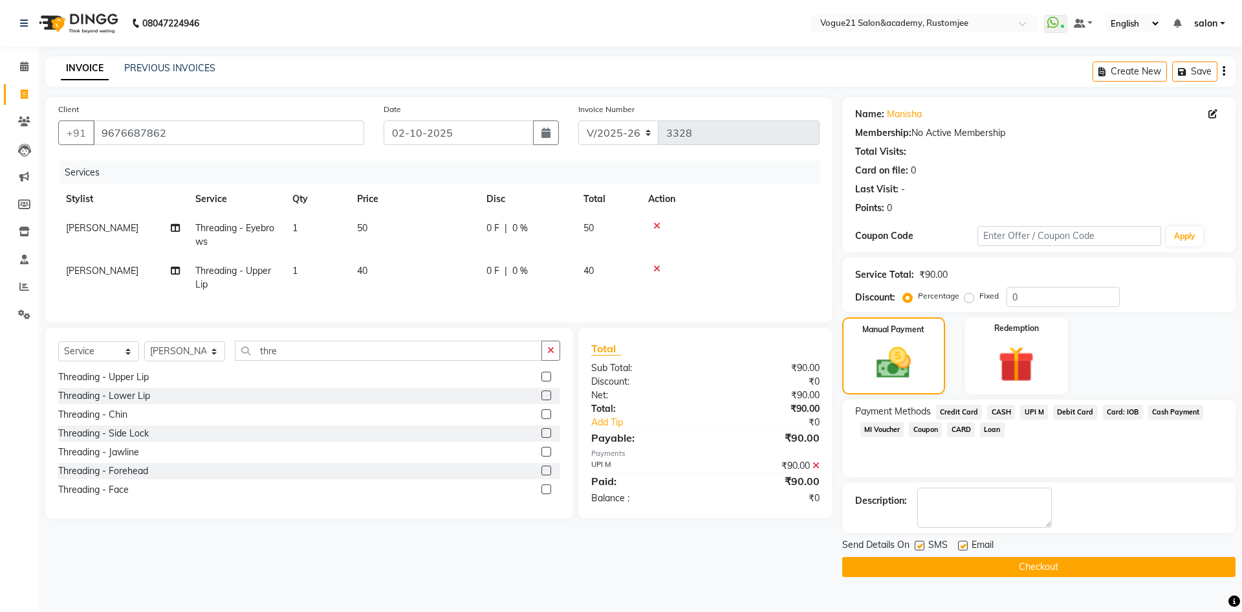
click at [918, 573] on button "Checkout" at bounding box center [1039, 567] width 393 height 20
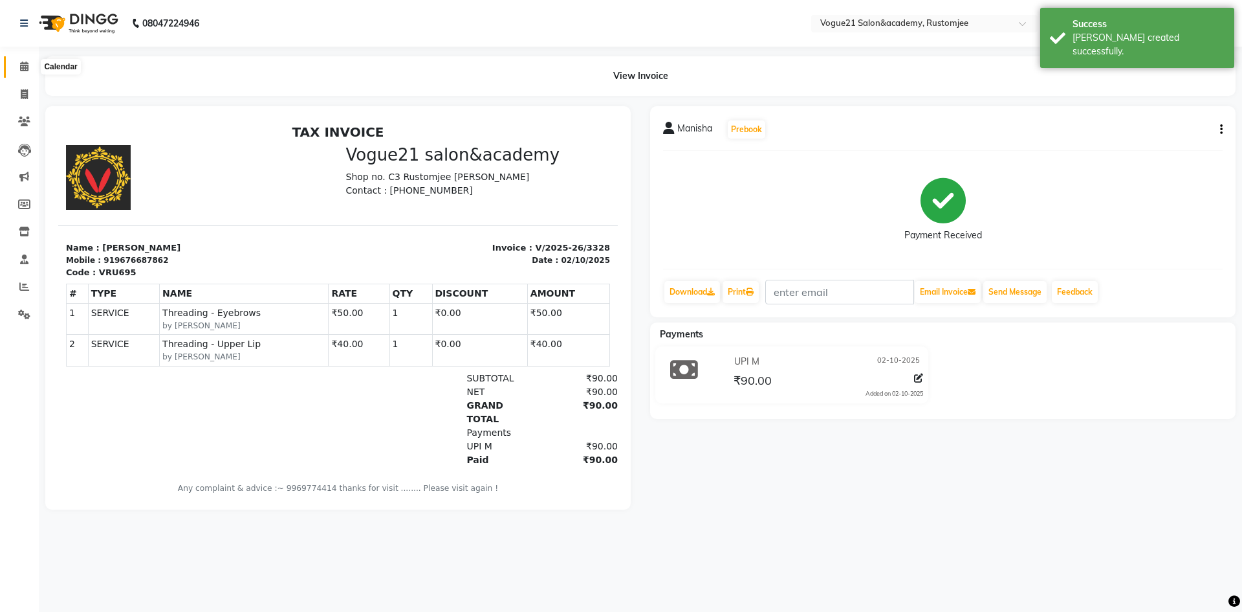
click at [27, 62] on icon at bounding box center [24, 66] width 8 height 10
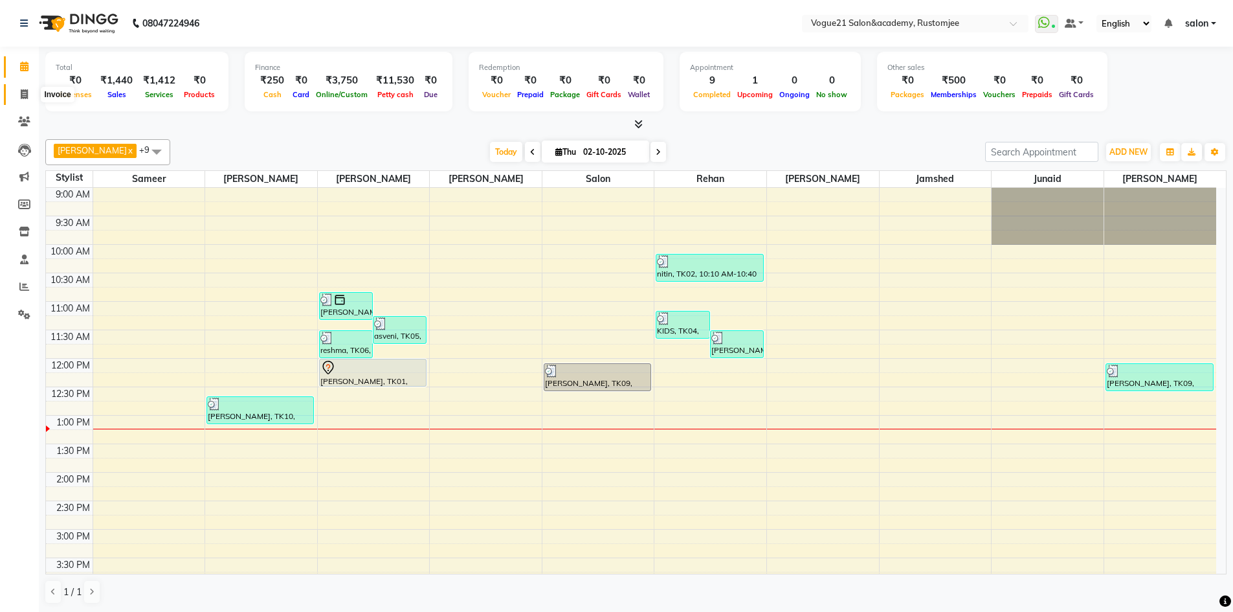
click at [21, 91] on icon at bounding box center [24, 94] width 7 height 10
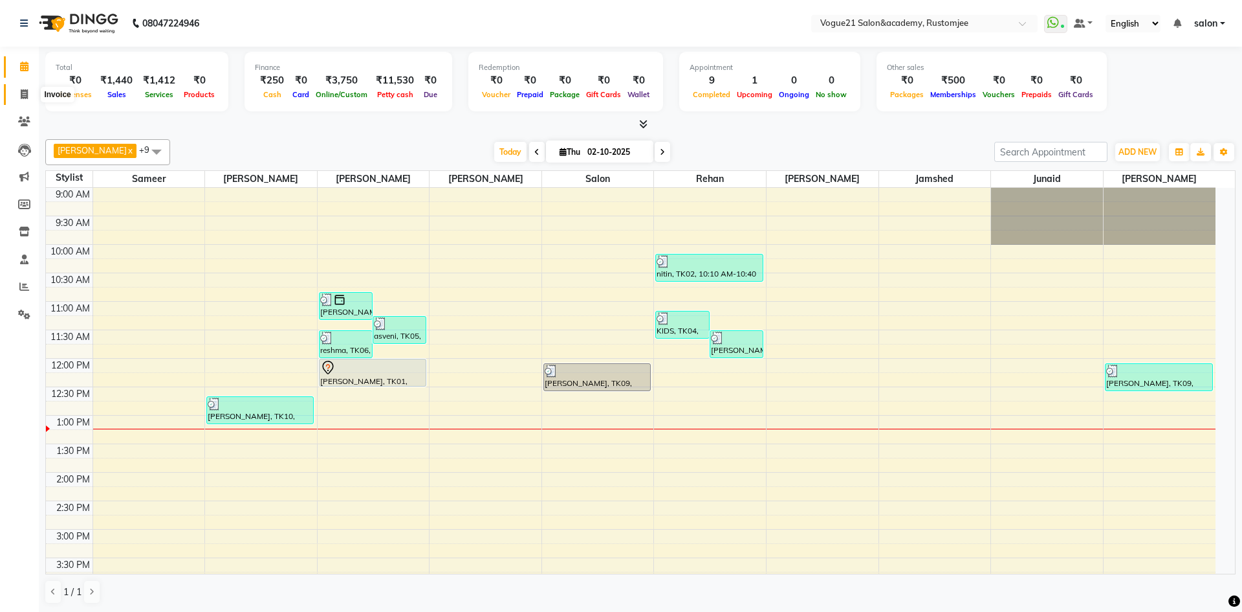
select select "8171"
select select "service"
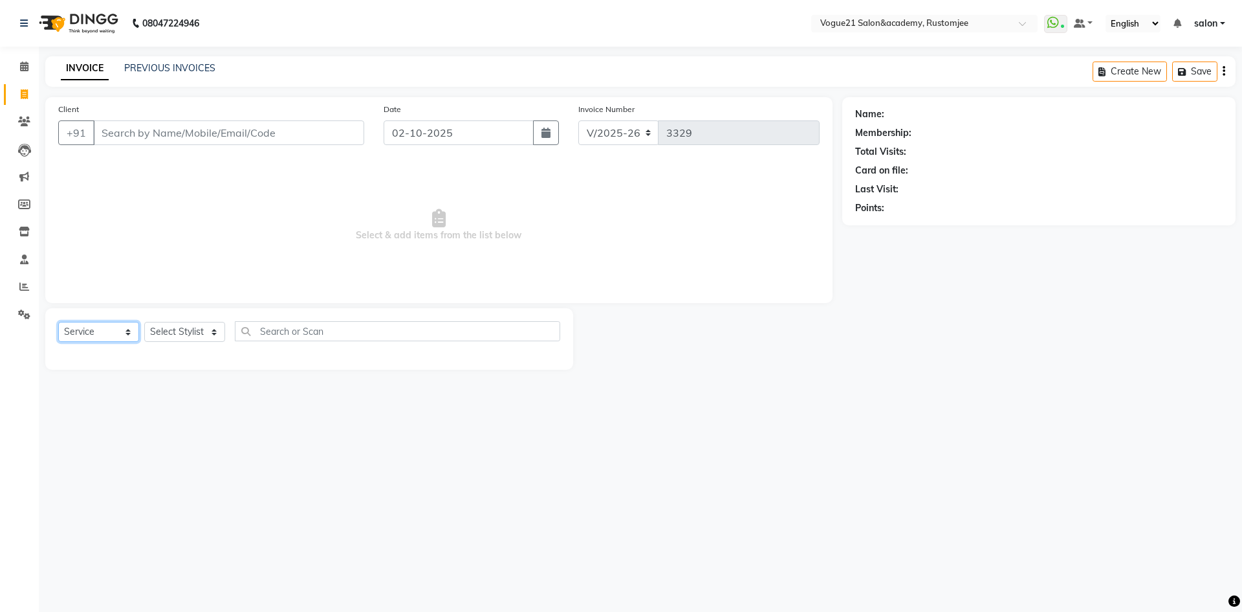
click at [109, 330] on select "Select Service Product Membership Package Voucher Prepaid Gift Card" at bounding box center [98, 332] width 81 height 20
click at [177, 333] on select "Select Stylist aahil Aatish Survase alicia anju soni Jamshed junaid Pooja yadav…" at bounding box center [184, 332] width 81 height 20
select select "76929"
click at [144, 322] on select "Select Stylist aahil Aatish Survase alicia anju soni Jamshed junaid Pooja yadav…" at bounding box center [184, 332] width 81 height 20
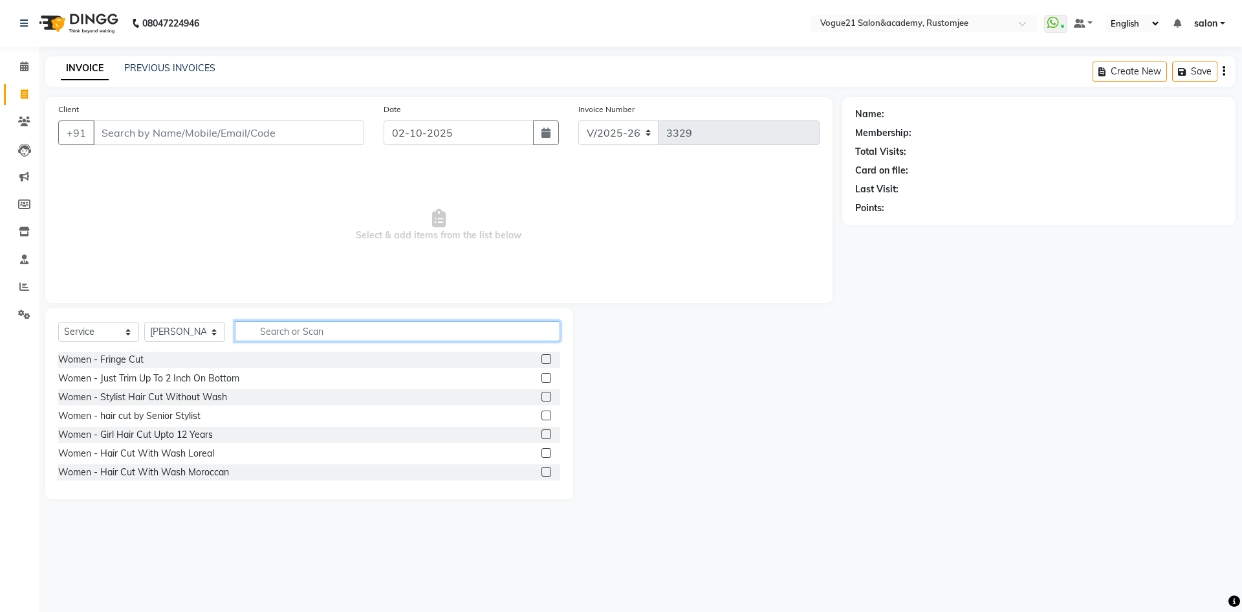
click at [261, 335] on input "text" at bounding box center [397, 331] width 325 height 20
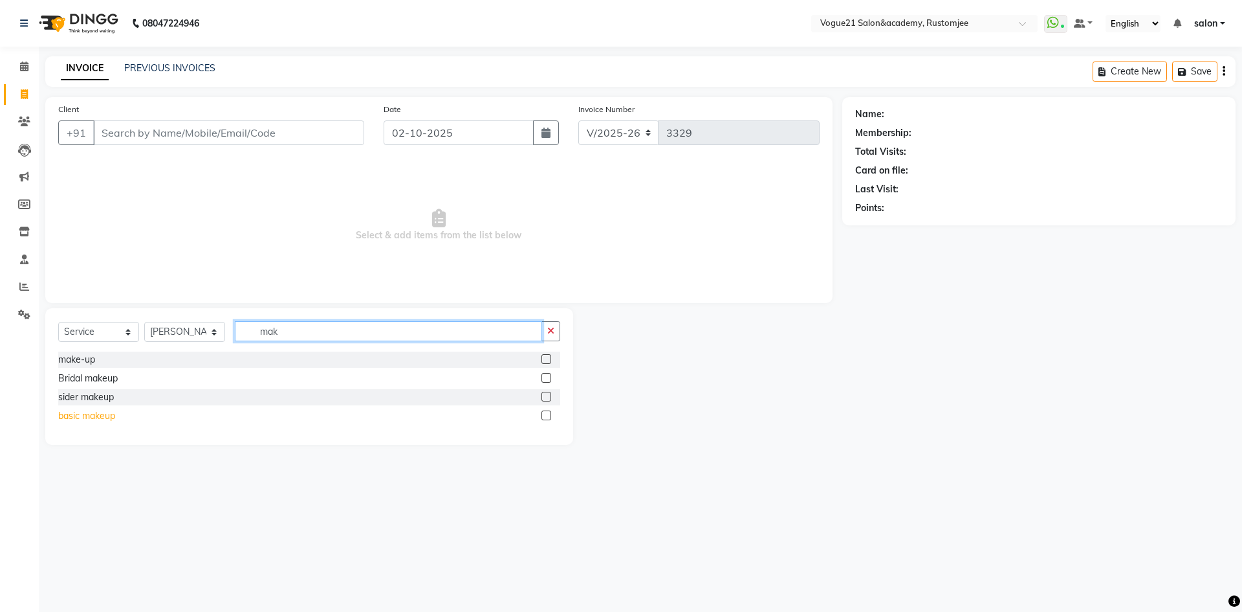
type input "mak"
click at [102, 415] on div "basic makeup" at bounding box center [86, 416] width 57 height 14
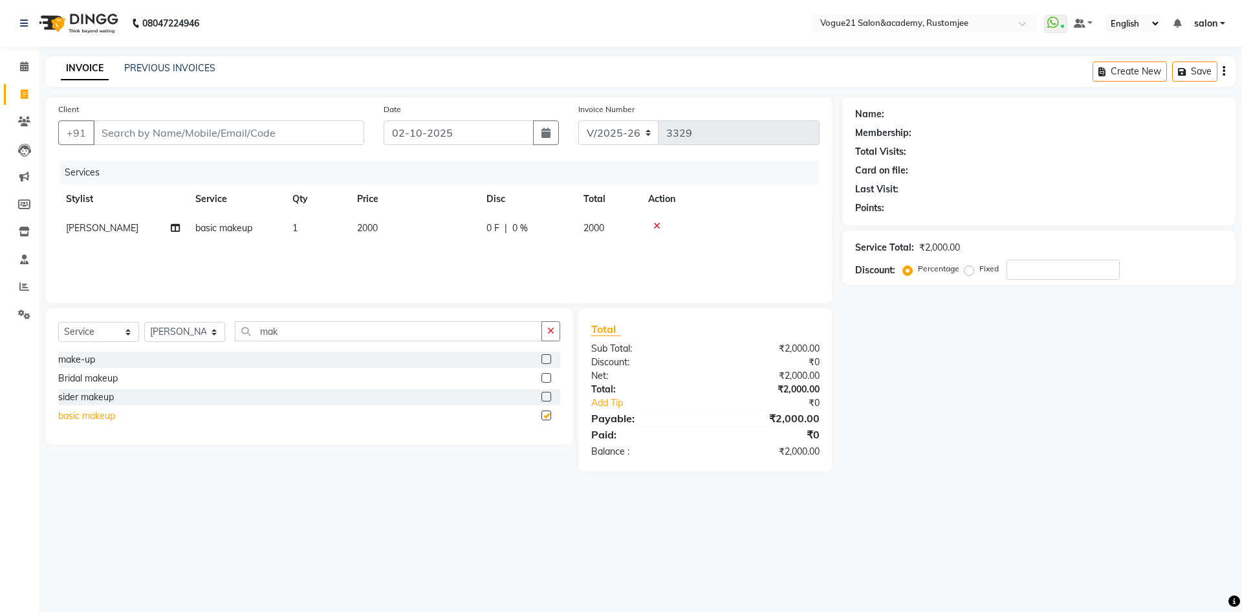
checkbox input "false"
click at [298, 331] on input "mak" at bounding box center [388, 331] width 307 height 20
click at [21, 66] on icon at bounding box center [24, 66] width 8 height 10
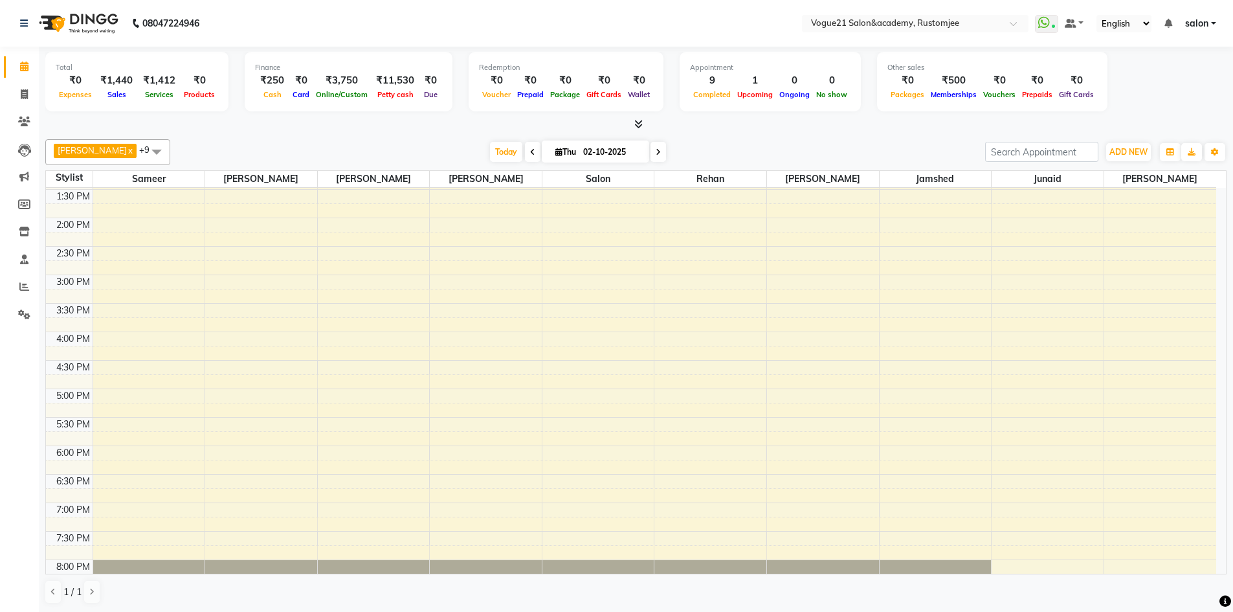
scroll to position [324, 0]
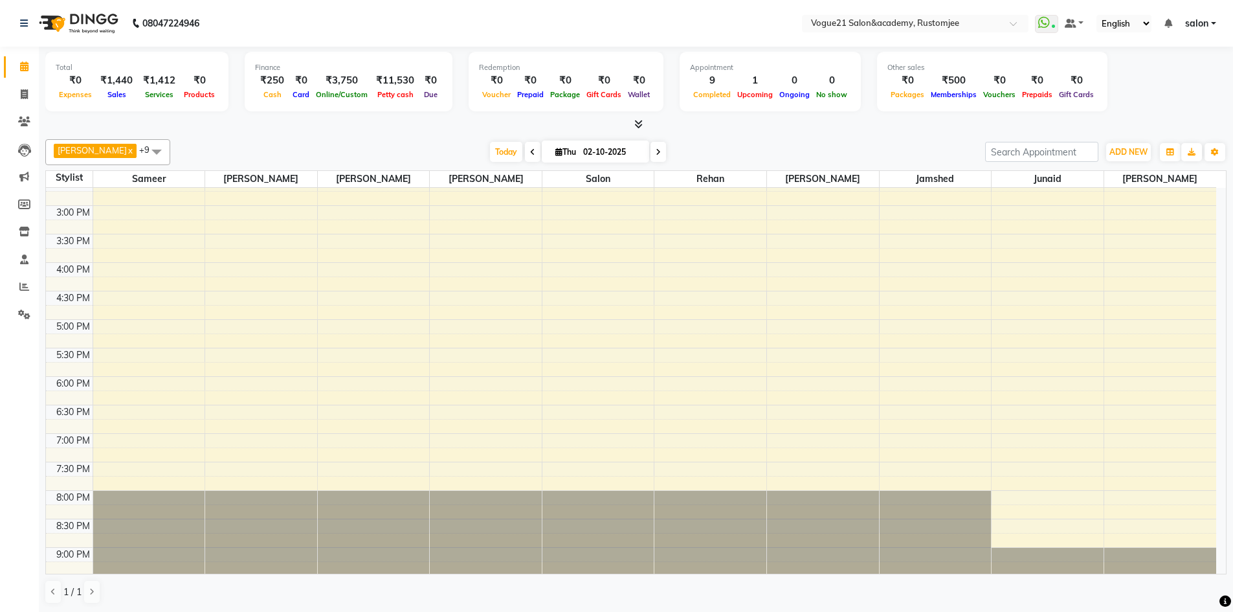
click at [650, 157] on span at bounding box center [658, 152] width 16 height 20
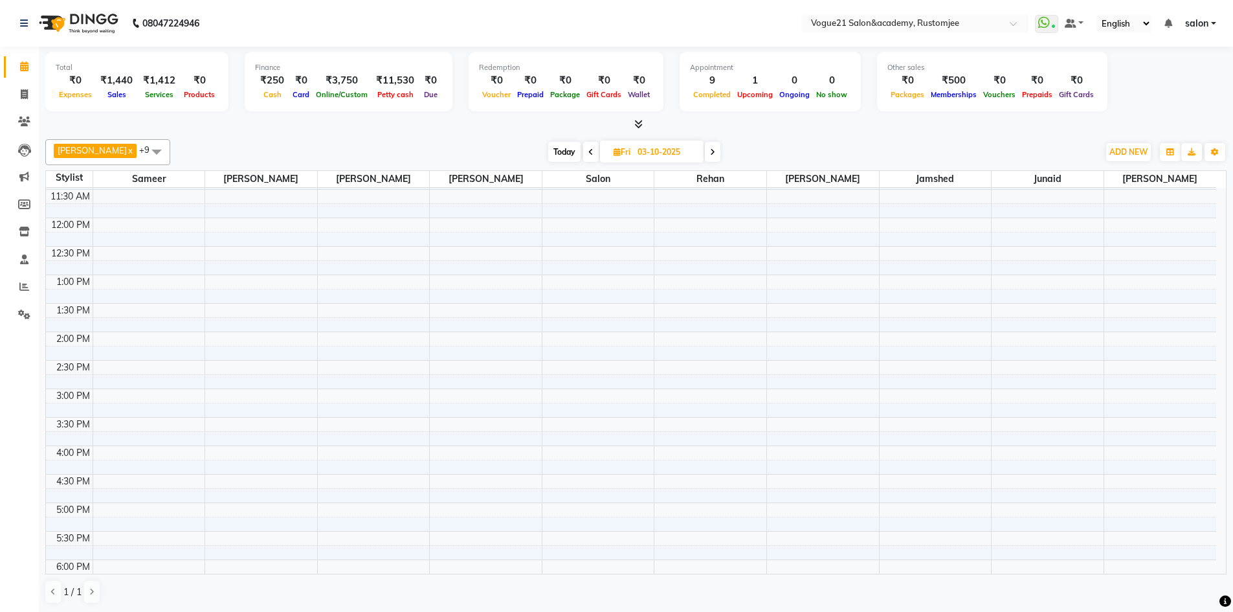
scroll to position [0, 0]
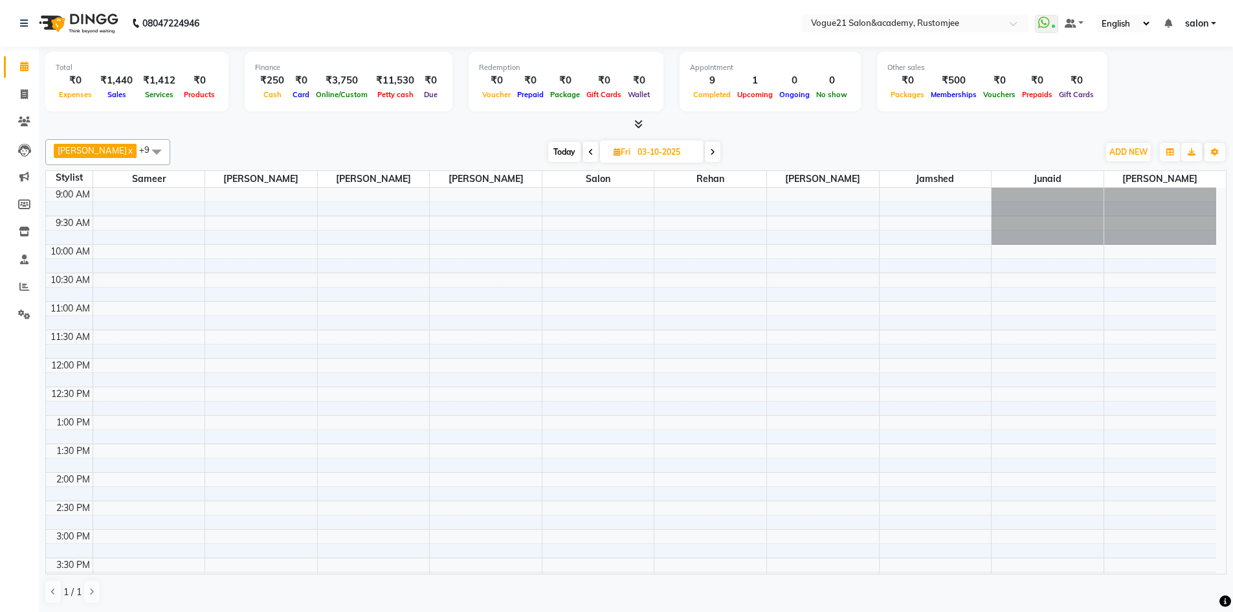
click at [583, 160] on span at bounding box center [591, 152] width 16 height 20
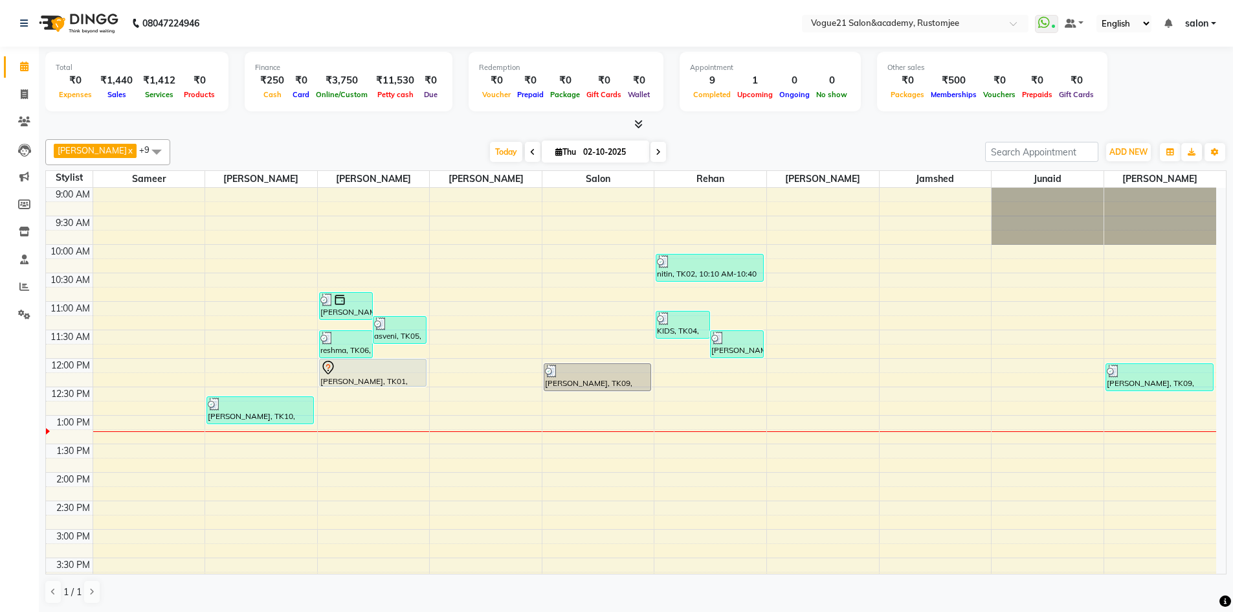
scroll to position [129, 0]
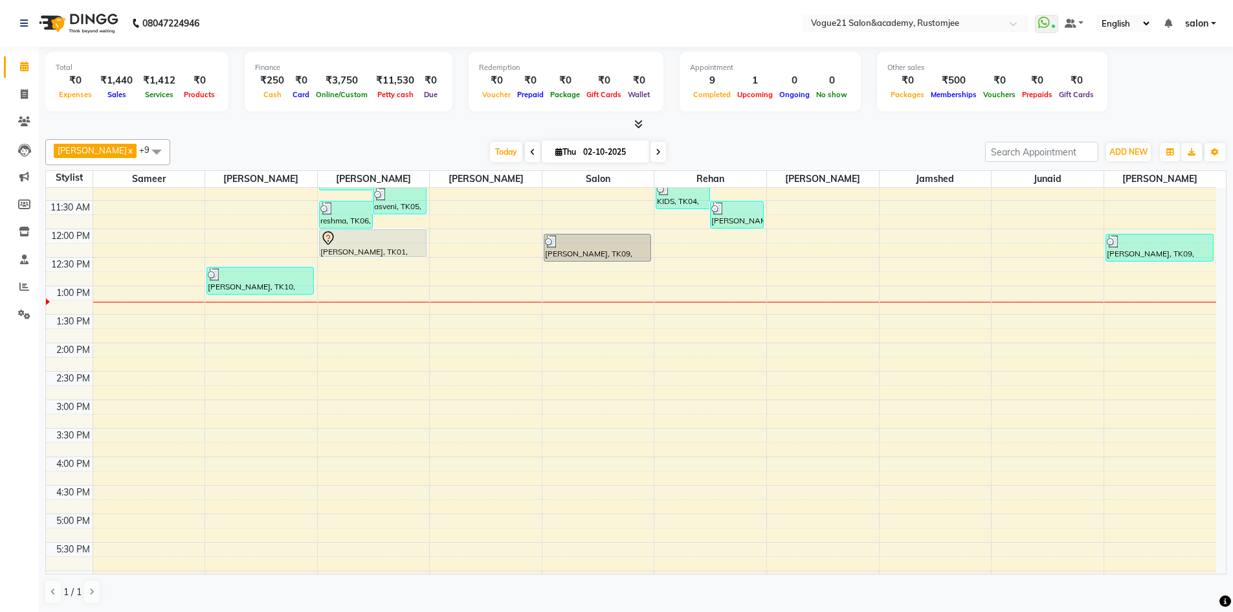
click at [656, 149] on icon at bounding box center [658, 152] width 5 height 8
type input "03-10-2025"
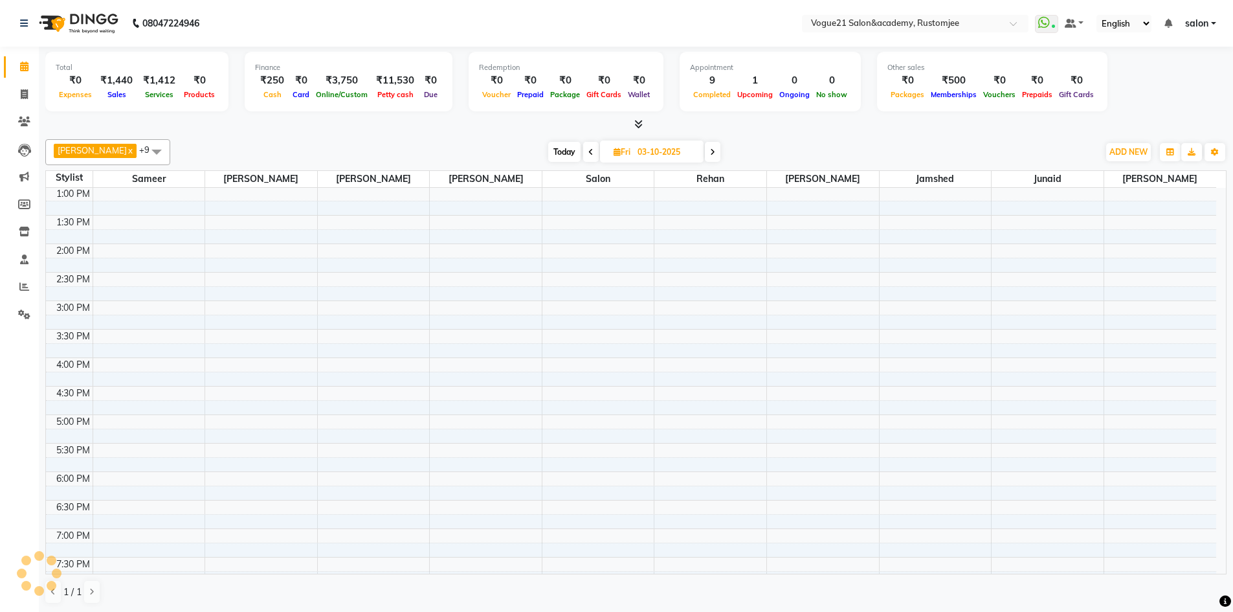
scroll to position [0, 0]
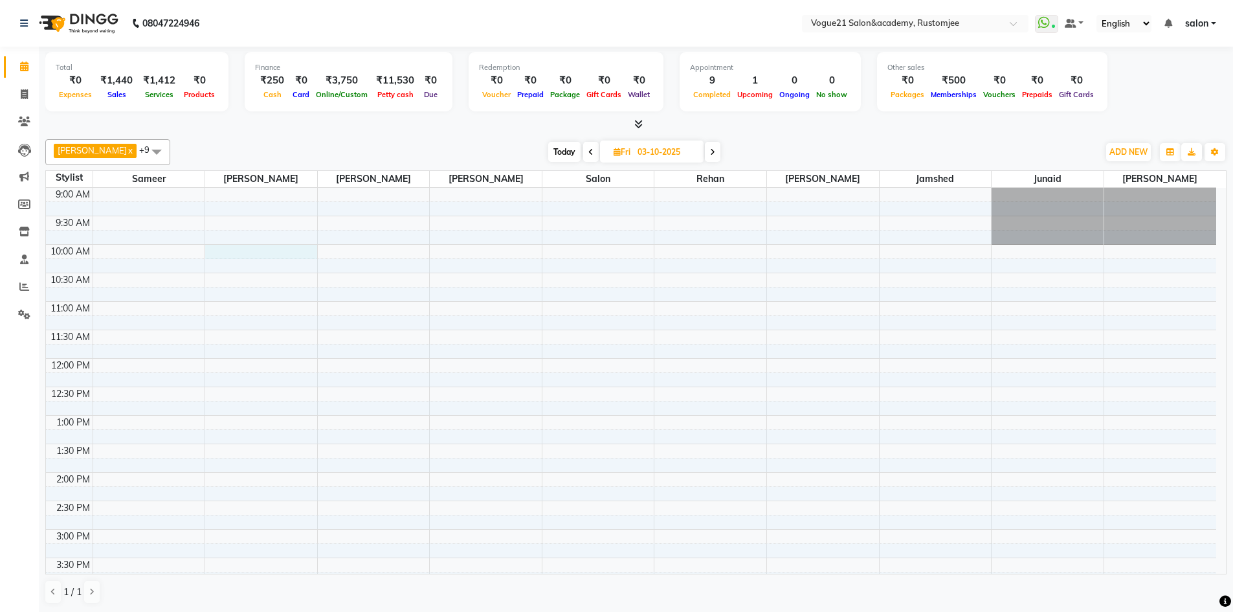
click at [263, 248] on div "9:00 AM 9:30 AM 10:00 AM 10:30 AM 11:00 AM 11:30 AM 12:00 PM 12:30 PM 1:00 PM 1…" at bounding box center [631, 558] width 1170 height 740
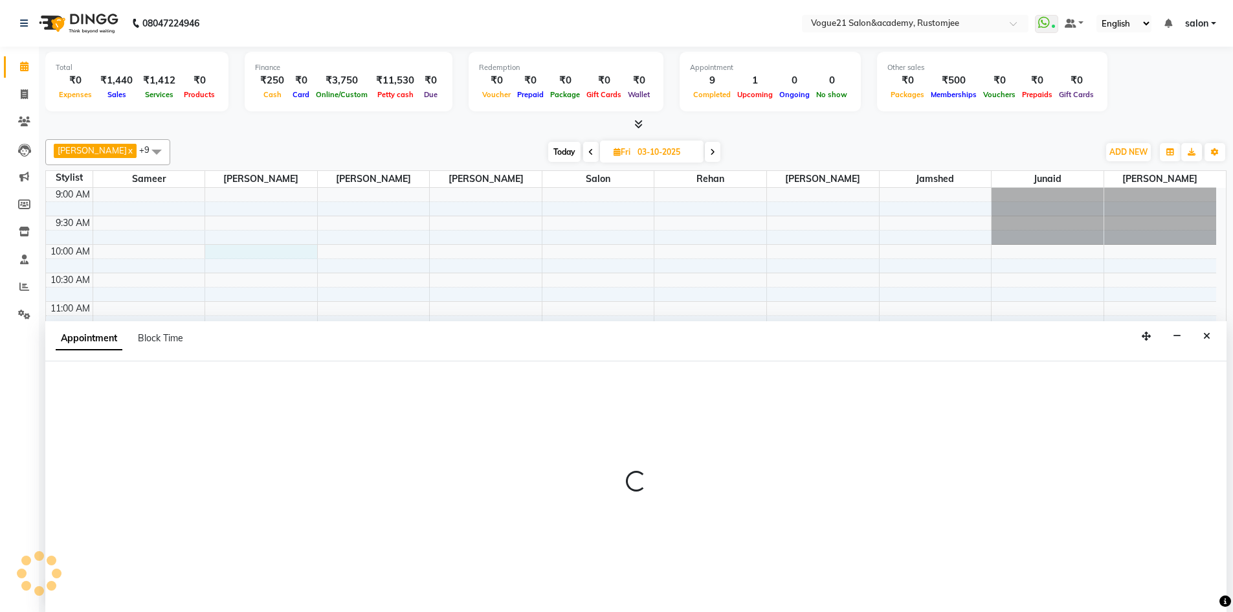
scroll to position [1, 0]
select select "76929"
select select "600"
select select "tentative"
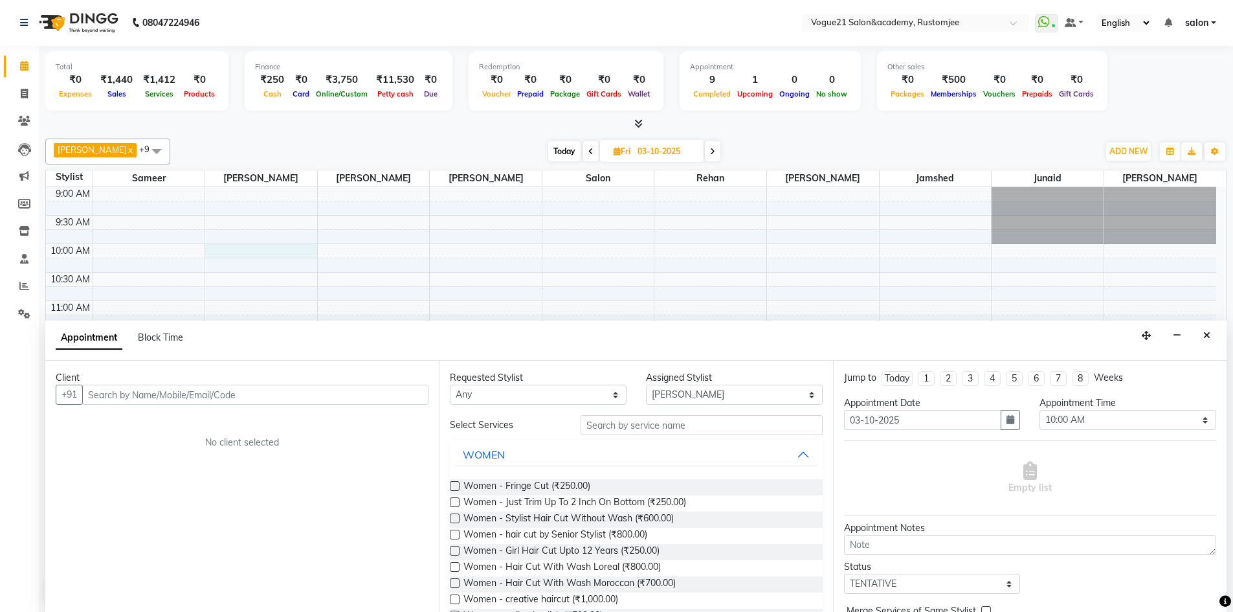
click at [245, 390] on input "text" at bounding box center [255, 394] width 346 height 20
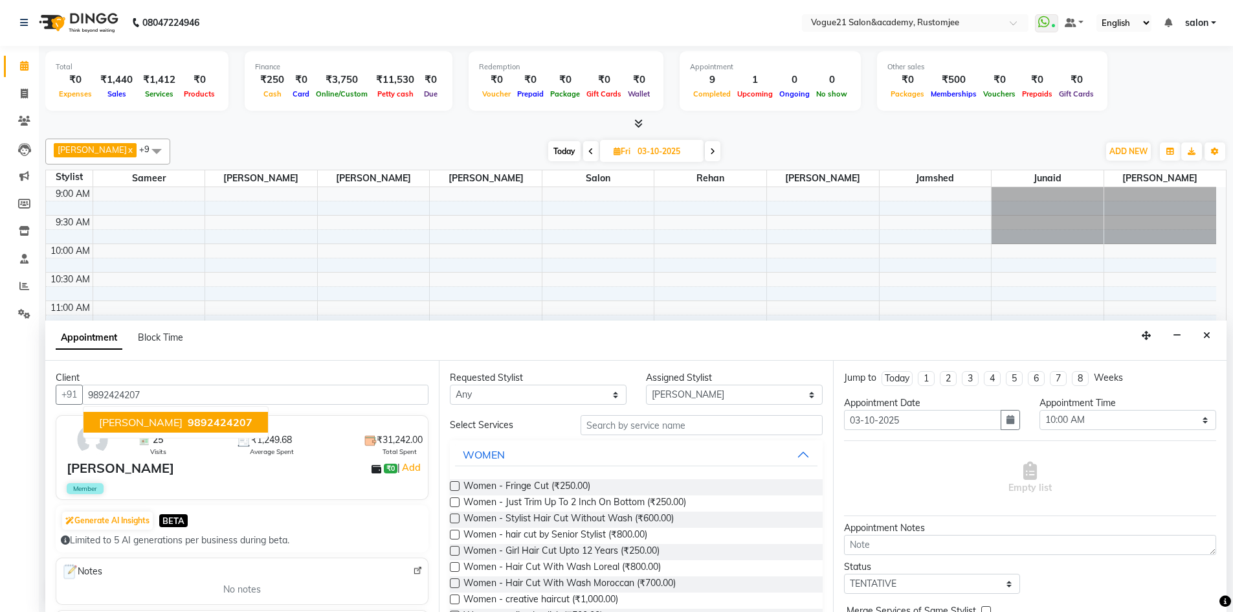
type input "9892424207"
click at [608, 427] on input "text" at bounding box center [701, 425] width 242 height 20
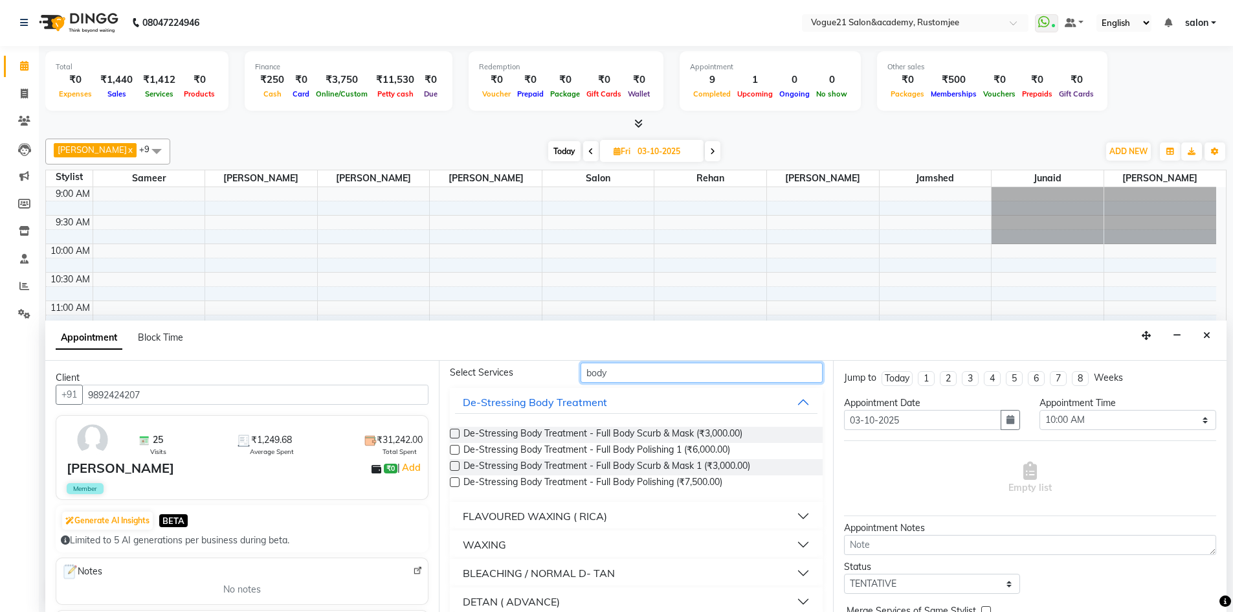
scroll to position [129, 0]
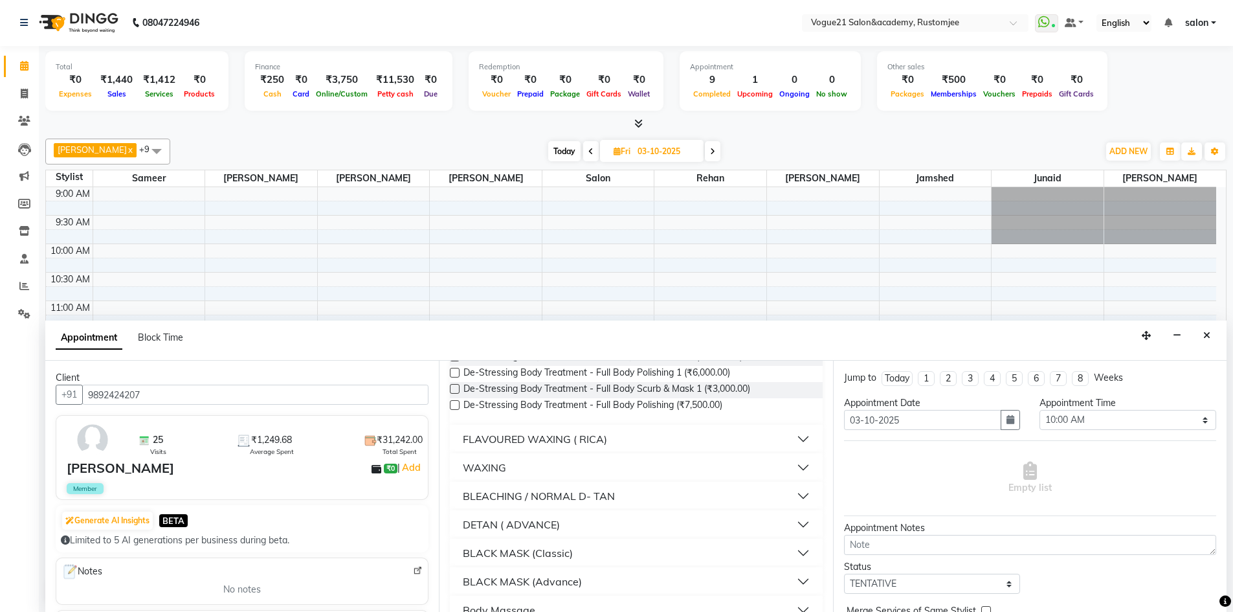
type input "body"
click at [694, 435] on button "FLAVOURED WAXING ( RICA)" at bounding box center [636, 438] width 362 height 23
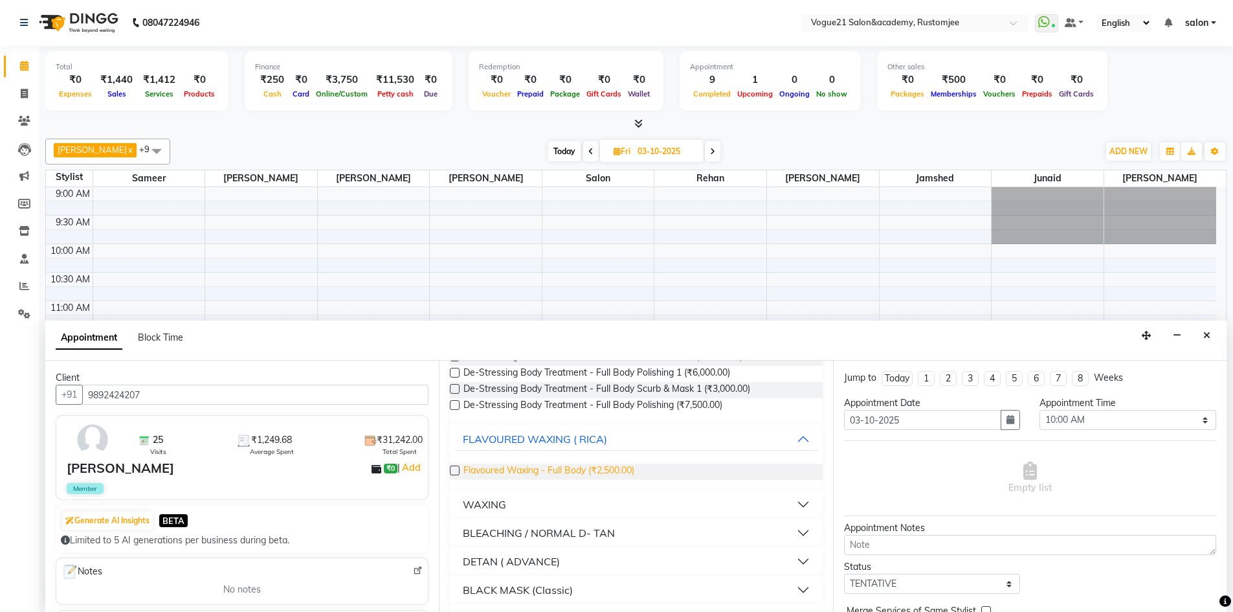
click at [627, 475] on span "Flavoured Waxing - Full Body (₹2,500.00)" at bounding box center [548, 471] width 171 height 16
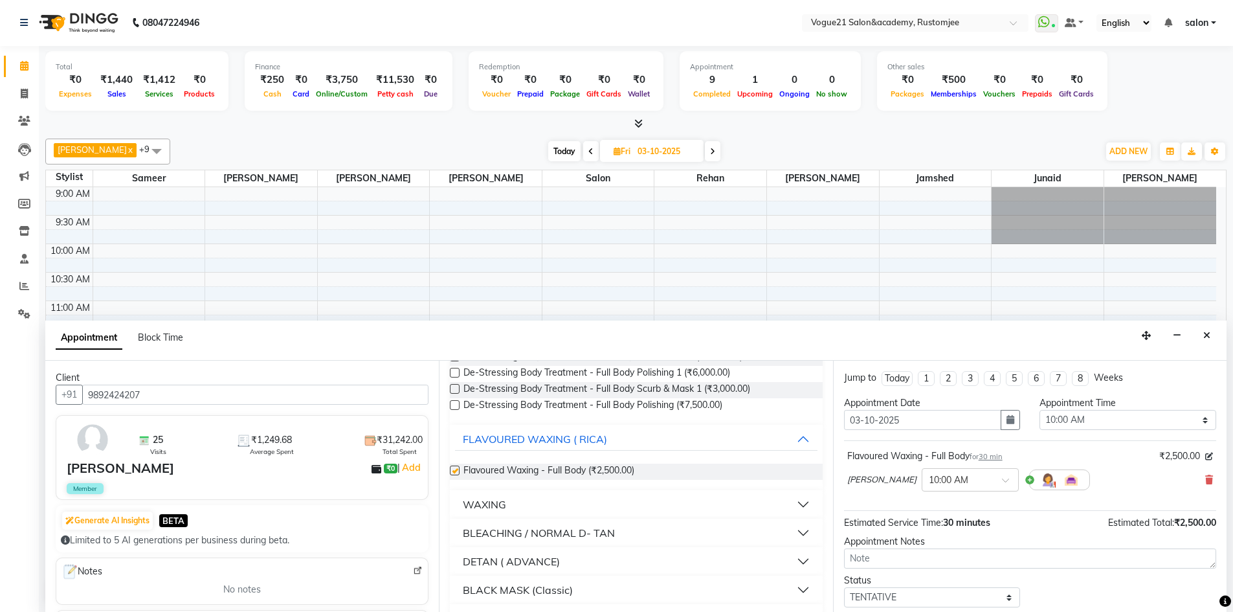
checkbox input "false"
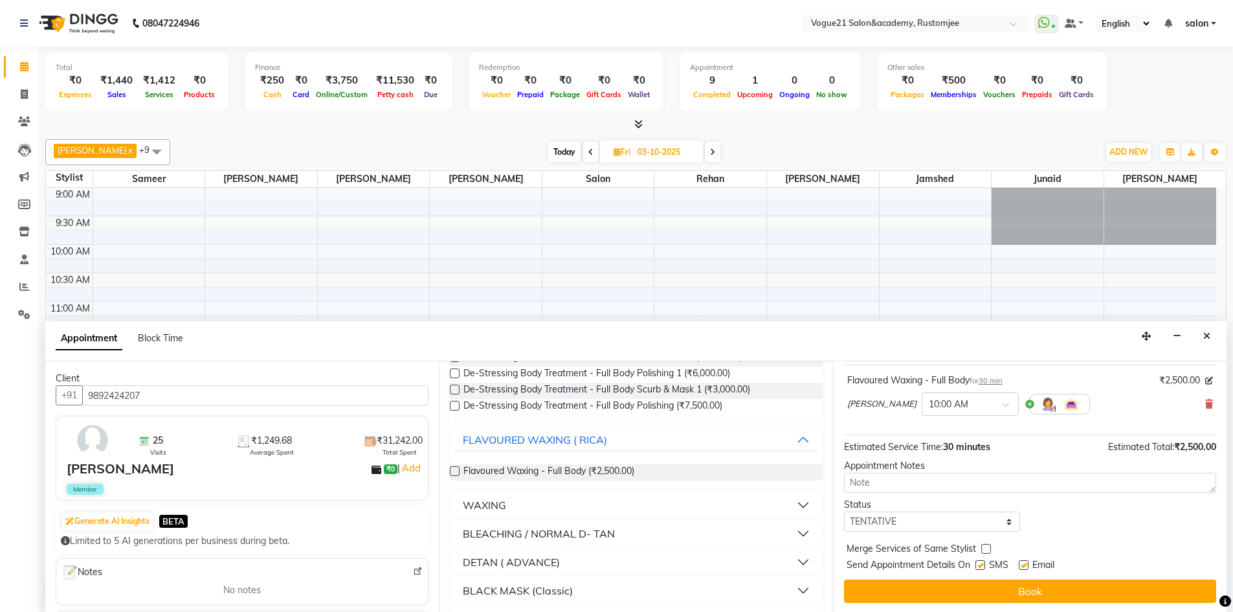
scroll to position [77, 0]
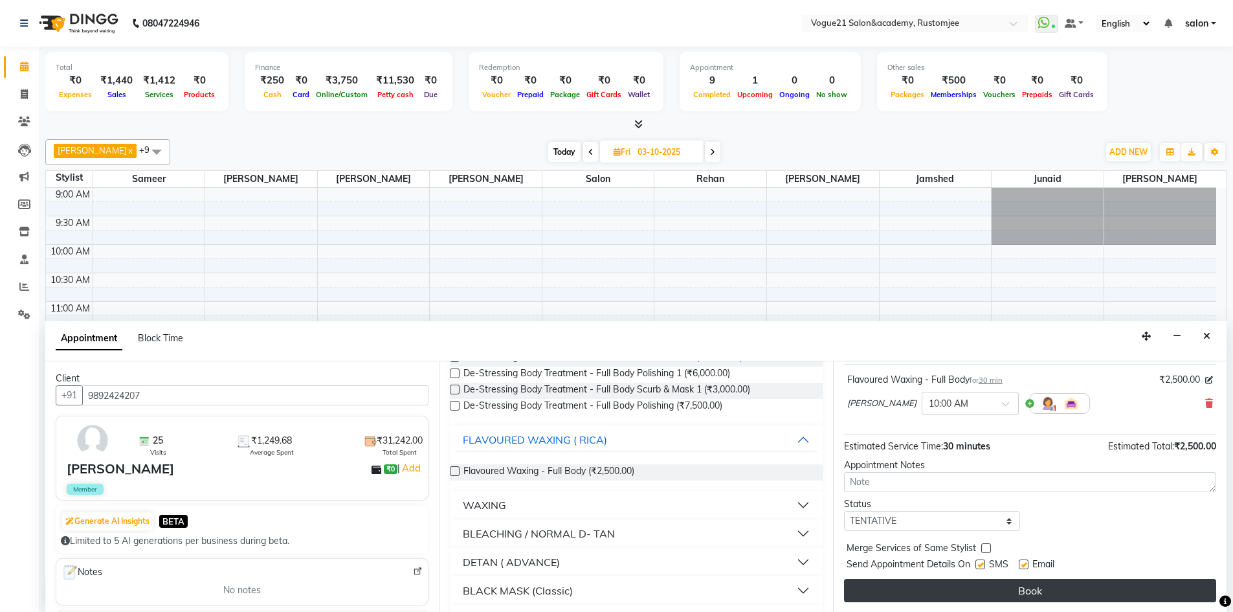
click at [995, 591] on button "Book" at bounding box center [1030, 590] width 372 height 23
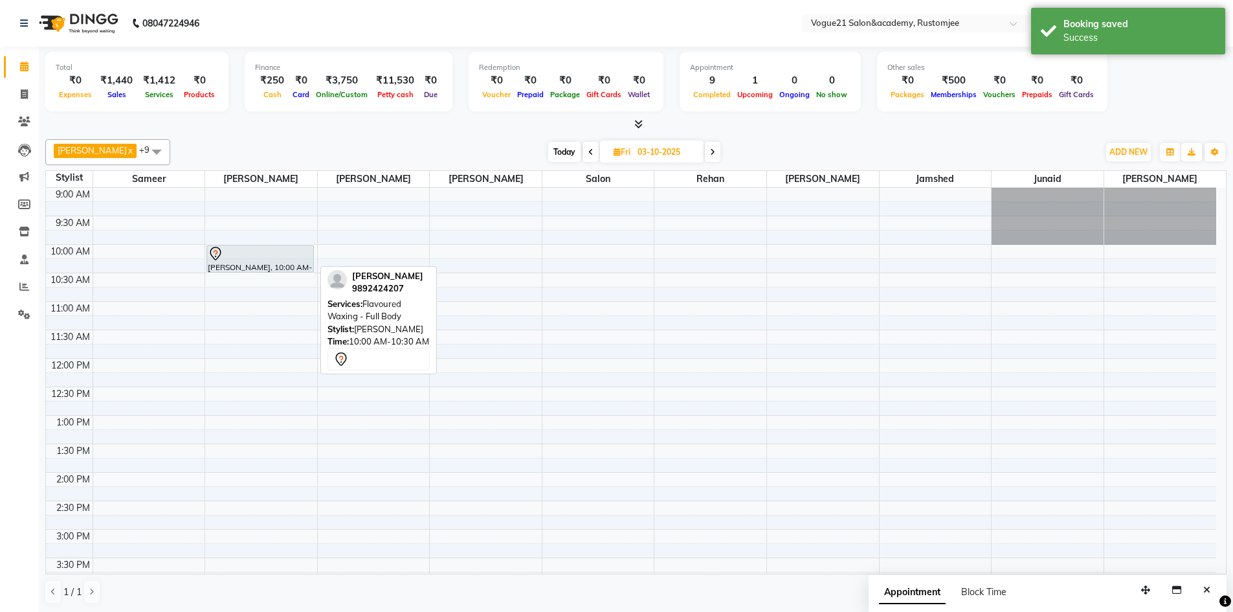
click at [267, 263] on div "kavita iyer, 10:00 AM-10:30 AM, Flavoured Waxing - Full Body" at bounding box center [260, 258] width 106 height 27
select select "7"
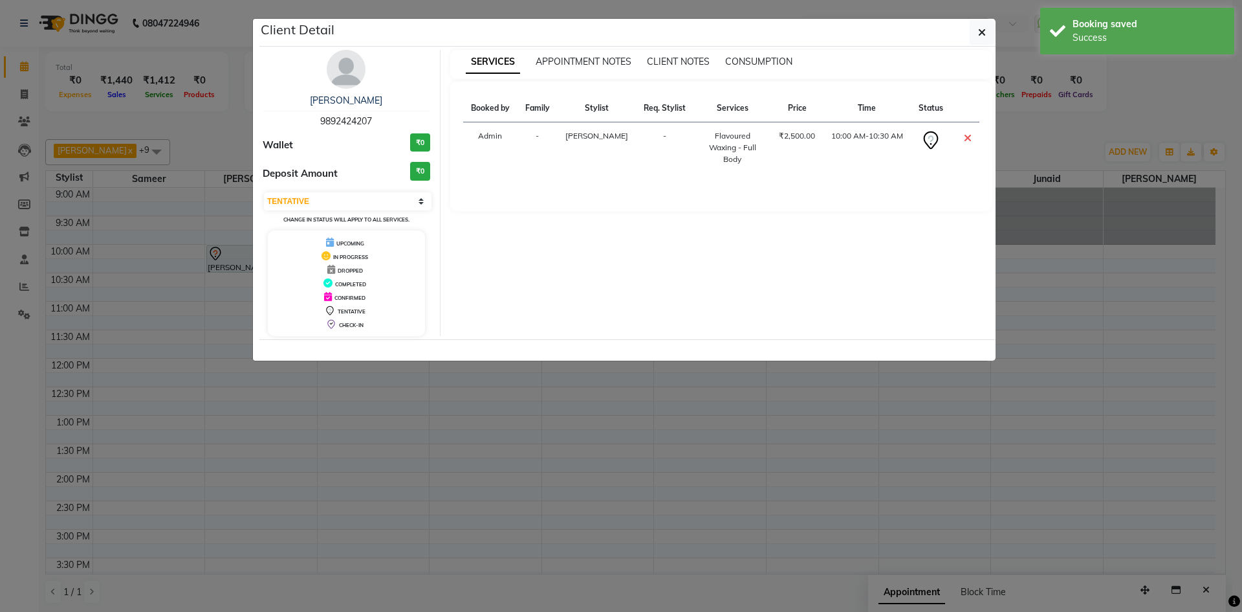
click at [483, 406] on ngb-modal-window "Client Detail kavita iyer 9892424207 Wallet ₹0 Deposit Amount ₹0 Select CONFIRM…" at bounding box center [621, 306] width 1242 height 612
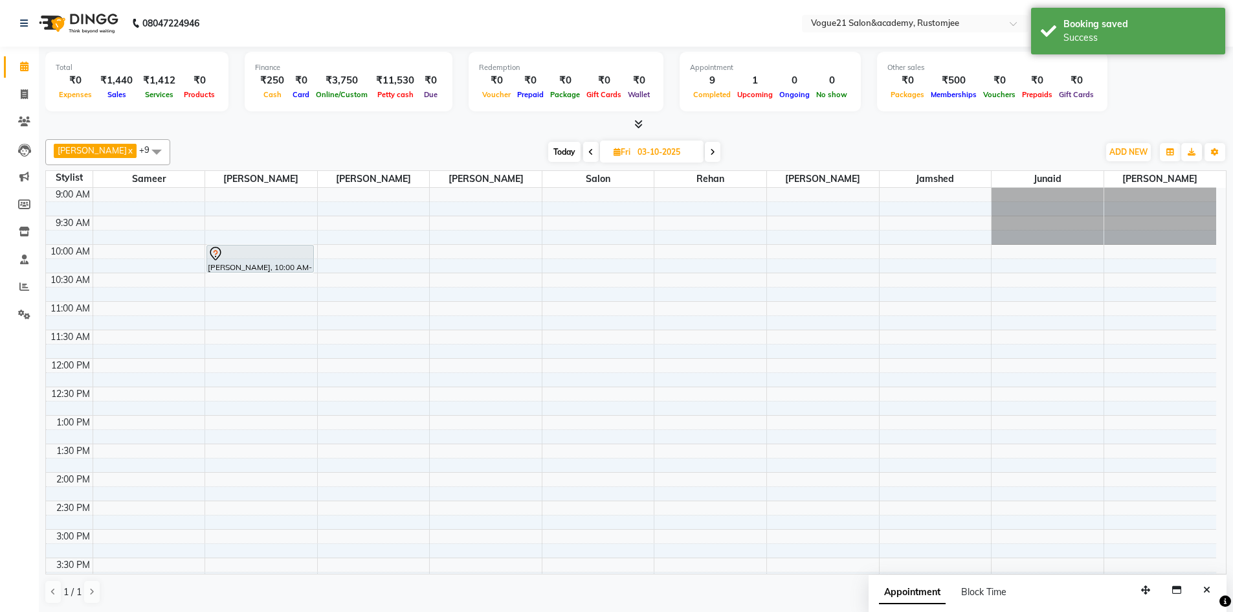
click at [588, 150] on icon at bounding box center [590, 152] width 5 height 8
type input "02-10-2025"
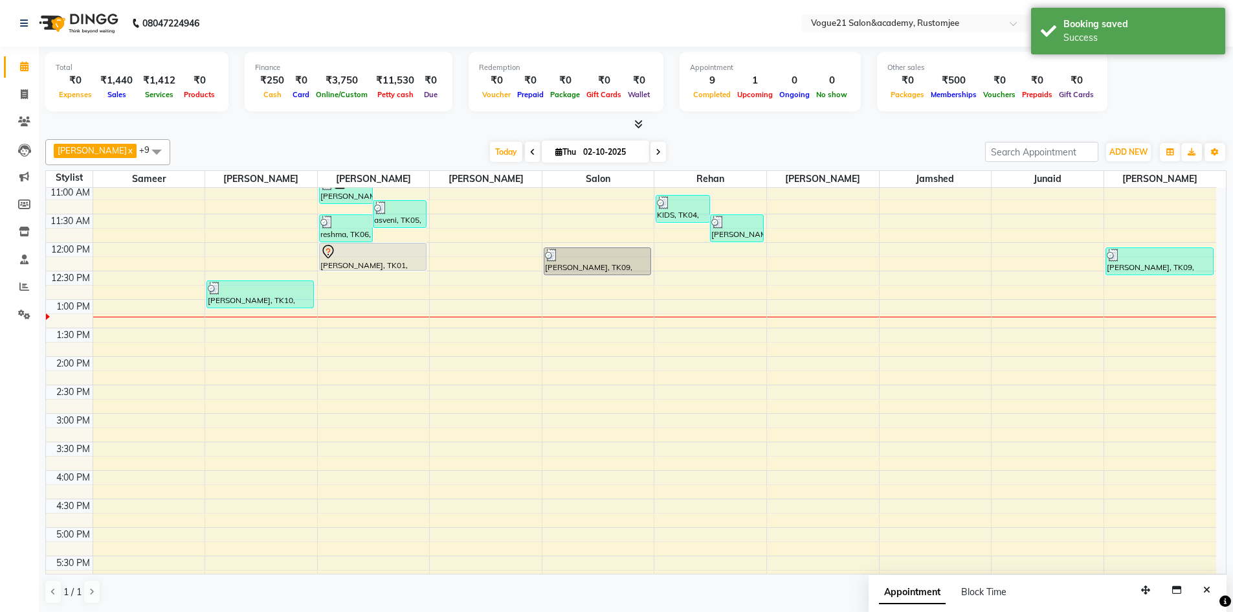
scroll to position [0, 0]
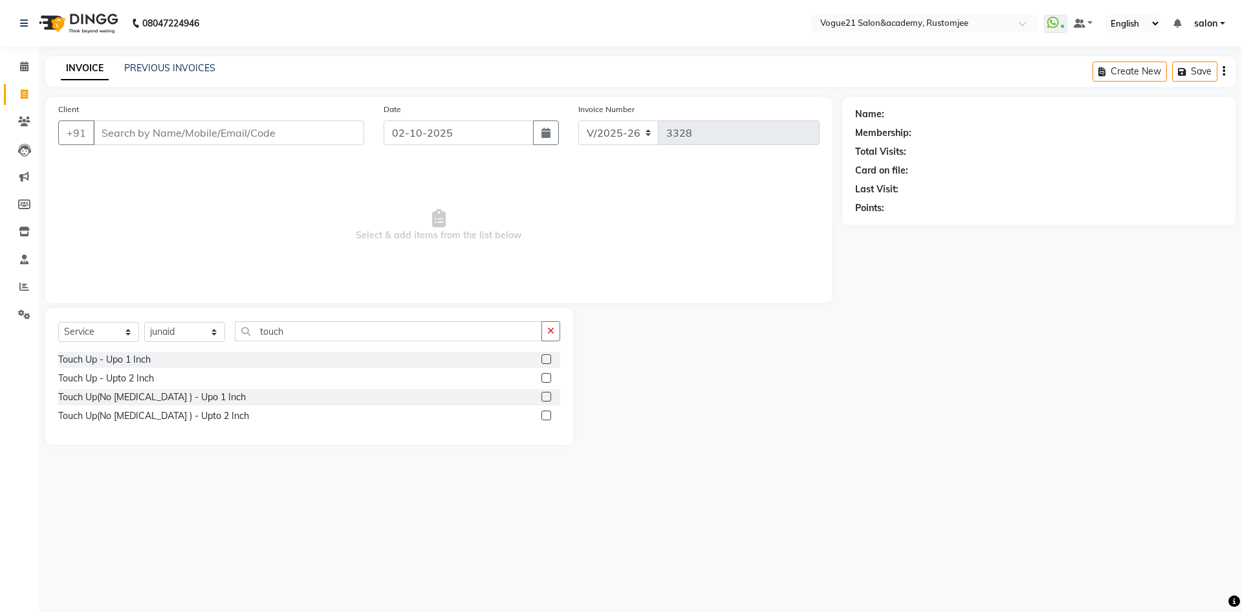
select select "8171"
select select "service"
select select "88708"
click at [98, 358] on div "Touch Up - Upo 1 Inch" at bounding box center [104, 360] width 93 height 14
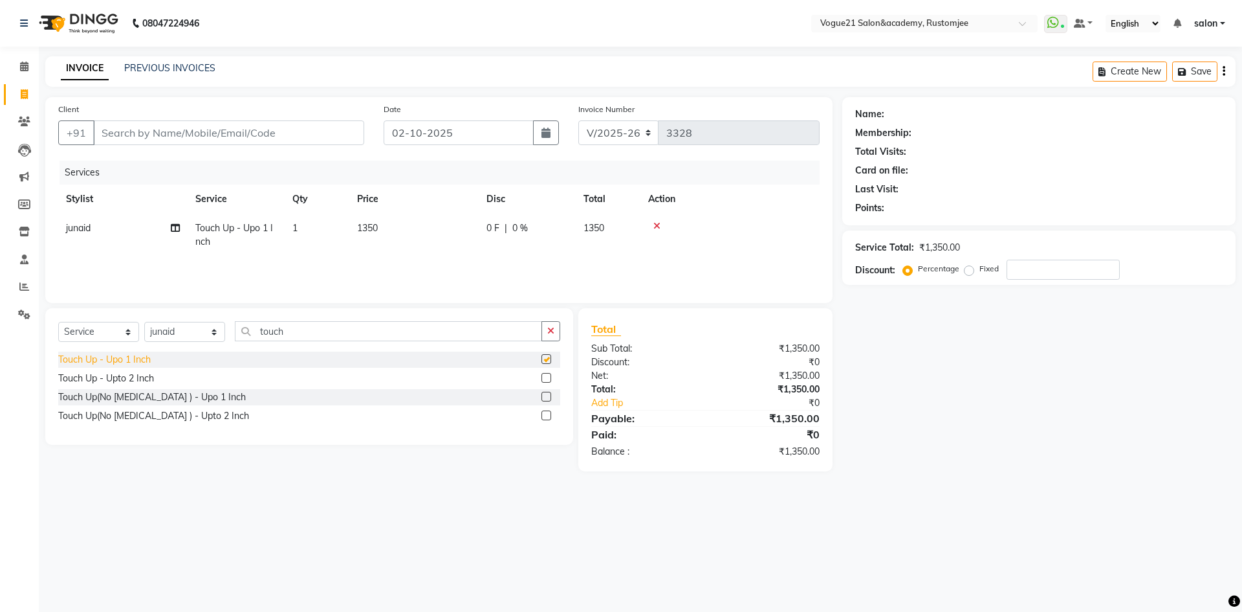
checkbox input "false"
click at [163, 333] on select "Select Stylist [PERSON_NAME] [PERSON_NAME] [PERSON_NAME] [PERSON_NAME] [PERSON_…" at bounding box center [184, 332] width 81 height 20
select select "76929"
click at [144, 322] on select "Select Stylist [PERSON_NAME] [PERSON_NAME] [PERSON_NAME] [PERSON_NAME] [PERSON_…" at bounding box center [184, 332] width 81 height 20
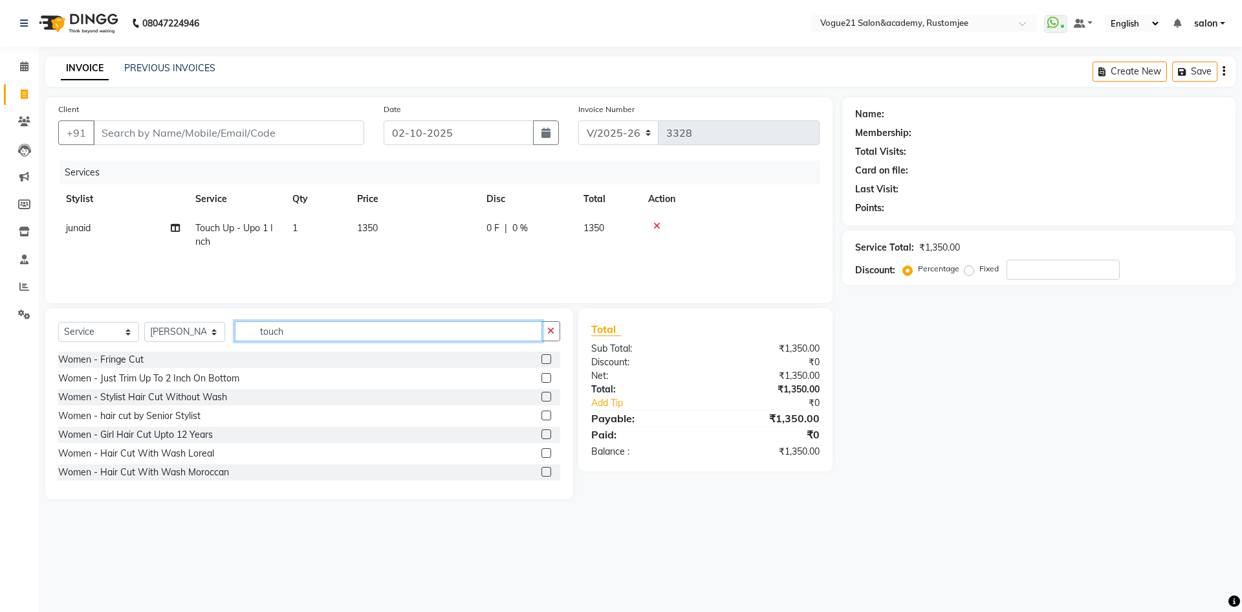
click at [331, 339] on input "touch" at bounding box center [388, 331] width 307 height 20
type input "t"
click at [251, 335] on input "text" at bounding box center [397, 331] width 325 height 20
type input "thre"
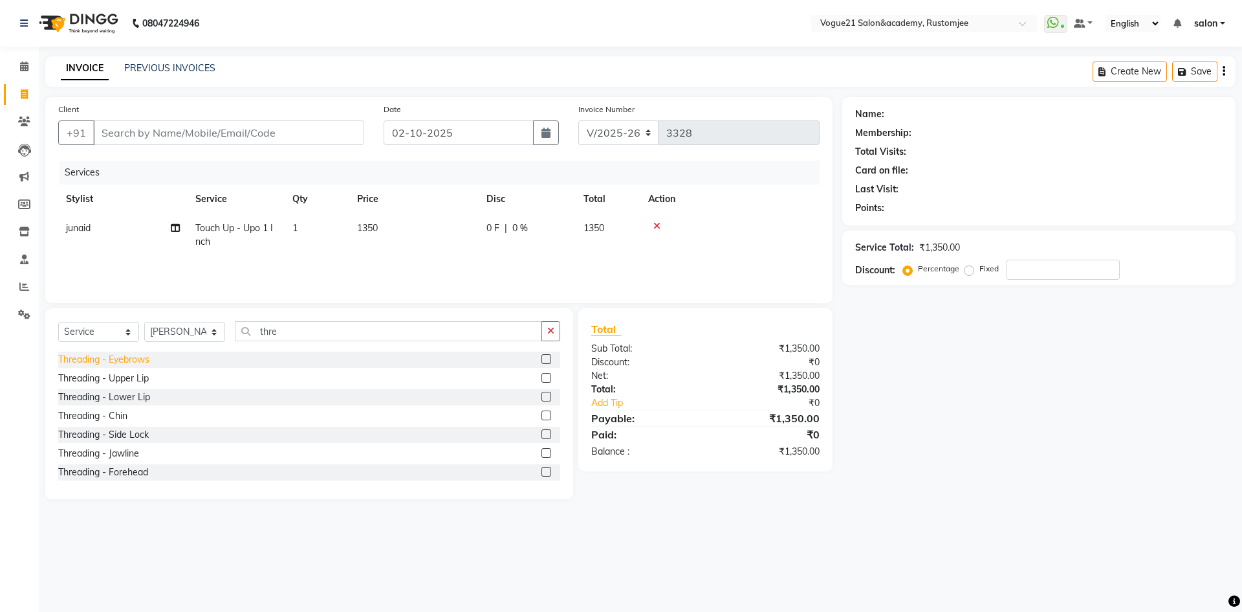
click at [133, 362] on div "Threading - Eyebrows" at bounding box center [103, 360] width 91 height 14
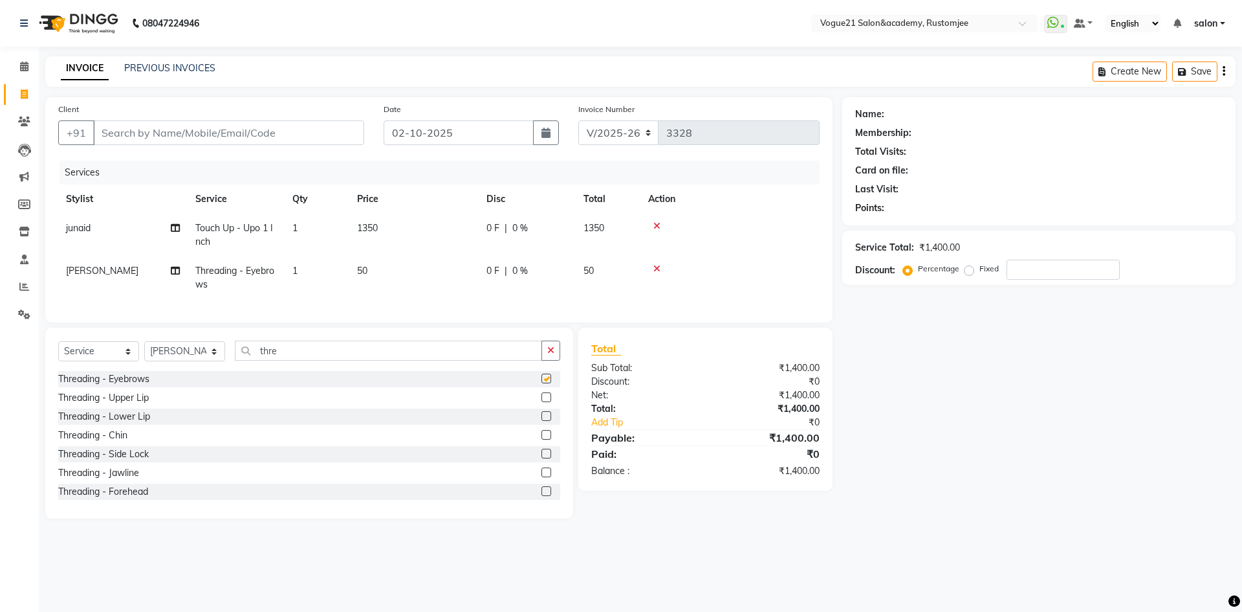
checkbox input "false"
click at [309, 355] on input "thre" at bounding box center [388, 350] width 307 height 20
type input "t"
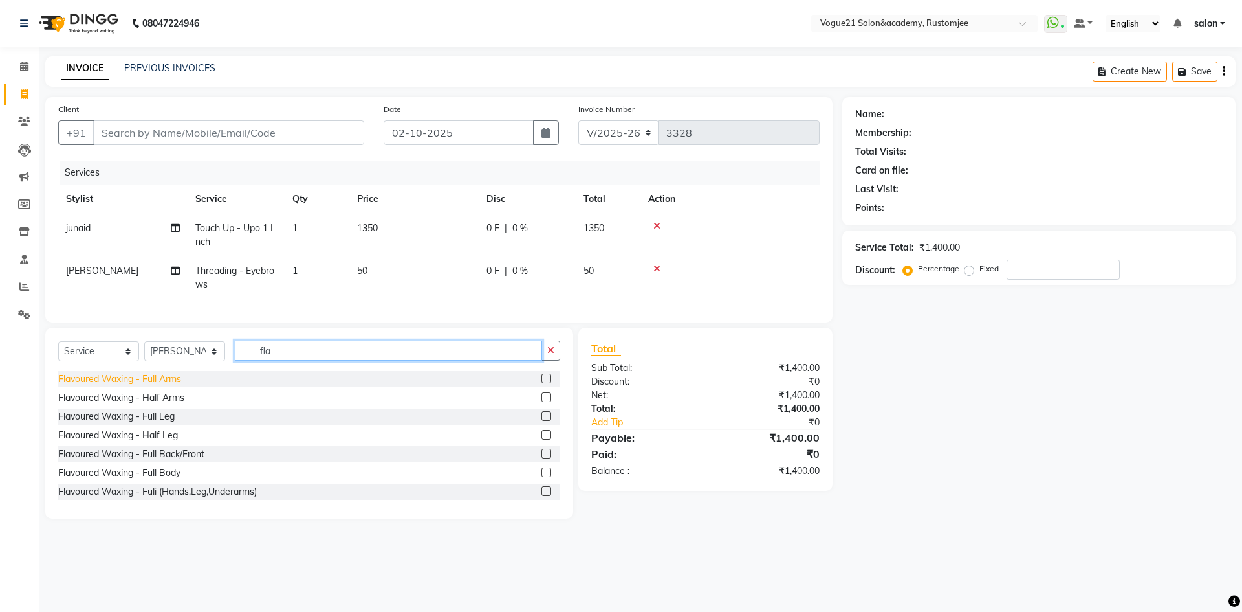
type input "fla"
click at [157, 386] on div "Flavoured Waxing - Full Arms" at bounding box center [119, 379] width 123 height 14
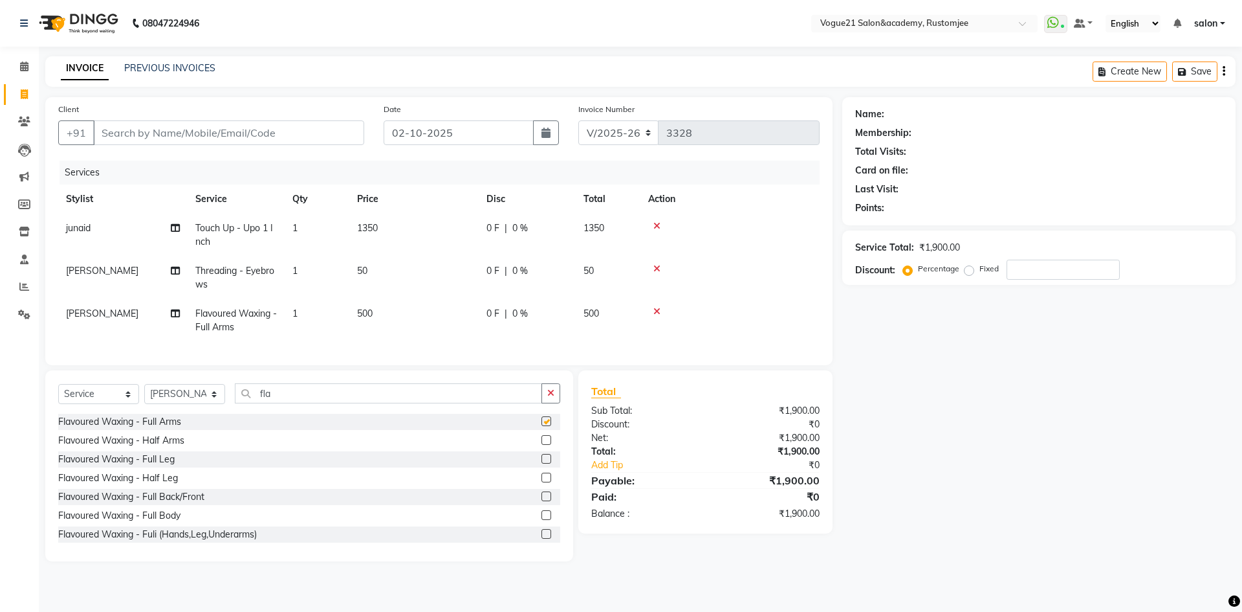
checkbox input "false"
click at [272, 127] on input "Client" at bounding box center [228, 132] width 271 height 25
type input "9"
type input "0"
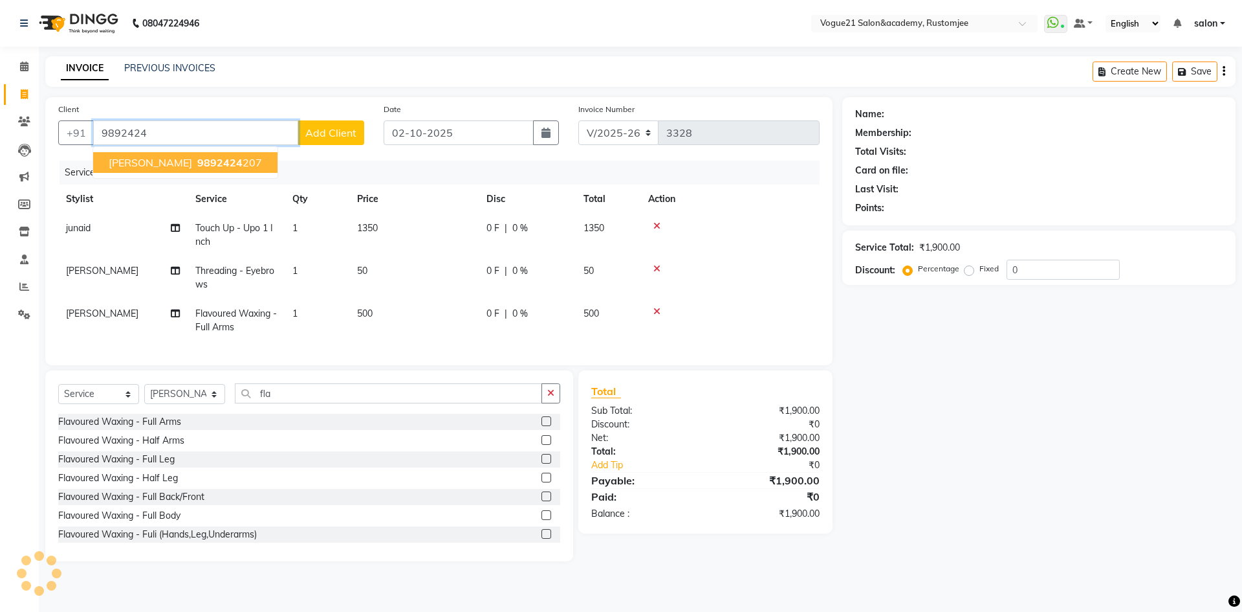
click at [197, 163] on span "9892424" at bounding box center [219, 162] width 45 height 13
type input "9892424207"
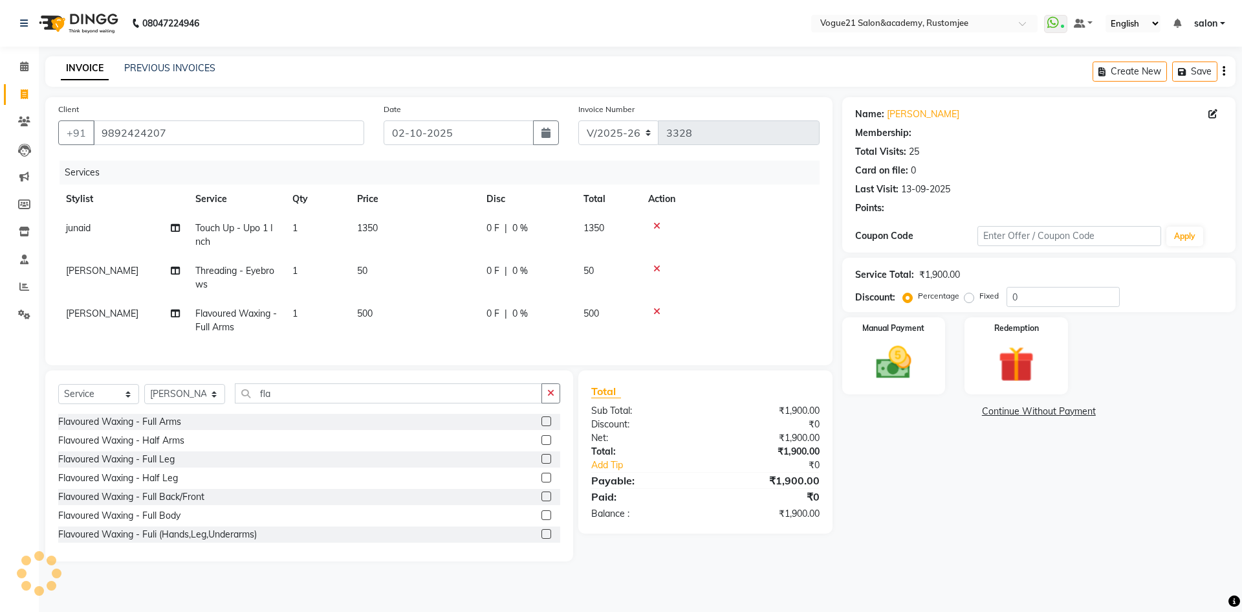
type input "20"
select select "1: Object"
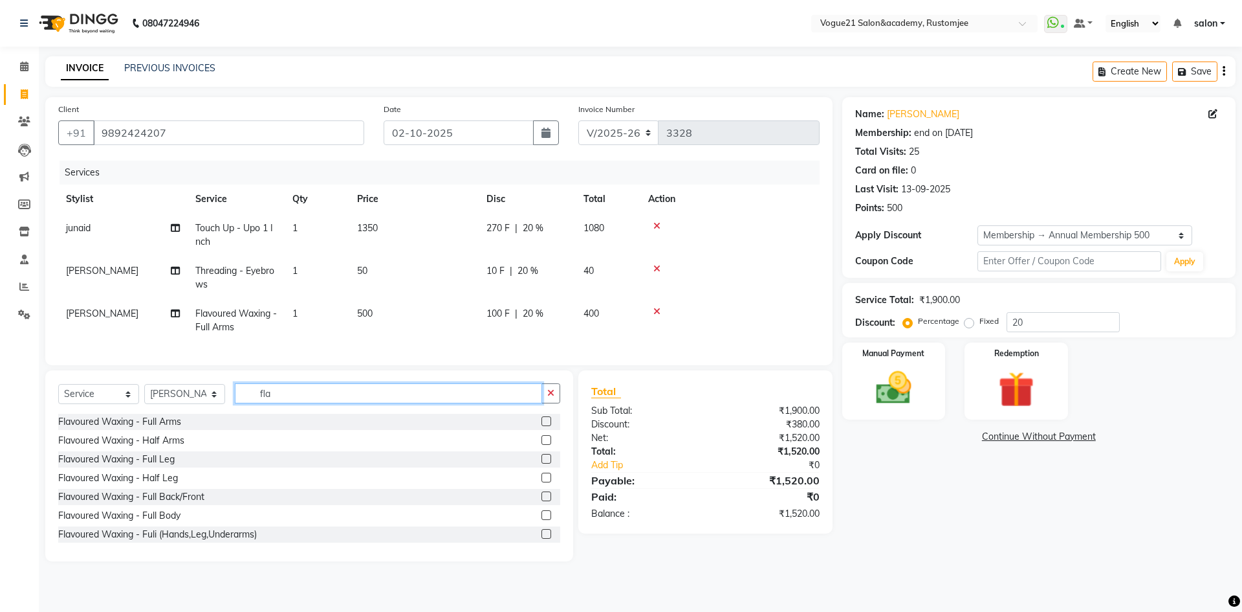
click at [290, 401] on input "fla" at bounding box center [388, 393] width 307 height 20
type input "f"
click at [909, 388] on img at bounding box center [894, 387] width 60 height 43
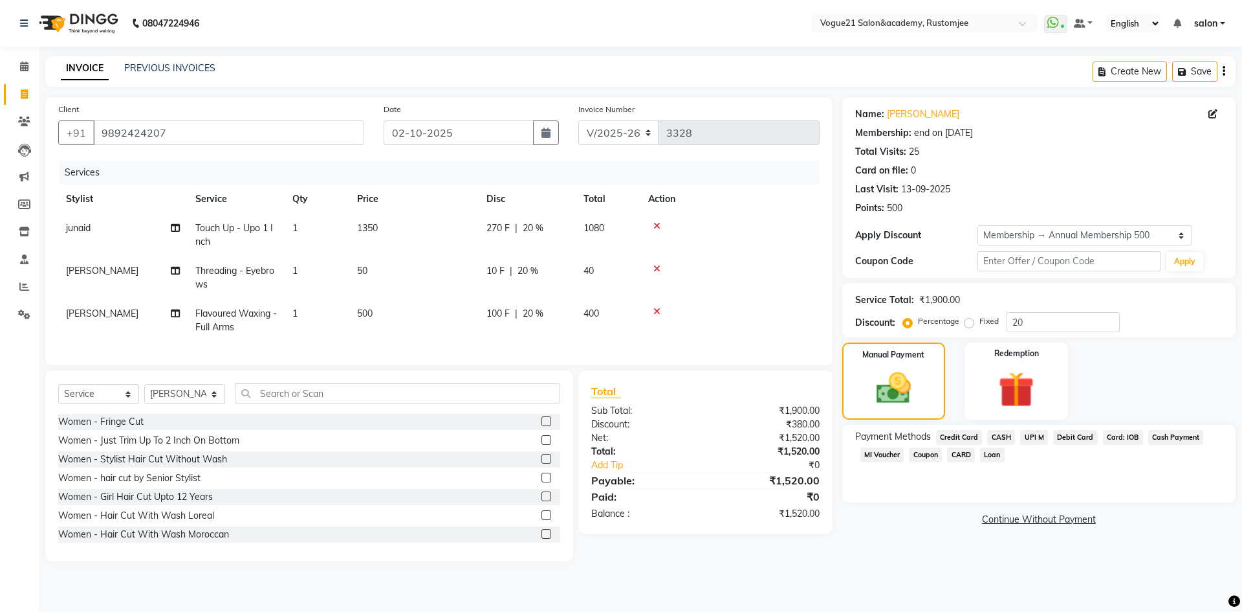
click at [1043, 433] on span "UPI M" at bounding box center [1034, 437] width 28 height 15
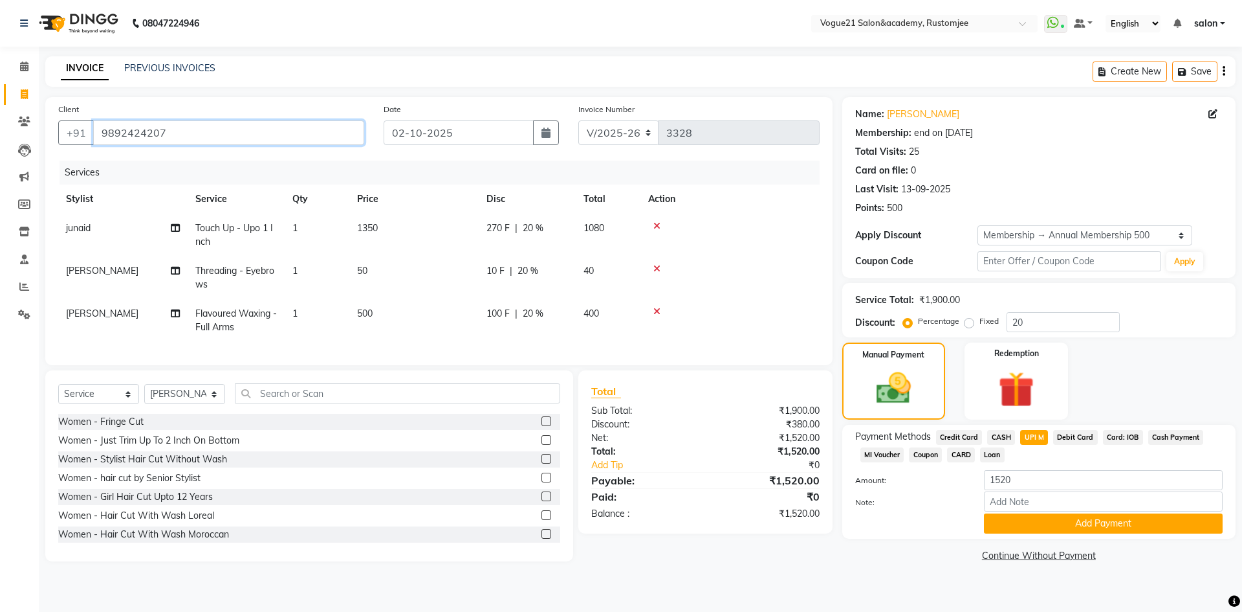
drag, startPoint x: 96, startPoint y: 131, endPoint x: 189, endPoint y: 130, distance: 92.5
click at [189, 130] on input "9892424207" at bounding box center [228, 132] width 271 height 25
click at [383, 11] on nav "08047224946 Select Location × Vogue21 Salon&academy, [PERSON_NAME] WhatsApp Sta…" at bounding box center [621, 23] width 1242 height 47
click at [1058, 519] on button "Add Payment" at bounding box center [1103, 523] width 239 height 20
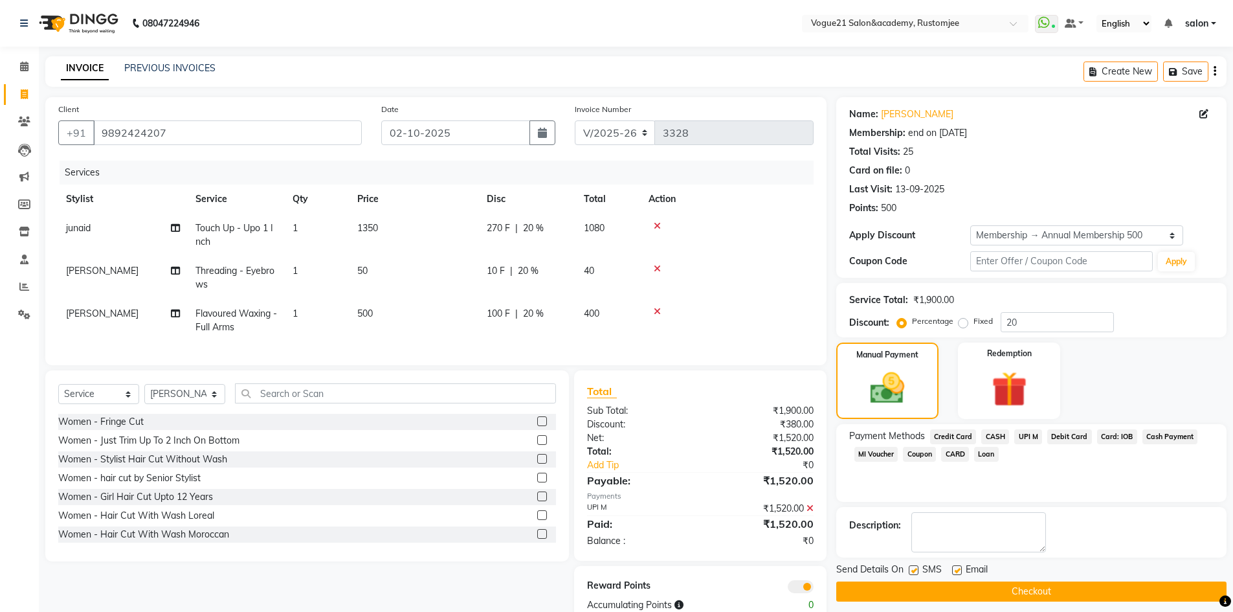
click at [983, 591] on button "Checkout" at bounding box center [1031, 591] width 390 height 20
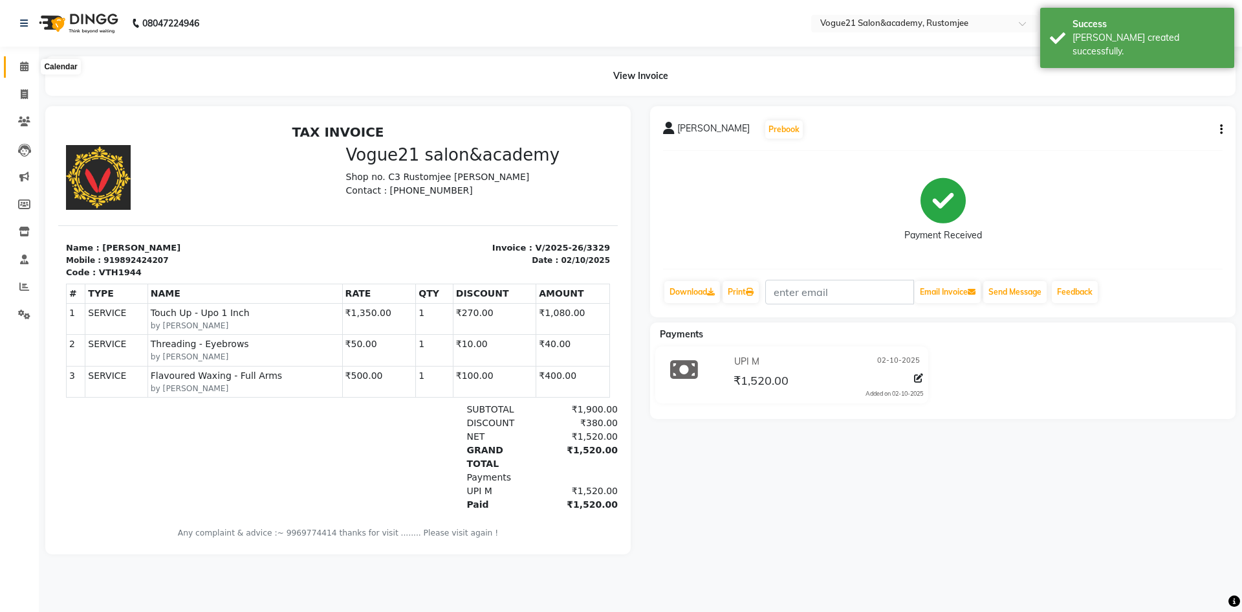
click at [26, 64] on icon at bounding box center [24, 66] width 8 height 10
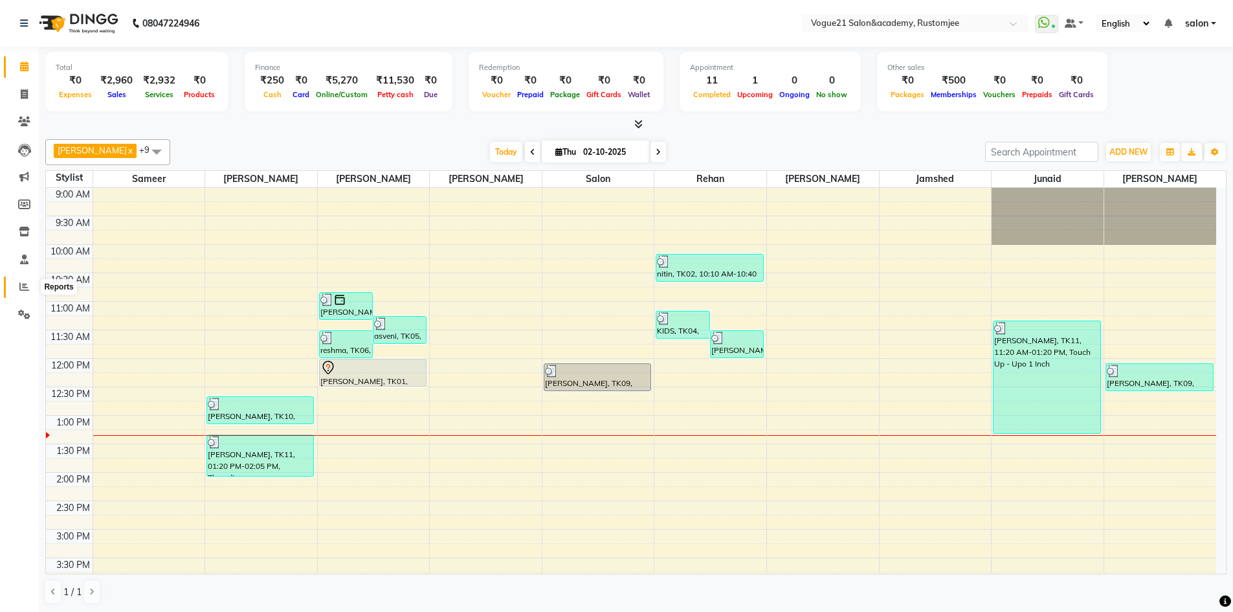
click at [24, 289] on icon at bounding box center [24, 286] width 10 height 10
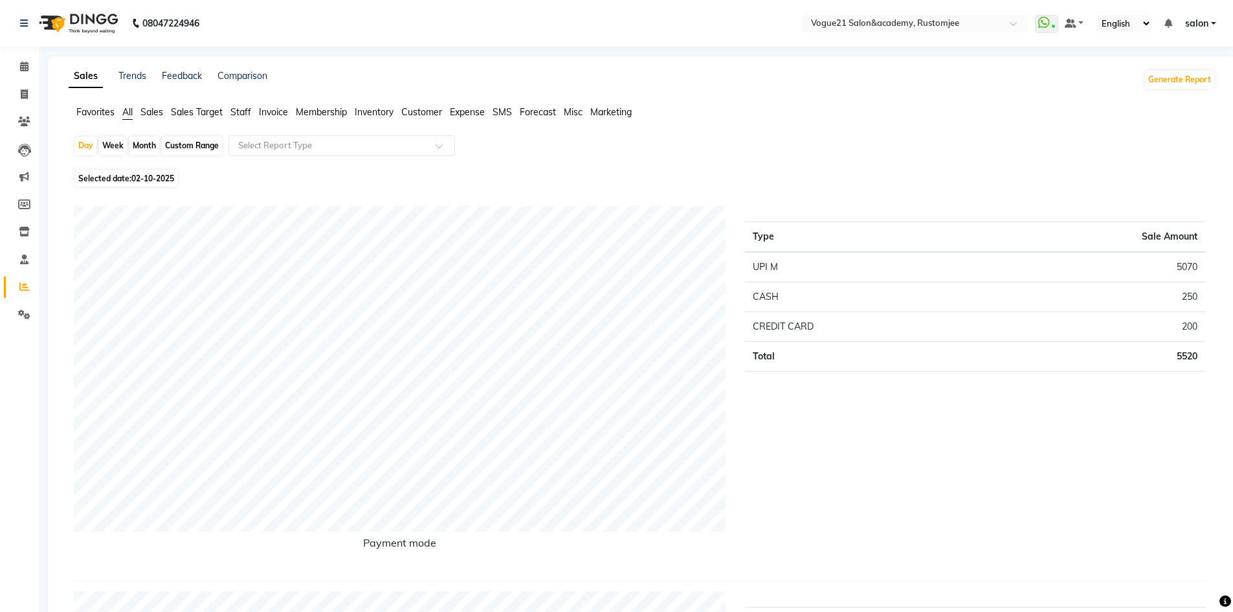
click at [237, 114] on span "Staff" at bounding box center [240, 112] width 21 height 12
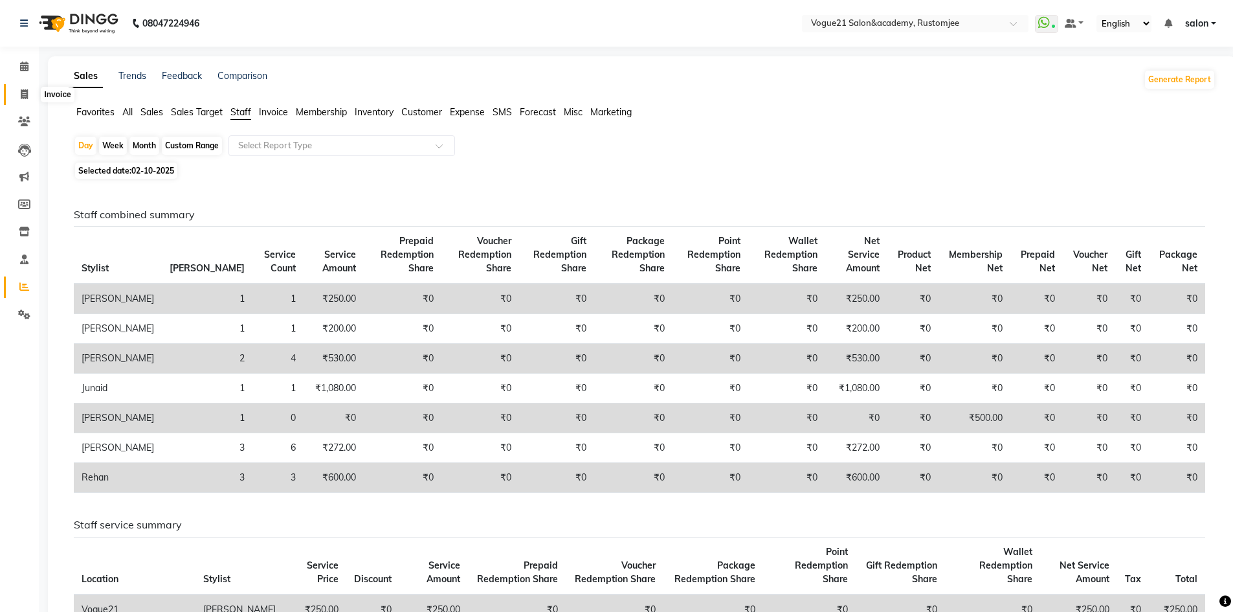
click at [24, 95] on icon at bounding box center [24, 94] width 7 height 10
select select "8171"
select select "service"
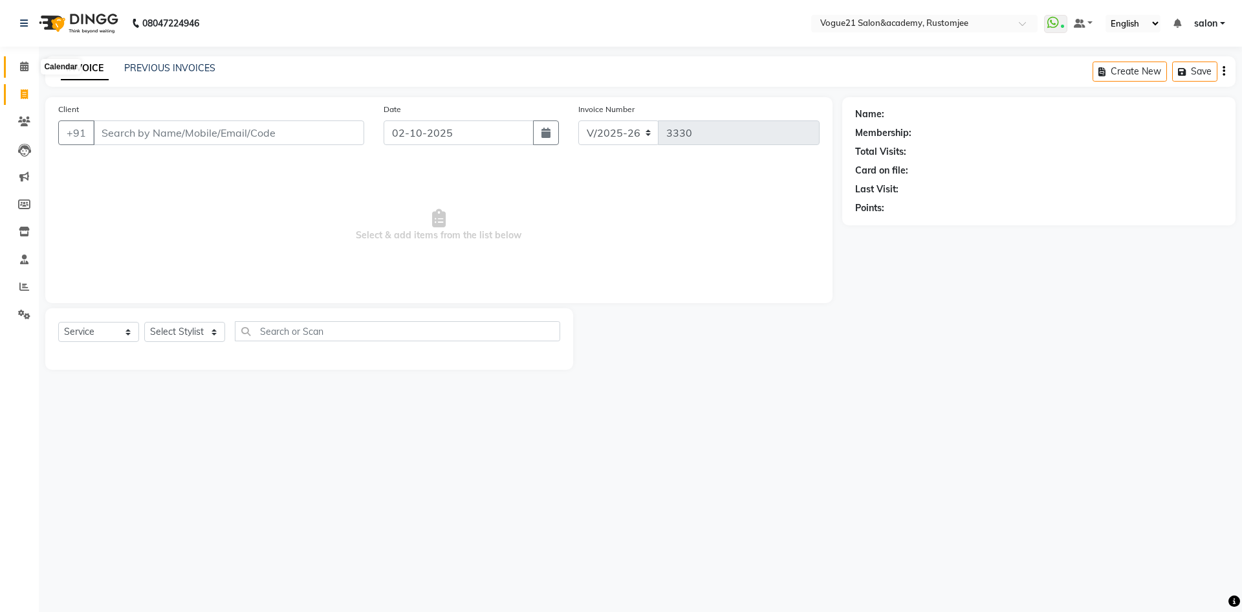
click at [21, 70] on icon at bounding box center [24, 66] width 8 height 10
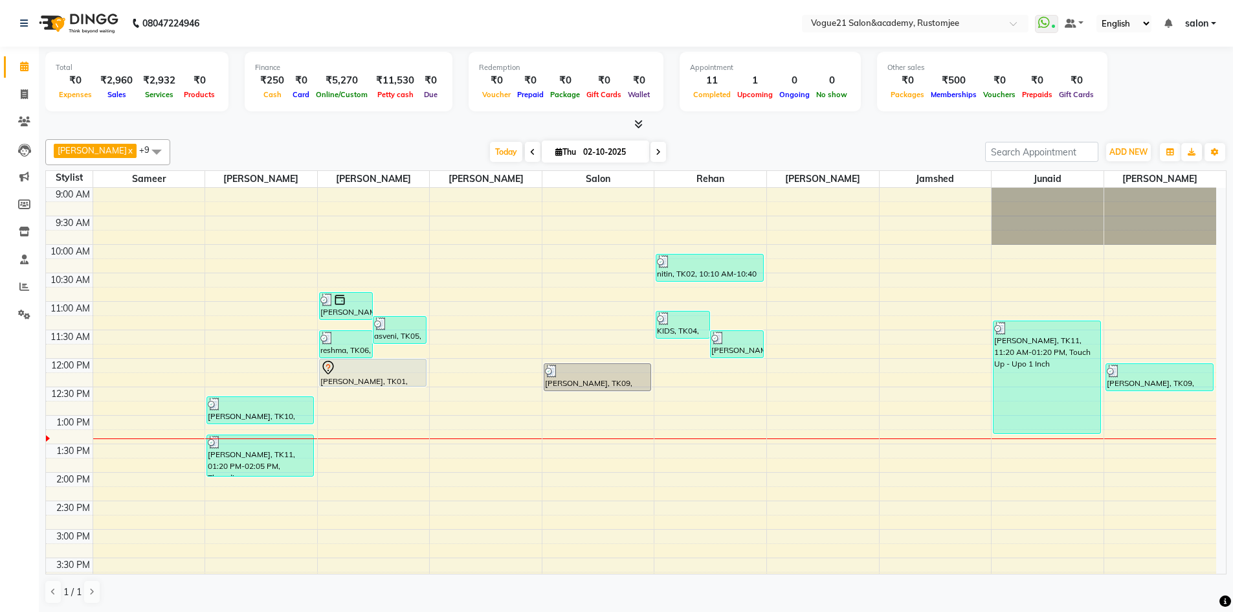
click at [21, 83] on li "Invoice" at bounding box center [19, 95] width 39 height 28
click at [23, 89] on icon at bounding box center [24, 94] width 7 height 10
select select "8171"
select select "service"
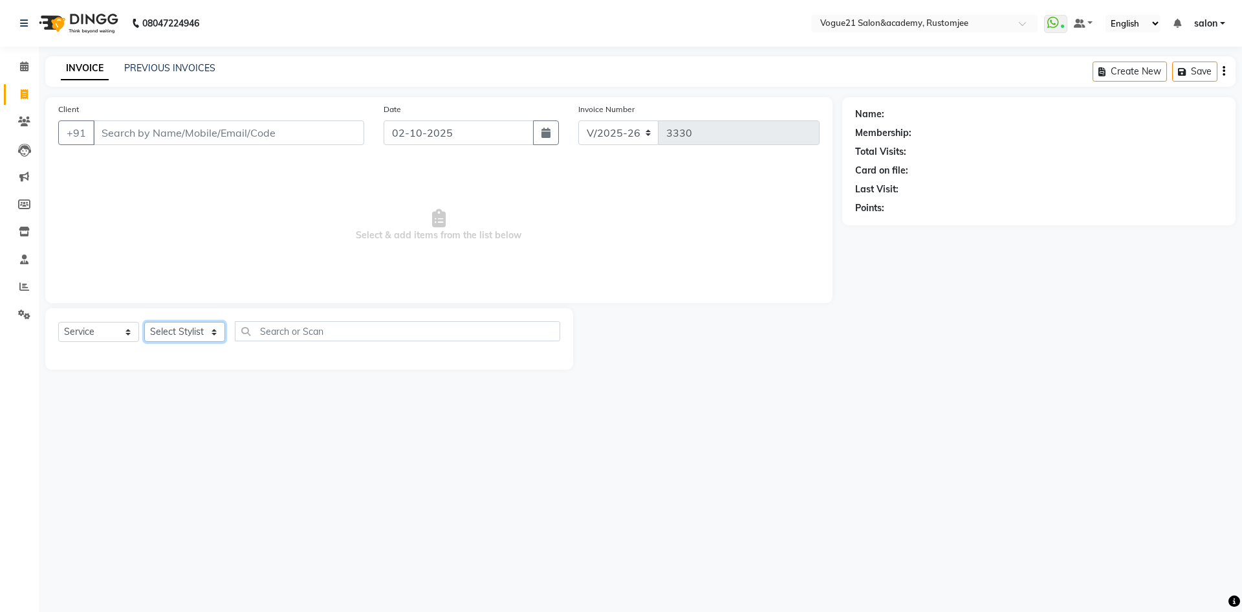
click at [200, 338] on select "Select Stylist [PERSON_NAME] [PERSON_NAME] [PERSON_NAME] [PERSON_NAME] [PERSON_…" at bounding box center [184, 332] width 81 height 20
select select "93541"
click at [144, 322] on select "Select Stylist [PERSON_NAME] [PERSON_NAME] [PERSON_NAME] [PERSON_NAME] [PERSON_…" at bounding box center [184, 332] width 81 height 20
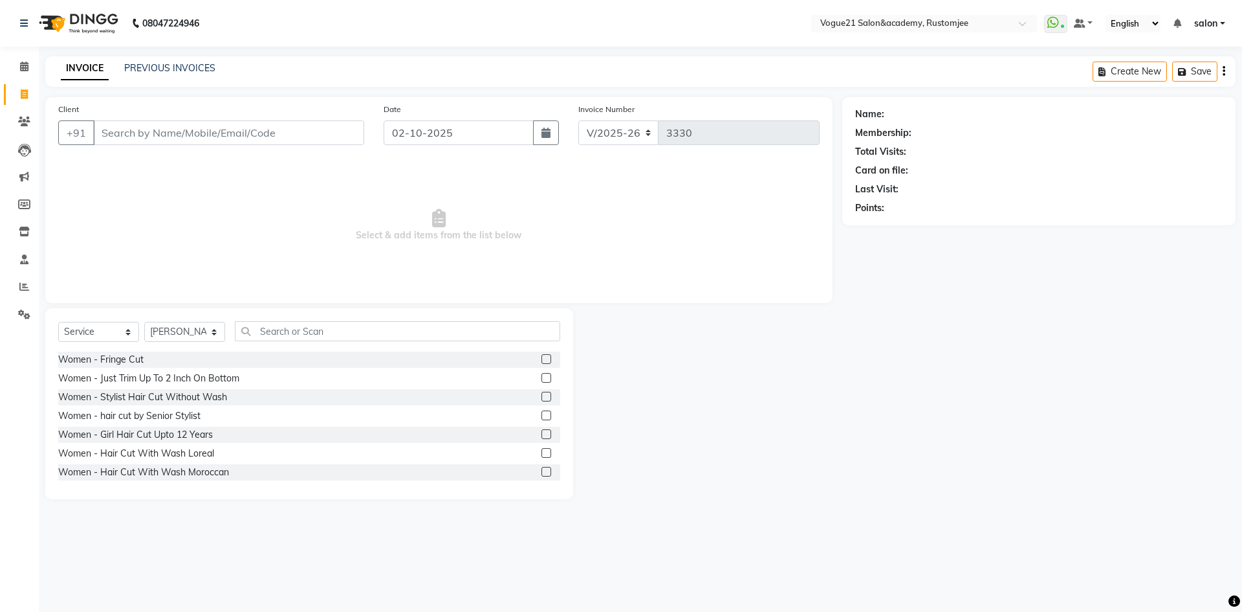
click at [292, 342] on div "Select Service Product Membership Package Voucher Prepaid Gift Card Select Styl…" at bounding box center [309, 336] width 502 height 30
click at [292, 335] on input "text" at bounding box center [397, 331] width 325 height 20
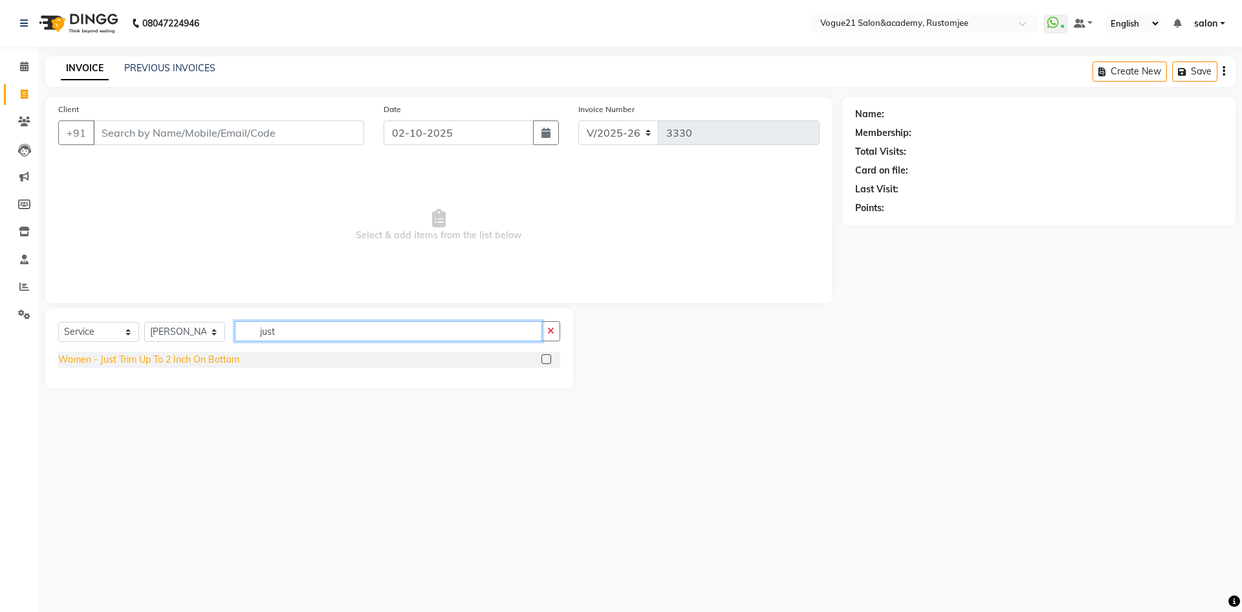
type input "just"
click at [182, 359] on div "Women - Just Trim Up To 2 Inch On Bottom" at bounding box center [148, 360] width 181 height 14
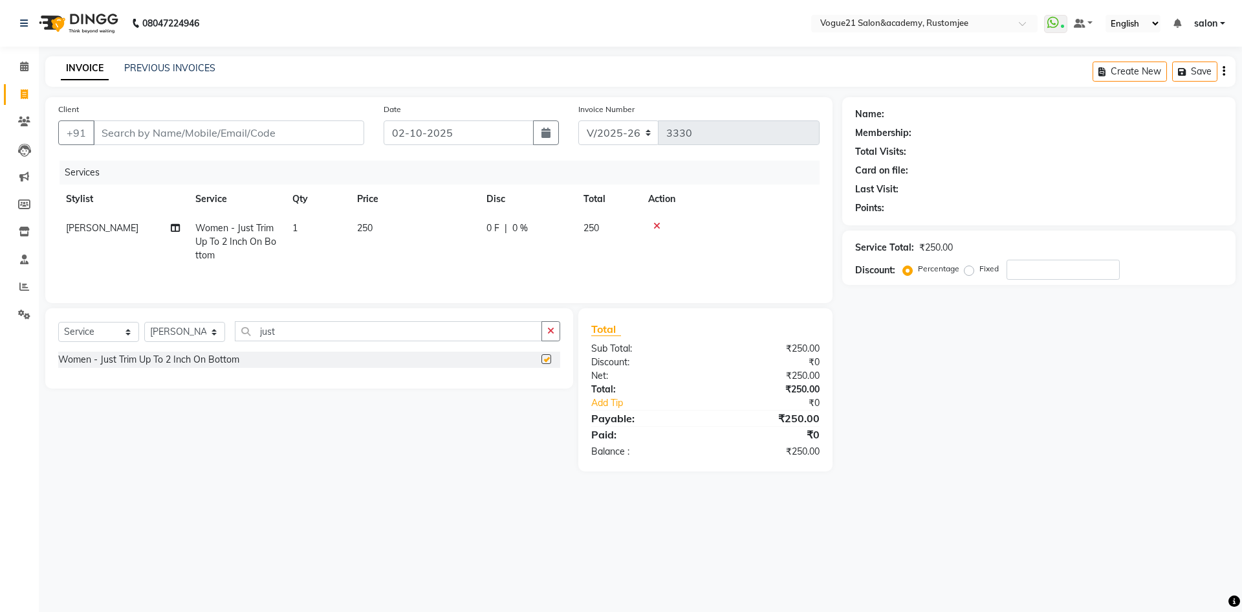
checkbox input "false"
click at [223, 123] on input "Client" at bounding box center [228, 132] width 271 height 25
type input "9"
type input "0"
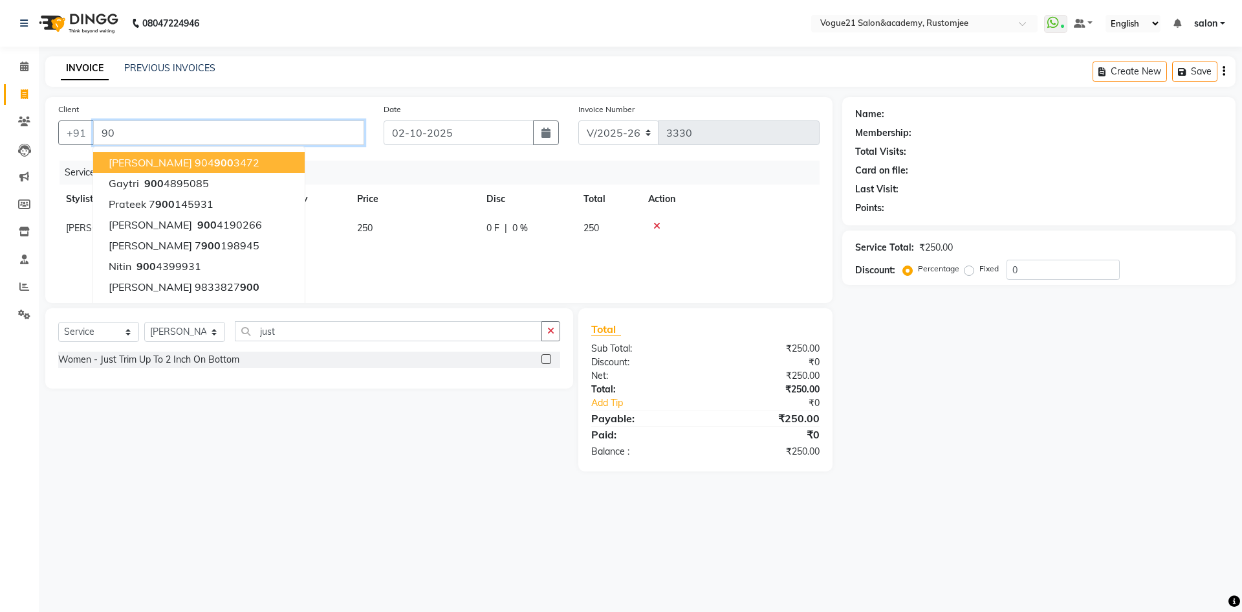
type input "9"
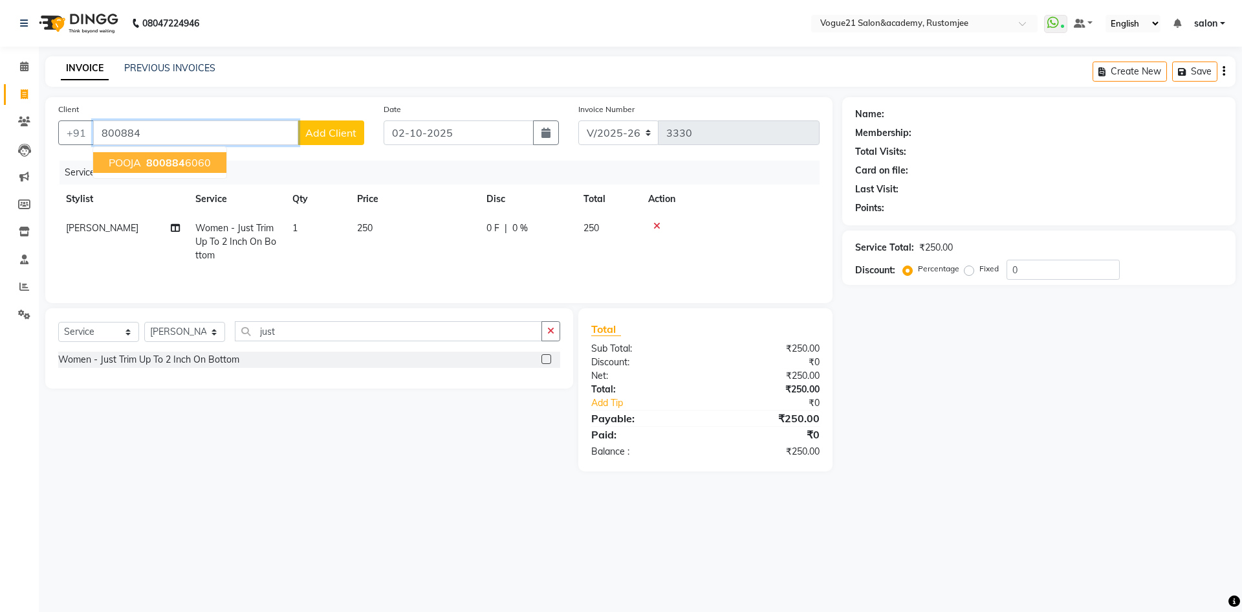
click at [195, 159] on ngb-highlight "800884 6060" at bounding box center [177, 162] width 67 height 13
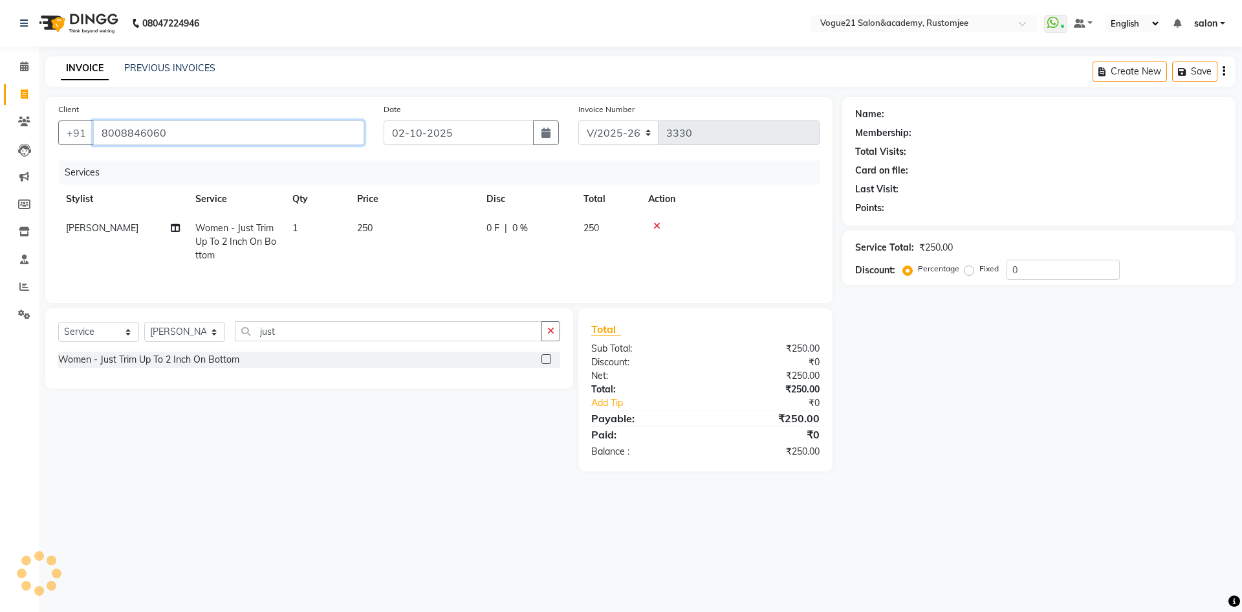
type input "8008846060"
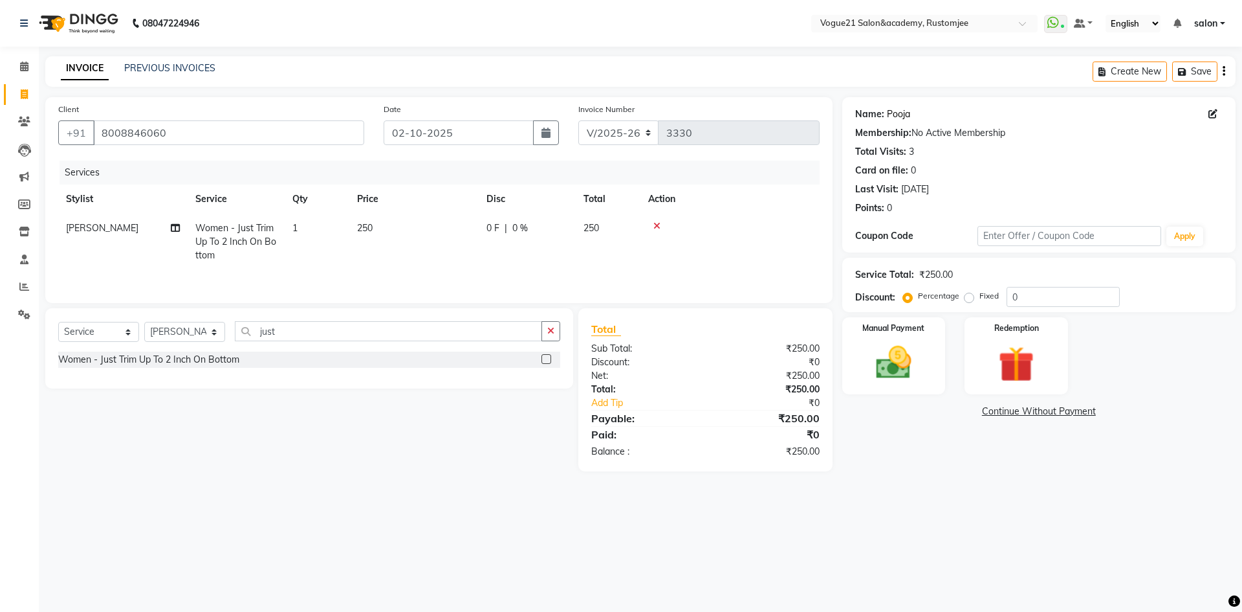
click at [894, 109] on link "Pooja" at bounding box center [898, 114] width 23 height 14
click at [887, 378] on img at bounding box center [894, 362] width 60 height 43
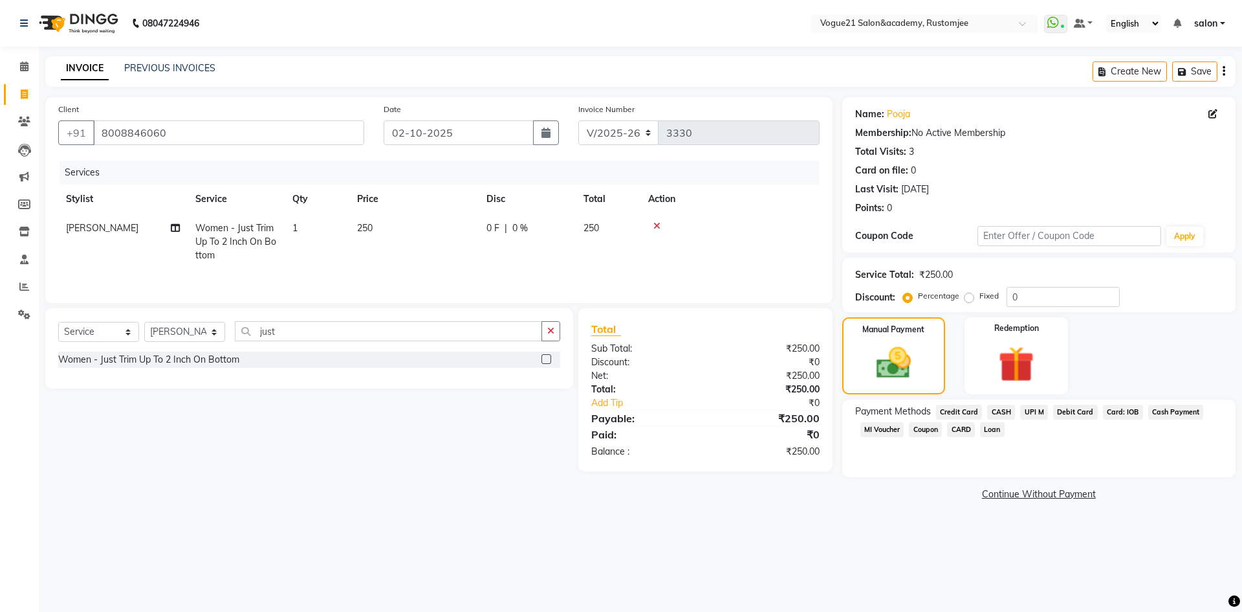
click at [1033, 410] on span "UPI M" at bounding box center [1034, 411] width 28 height 15
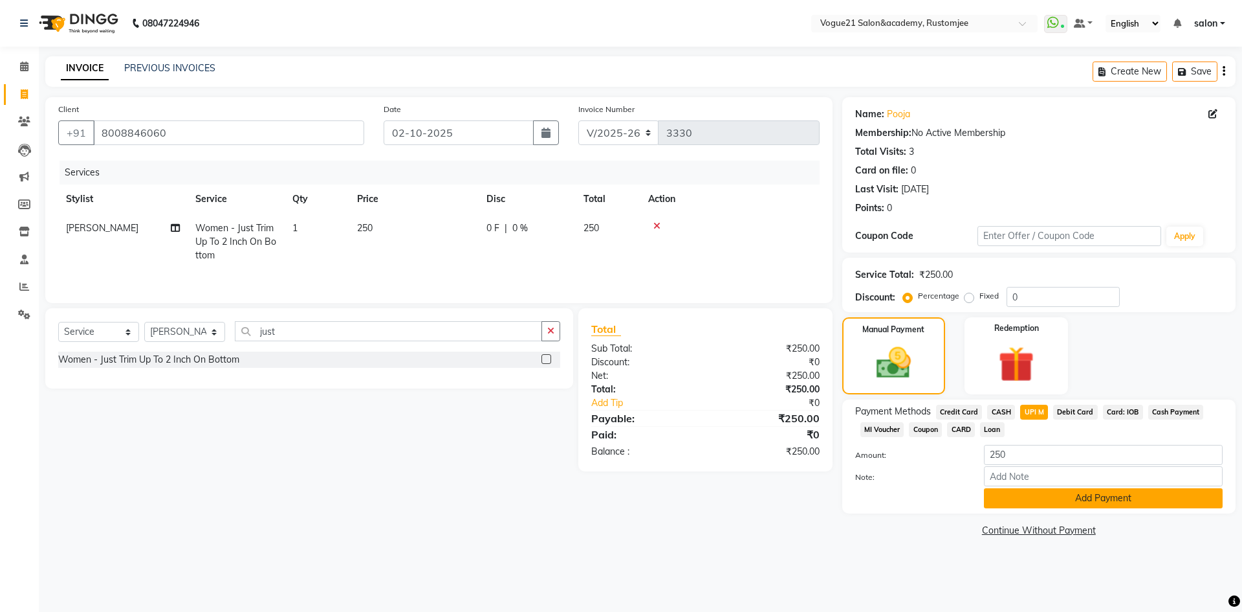
click at [1018, 496] on button "Add Payment" at bounding box center [1103, 498] width 239 height 20
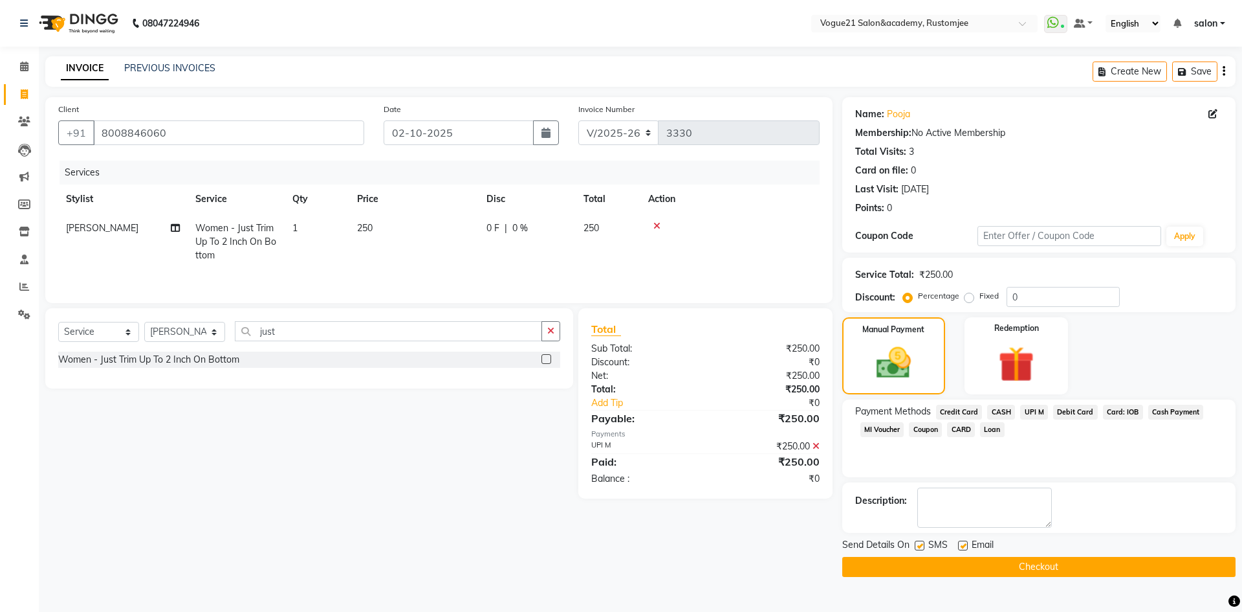
click at [912, 566] on button "Checkout" at bounding box center [1039, 567] width 393 height 20
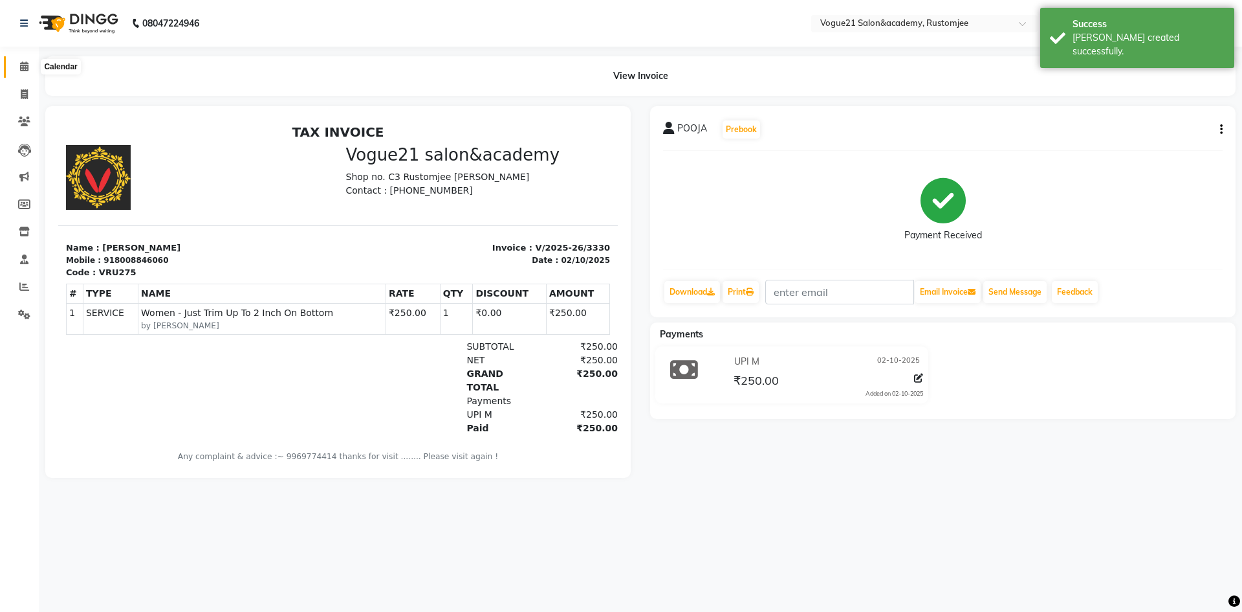
click at [28, 66] on icon at bounding box center [24, 66] width 8 height 10
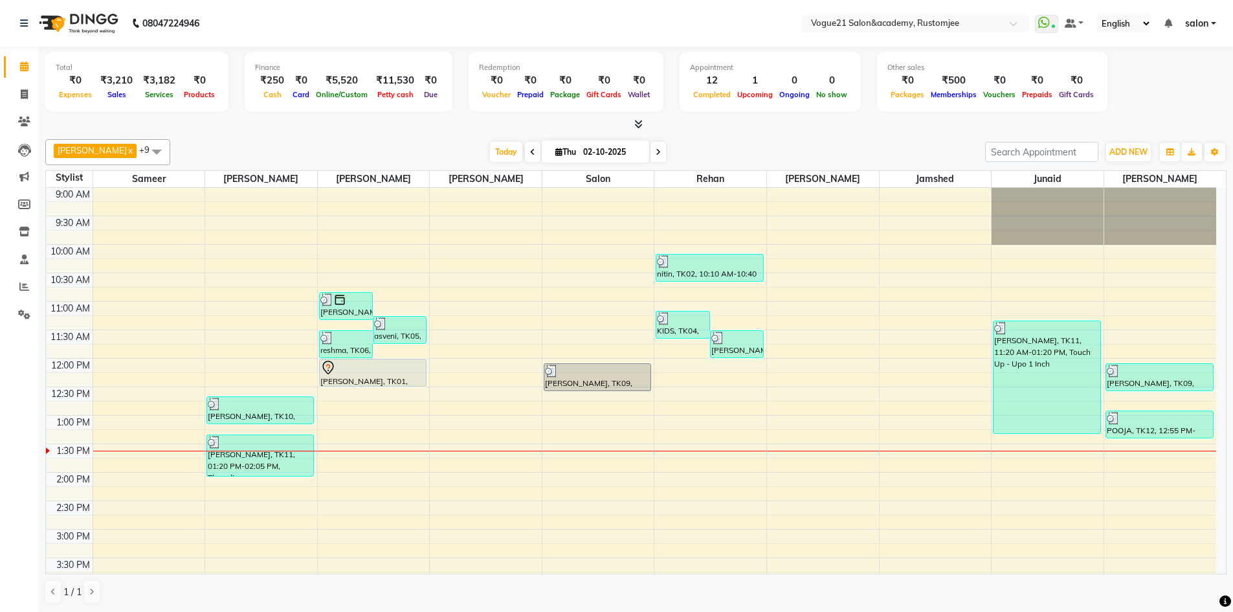
scroll to position [1, 0]
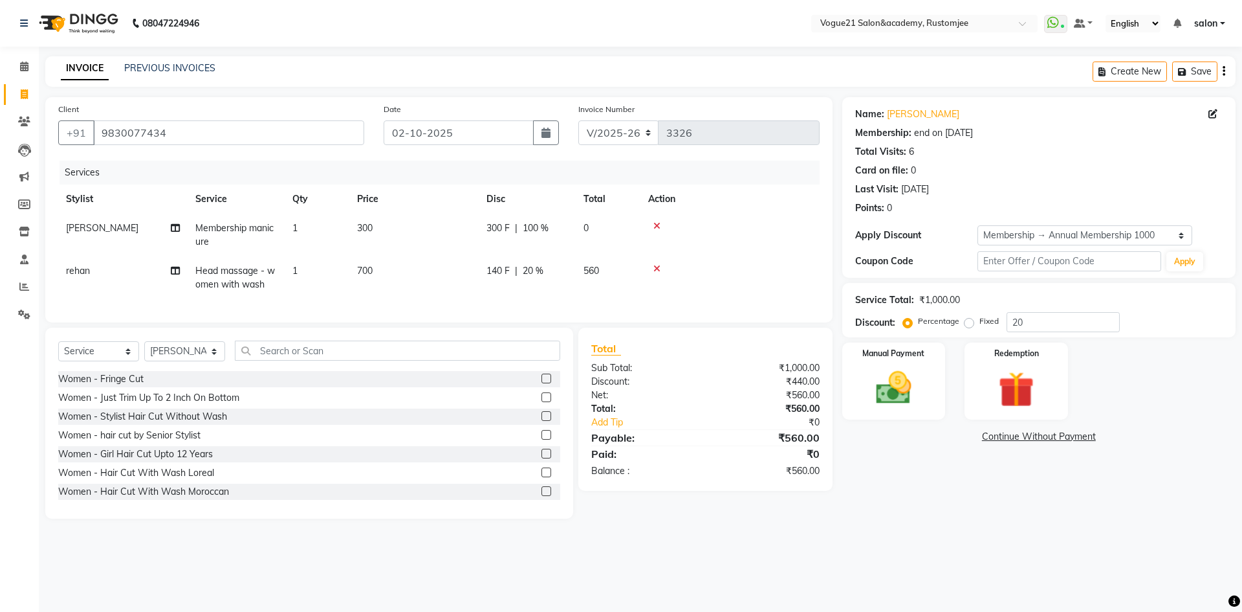
select select "8171"
select select "service"
select select "76930"
select select "1: Object"
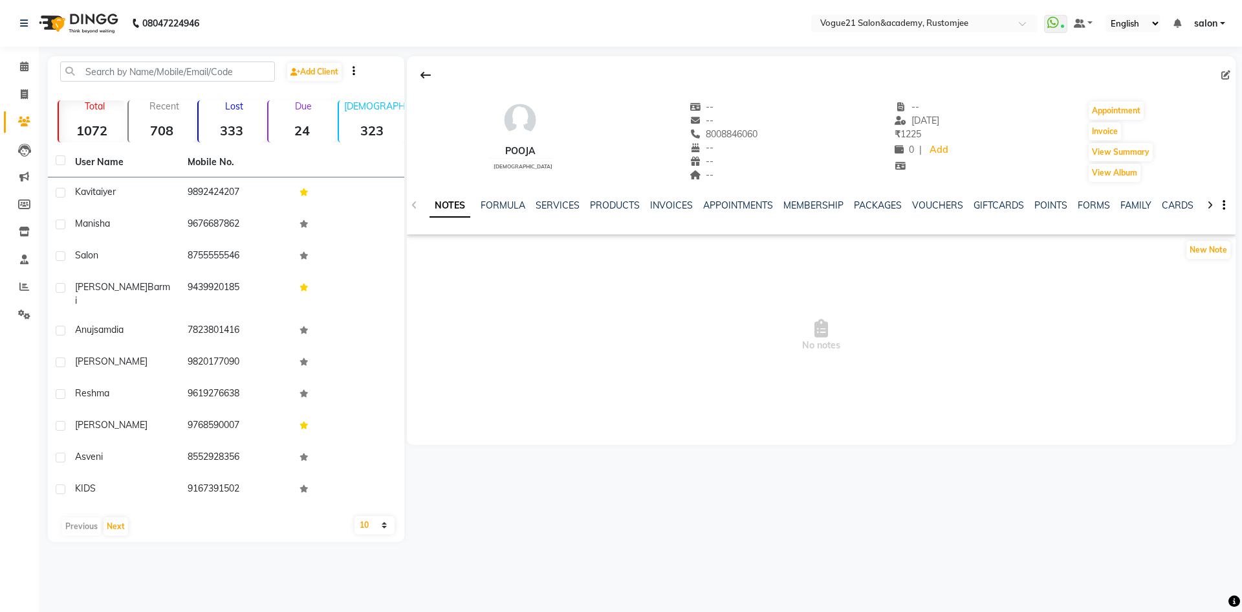
click at [806, 199] on div "MEMBERSHIP" at bounding box center [814, 206] width 60 height 14
click at [814, 207] on link "MEMBERSHIP" at bounding box center [814, 205] width 60 height 12
